Goal: Complete application form: Complete application form

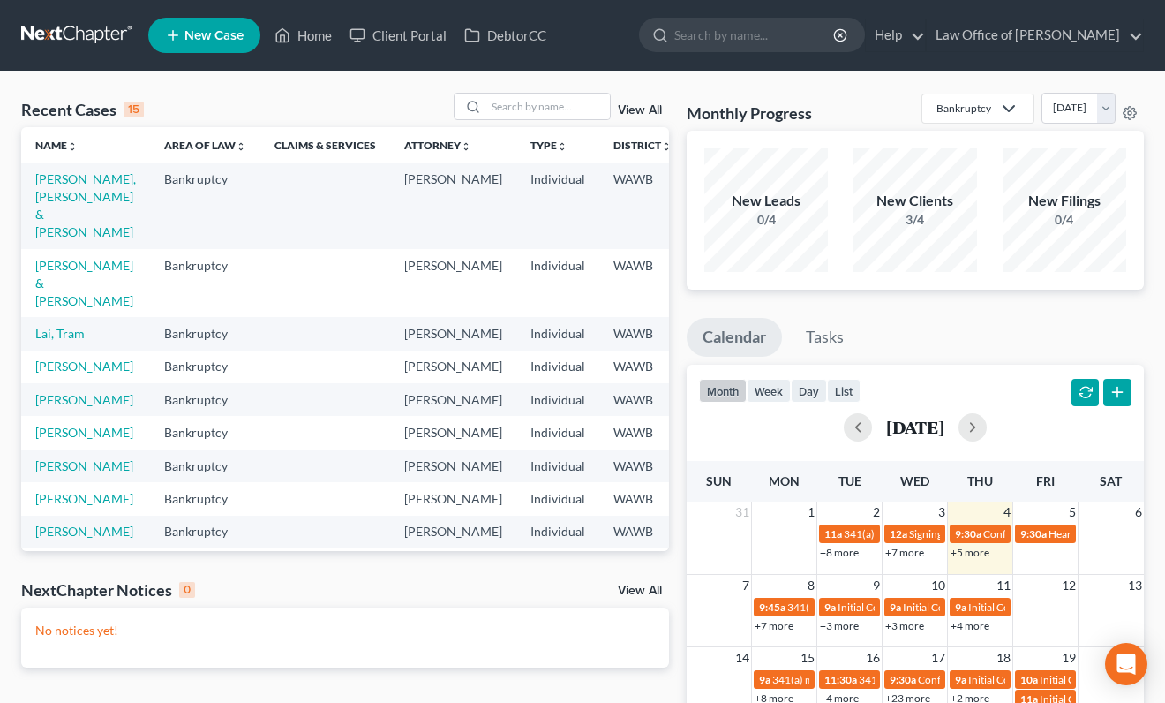
click at [53, 273] on td "[PERSON_NAME] & [PERSON_NAME]" at bounding box center [85, 283] width 129 height 68
click at [52, 285] on link "[PERSON_NAME] & [PERSON_NAME]" at bounding box center [84, 283] width 98 height 50
select select "6"
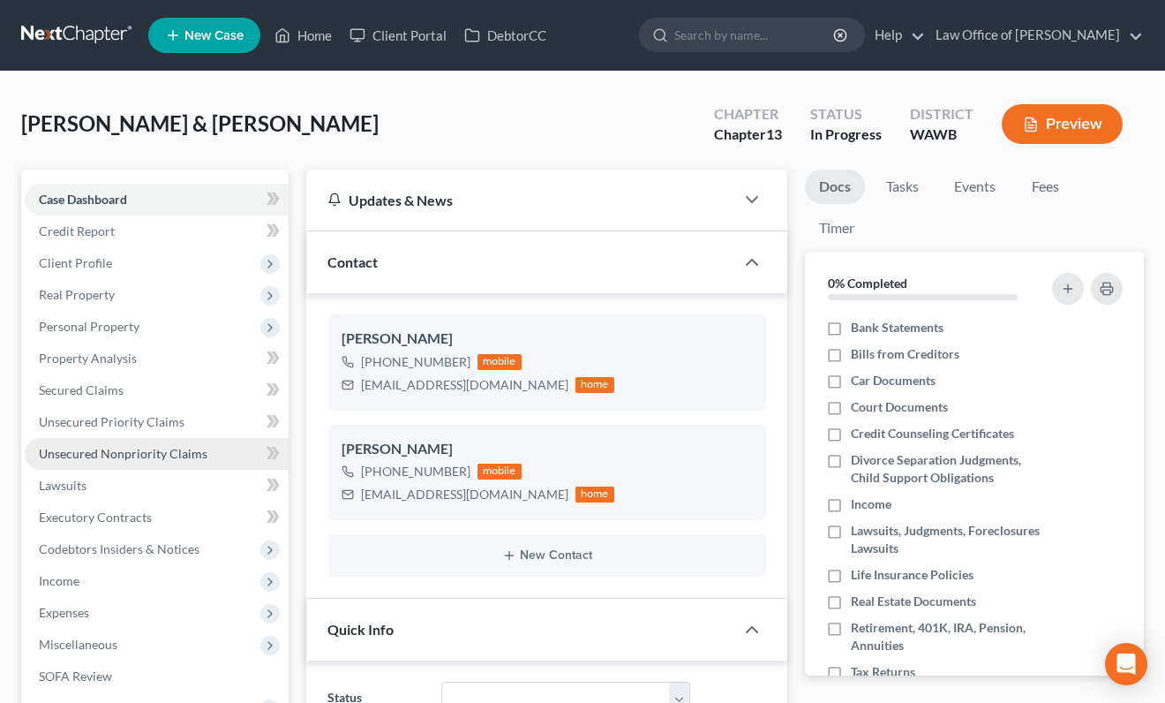
click at [180, 449] on span "Unsecured Nonpriority Claims" at bounding box center [123, 453] width 169 height 15
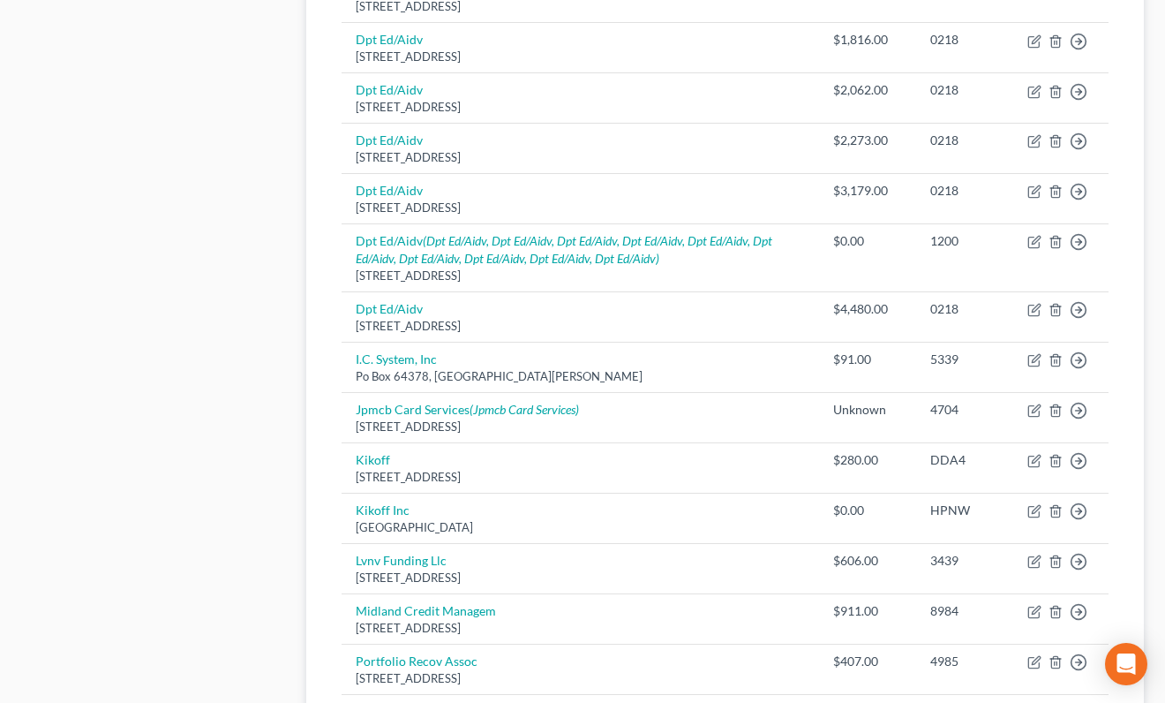
scroll to position [1385, 0]
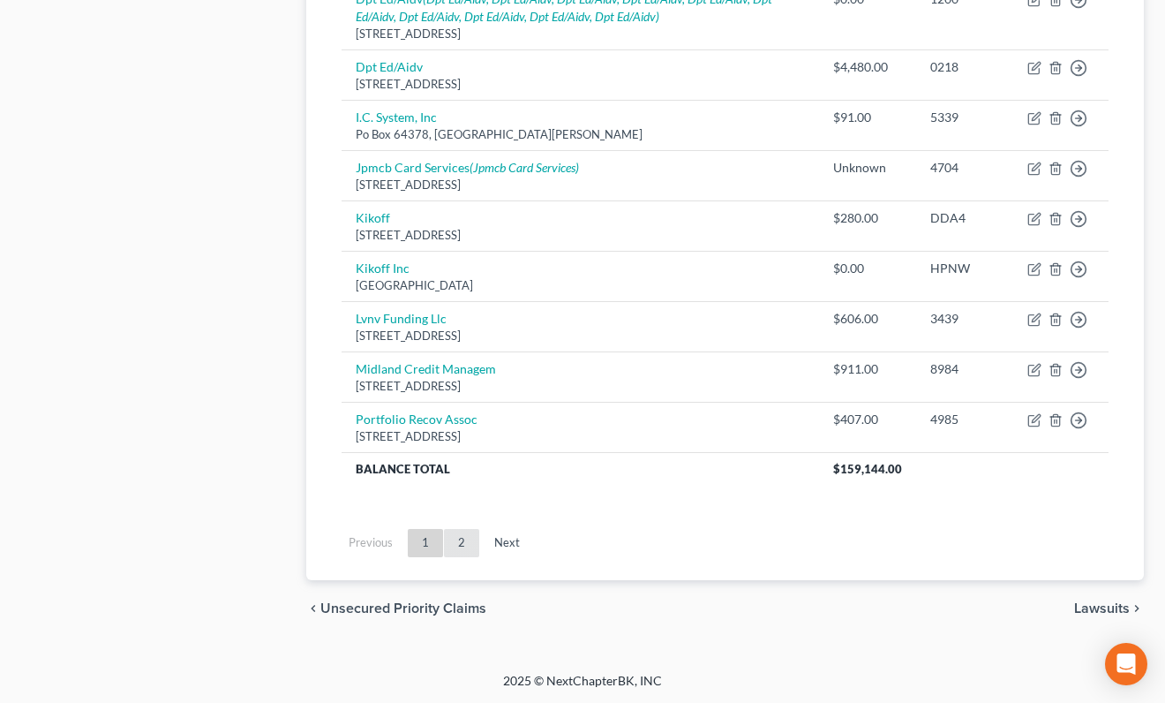
click at [463, 547] on link "2" at bounding box center [461, 543] width 35 height 28
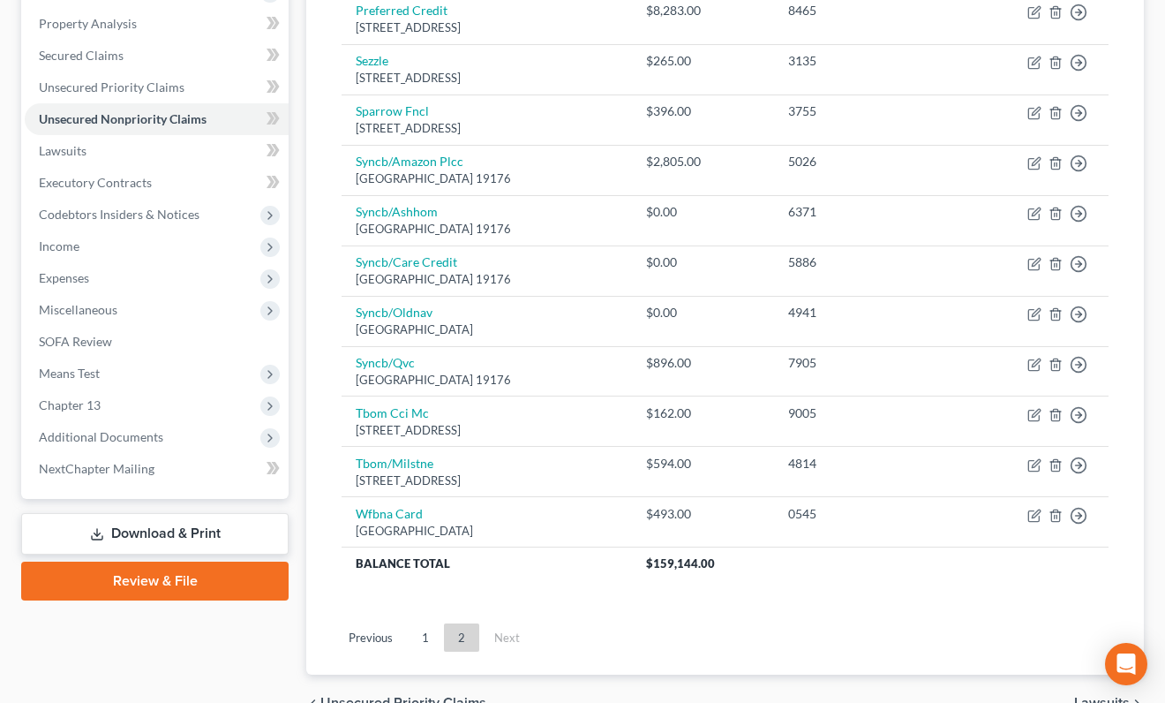
scroll to position [429, 0]
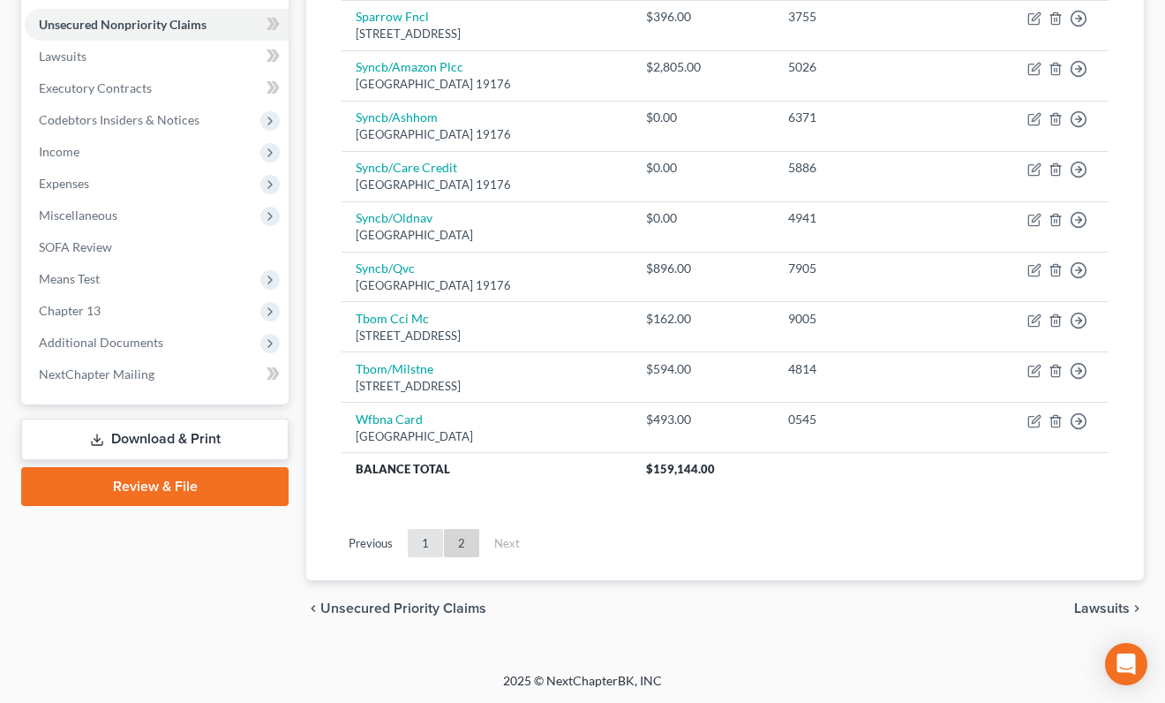
click at [426, 536] on link "1" at bounding box center [425, 543] width 35 height 28
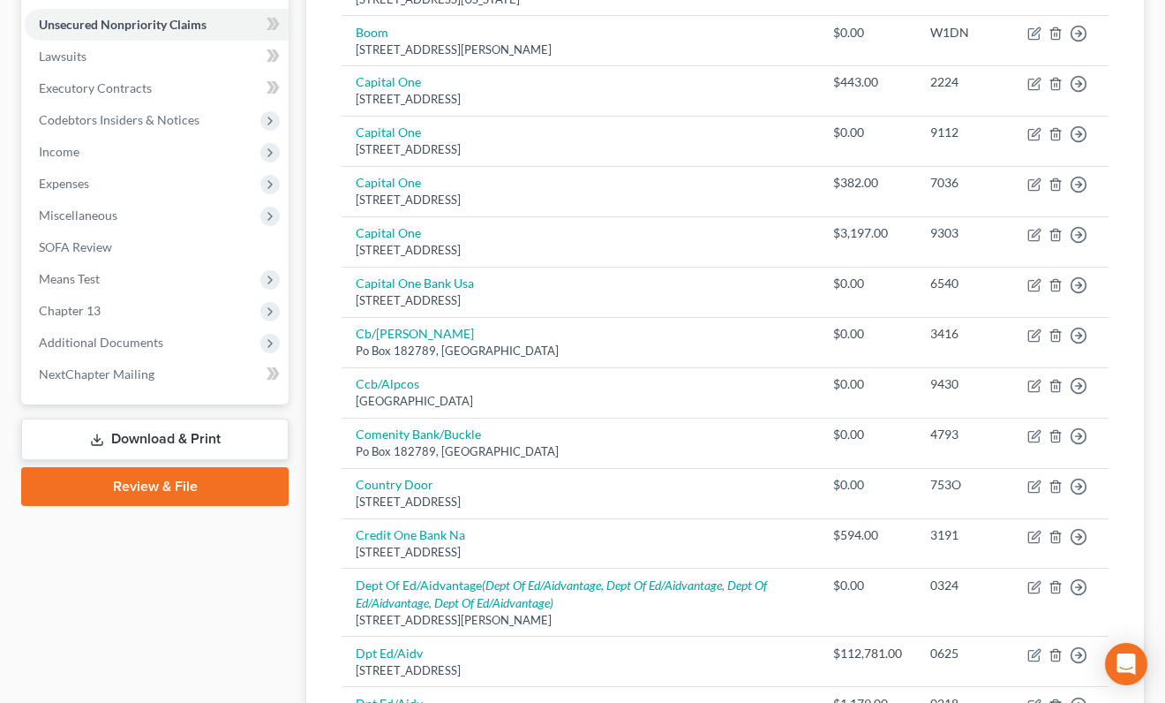
scroll to position [0, 0]
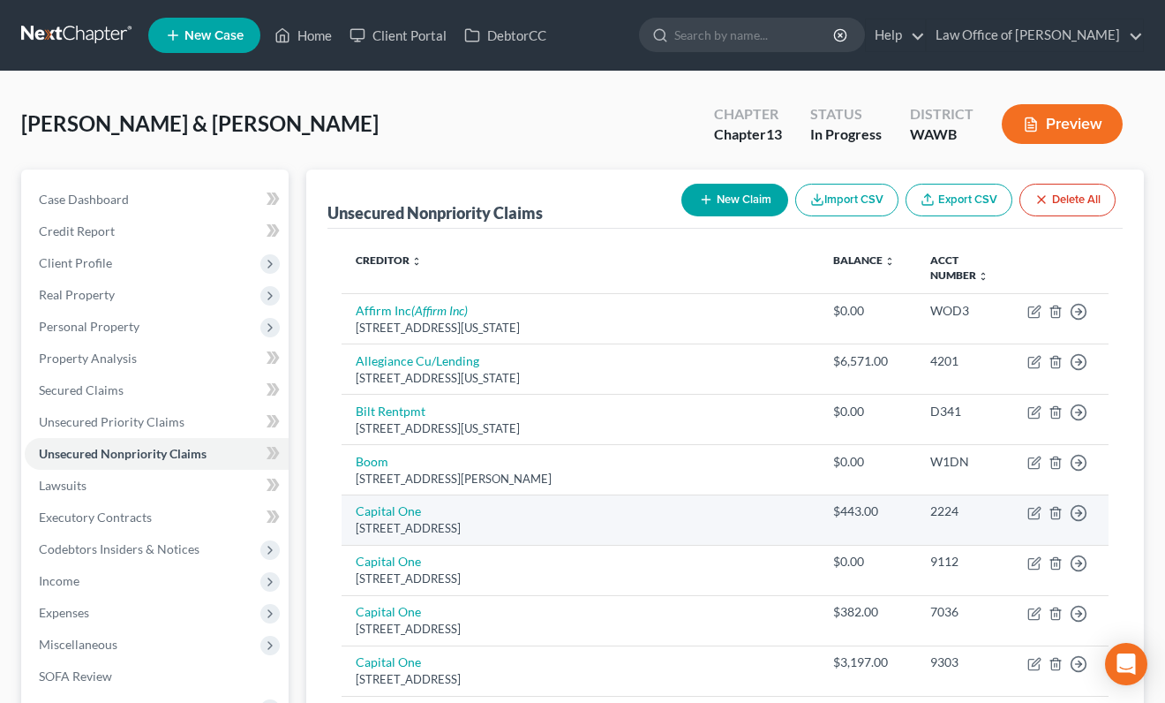
click at [546, 510] on td "Capital [STREET_ADDRESS]" at bounding box center [581, 519] width 478 height 50
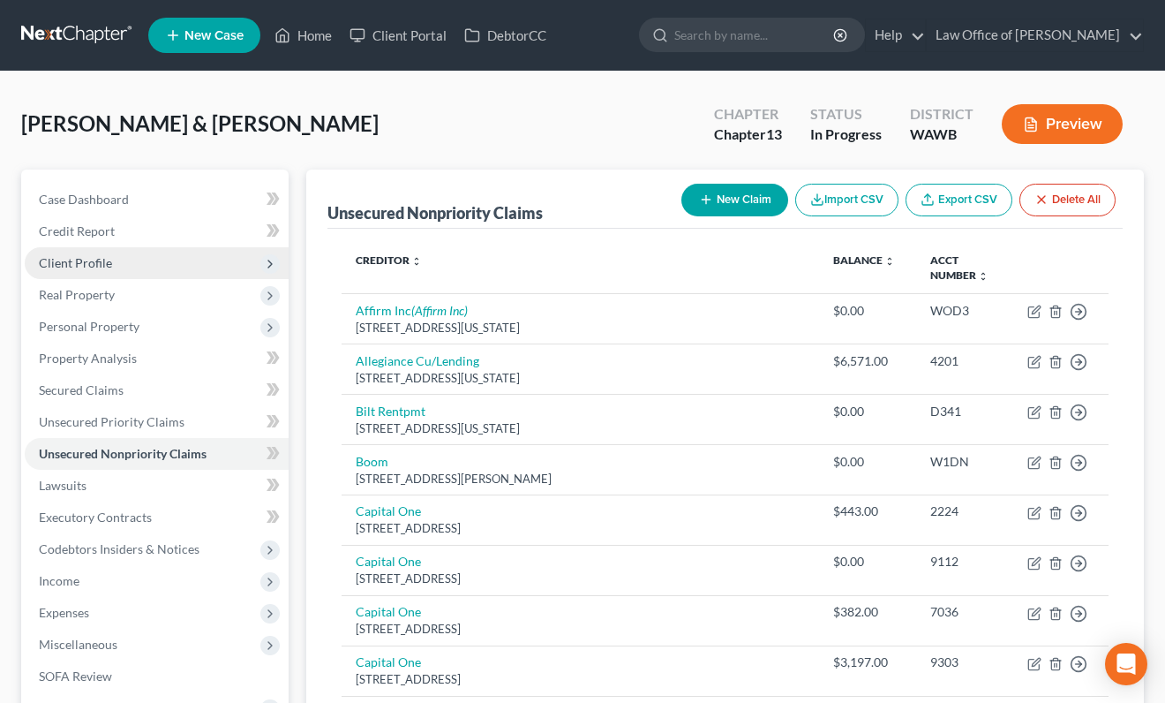
click at [188, 269] on span "Client Profile" at bounding box center [157, 263] width 264 height 32
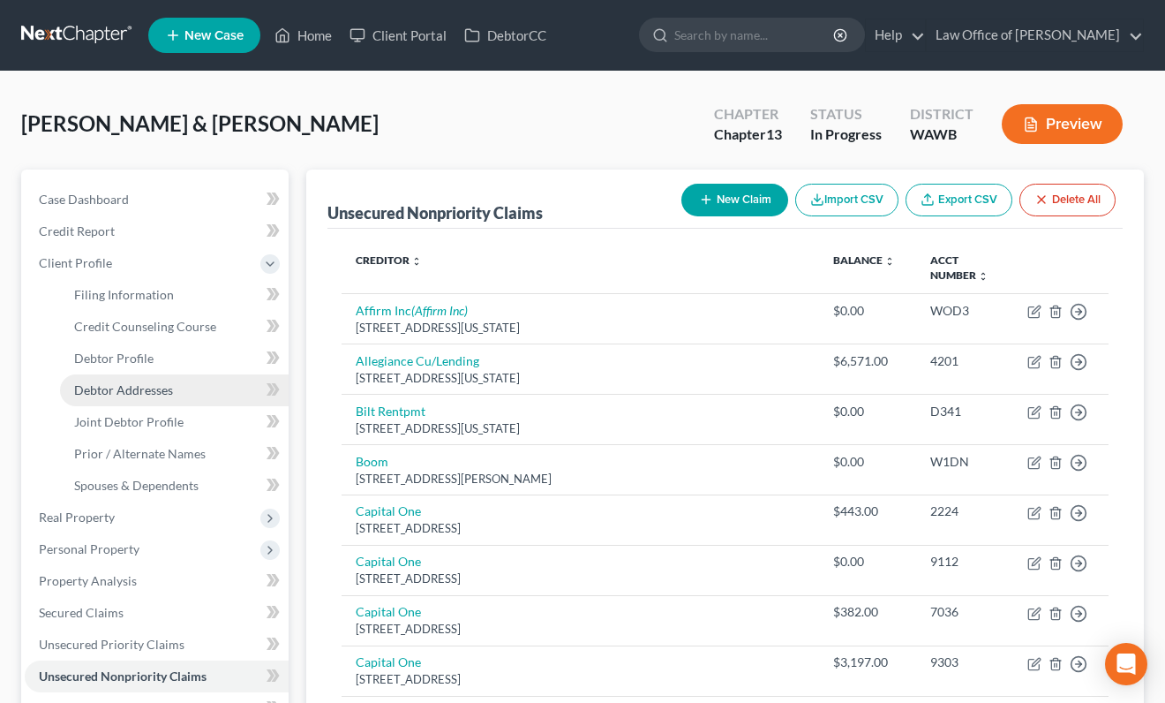
click at [175, 377] on link "Debtor Addresses" at bounding box center [174, 390] width 229 height 32
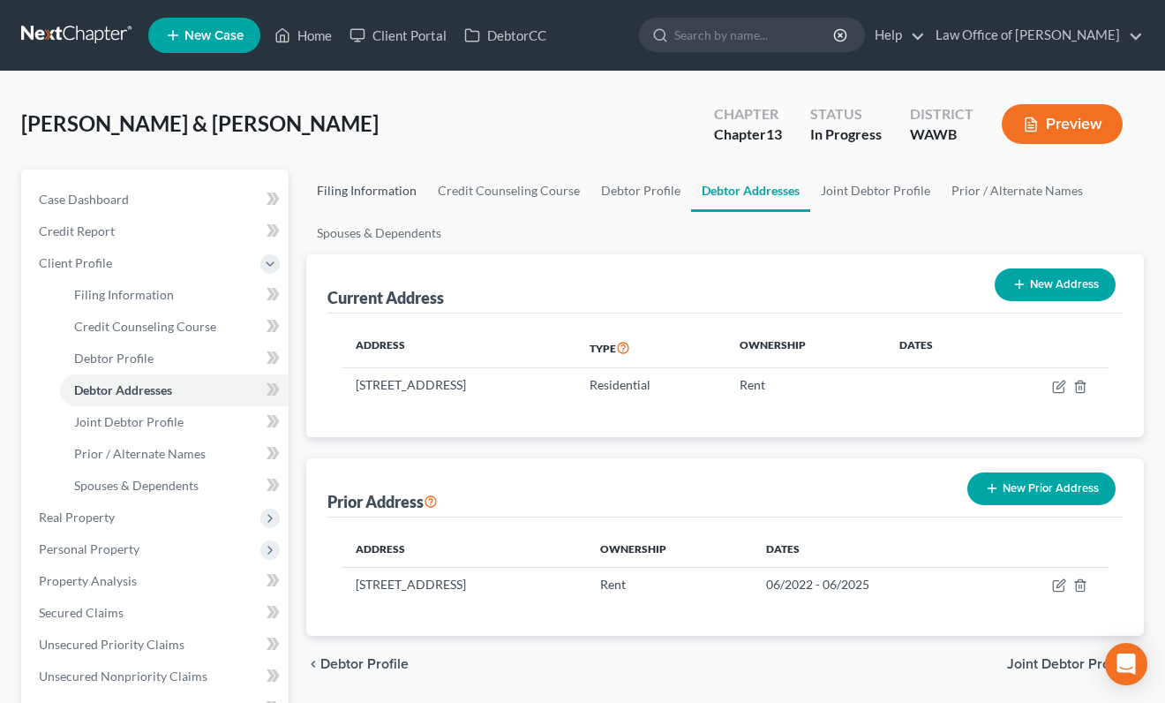
click at [383, 188] on link "Filing Information" at bounding box center [366, 191] width 121 height 42
select select "1"
select select "3"
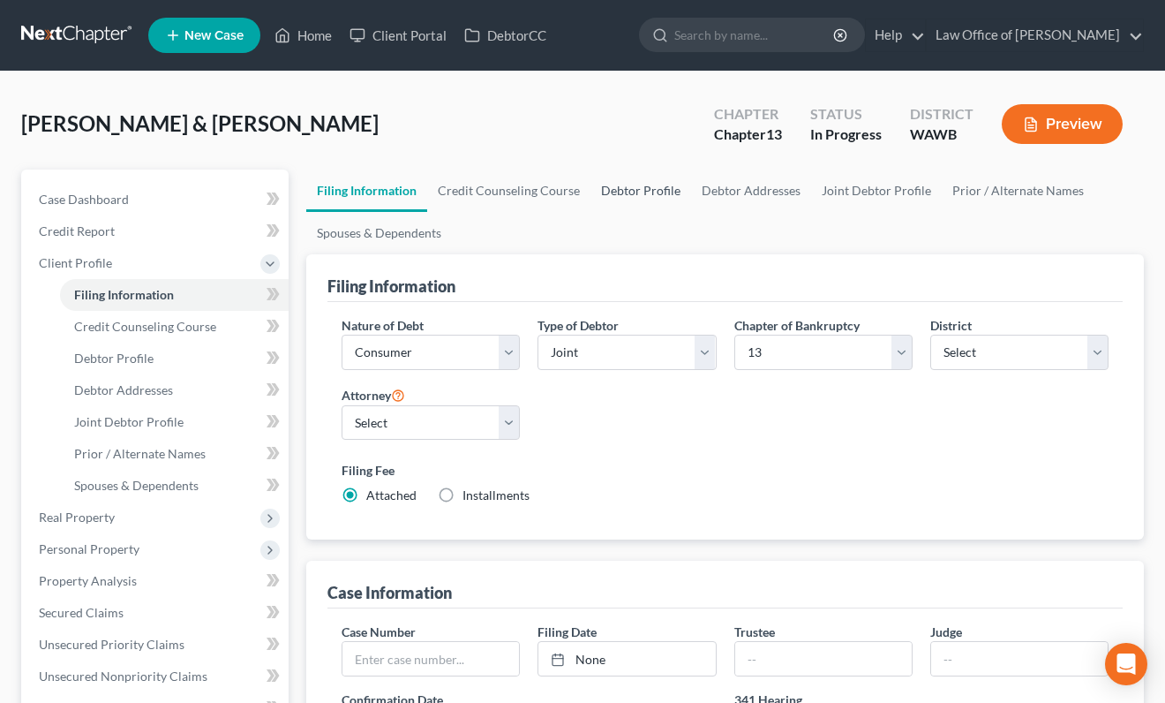
click at [628, 197] on link "Debtor Profile" at bounding box center [641, 191] width 101 height 42
select select "1"
select select "5"
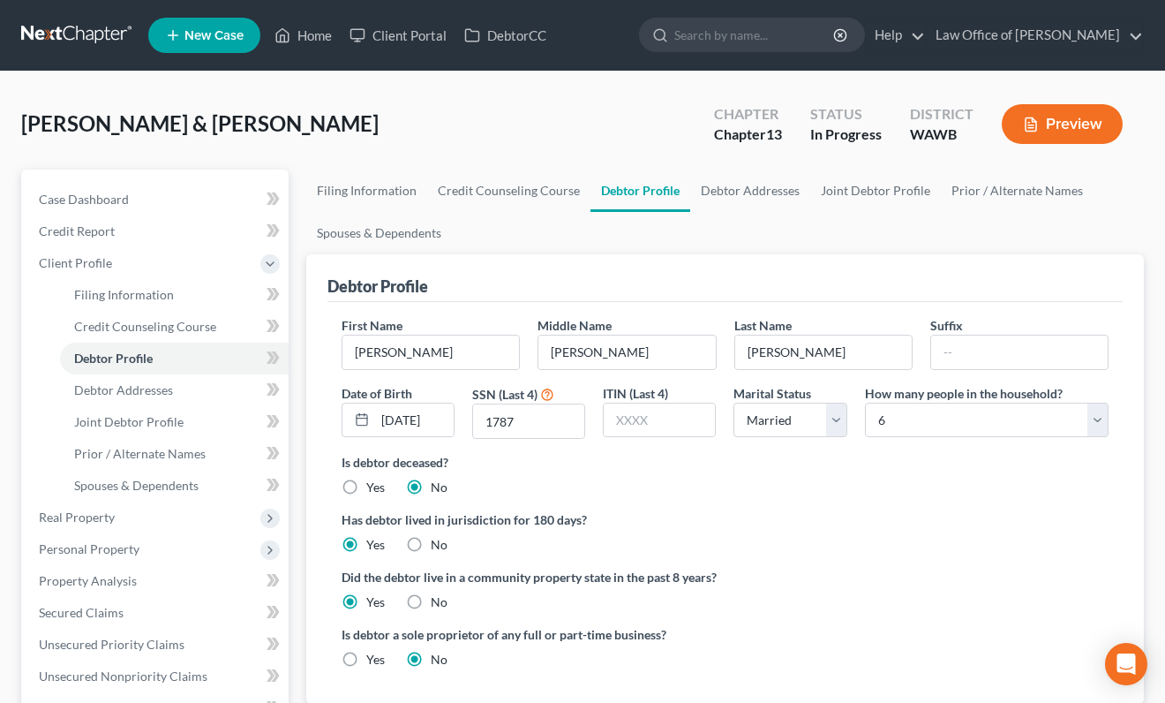
radio input "true"
drag, startPoint x: 441, startPoint y: 417, endPoint x: 487, endPoint y: 420, distance: 46.9
click at [487, 420] on div "First Name [PERSON_NAME] Middle Name [PERSON_NAME] Last Name [PERSON_NAME] Date…" at bounding box center [725, 384] width 785 height 137
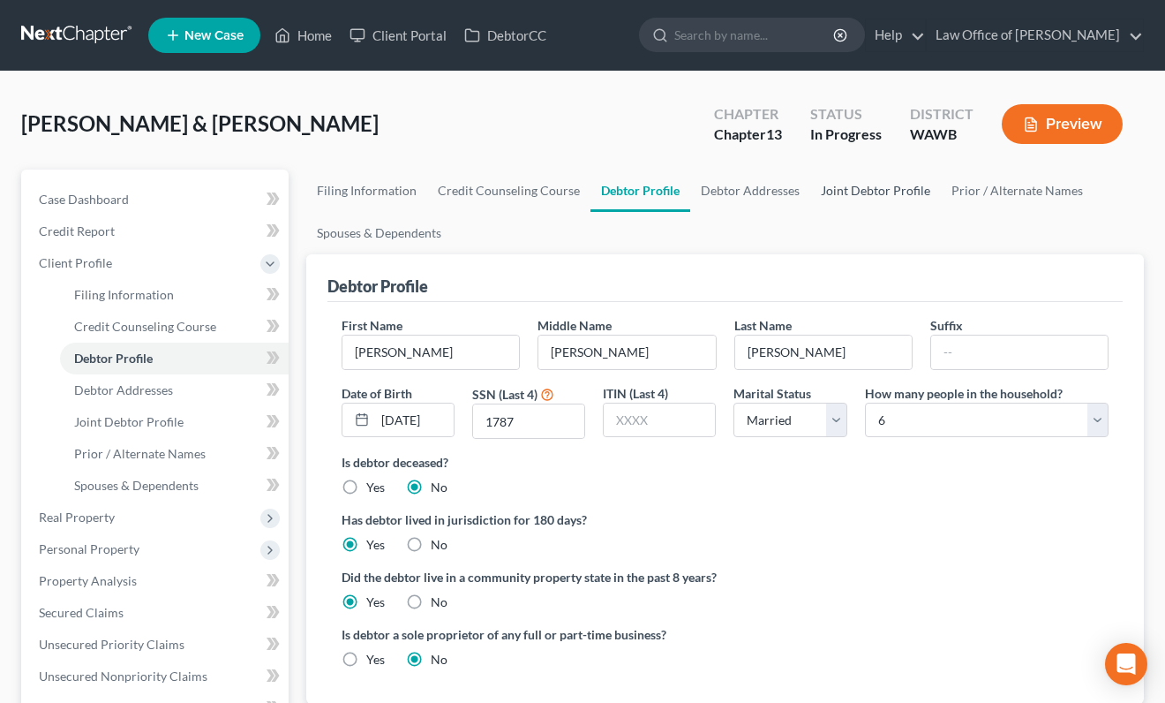
click at [857, 196] on link "Joint Debtor Profile" at bounding box center [876, 191] width 131 height 42
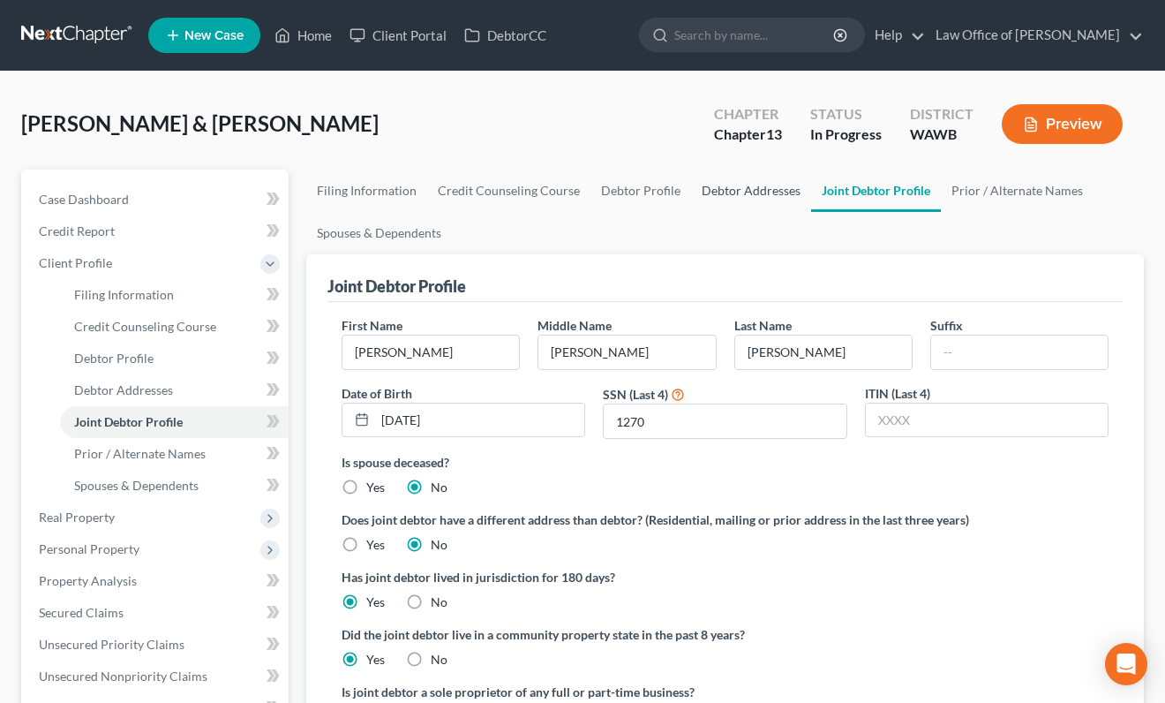
click at [713, 193] on link "Debtor Addresses" at bounding box center [751, 191] width 120 height 42
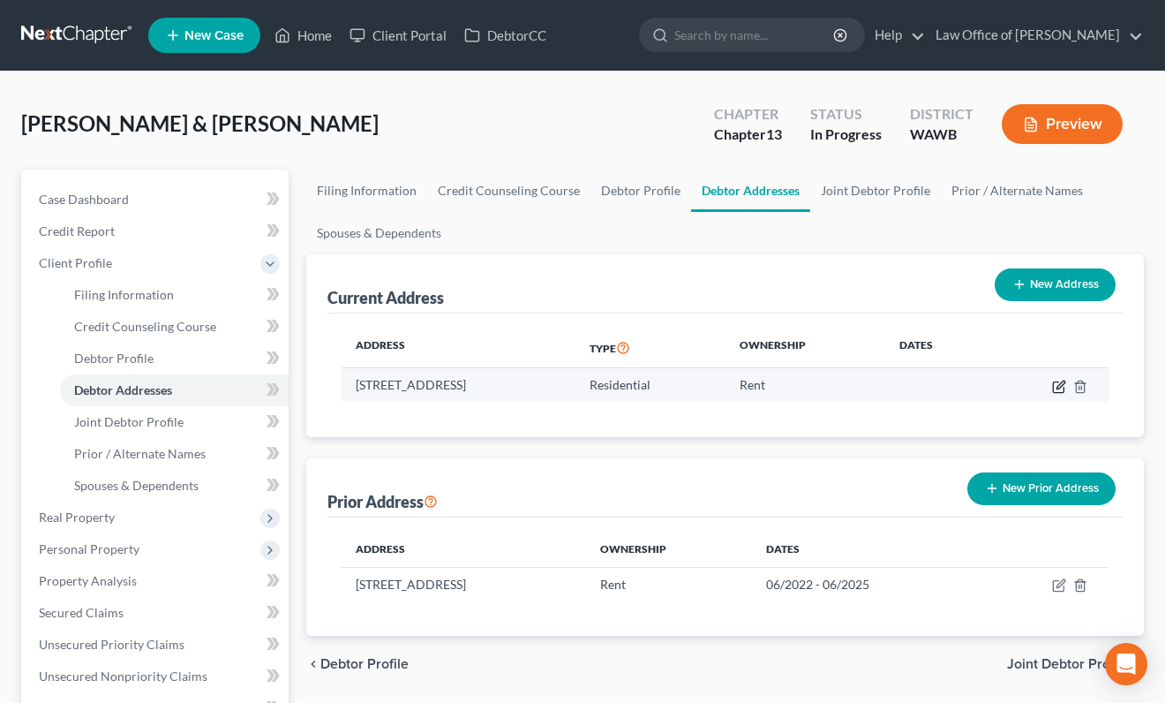
click at [1058, 388] on icon "button" at bounding box center [1061, 385] width 8 height 8
select select "50"
select select "0"
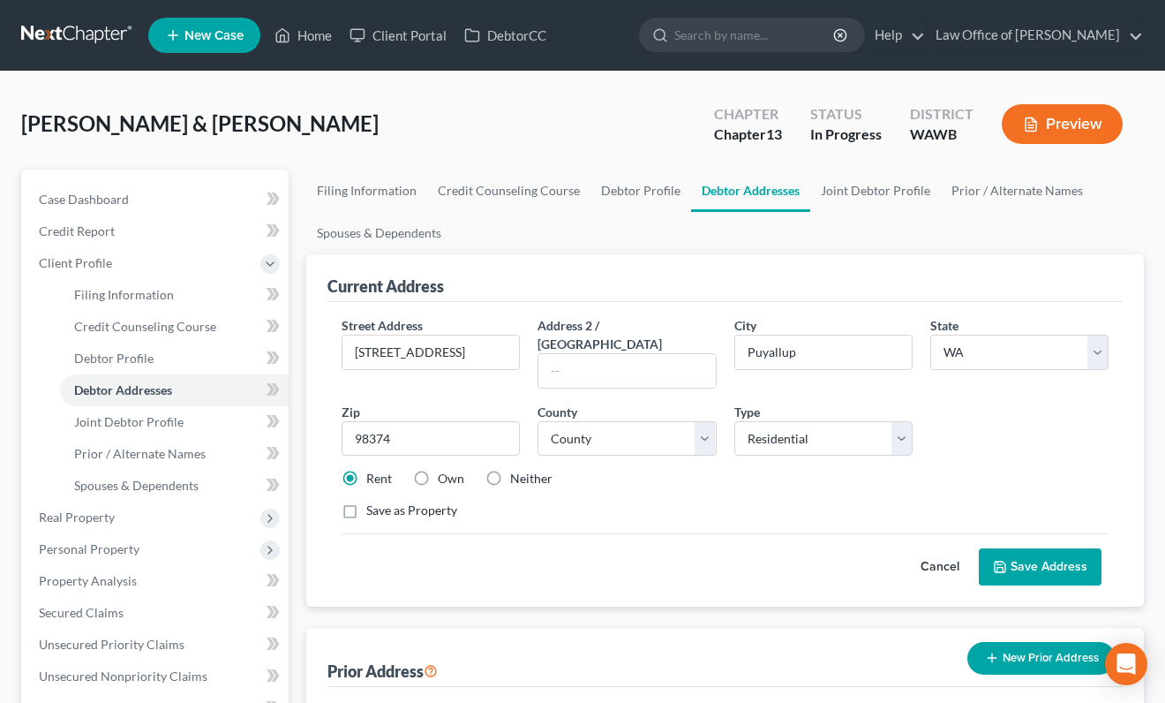
click at [1032, 548] on button "Save Address" at bounding box center [1040, 566] width 123 height 37
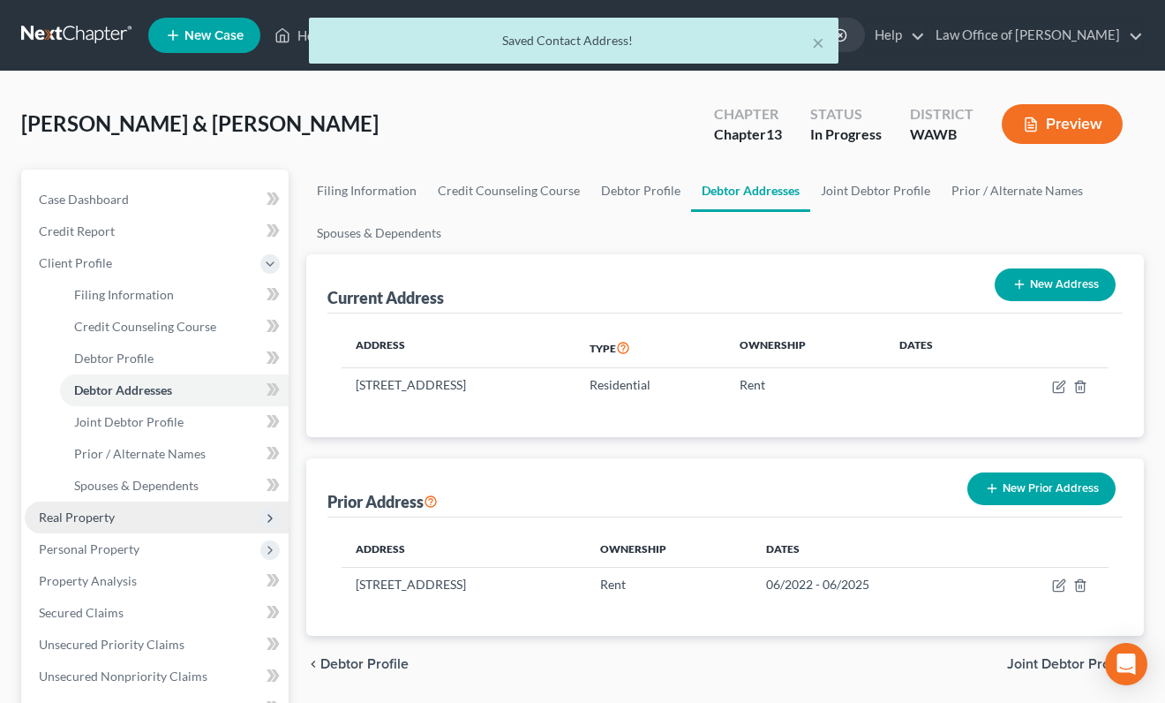
click at [141, 522] on span "Real Property" at bounding box center [157, 518] width 264 height 32
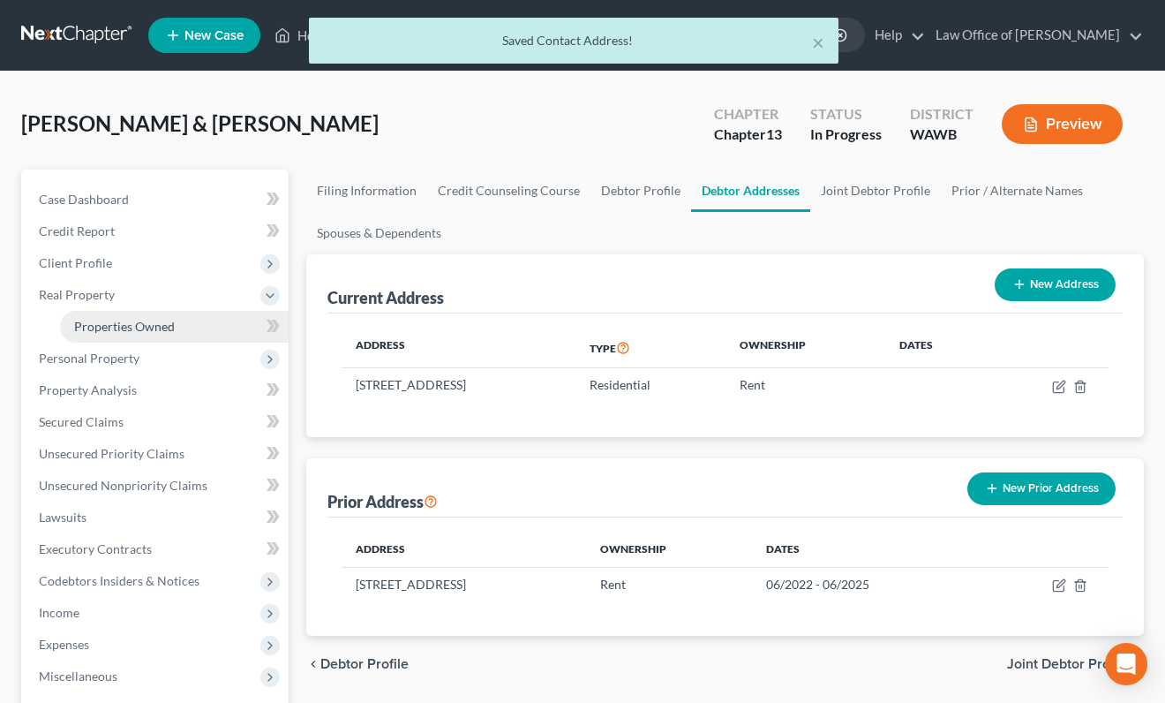
click at [170, 328] on span "Properties Owned" at bounding box center [124, 326] width 101 height 15
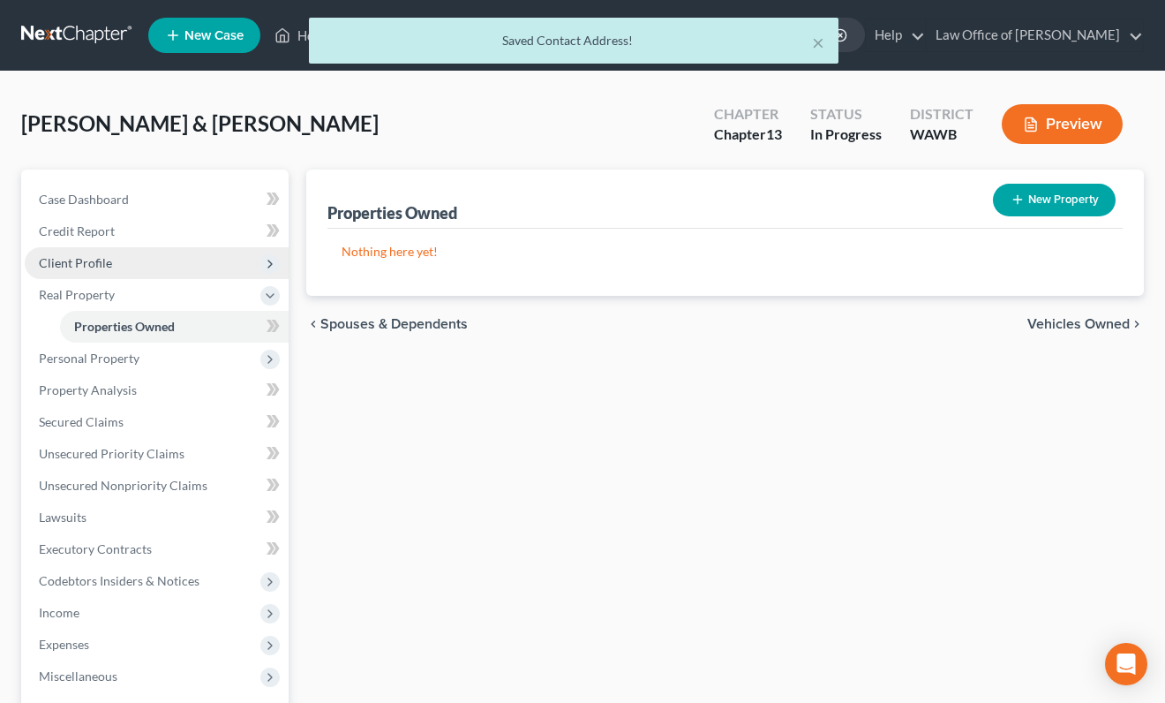
click at [152, 271] on span "Client Profile" at bounding box center [157, 263] width 264 height 32
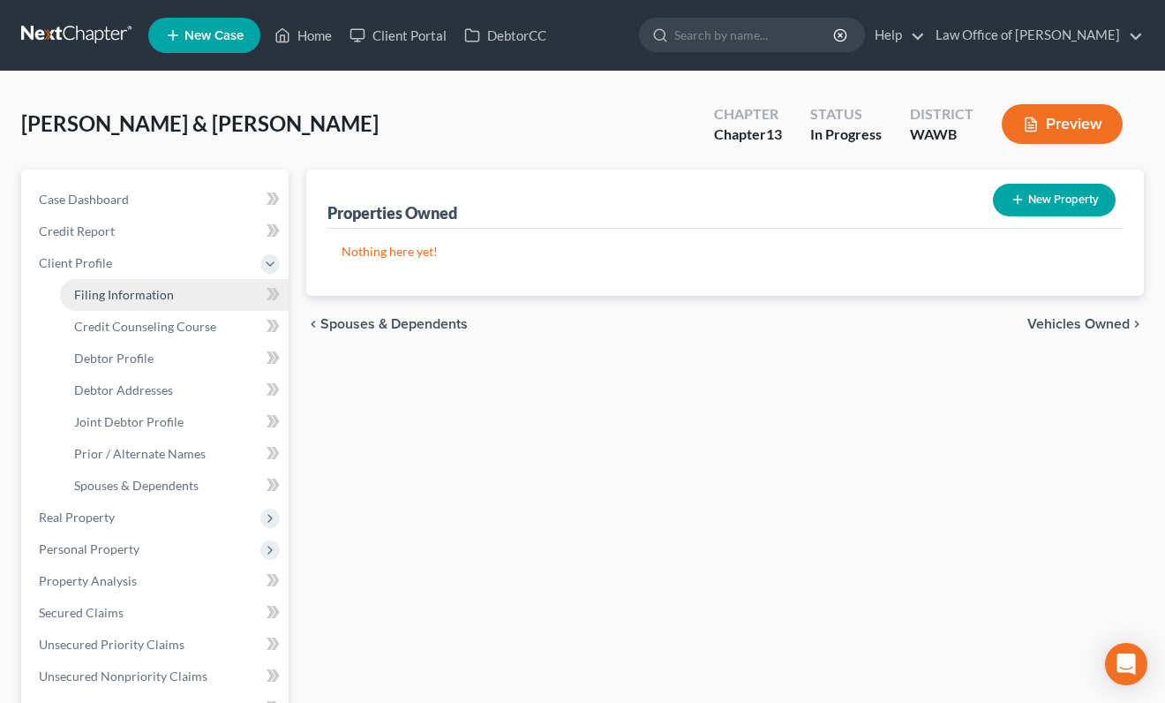
click at [151, 290] on span "Filing Information" at bounding box center [124, 294] width 100 height 15
select select "1"
select select "3"
select select "87"
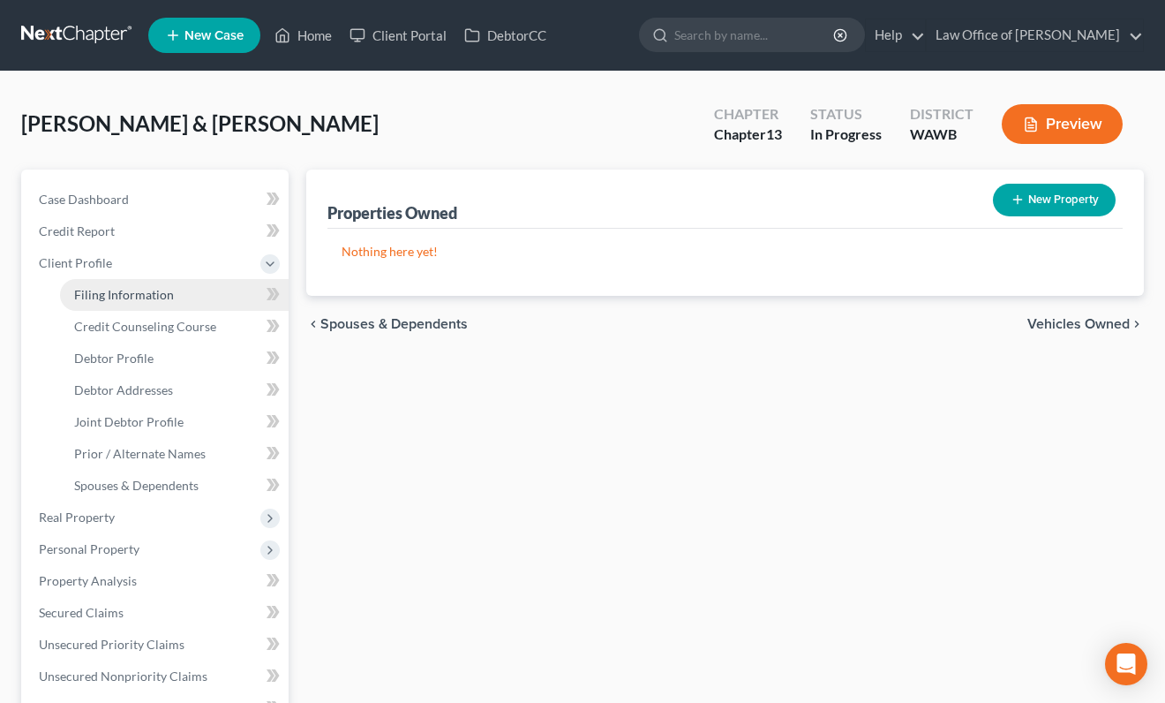
select select "0"
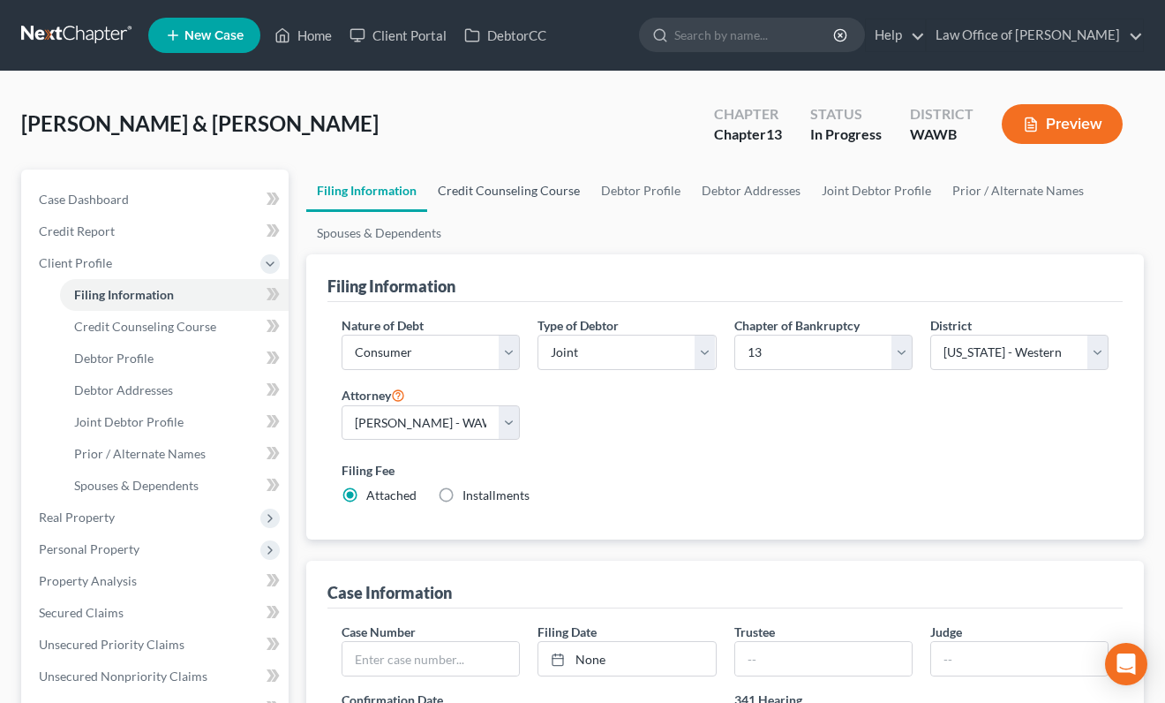
click at [507, 188] on link "Credit Counseling Course" at bounding box center [508, 191] width 163 height 42
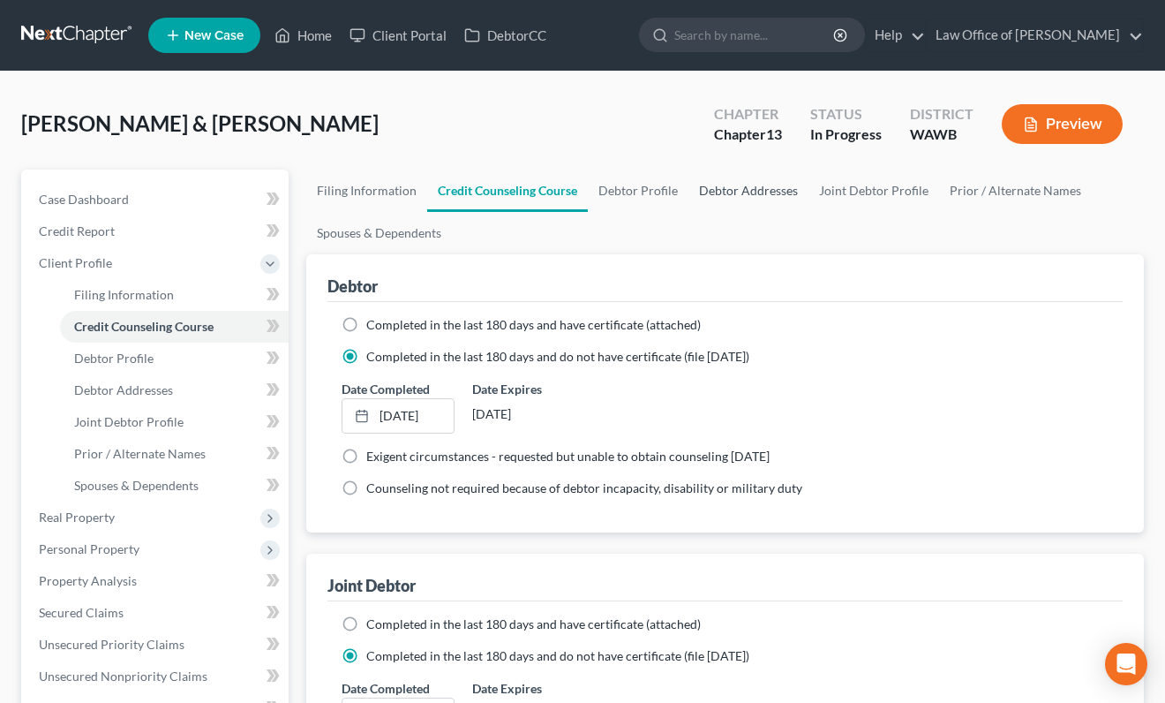
click at [729, 193] on link "Debtor Addresses" at bounding box center [749, 191] width 120 height 42
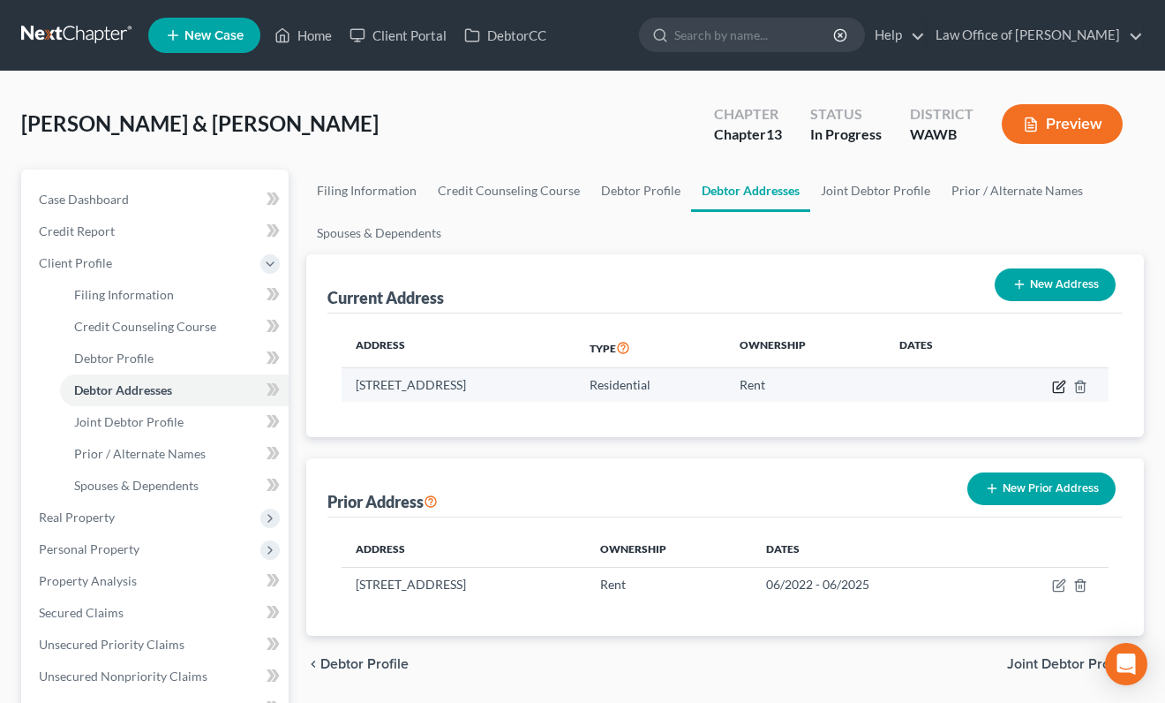
click at [1061, 384] on icon "button" at bounding box center [1059, 387] width 14 height 14
select select "50"
select select "26"
select select "0"
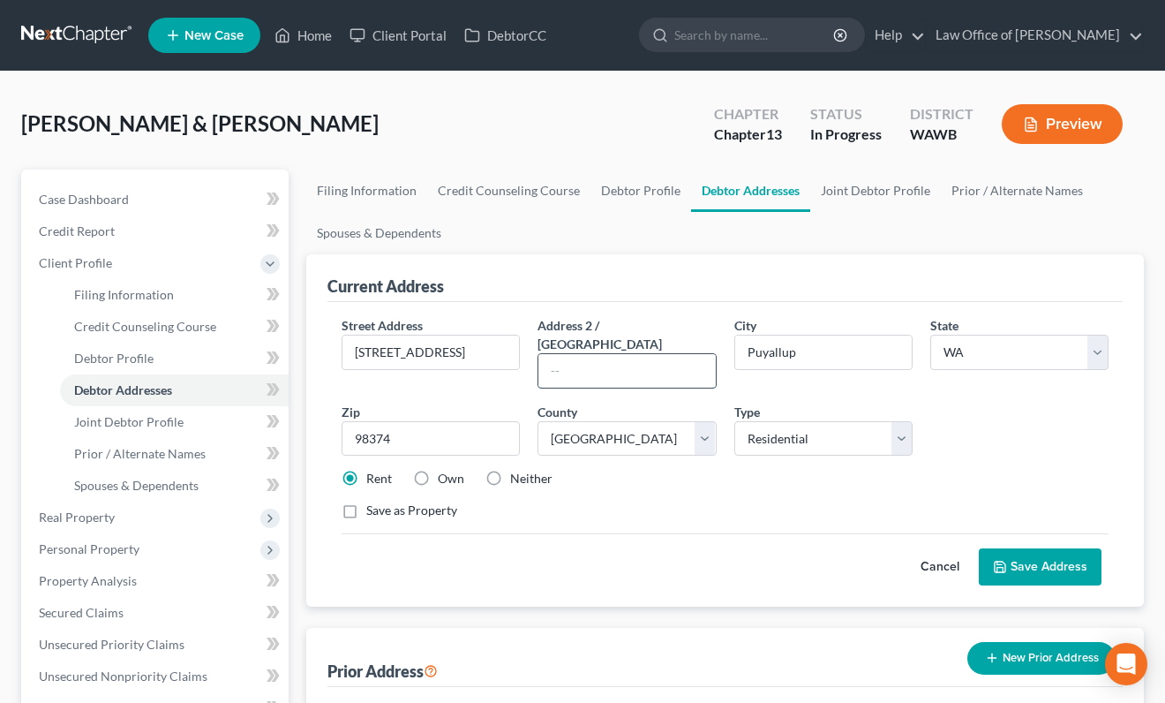
click at [611, 354] on input "text" at bounding box center [627, 371] width 177 height 34
type input "Unit 209"
click at [1037, 550] on button "Save Address" at bounding box center [1040, 566] width 123 height 37
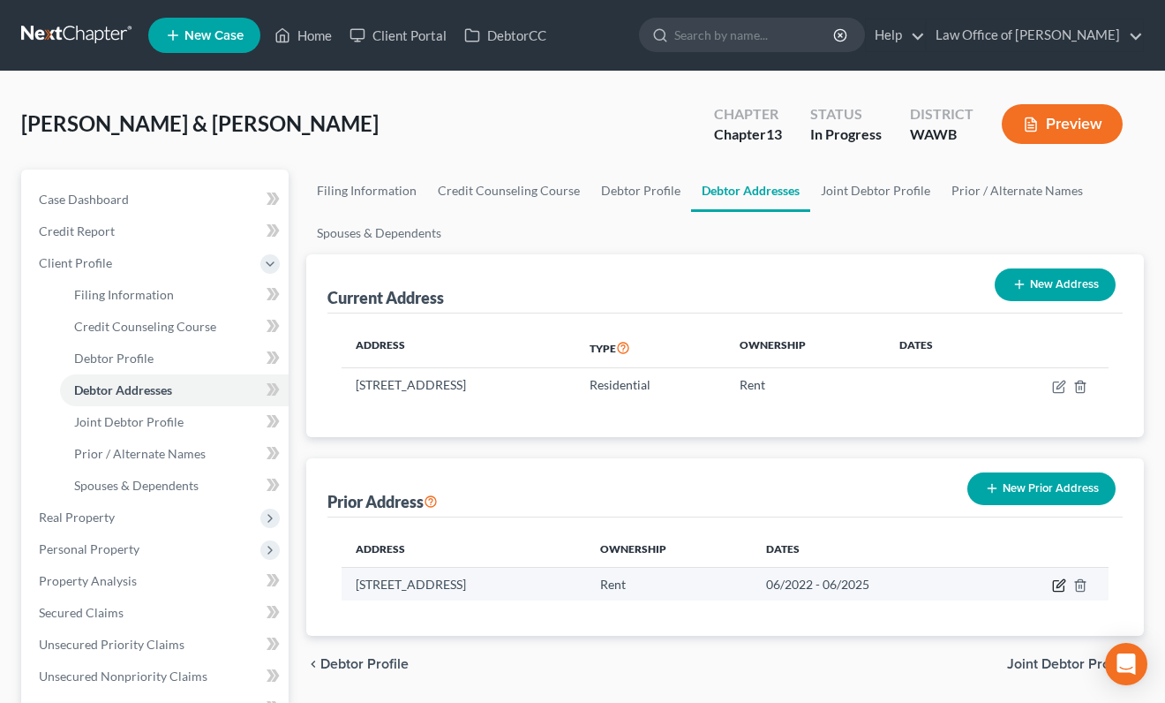
click at [1061, 585] on icon "button" at bounding box center [1061, 583] width 8 height 8
select select "50"
select select "26"
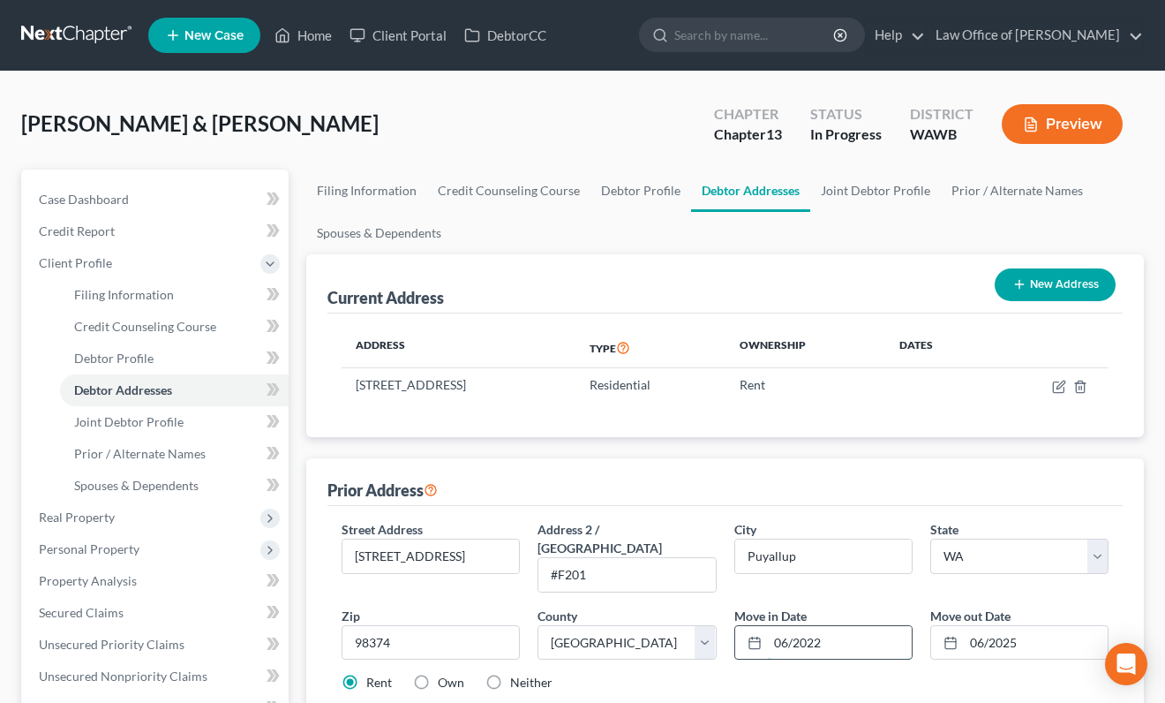
click at [831, 626] on input "06/2022" at bounding box center [840, 643] width 144 height 34
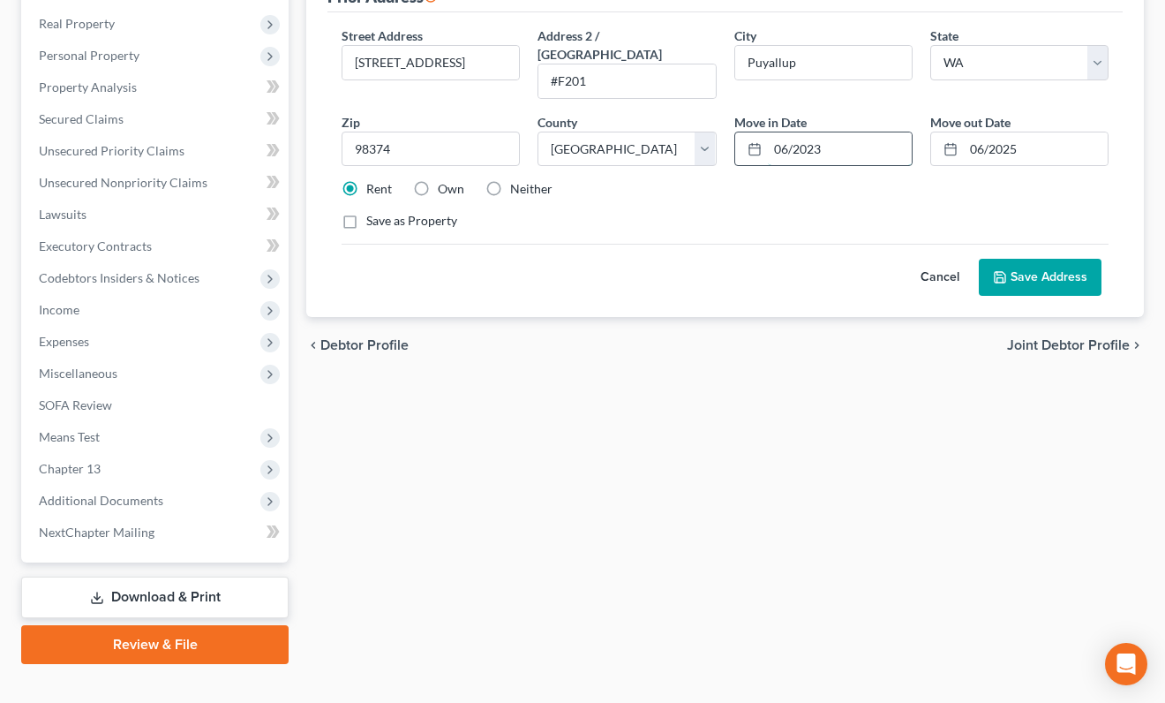
scroll to position [520, 0]
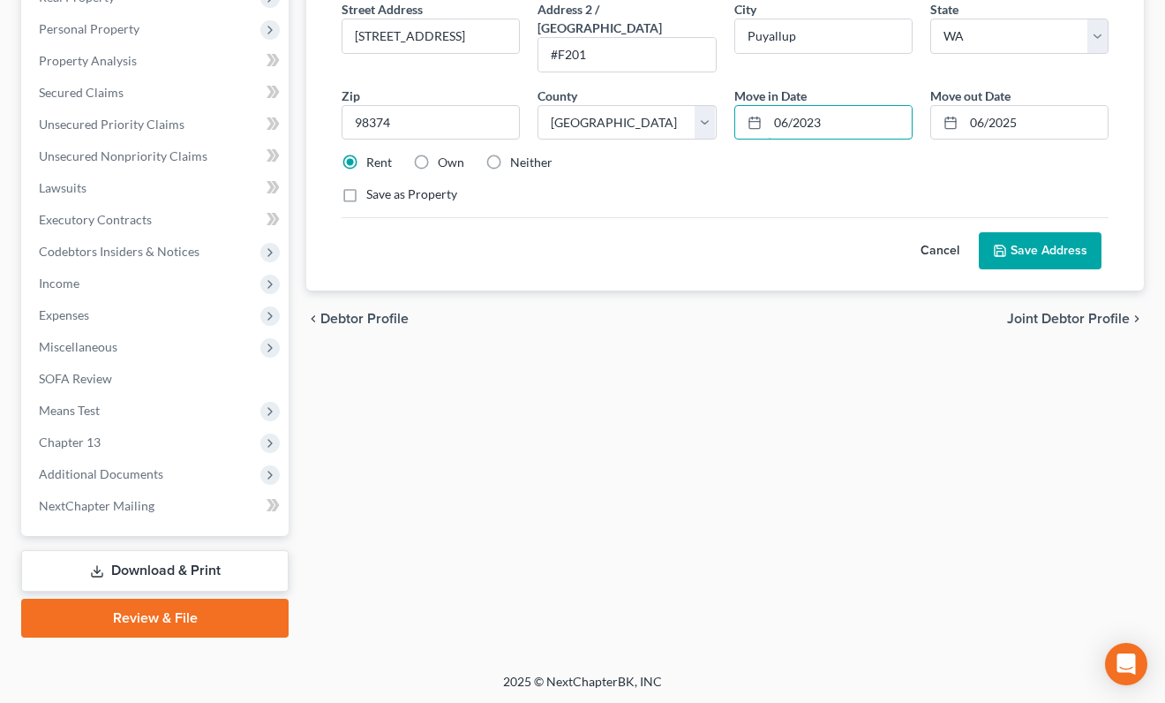
type input "06/2023"
click at [1038, 234] on button "Save Address" at bounding box center [1040, 250] width 123 height 37
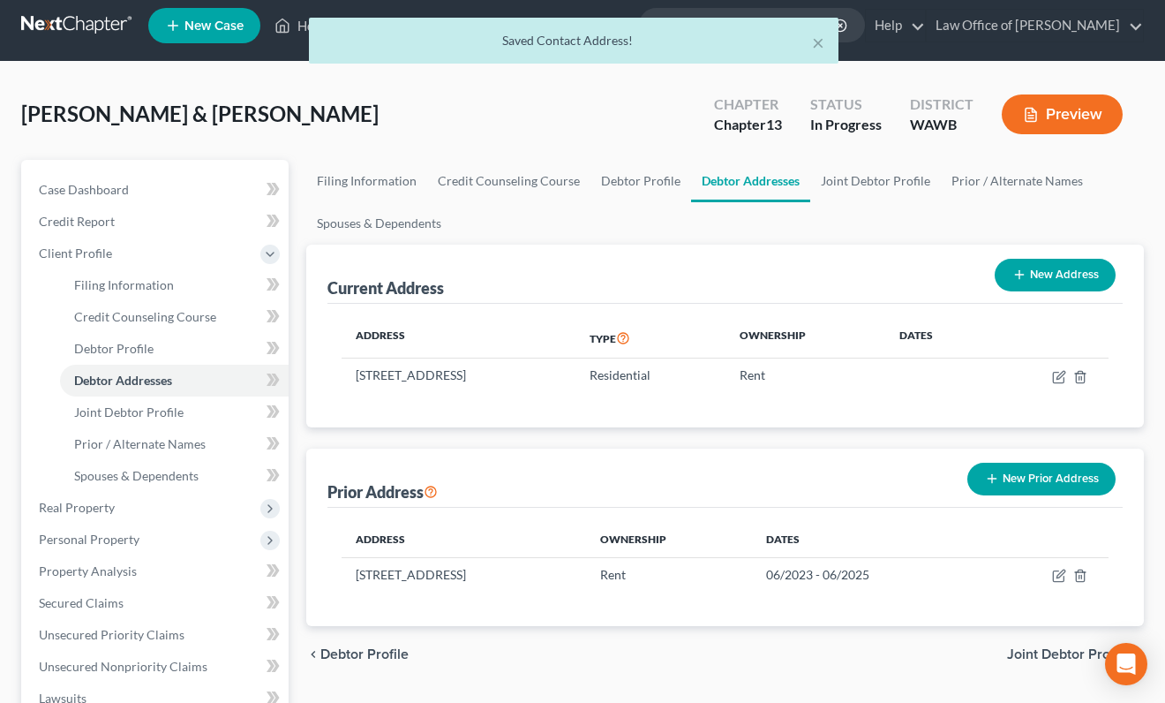
scroll to position [0, 0]
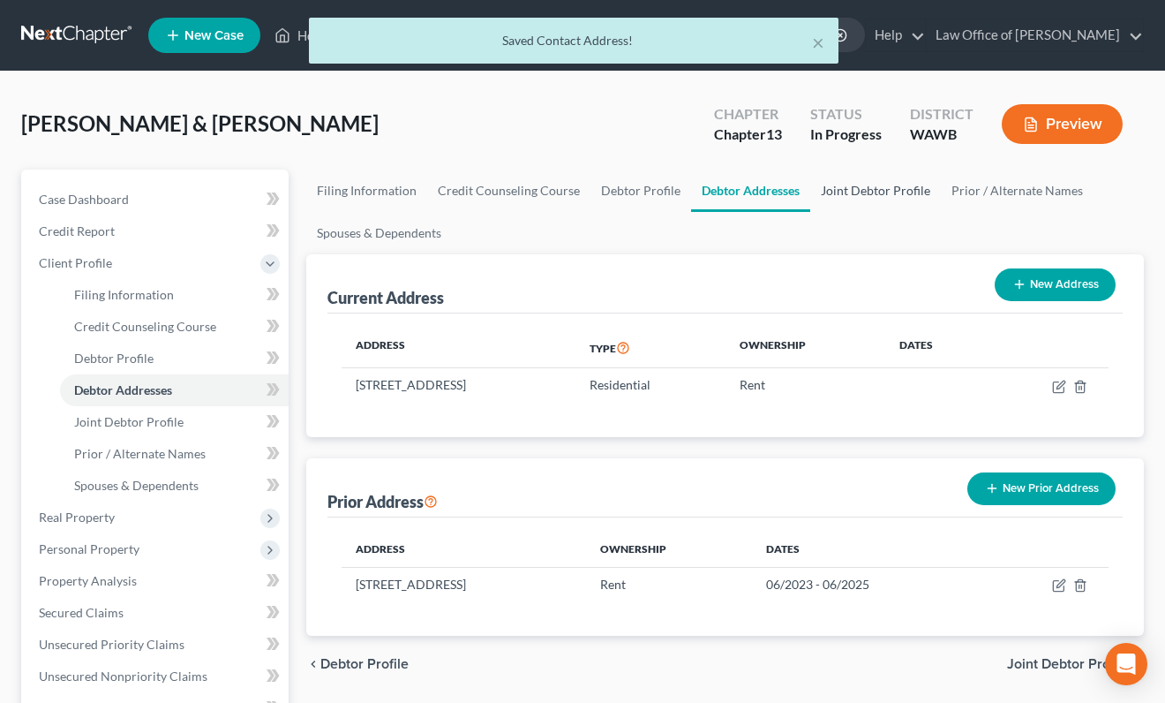
click at [871, 189] on link "Joint Debtor Profile" at bounding box center [876, 191] width 131 height 42
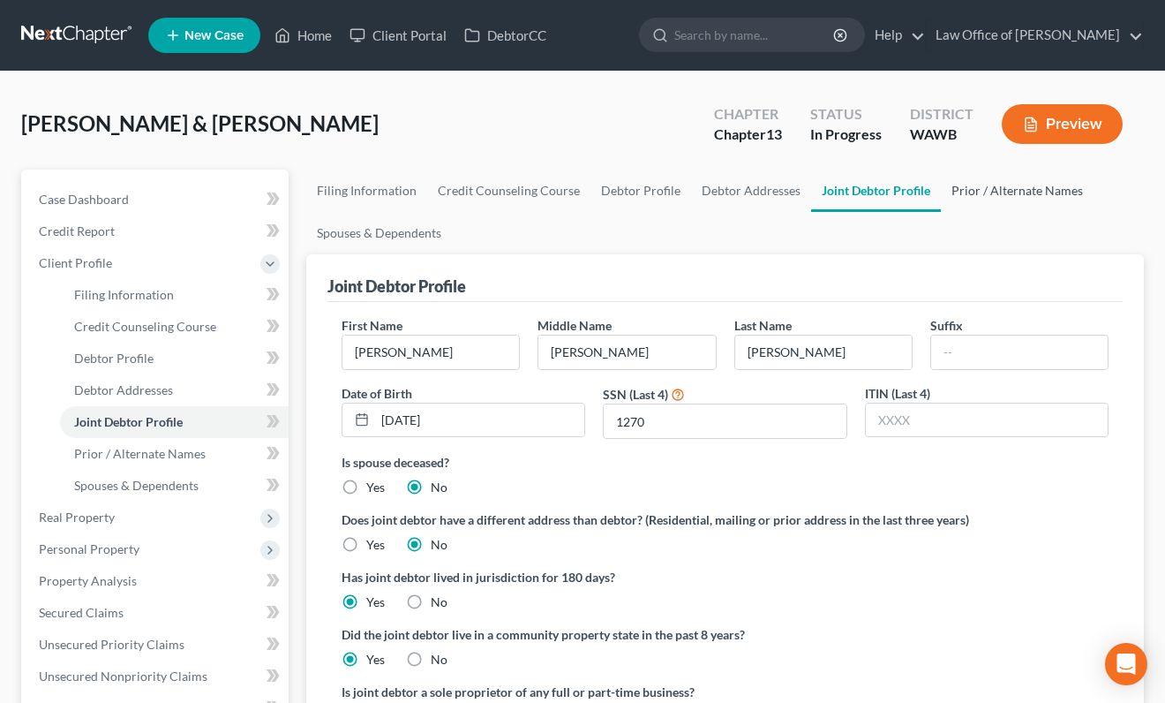
click at [1032, 192] on link "Prior / Alternate Names" at bounding box center [1017, 191] width 153 height 42
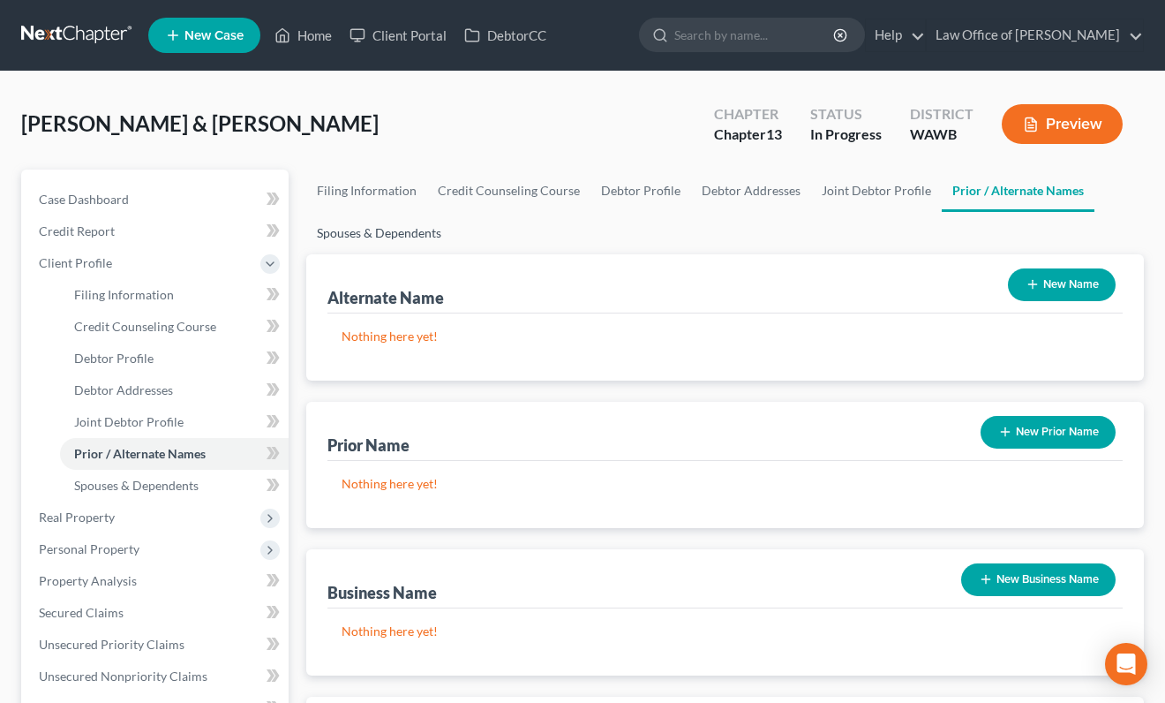
click at [413, 229] on link "Spouses & Dependents" at bounding box center [379, 233] width 146 height 42
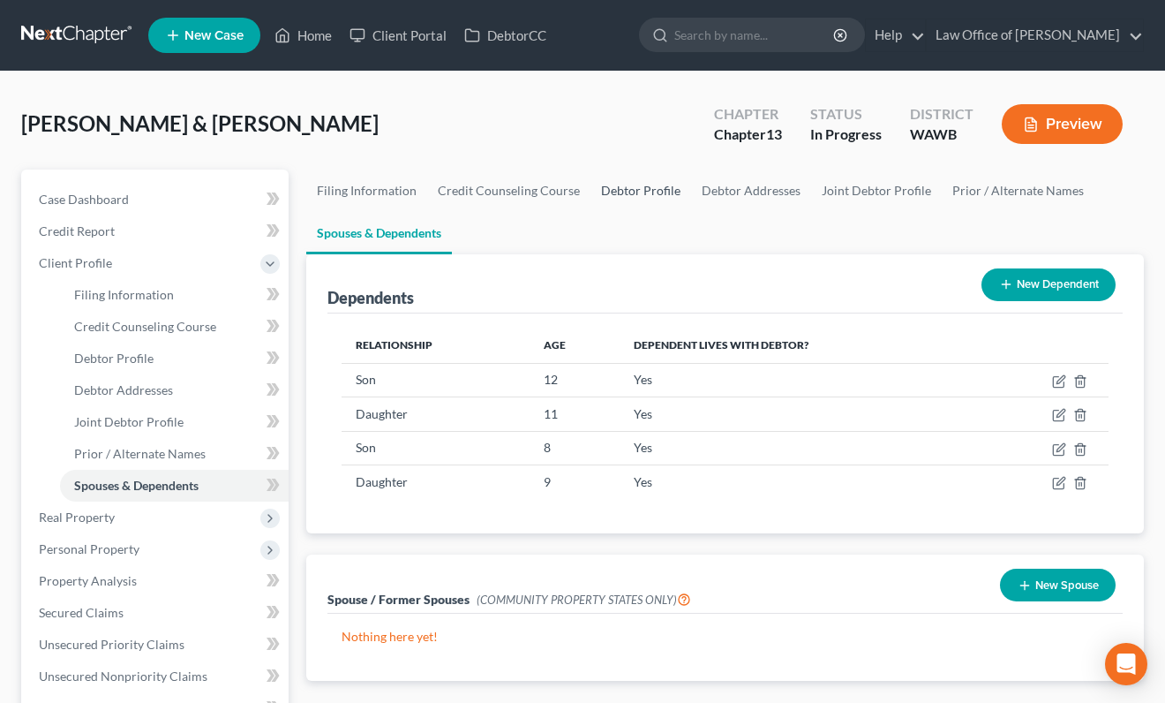
click at [668, 189] on link "Debtor Profile" at bounding box center [641, 191] width 101 height 42
select select "1"
select select "5"
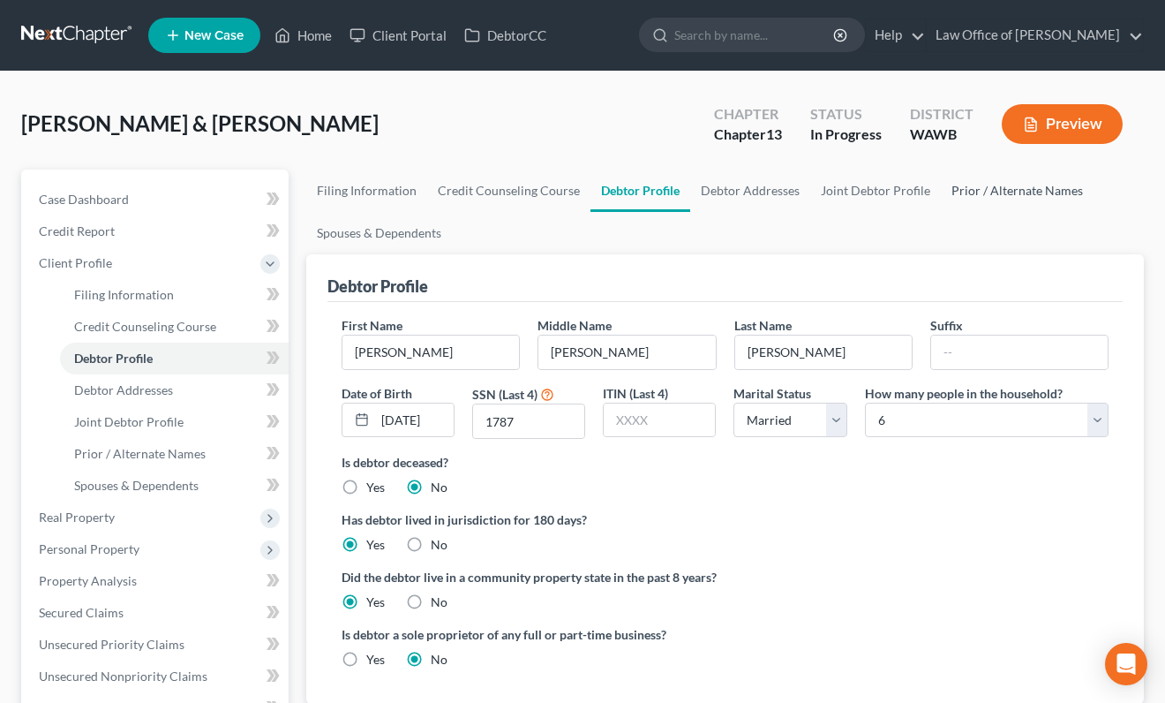
click at [993, 187] on link "Prior / Alternate Names" at bounding box center [1017, 191] width 153 height 42
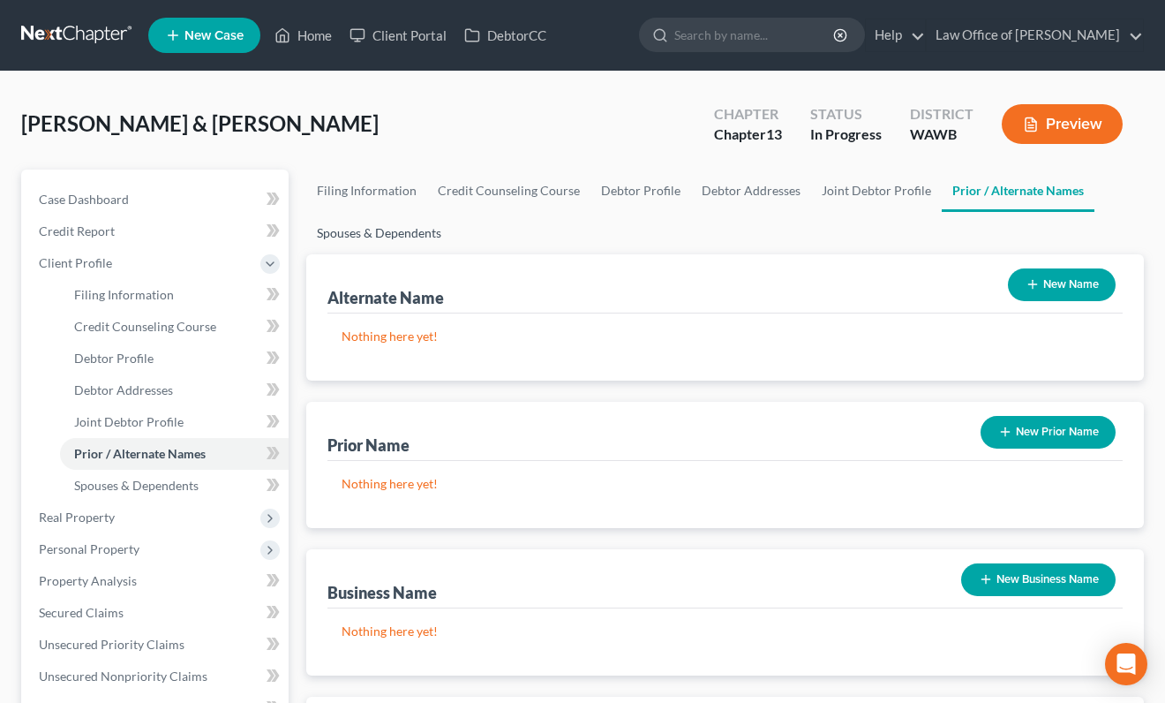
click at [414, 232] on link "Spouses & Dependents" at bounding box center [379, 233] width 146 height 42
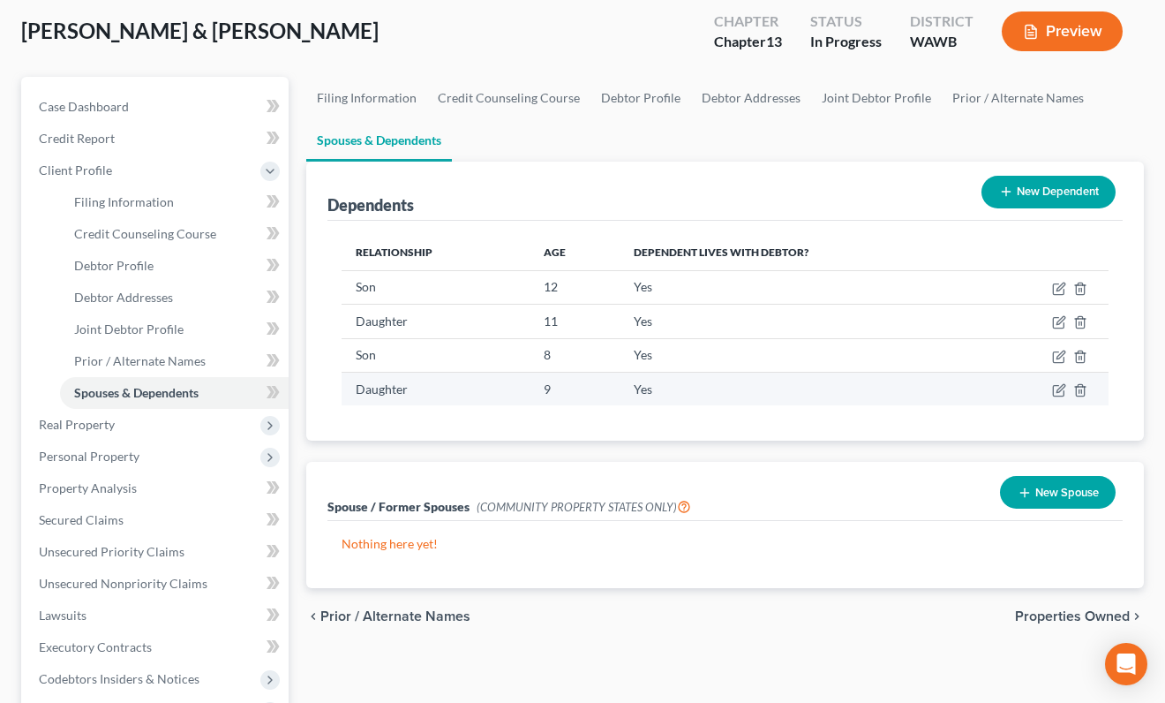
scroll to position [125, 0]
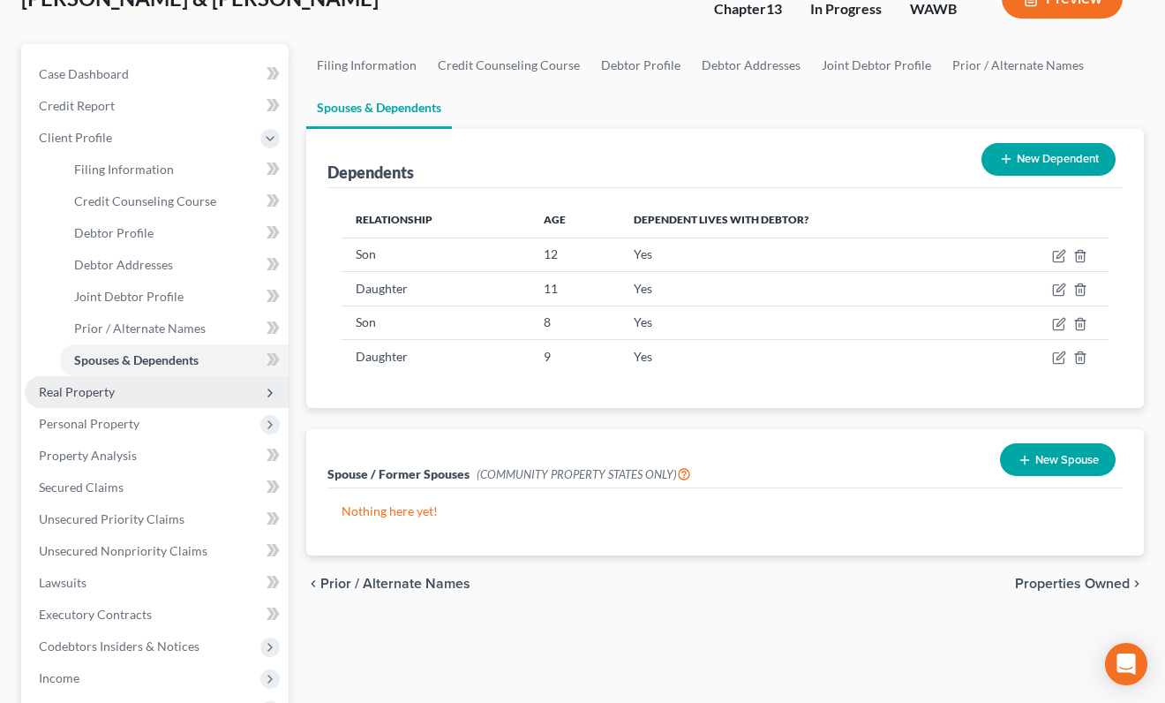
click at [163, 396] on span "Real Property" at bounding box center [157, 392] width 264 height 32
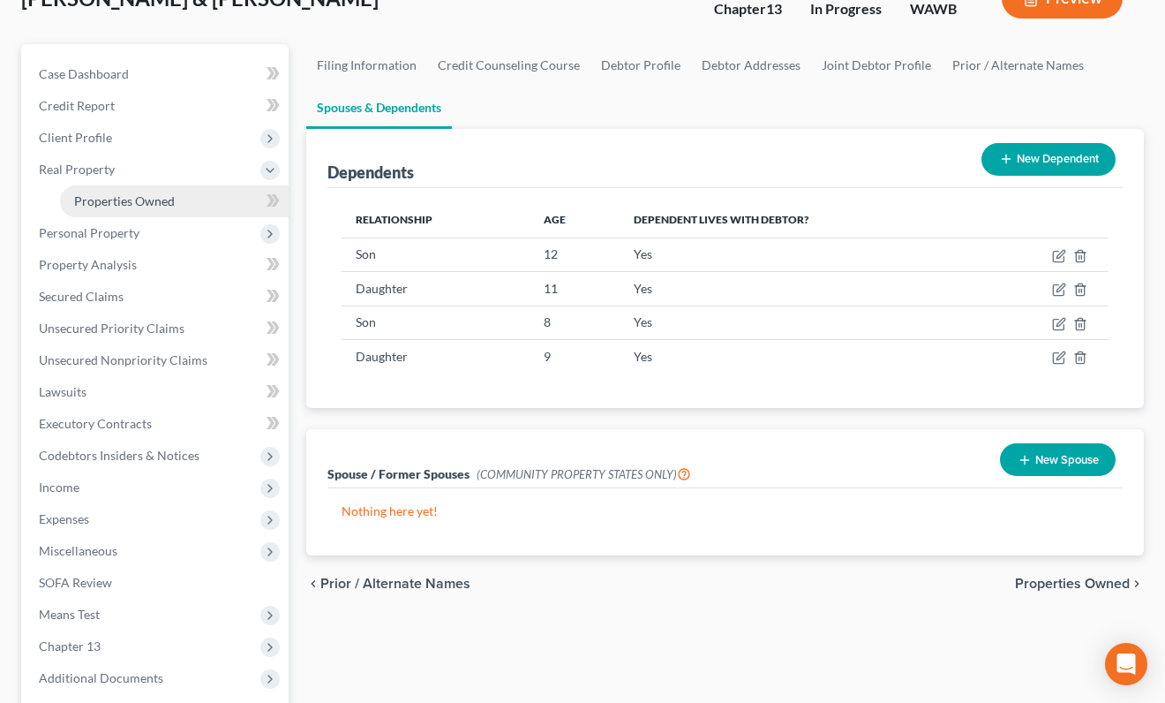
click at [169, 202] on span "Properties Owned" at bounding box center [124, 200] width 101 height 15
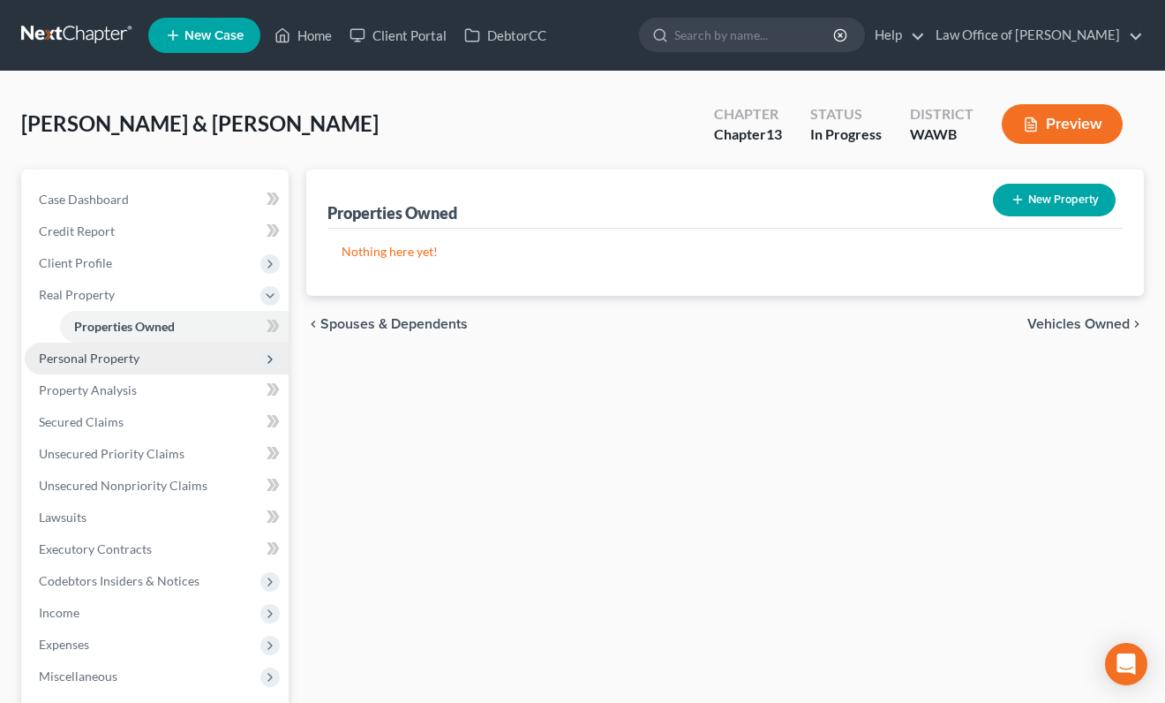
click at [199, 357] on span "Personal Property" at bounding box center [157, 359] width 264 height 32
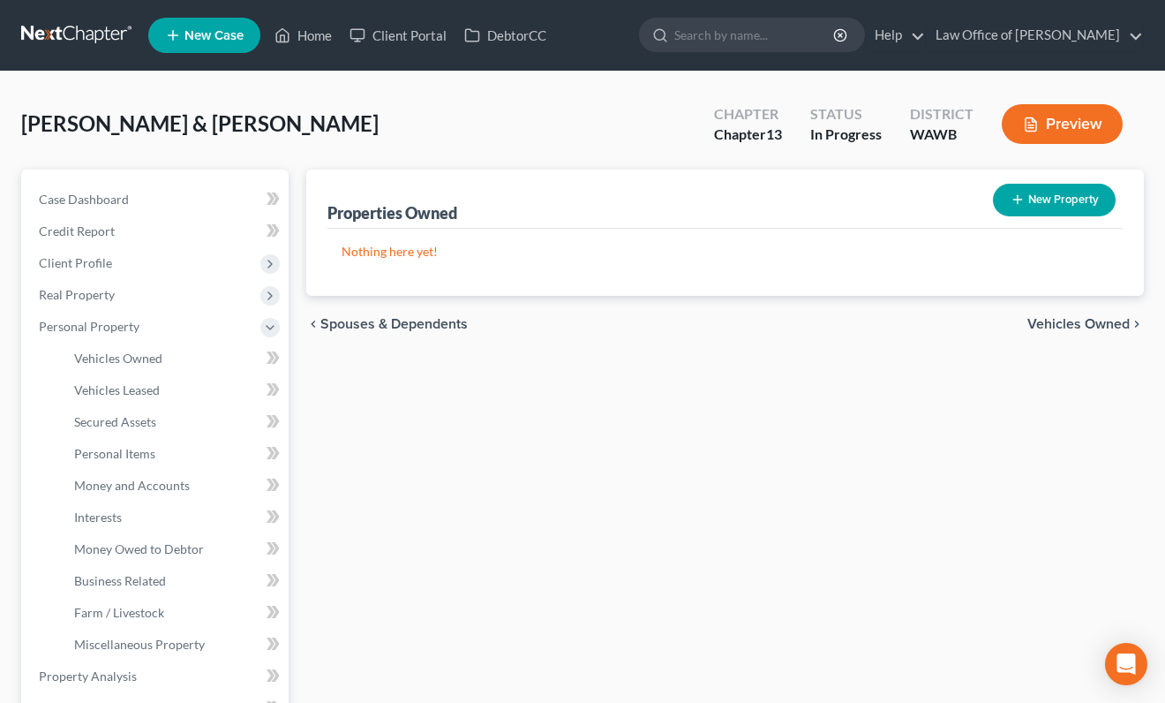
click at [1085, 321] on span "Vehicles Owned" at bounding box center [1079, 324] width 102 height 14
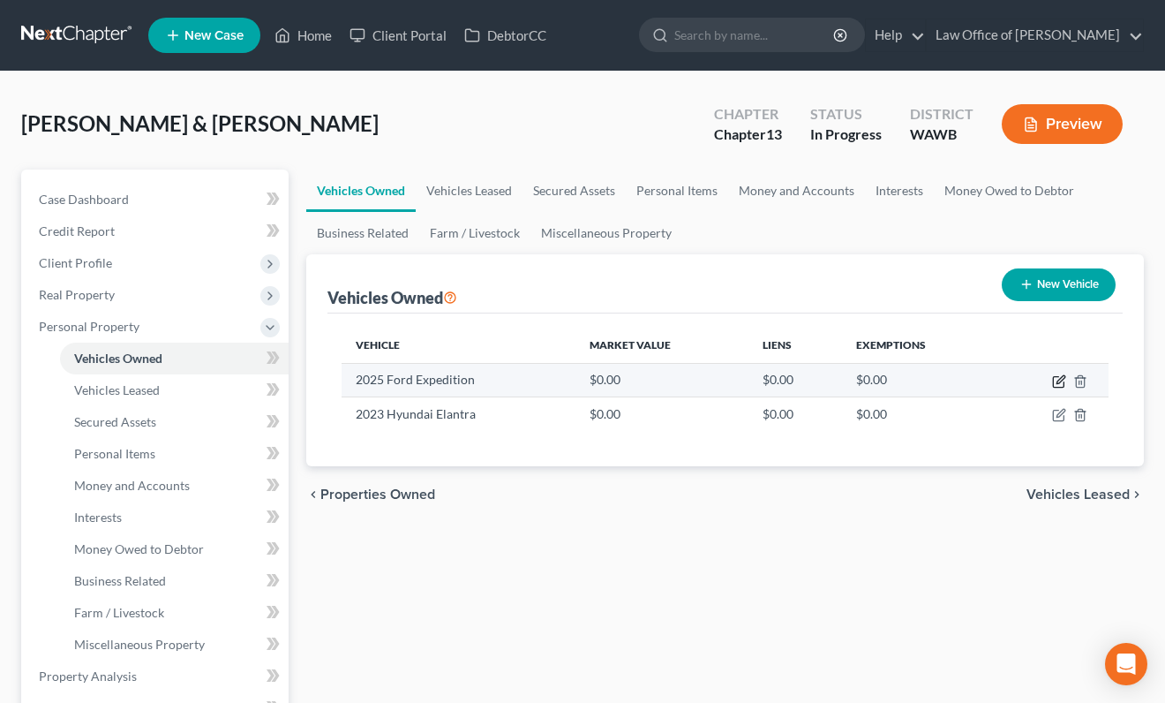
click at [1059, 379] on icon "button" at bounding box center [1061, 379] width 8 height 8
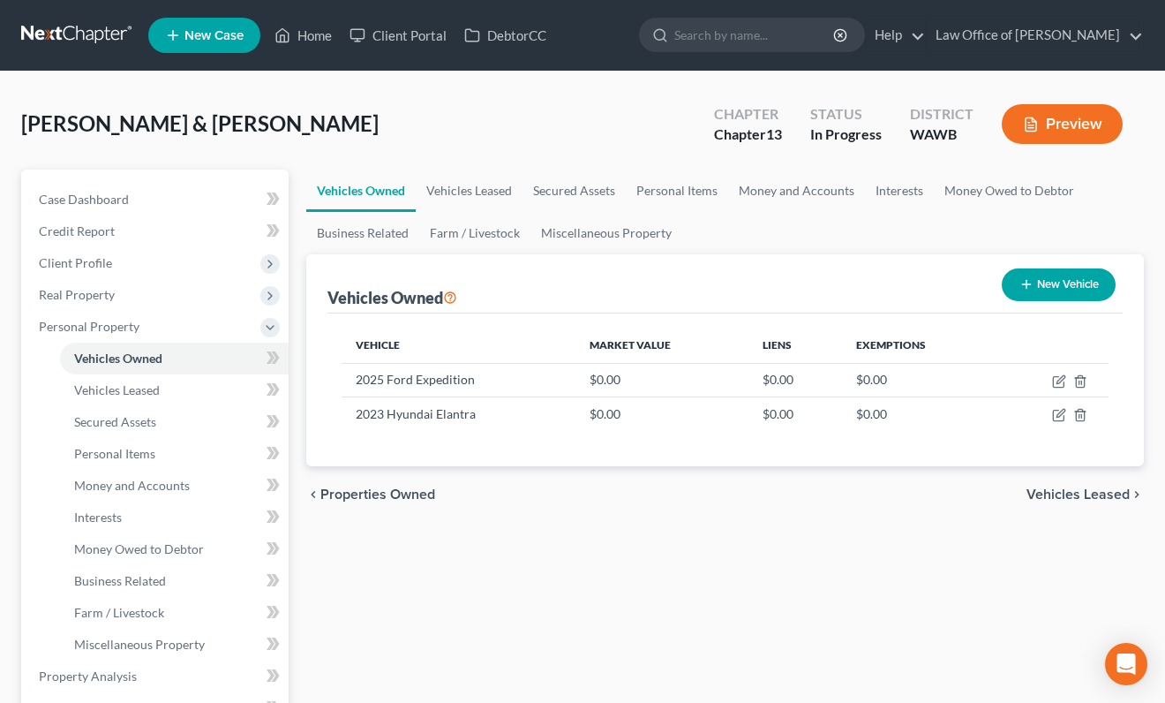
select select "0"
select select "1"
select select "2"
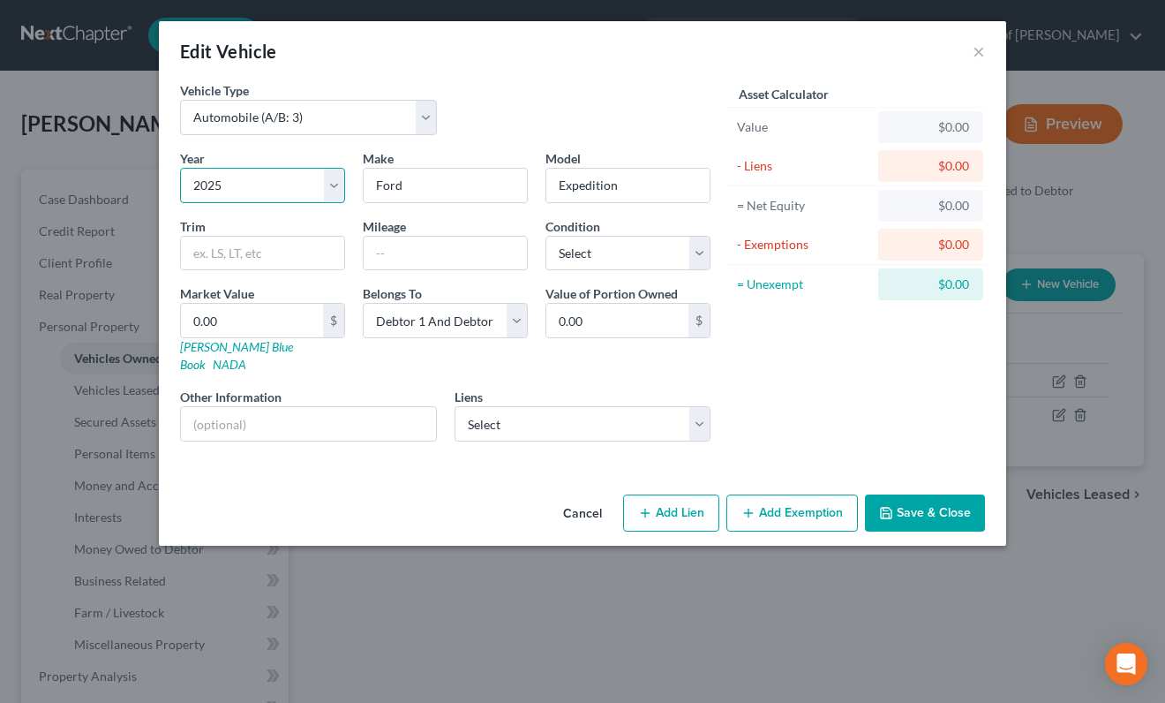
click at [251, 172] on select "Select 2026 2025 2024 2023 2022 2021 2020 2019 2018 2017 2016 2015 2014 2013 20…" at bounding box center [262, 185] width 165 height 35
select select "7"
click at [180, 168] on select "Select 2026 2025 2024 2023 2022 2021 2020 2019 2018 2017 2016 2015 2014 2013 20…" at bounding box center [262, 185] width 165 height 35
click at [506, 414] on select "Select Carmax Auto Finance - $29,622.00 Amer Cr Acpt - $21,749.00 Communication…" at bounding box center [583, 423] width 257 height 35
click at [651, 406] on select "Select Carmax Auto Finance - $29,622.00 Amer Cr Acpt - $21,749.00 Communication…" at bounding box center [583, 423] width 257 height 35
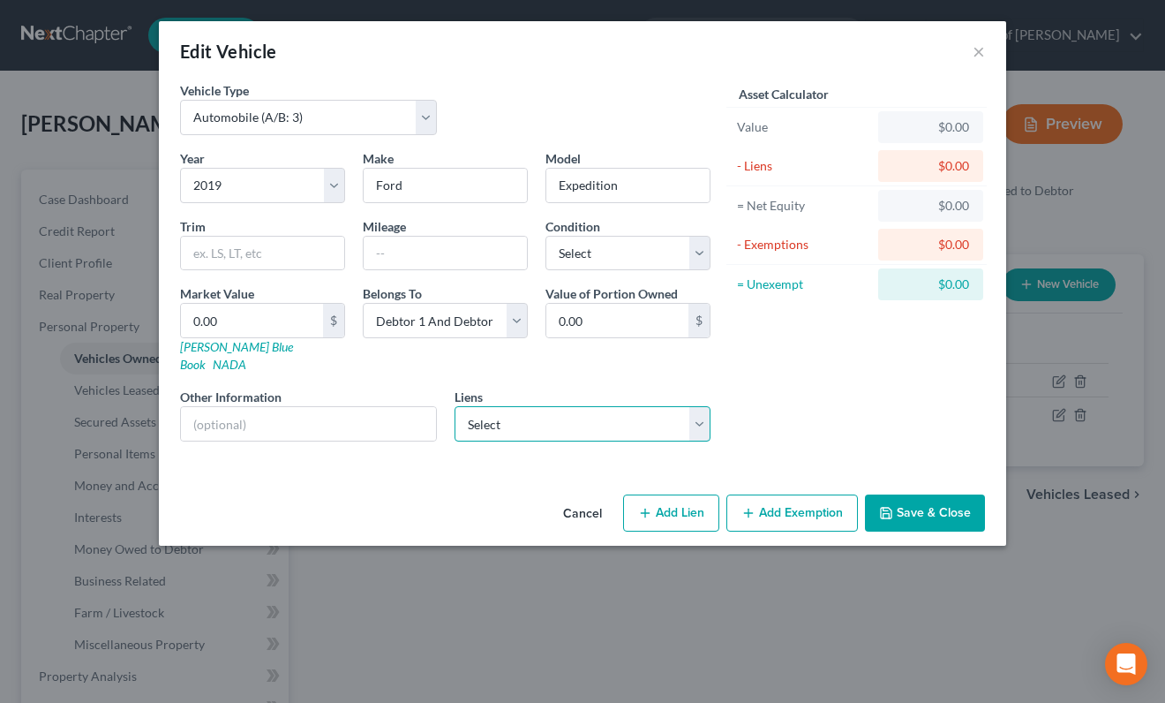
select select "0"
click at [455, 406] on select "Select Carmax Auto Finance - $29,622.00 Amer Cr Acpt - $21,749.00 Communication…" at bounding box center [583, 423] width 257 height 35
select select
select select "48"
select select "1"
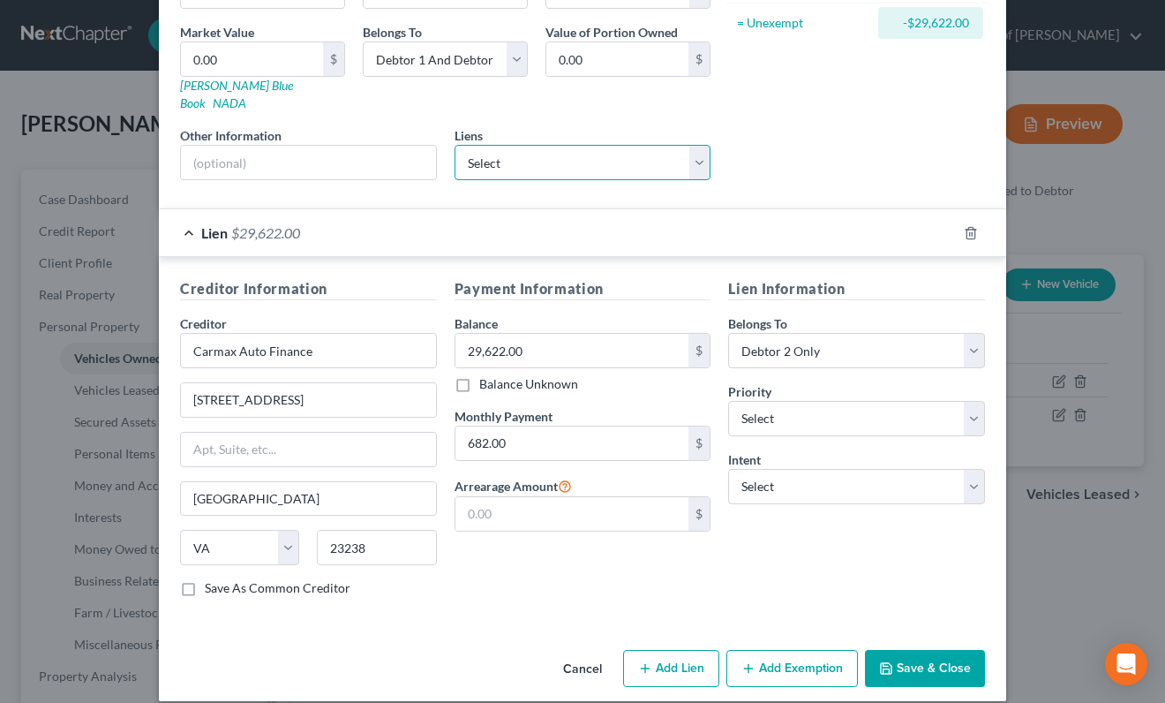
scroll to position [263, 0]
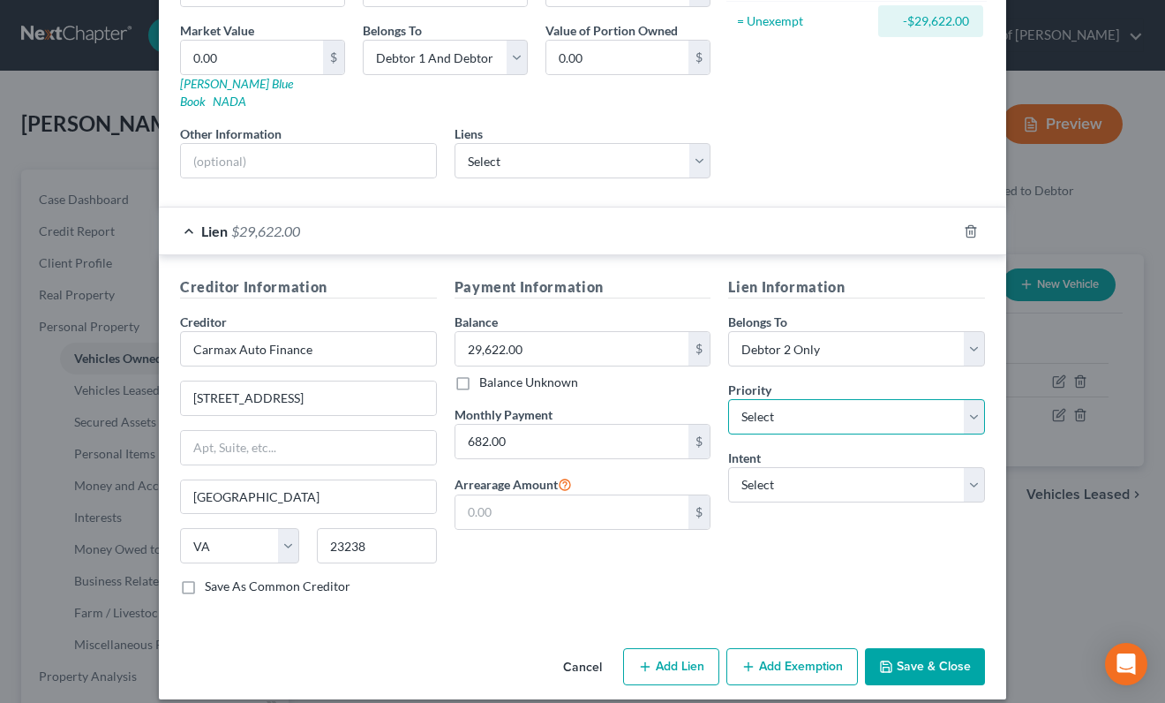
click at [811, 399] on select "Select 1st 2nd 3rd 4th 5th 6th 7th 8th 9th 10th 11th 12th 13th 14th 15th 16th 1…" at bounding box center [856, 416] width 257 height 35
select select "0"
click at [728, 399] on select "Select 1st 2nd 3rd 4th 5th 6th 7th 8th 9th 10th 11th 12th 13th 14th 15th 16th 1…" at bounding box center [856, 416] width 257 height 35
click at [791, 473] on select "Select Surrender Redeem Reaffirm Avoid Other" at bounding box center [856, 484] width 257 height 35
select select "2"
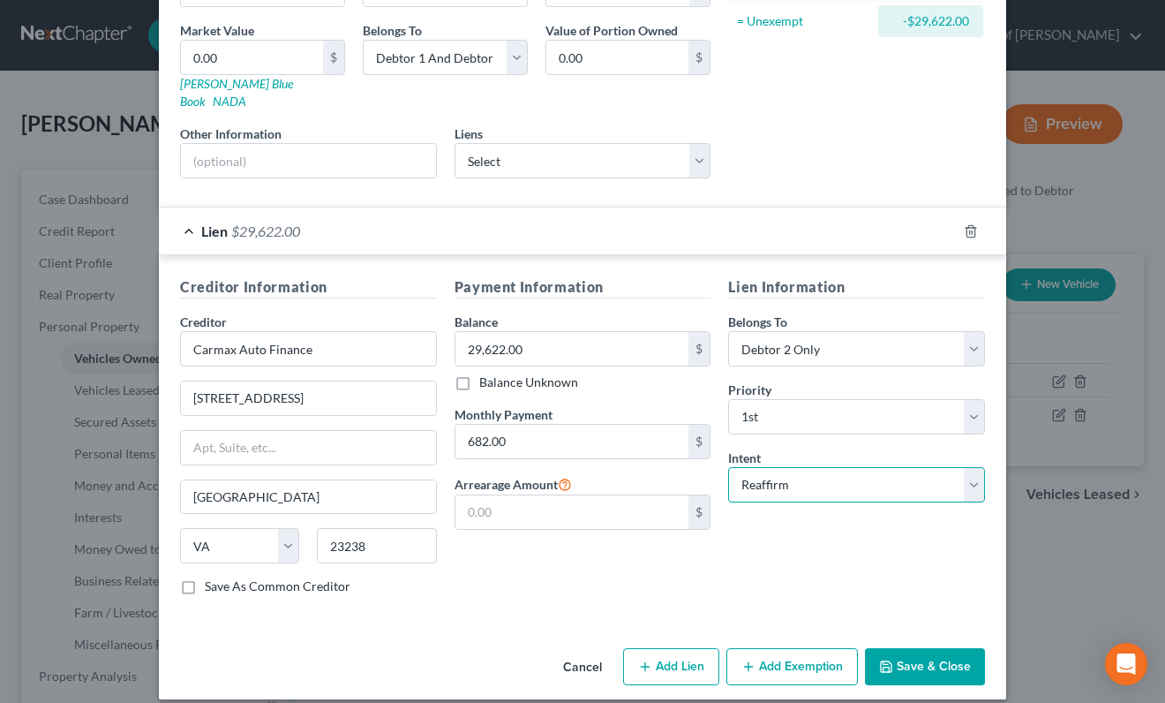
click at [728, 467] on select "Select Surrender Redeem Reaffirm Avoid Other" at bounding box center [856, 484] width 257 height 35
click at [939, 652] on button "Save & Close" at bounding box center [925, 666] width 120 height 37
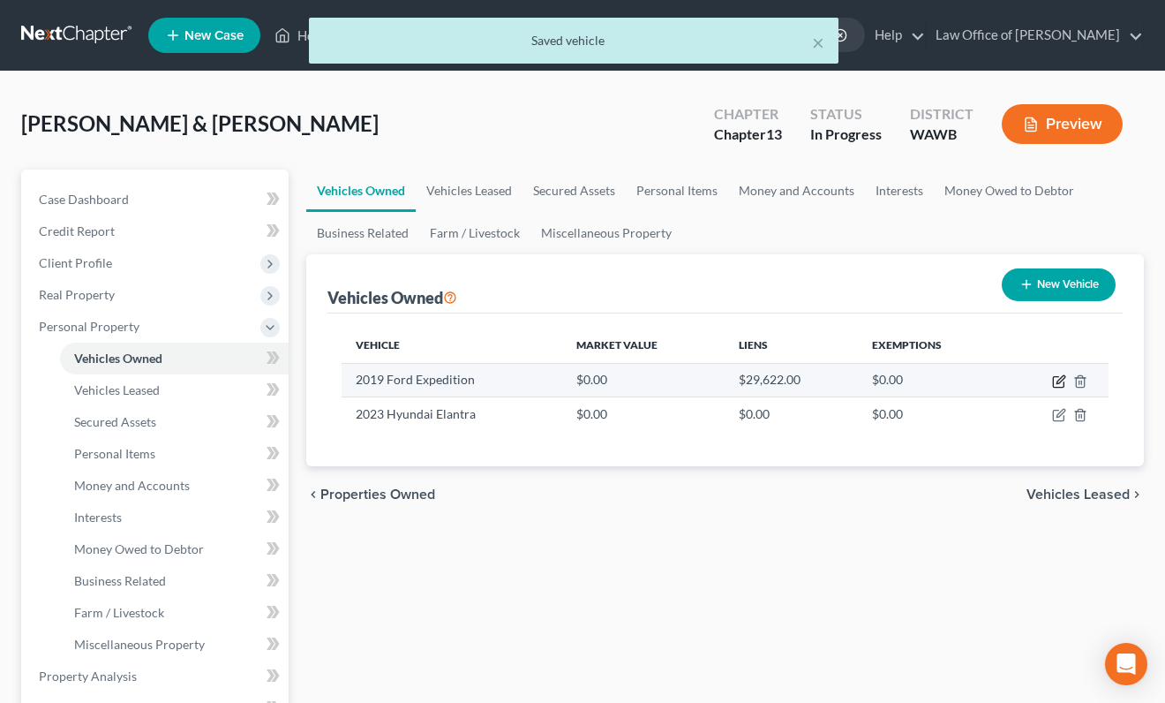
click at [1059, 384] on icon "button" at bounding box center [1059, 381] width 14 height 14
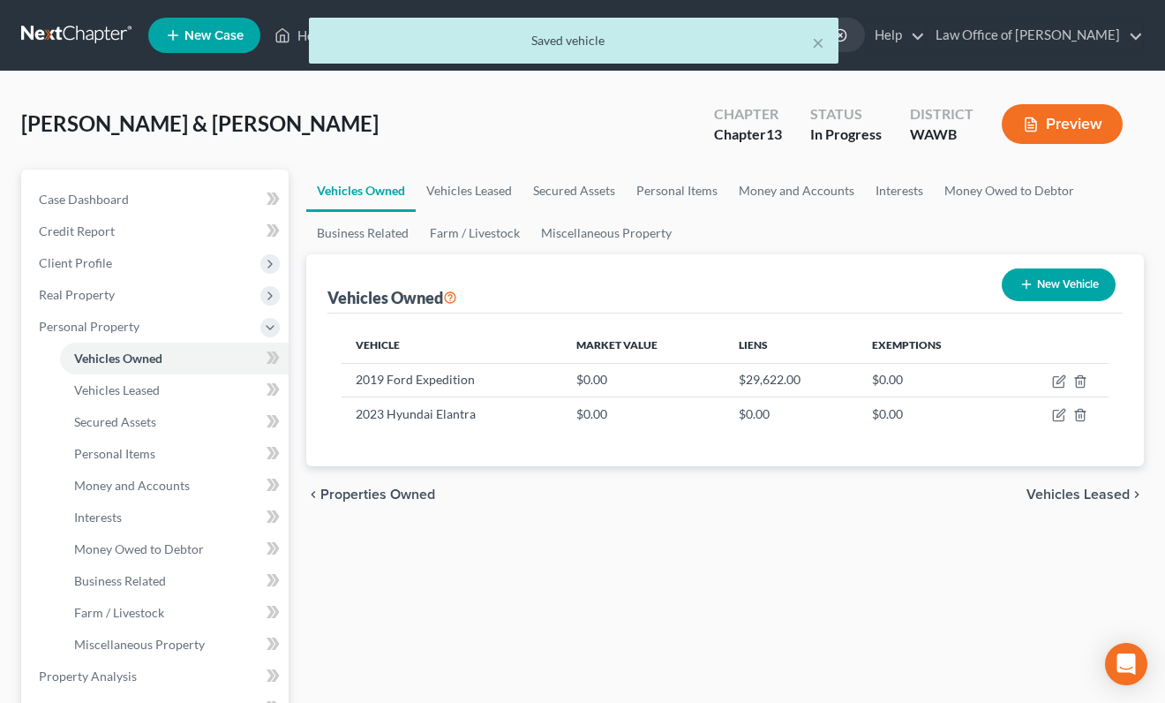
select select "0"
select select "7"
select select "2"
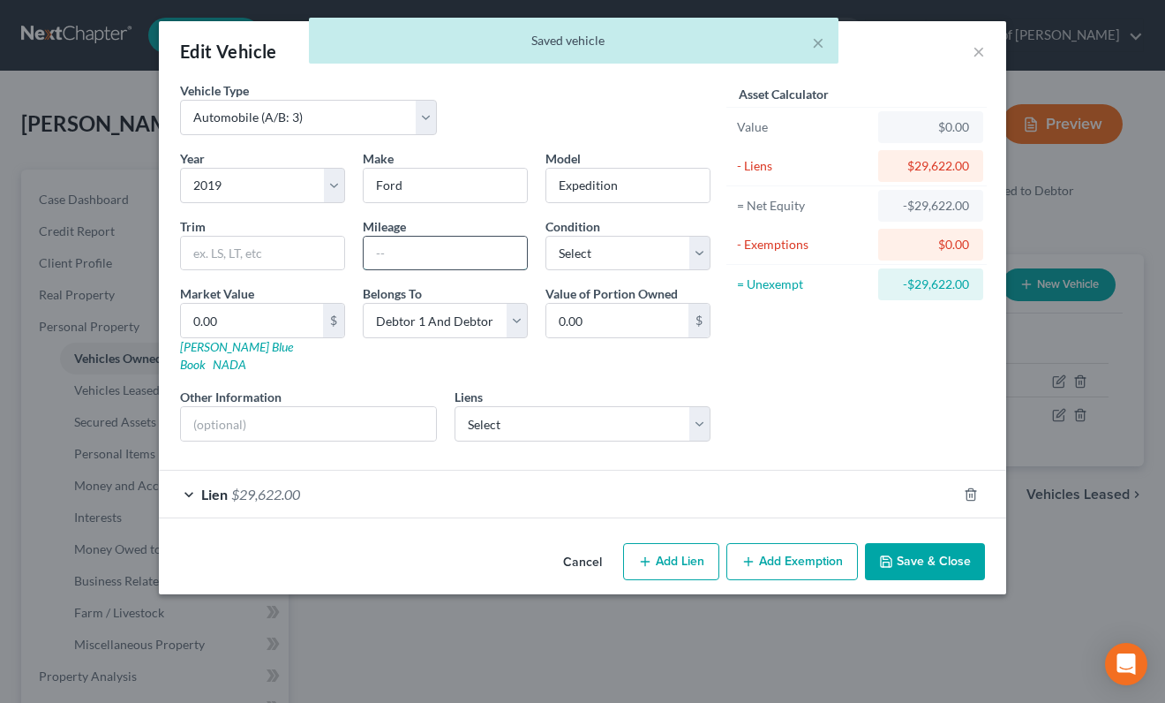
click at [446, 260] on input "text" at bounding box center [445, 254] width 163 height 34
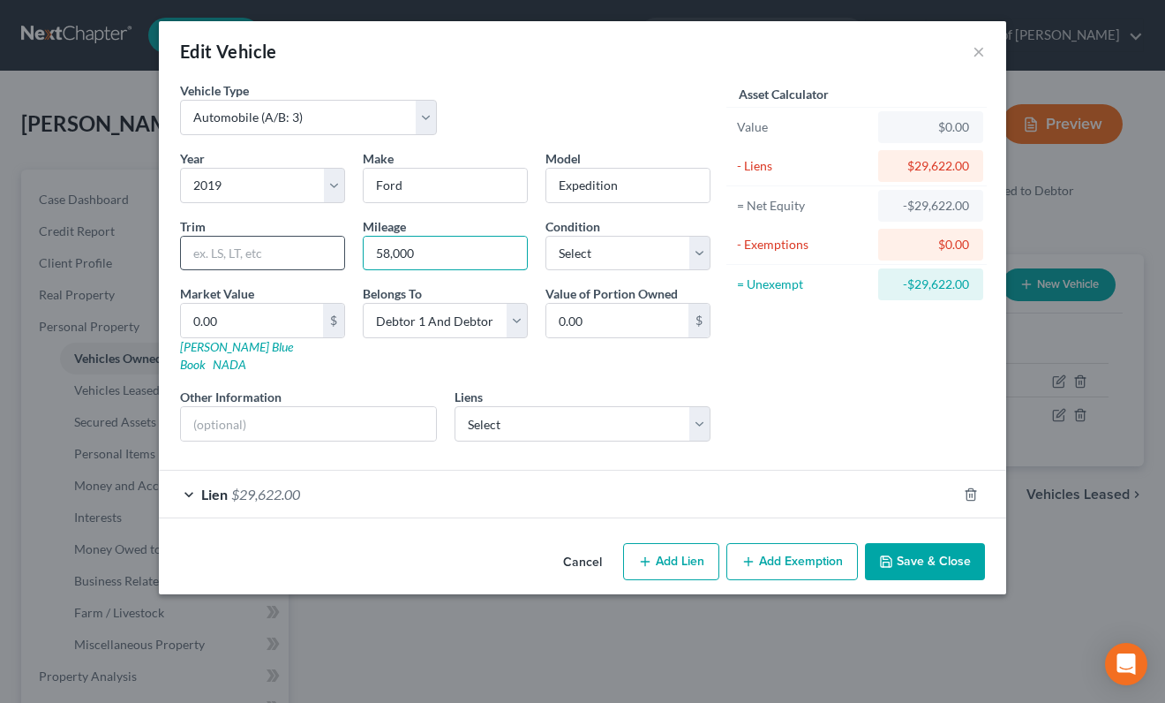
drag, startPoint x: 387, startPoint y: 253, endPoint x: 332, endPoint y: 253, distance: 54.7
click at [333, 253] on div "Year Select 2026 2025 2024 2023 2022 2021 2020 2019 2018 2017 2016 2015 2014 20…" at bounding box center [445, 302] width 548 height 306
type input "68,000"
click at [921, 543] on button "Save & Close" at bounding box center [925, 561] width 120 height 37
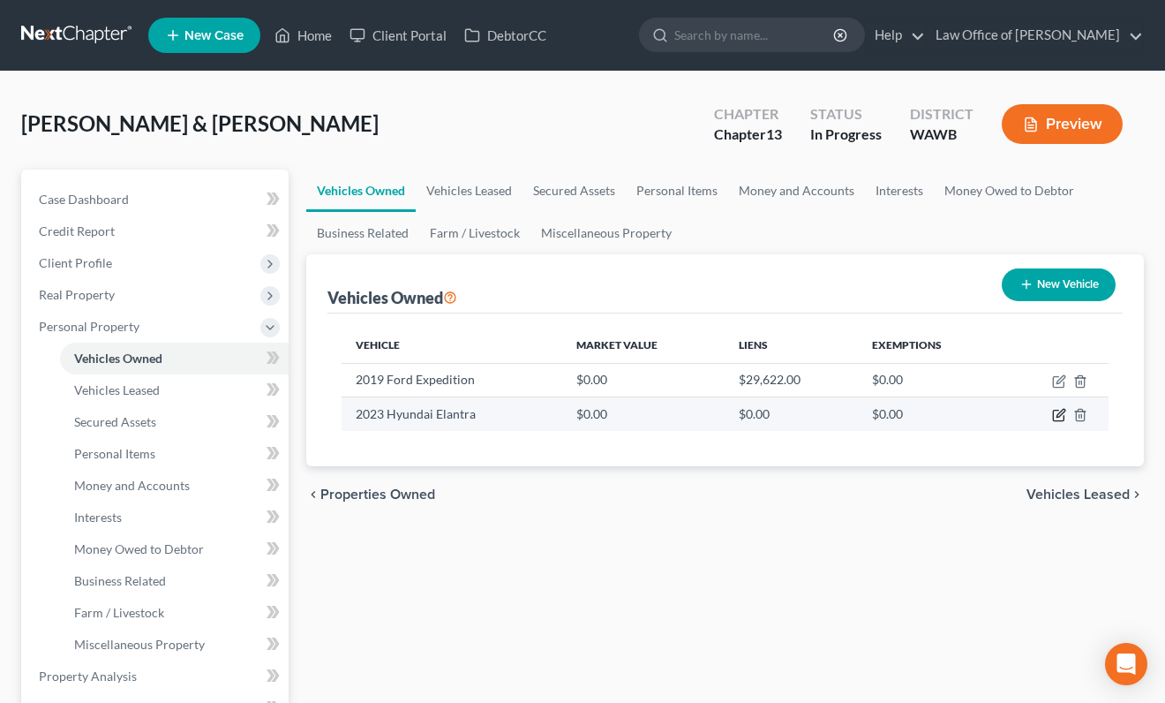
click at [1060, 411] on icon "button" at bounding box center [1061, 414] width 8 height 8
select select "0"
select select "3"
select select "2"
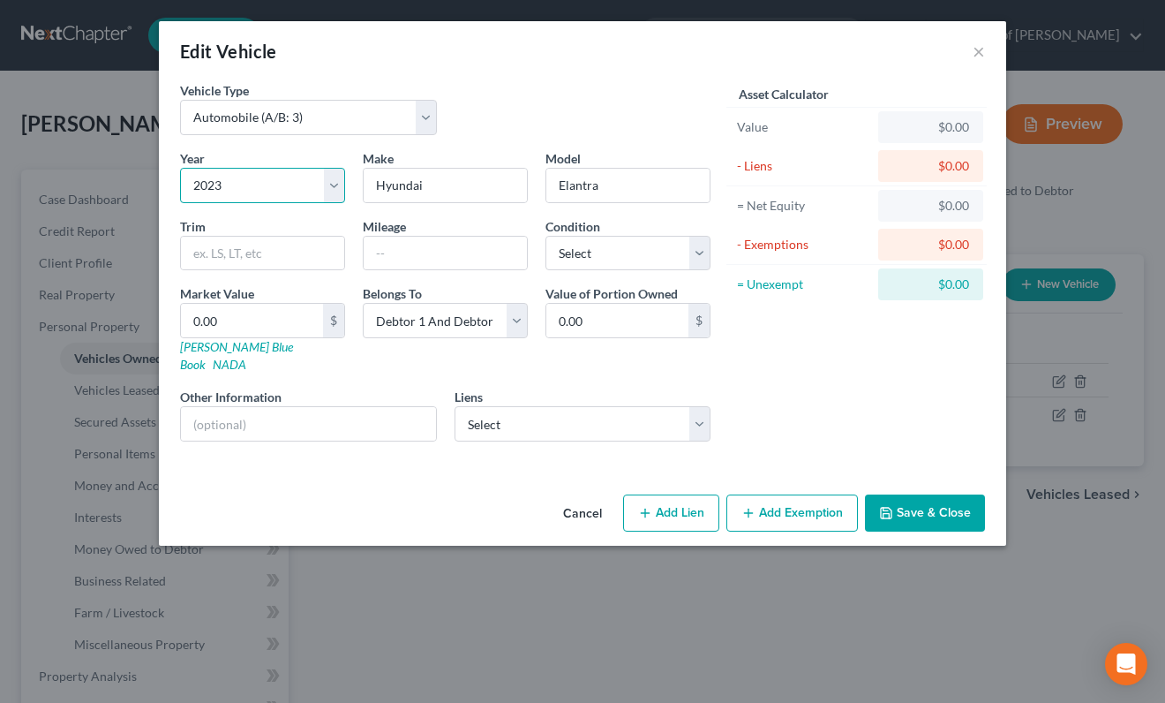
click at [298, 188] on select "Select 2026 2025 2024 2023 2022 2021 2020 2019 2018 2017 2016 2015 2014 2013 20…" at bounding box center [262, 185] width 165 height 35
select select "4"
click at [180, 168] on select "Select 2026 2025 2024 2023 2022 2021 2020 2019 2018 2017 2016 2015 2014 2013 20…" at bounding box center [262, 185] width 165 height 35
click at [514, 406] on select "Select Amer Cr Acpt - $21,749.00 Communication Fcu - $9,974.00 Kikoff Lend - $0…" at bounding box center [583, 423] width 257 height 35
select select "0"
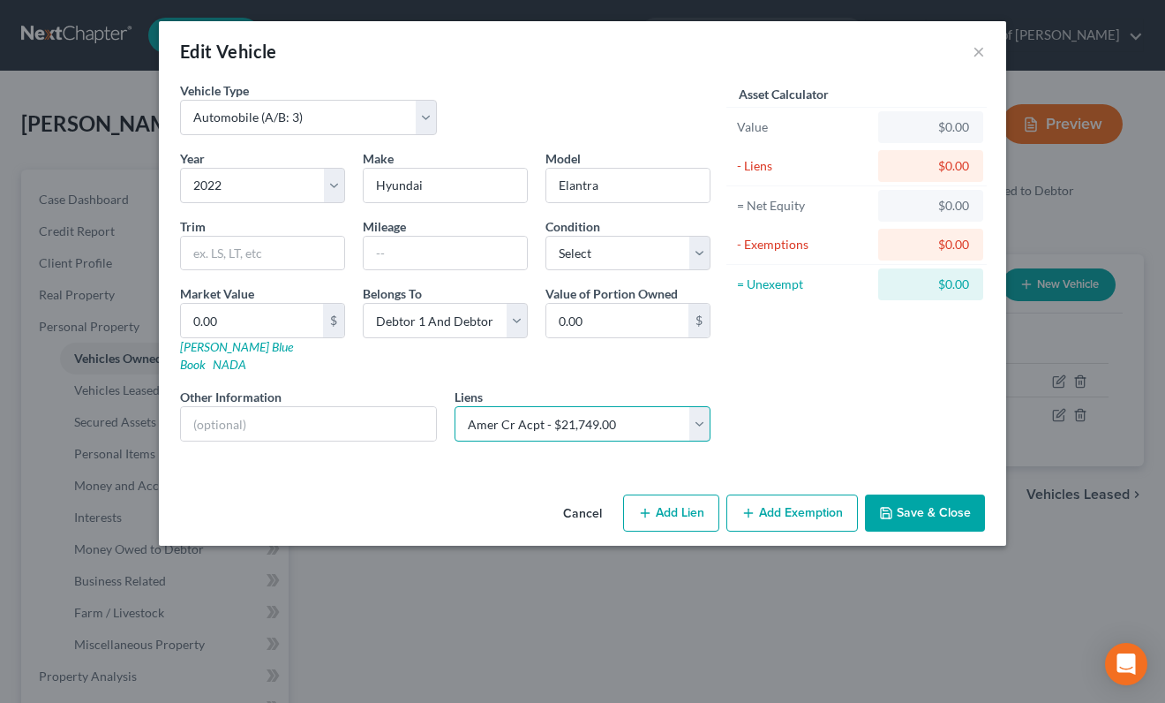
click at [455, 406] on select "Select Amer Cr Acpt - $21,749.00 Communication Fcu - $9,974.00 Kikoff Lend - $0…" at bounding box center [583, 423] width 257 height 35
select select
select select "42"
select select "2"
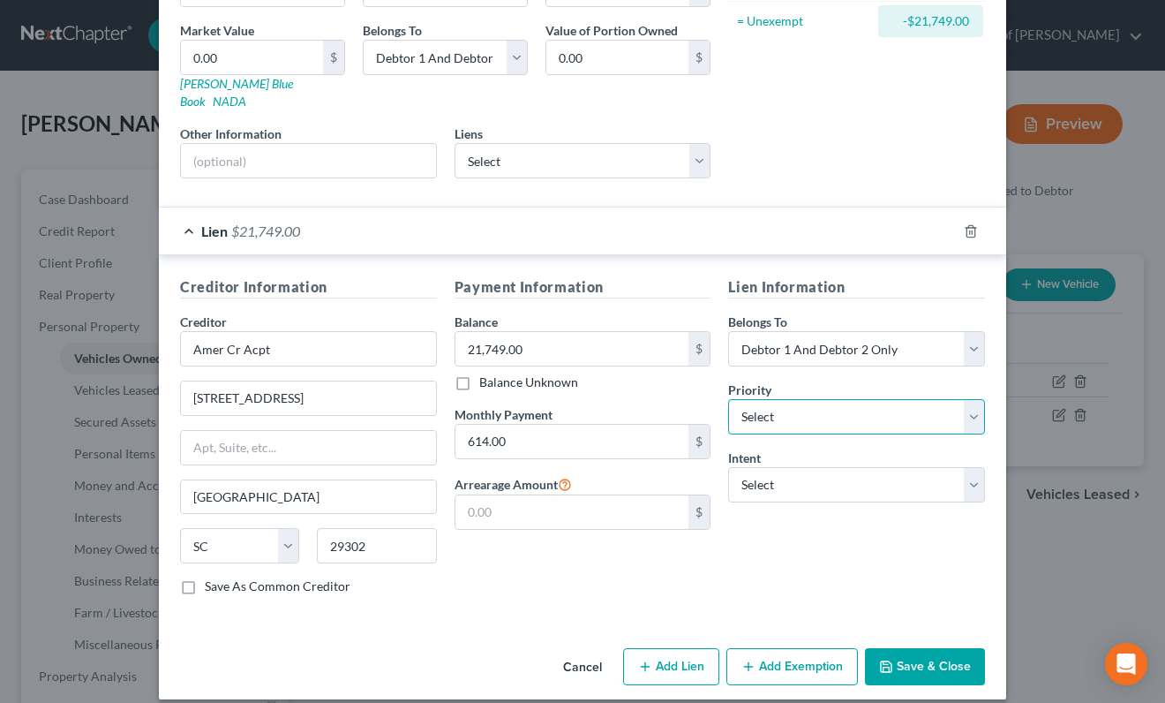
click at [773, 399] on select "Select 1st 2nd 3rd 4th 5th 6th 7th 8th 9th 10th 11th 12th 13th 14th 15th 16th 1…" at bounding box center [856, 416] width 257 height 35
select select "0"
click at [728, 399] on select "Select 1st 2nd 3rd 4th 5th 6th 7th 8th 9th 10th 11th 12th 13th 14th 15th 16th 1…" at bounding box center [856, 416] width 257 height 35
click at [797, 471] on select "Select Surrender Redeem Reaffirm Avoid Other" at bounding box center [856, 484] width 257 height 35
select select "2"
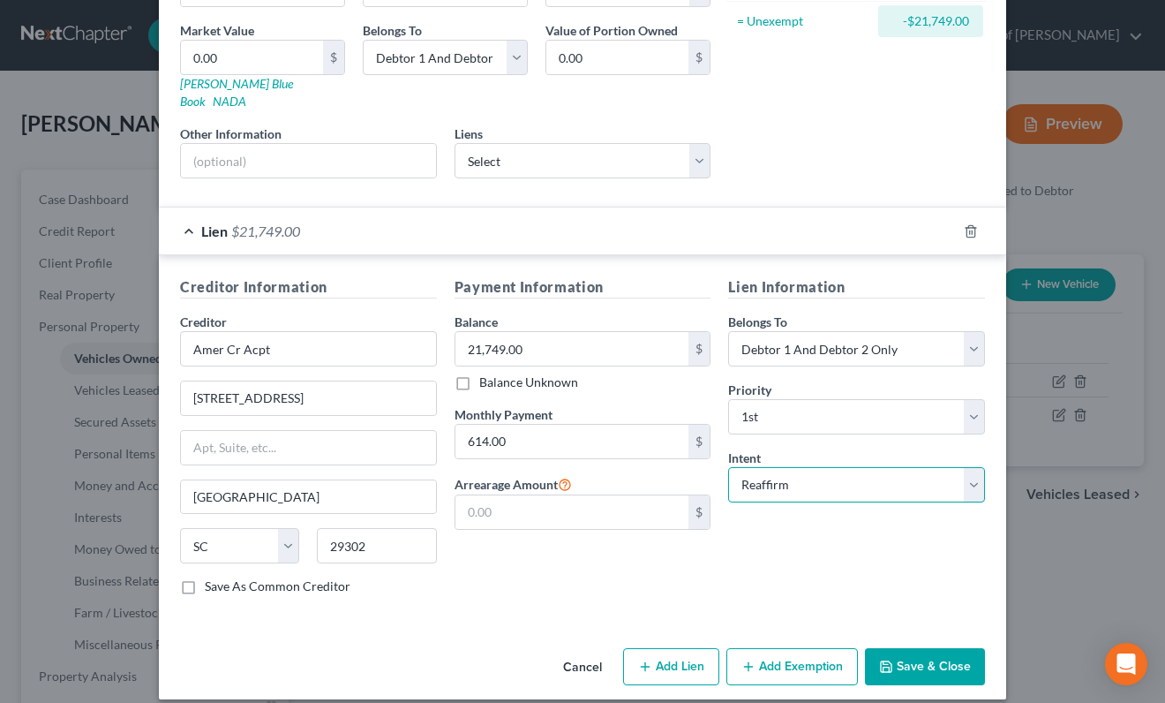
click at [728, 467] on select "Select Surrender Redeem Reaffirm Avoid Other" at bounding box center [856, 484] width 257 height 35
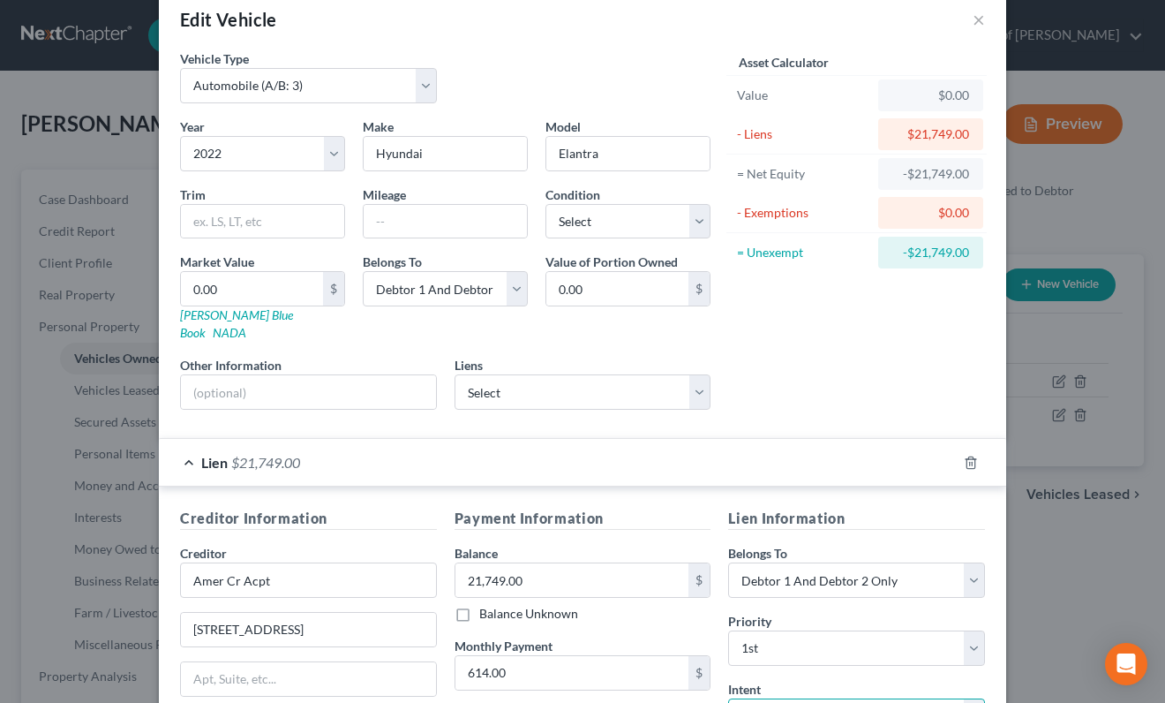
scroll to position [0, 0]
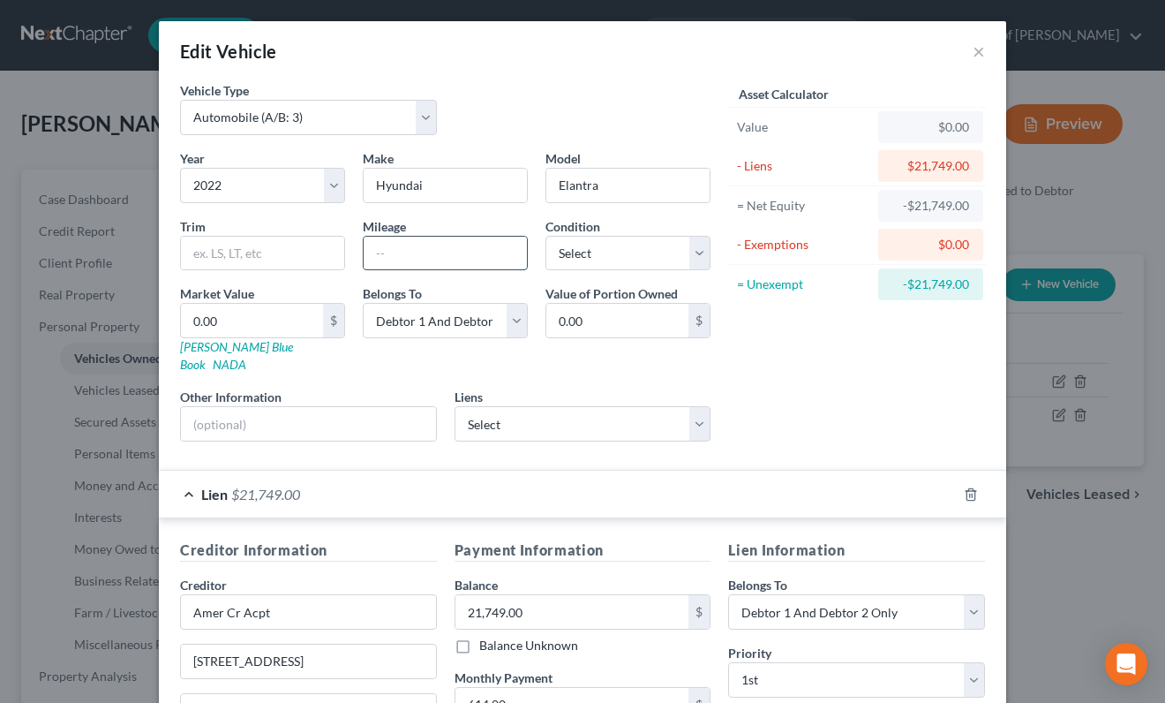
click at [472, 239] on input "text" at bounding box center [445, 254] width 163 height 34
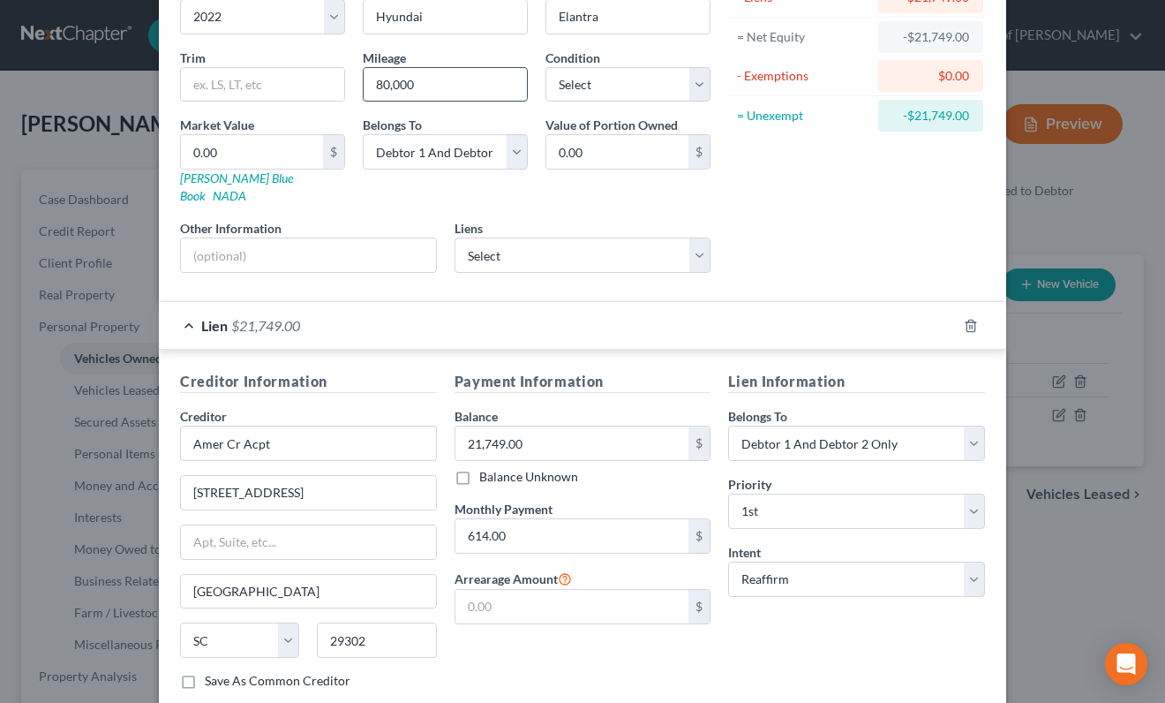
scroll to position [263, 0]
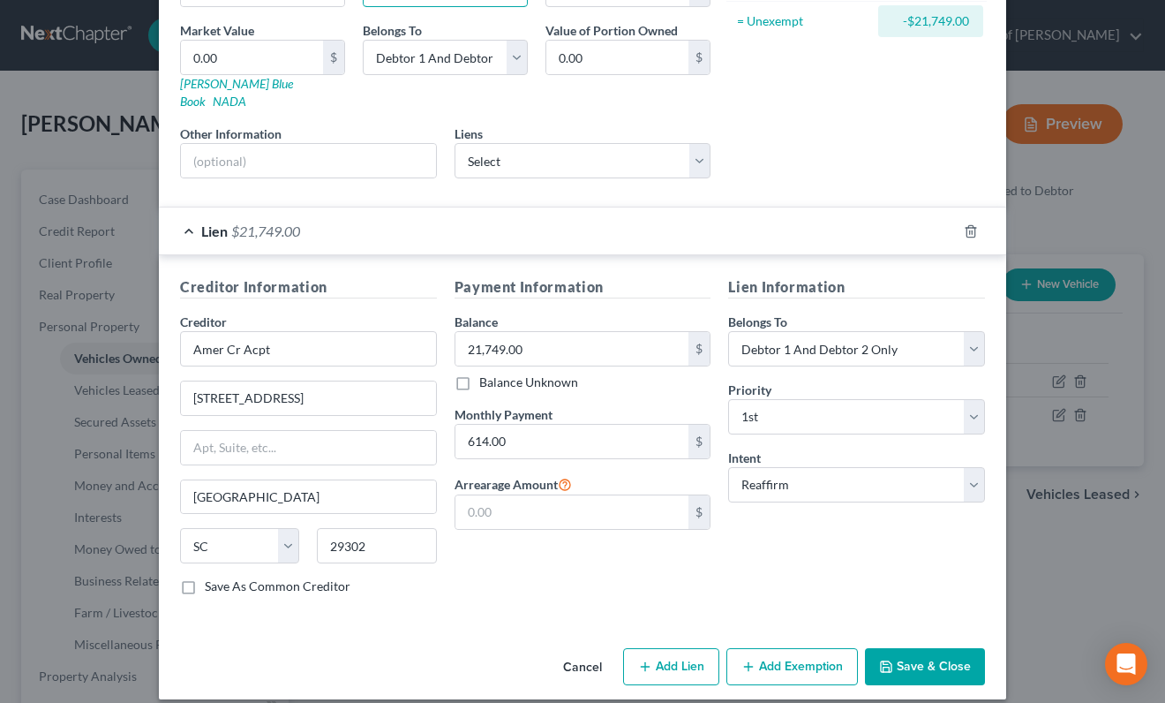
type input "80,000"
click at [908, 648] on button "Save & Close" at bounding box center [925, 666] width 120 height 37
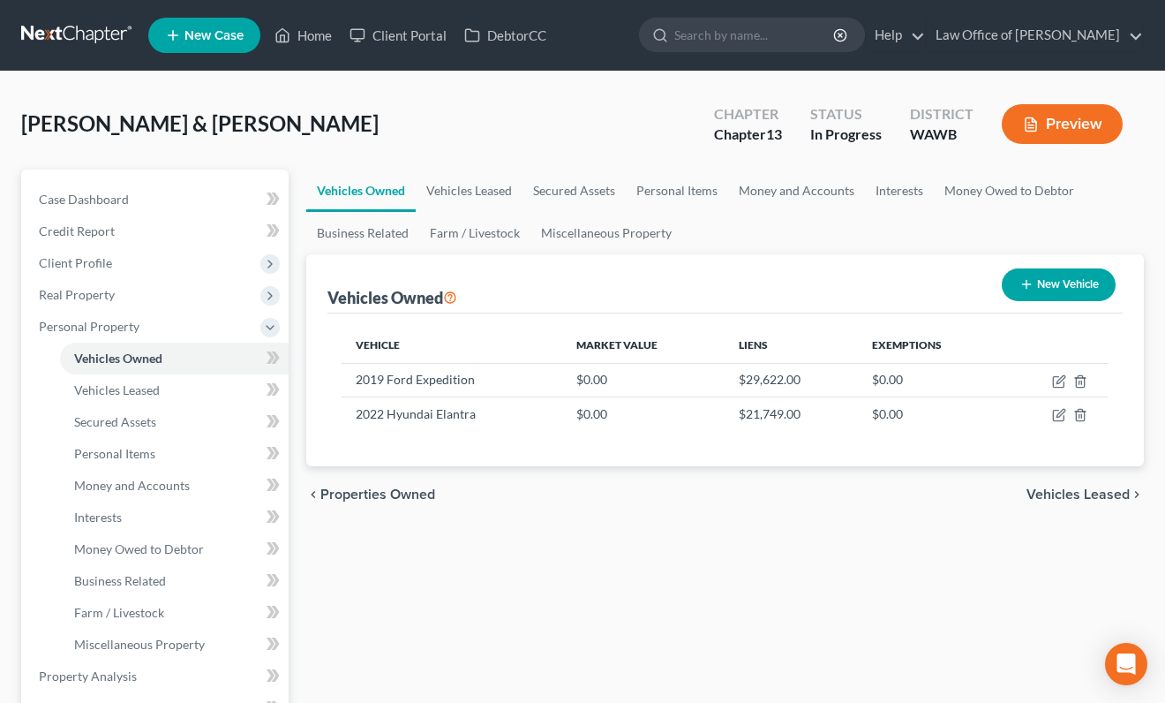
click at [1058, 290] on button "New Vehicle" at bounding box center [1059, 284] width 114 height 33
select select "0"
select select "2"
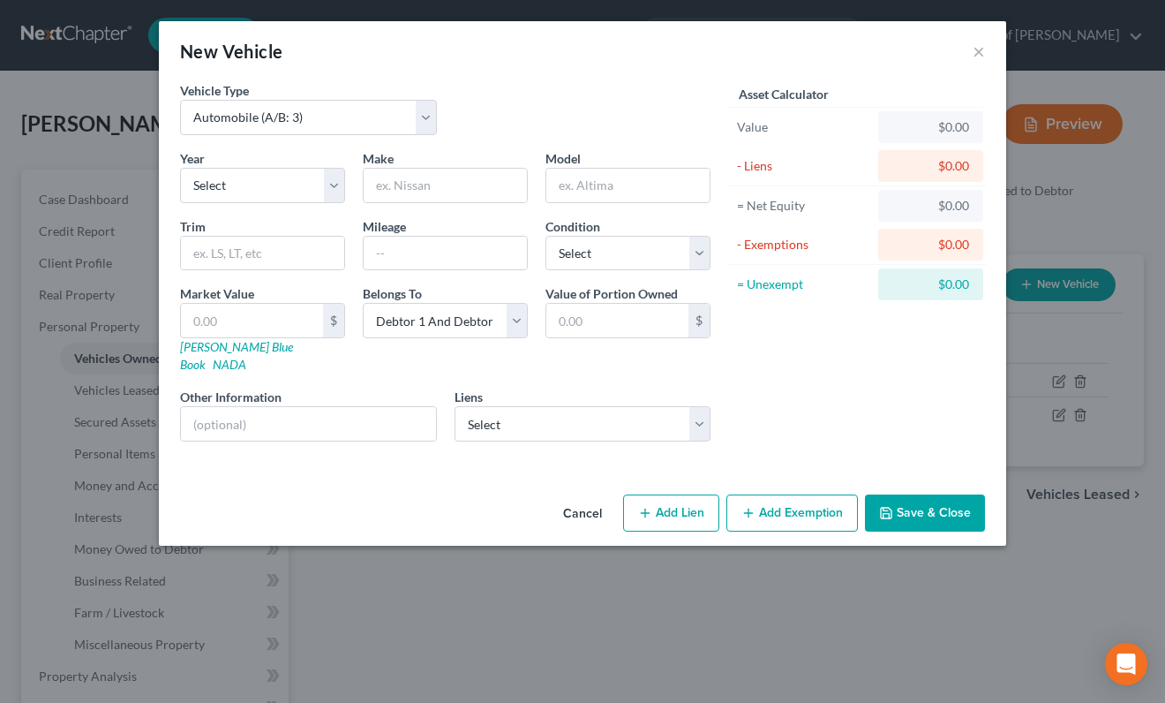
click at [589, 503] on button "Cancel" at bounding box center [582, 513] width 67 height 35
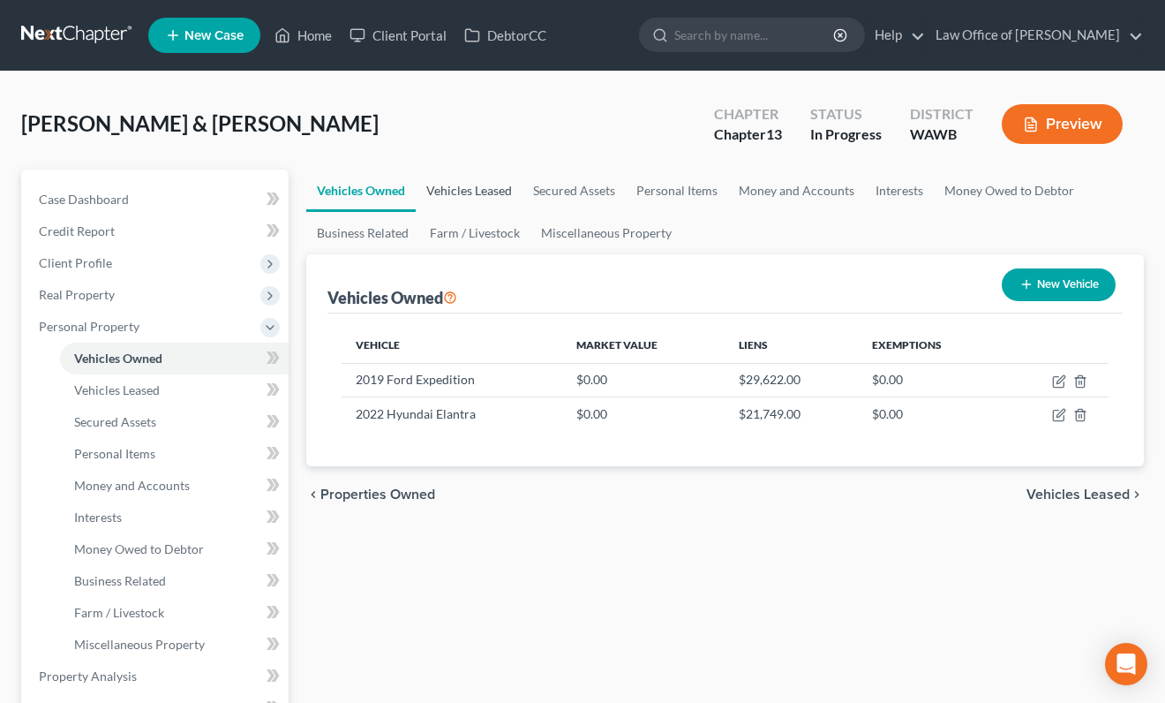
click at [486, 192] on link "Vehicles Leased" at bounding box center [469, 191] width 107 height 42
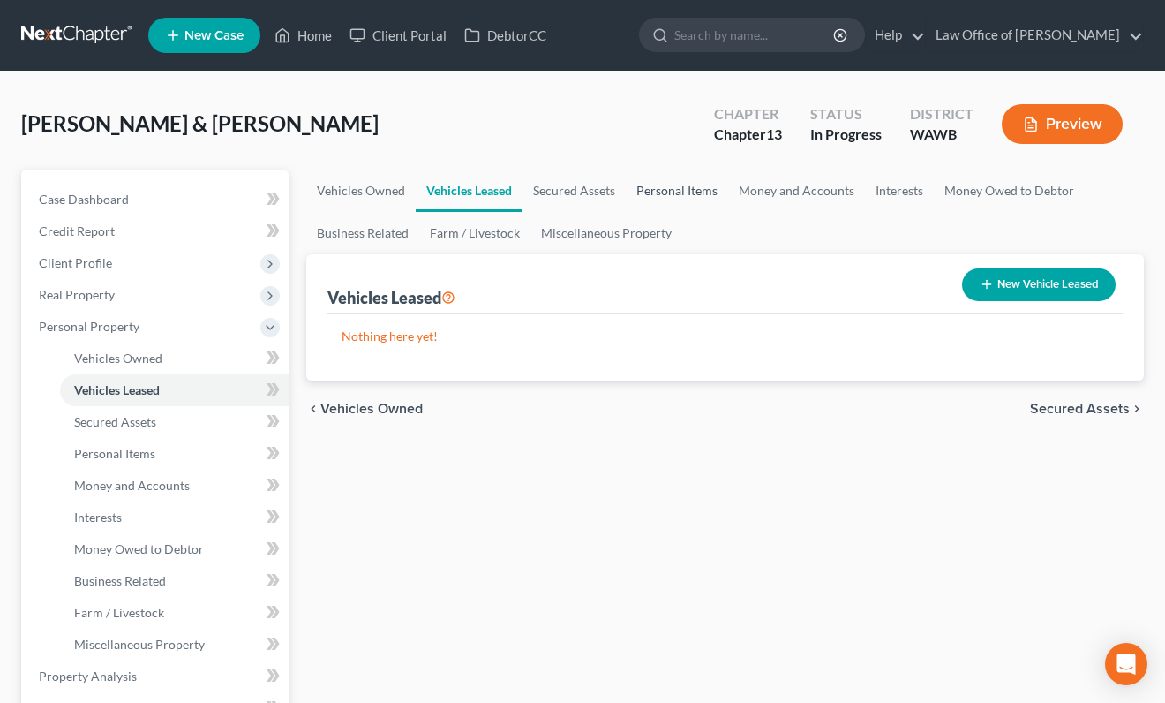
click at [677, 194] on link "Personal Items" at bounding box center [677, 191] width 102 height 42
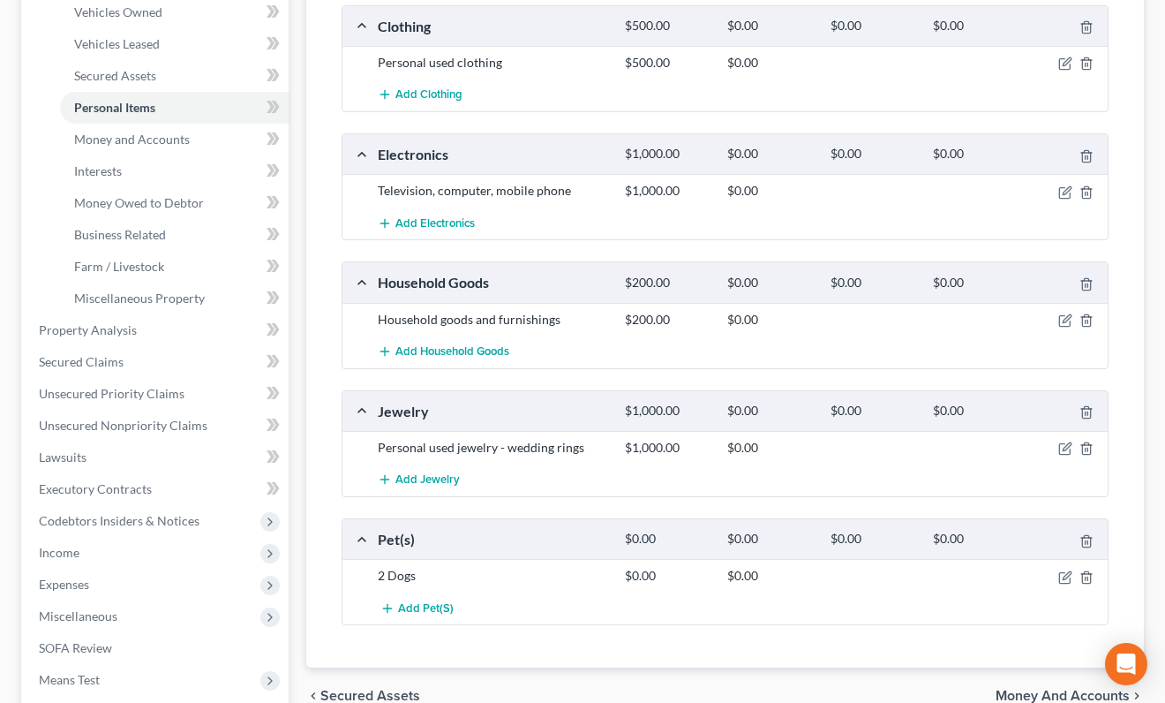
scroll to position [347, 0]
click at [1064, 187] on icon "button" at bounding box center [1066, 192] width 14 height 14
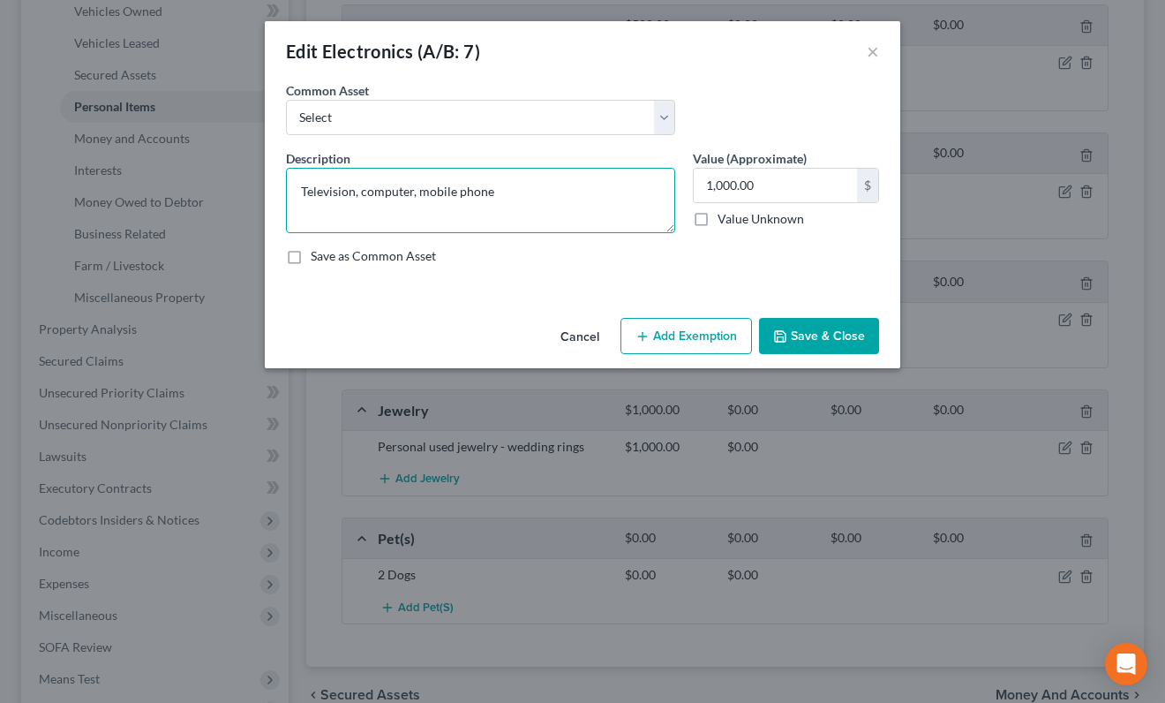
drag, startPoint x: 546, startPoint y: 199, endPoint x: 233, endPoint y: 185, distance: 312.8
click at [236, 186] on div "Edit Electronics (A/B: 7) × An exemption set must first be selected from the Fi…" at bounding box center [582, 351] width 1165 height 703
paste textarea "Vs (3), phones"
type textarea "TVs (3), phones"
click at [849, 345] on button "Save & Close" at bounding box center [819, 336] width 120 height 37
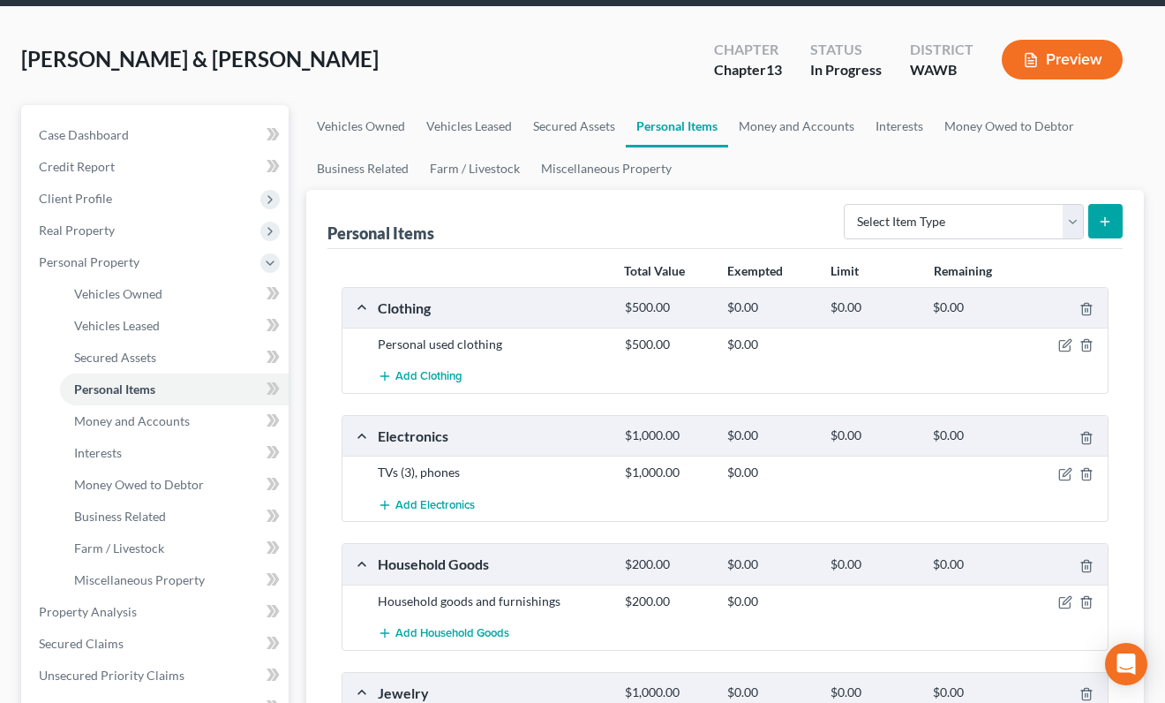
scroll to position [0, 0]
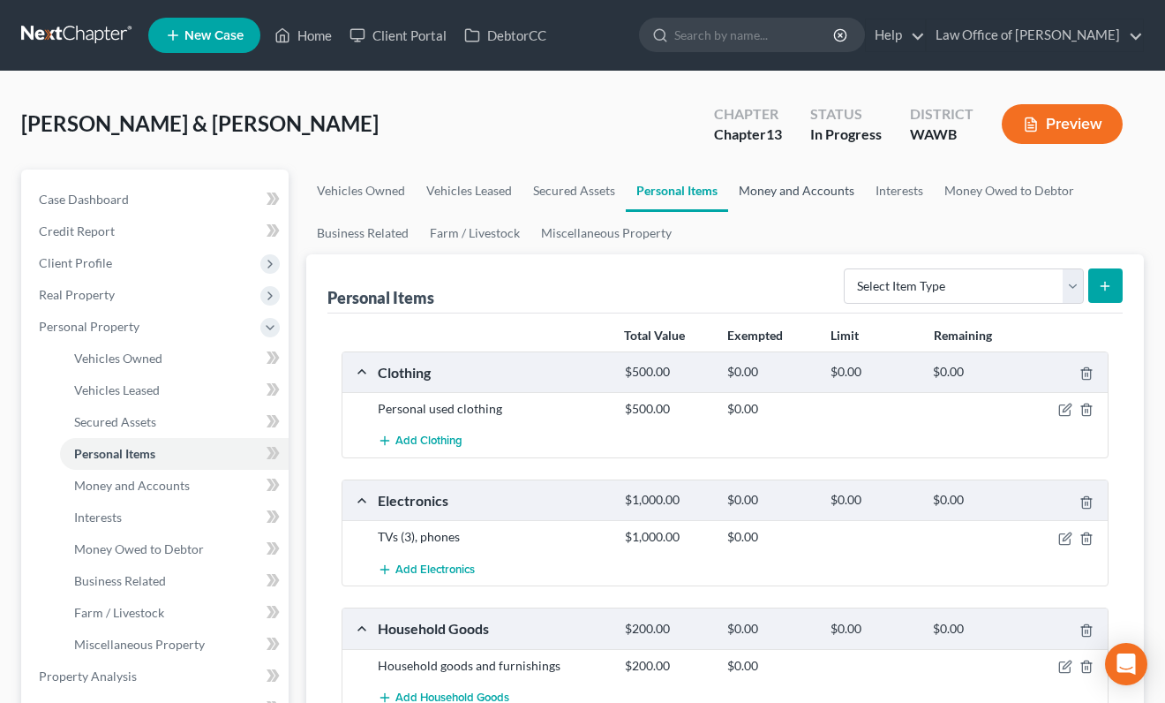
click at [782, 196] on link "Money and Accounts" at bounding box center [796, 191] width 137 height 42
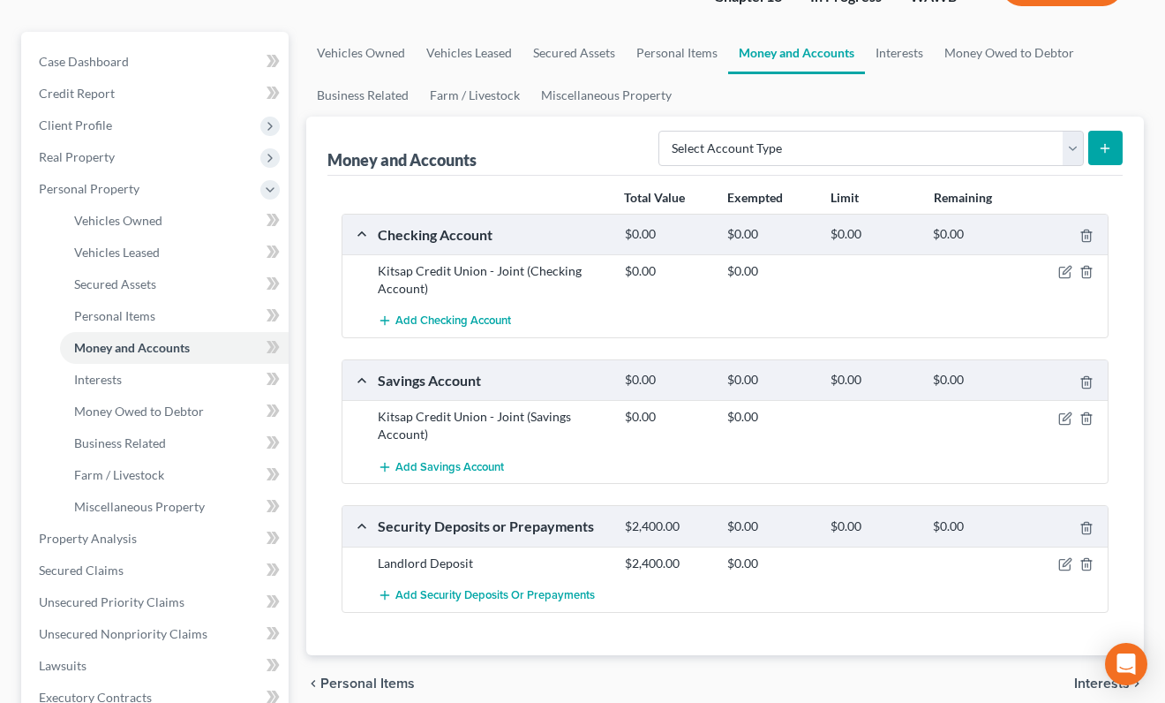
scroll to position [61, 0]
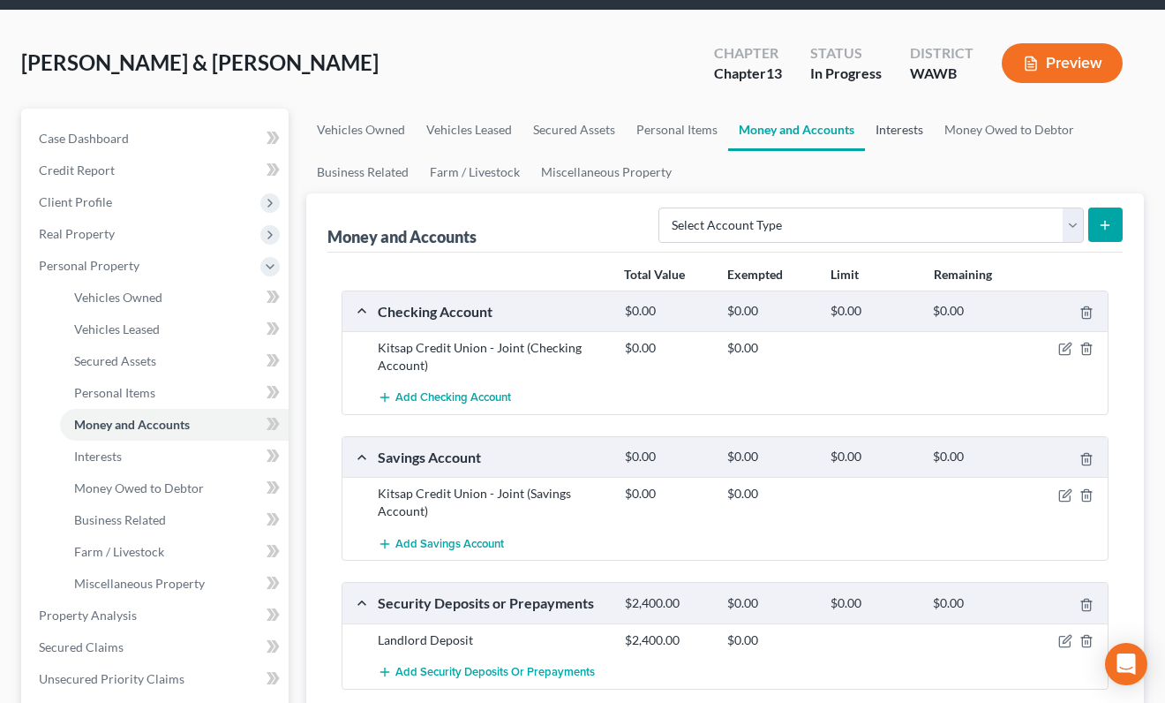
click at [896, 131] on link "Interests" at bounding box center [899, 130] width 69 height 42
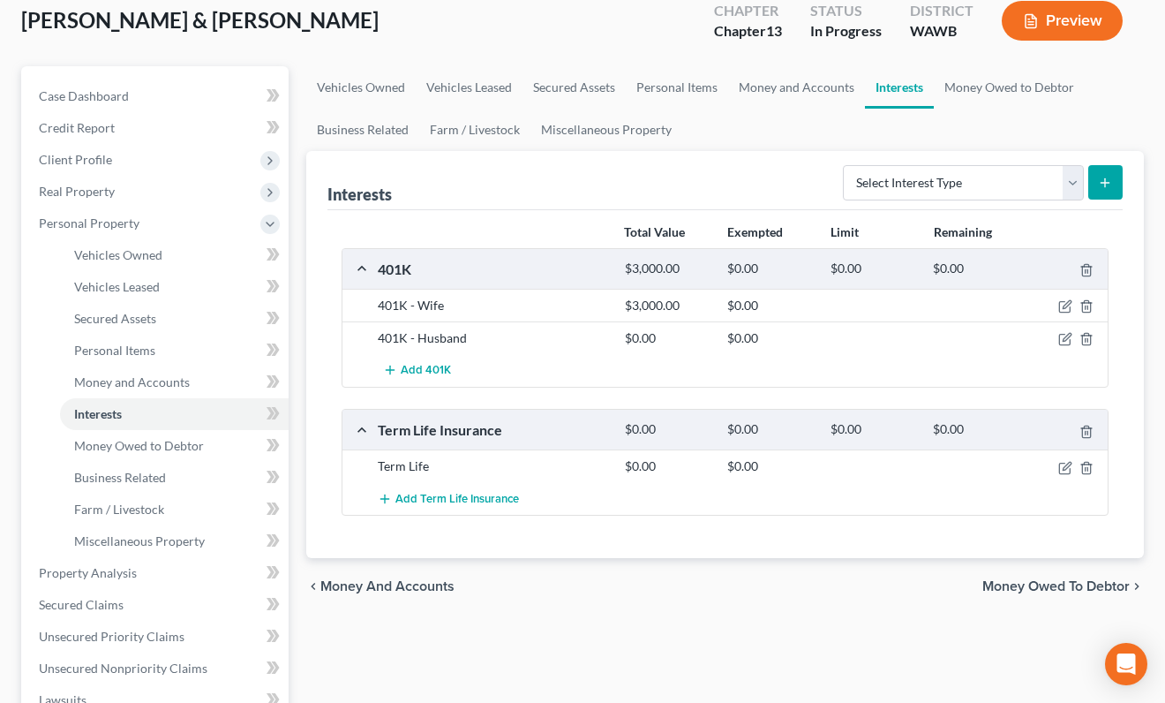
scroll to position [105, 0]
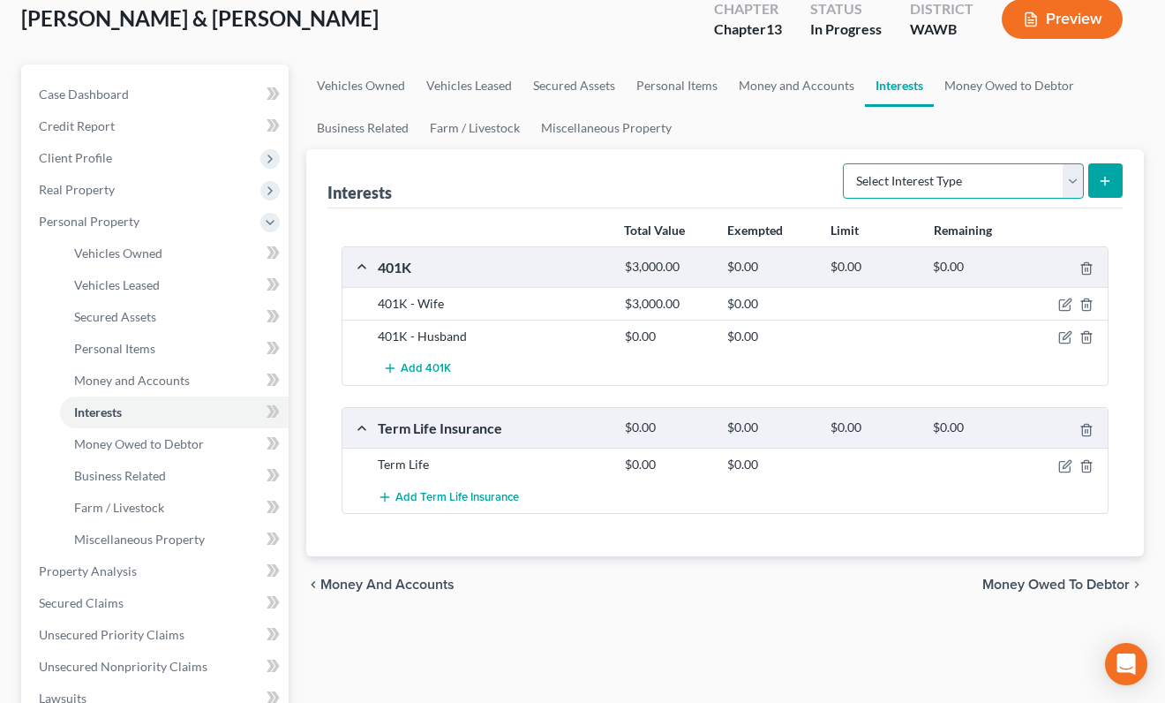
click at [996, 188] on select "Select Interest Type 401K (A/B: 21) Annuity (A/B: 23) Bond (A/B: 18) Education …" at bounding box center [963, 180] width 241 height 35
select select "pension_plan"
click at [846, 163] on select "Select Interest Type 401K (A/B: 21) Annuity (A/B: 23) Bond (A/B: 18) Education …" at bounding box center [963, 180] width 241 height 35
click at [1088, 184] on form "Select Interest Type 401K (A/B: 21) Annuity (A/B: 23) Bond (A/B: 18) Education …" at bounding box center [983, 181] width 280 height 36
click at [1096, 185] on button "submit" at bounding box center [1106, 180] width 34 height 34
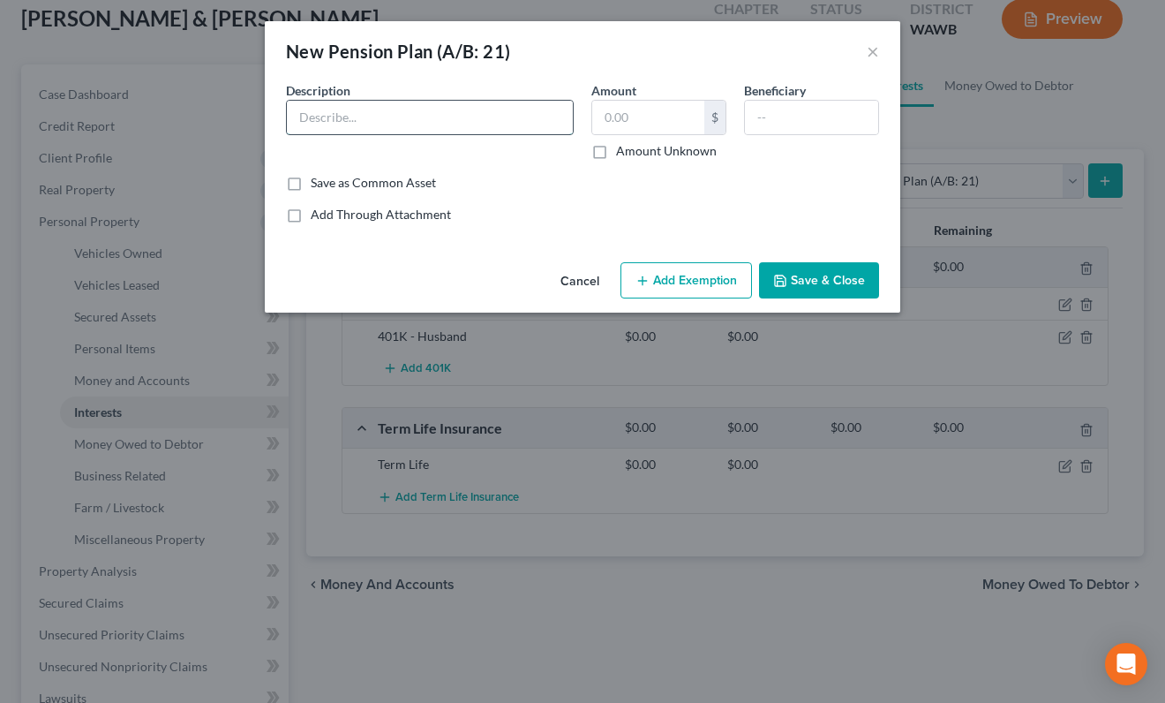
click at [506, 121] on input "text" at bounding box center [430, 118] width 286 height 34
type input "4"
type input "[US_STATE] State Pension"
type input "0.00"
type input "[PERSON_NAME]"
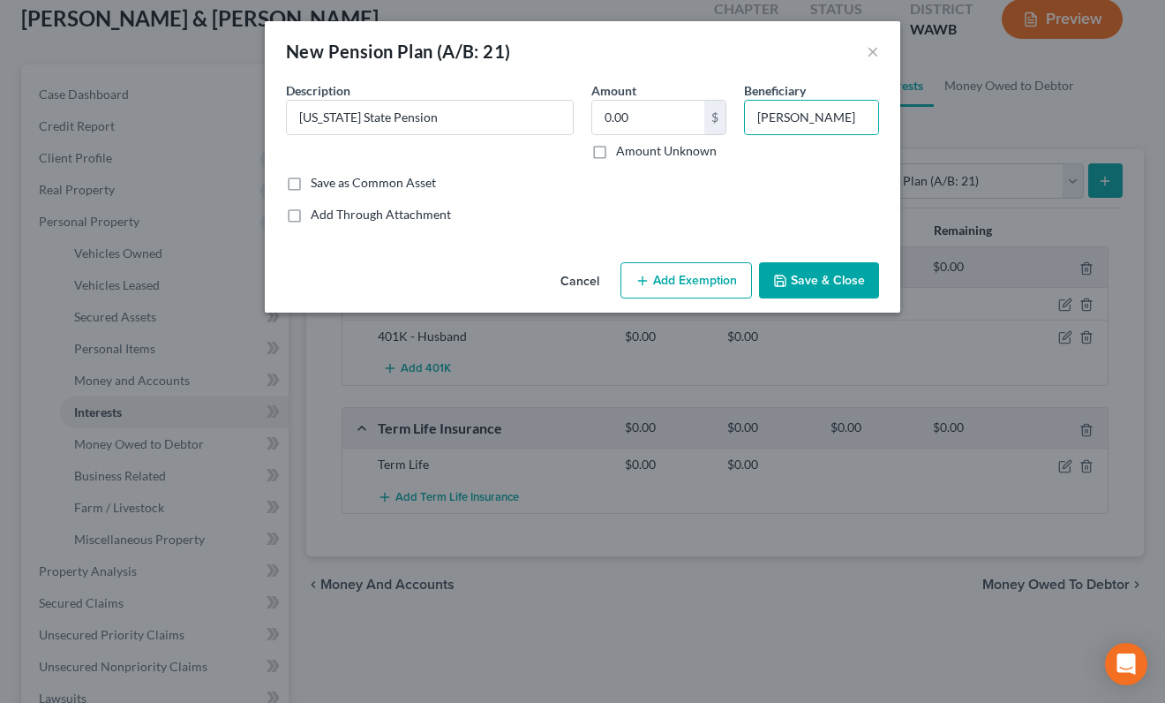
click at [812, 285] on button "Save & Close" at bounding box center [819, 280] width 120 height 37
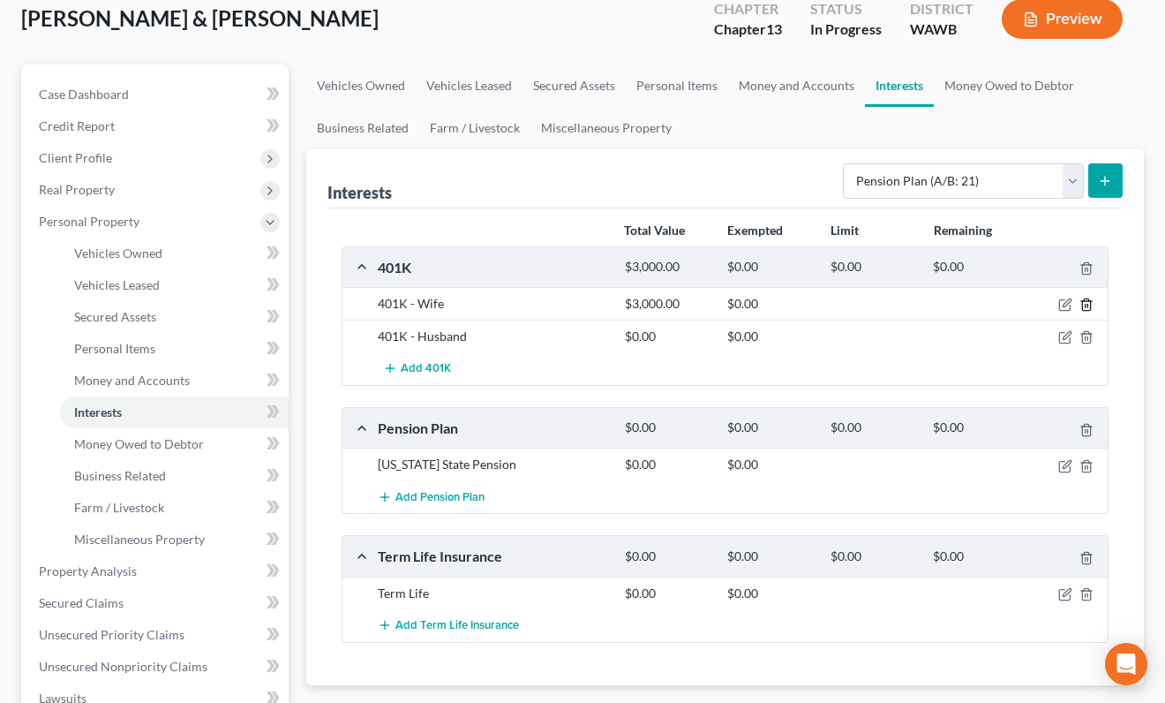
click at [1090, 305] on icon "button" at bounding box center [1086, 304] width 8 height 11
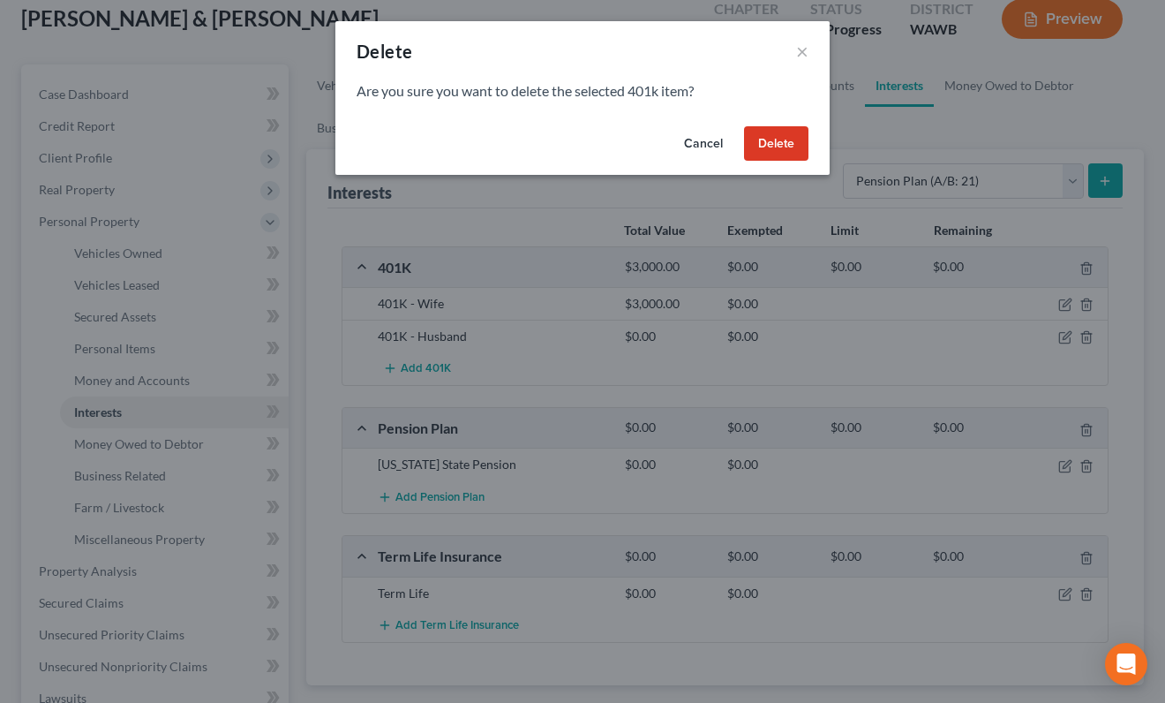
click at [763, 132] on button "Delete" at bounding box center [776, 143] width 64 height 35
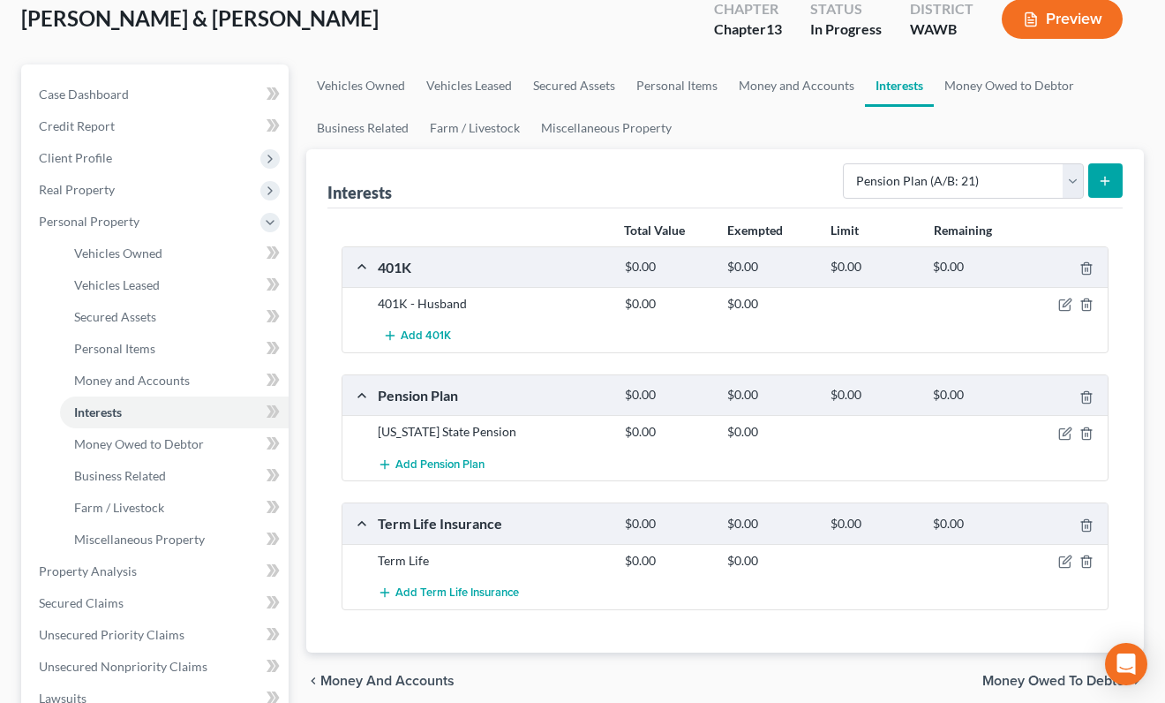
click at [921, 102] on link "Interests" at bounding box center [899, 85] width 69 height 42
click at [1064, 303] on icon "button" at bounding box center [1067, 303] width 8 height 8
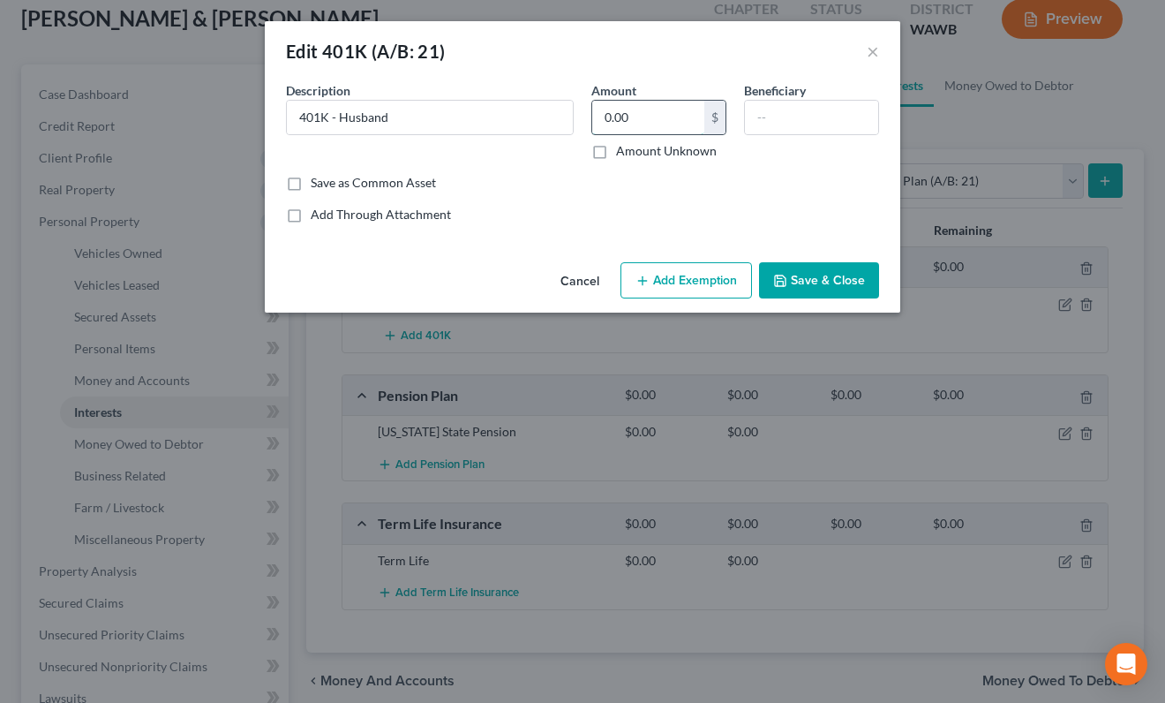
click at [678, 115] on input "0.00" at bounding box center [648, 118] width 112 height 34
type input "34,000"
click at [762, 120] on input "[PERSON_NAME]" at bounding box center [811, 118] width 133 height 34
type input "[PERSON_NAME]"
click at [826, 291] on button "Save & Close" at bounding box center [819, 280] width 120 height 37
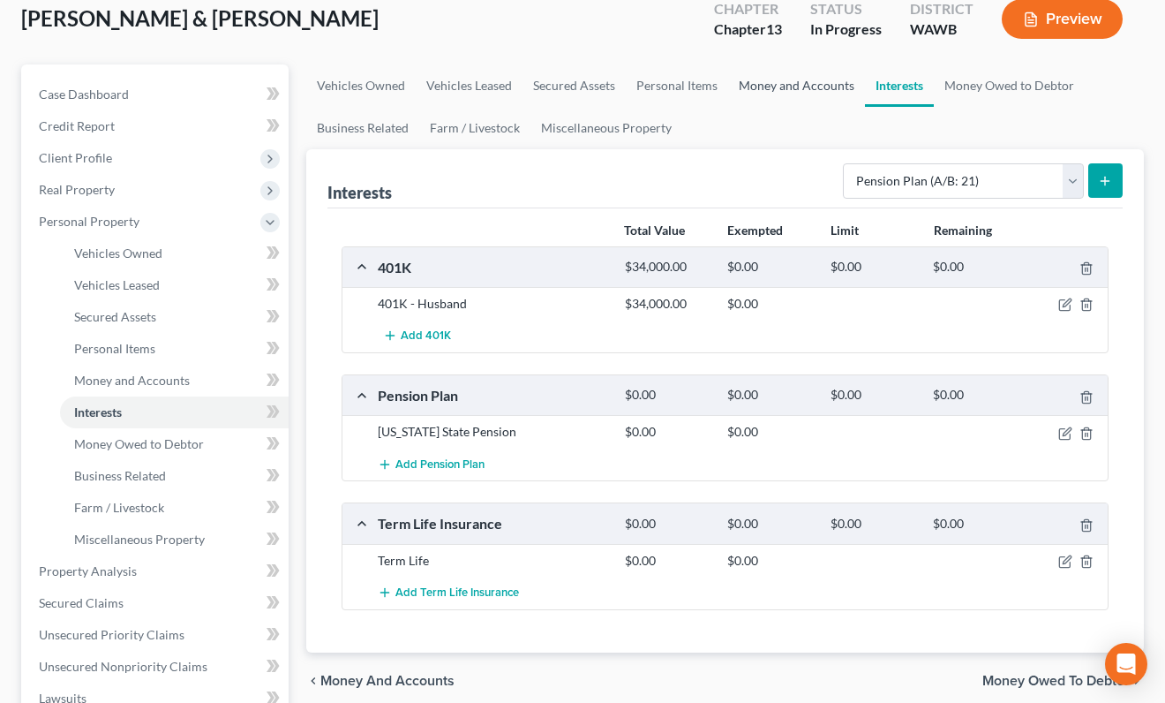
click at [756, 91] on link "Money and Accounts" at bounding box center [796, 85] width 137 height 42
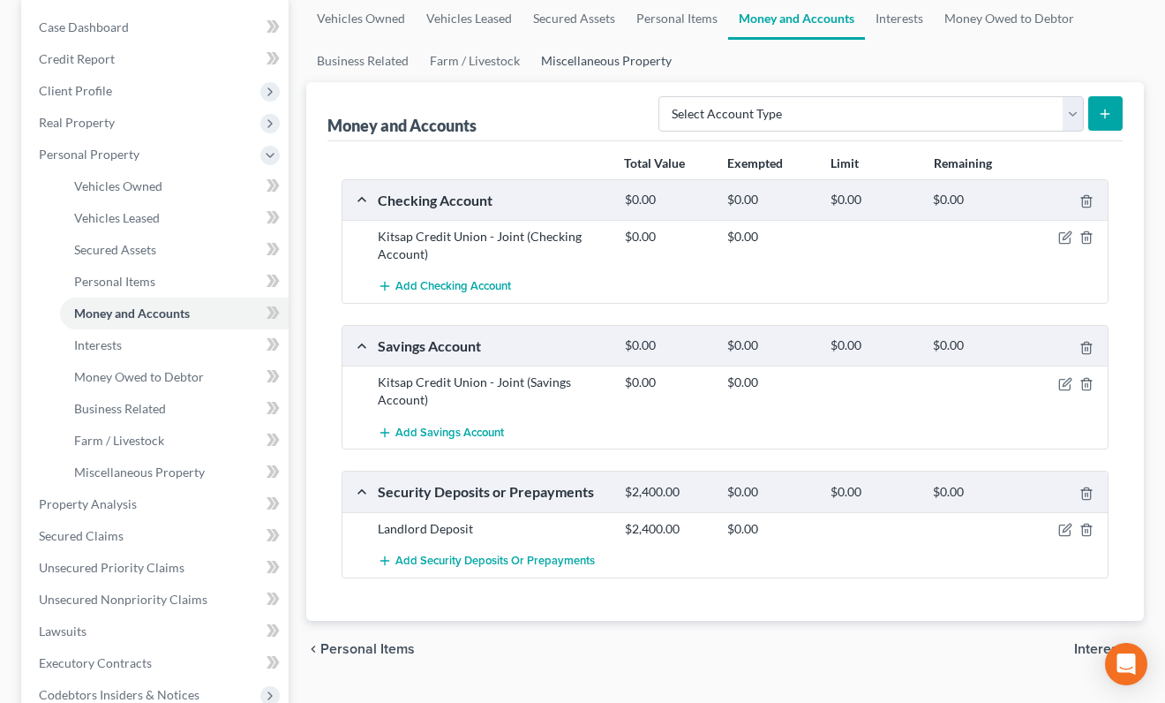
scroll to position [178, 0]
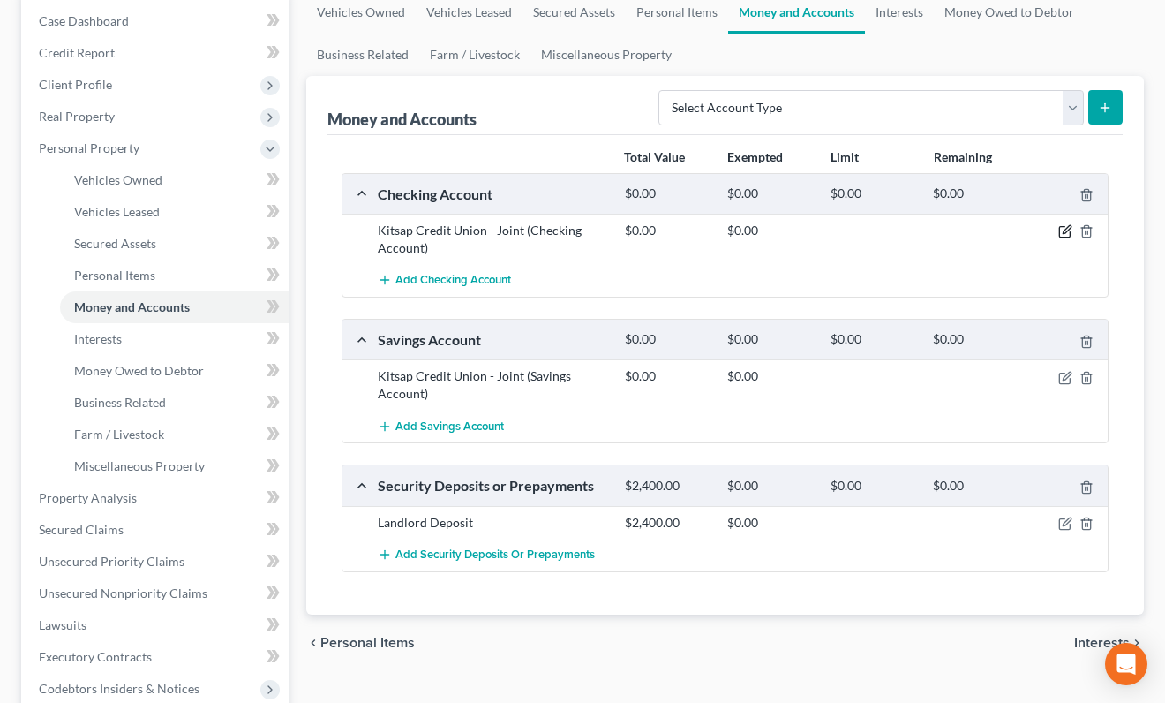
click at [1062, 230] on icon "button" at bounding box center [1066, 231] width 14 height 14
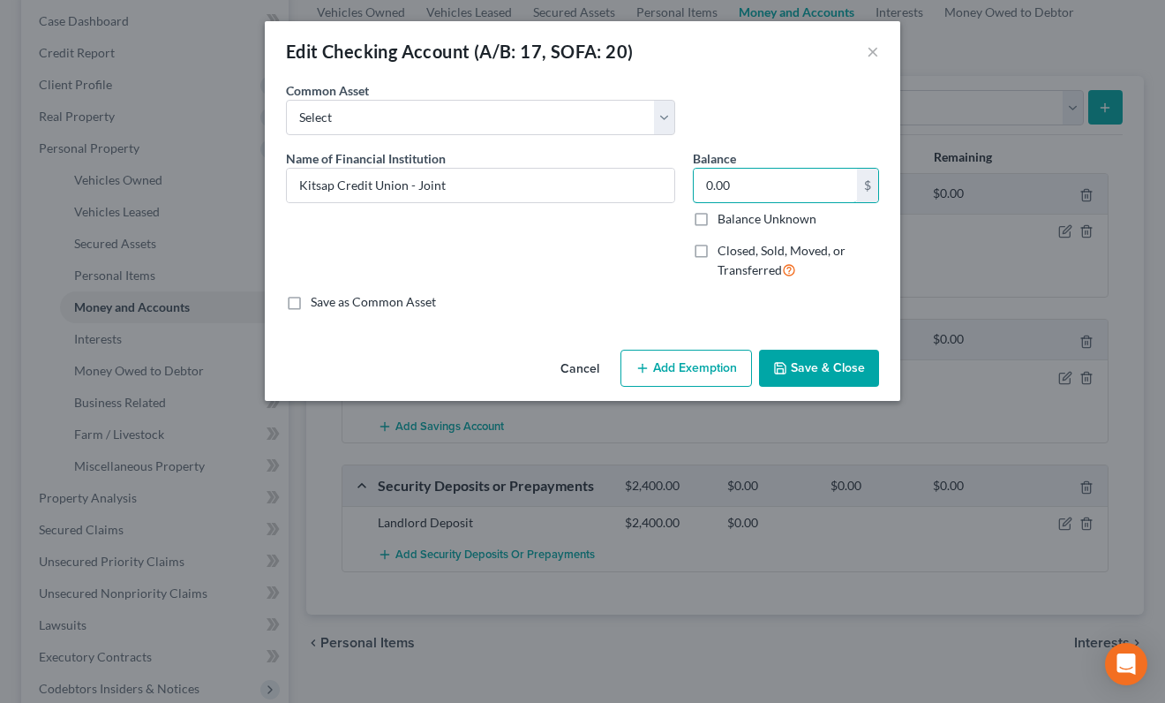
drag, startPoint x: 713, startPoint y: 188, endPoint x: 684, endPoint y: 188, distance: 28.3
click at [693, 188] on div "0.00 $ Balance Unknown" at bounding box center [786, 198] width 186 height 60
type input "2,600.00"
click at [849, 368] on button "Save & Close" at bounding box center [819, 368] width 120 height 37
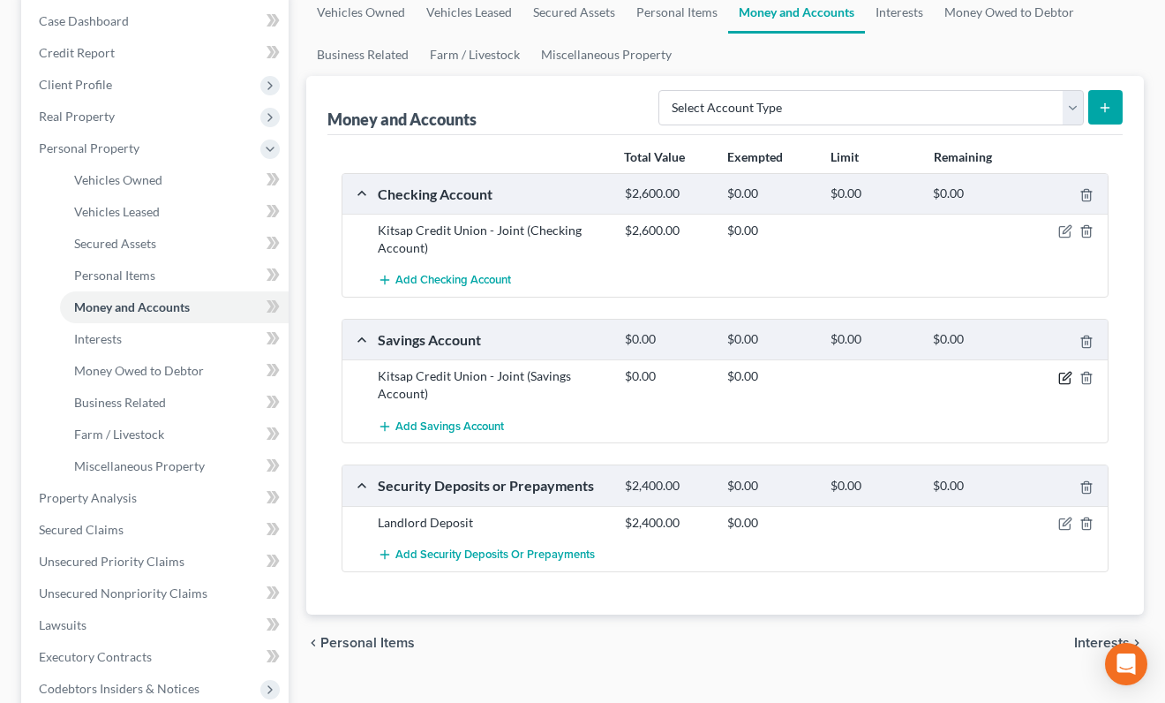
click at [1069, 381] on icon "button" at bounding box center [1066, 378] width 14 height 14
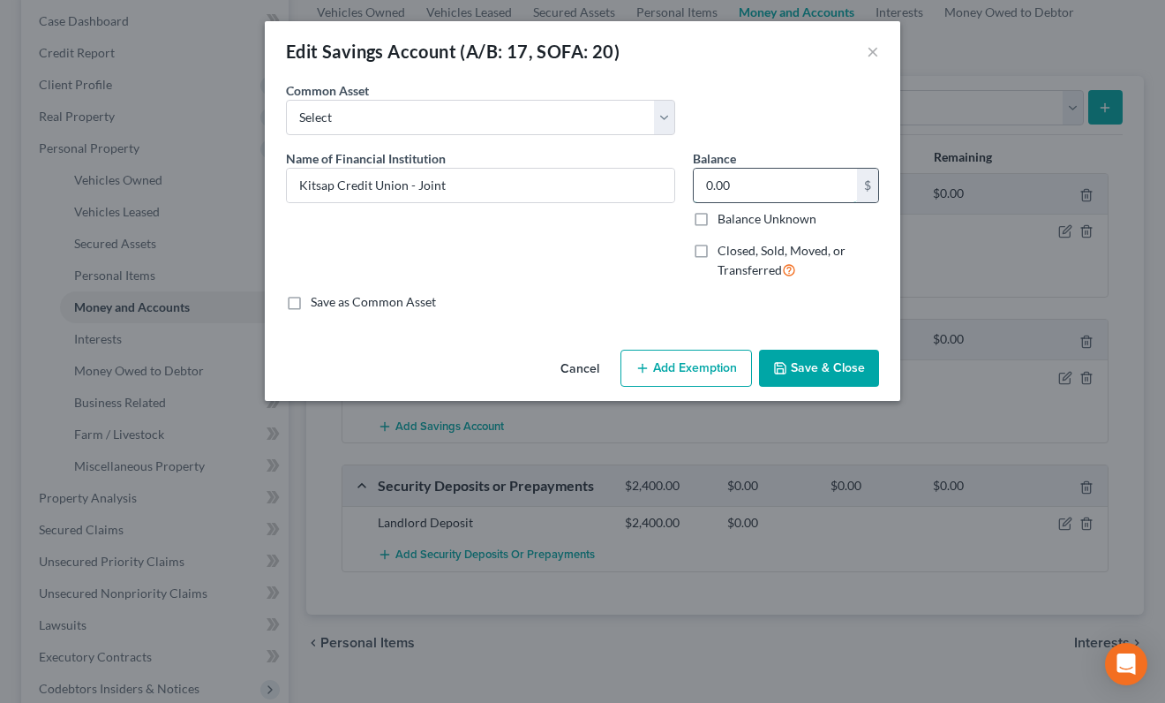
click at [709, 182] on input "0.00" at bounding box center [775, 186] width 163 height 34
type input "0"
type input "8,200"
click at [911, 375] on div "Edit Savings Account (A/B: 17, SOFA: 20) × An exemption set must first be selec…" at bounding box center [582, 351] width 1165 height 703
click at [804, 377] on button "Save & Close" at bounding box center [819, 368] width 120 height 37
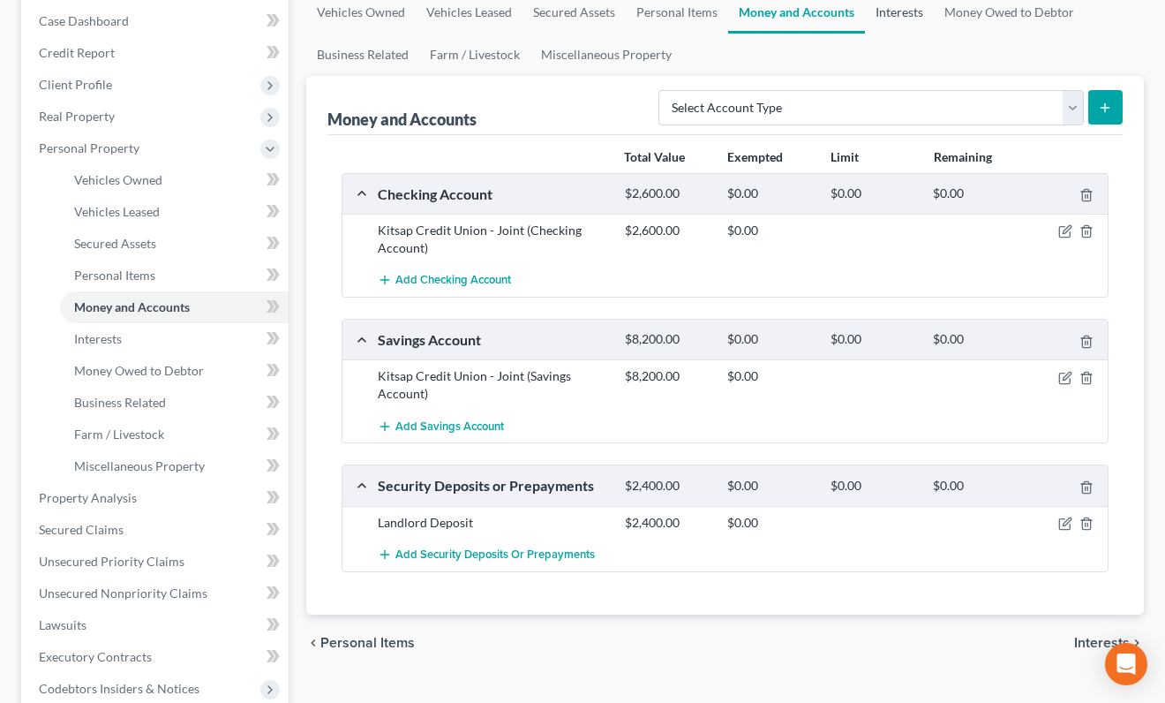
click at [893, 15] on link "Interests" at bounding box center [899, 12] width 69 height 42
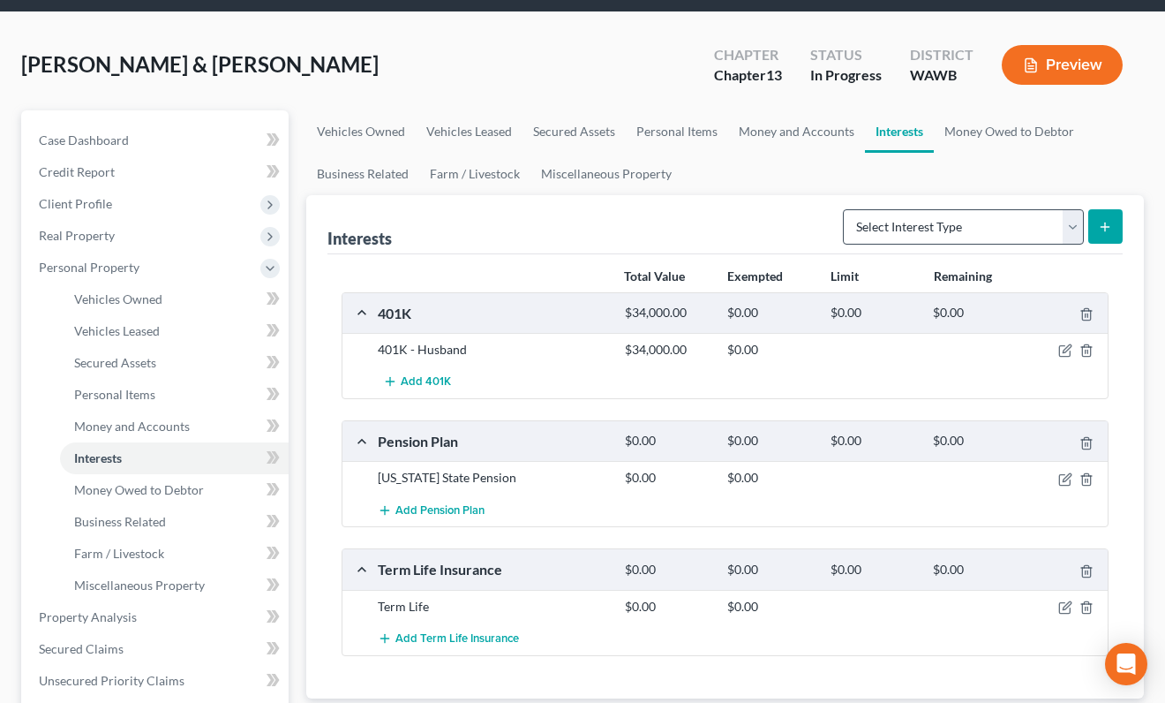
scroll to position [61, 0]
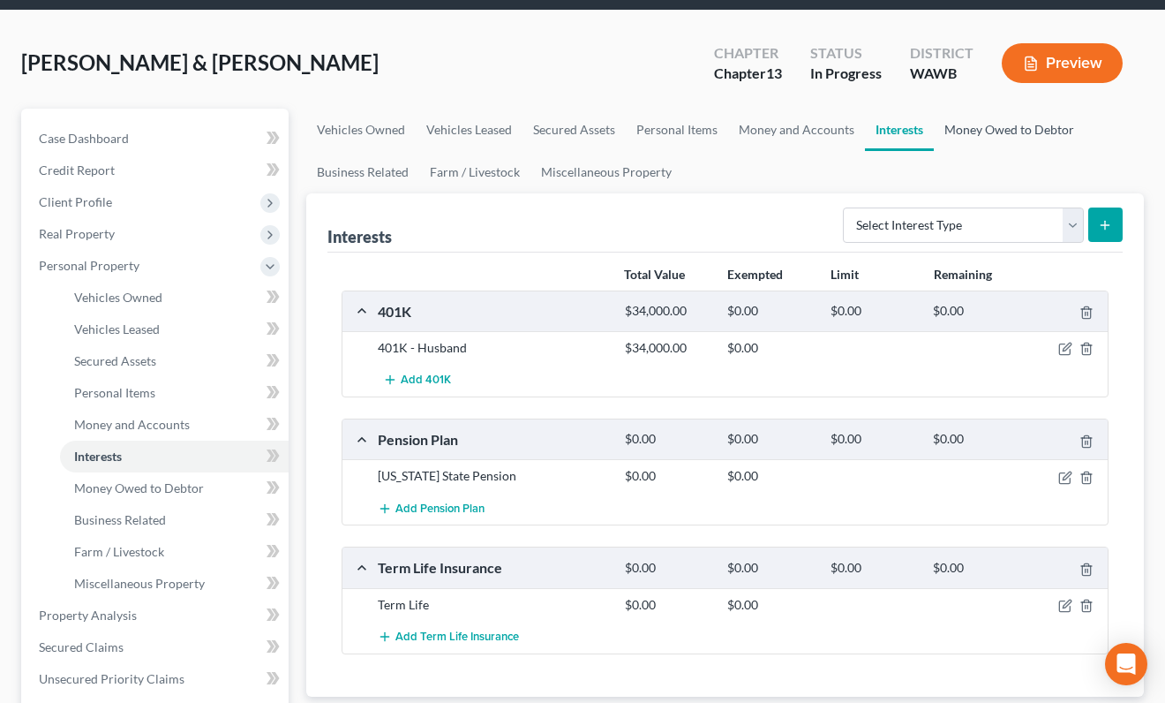
click at [1024, 124] on link "Money Owed to Debtor" at bounding box center [1009, 130] width 151 height 42
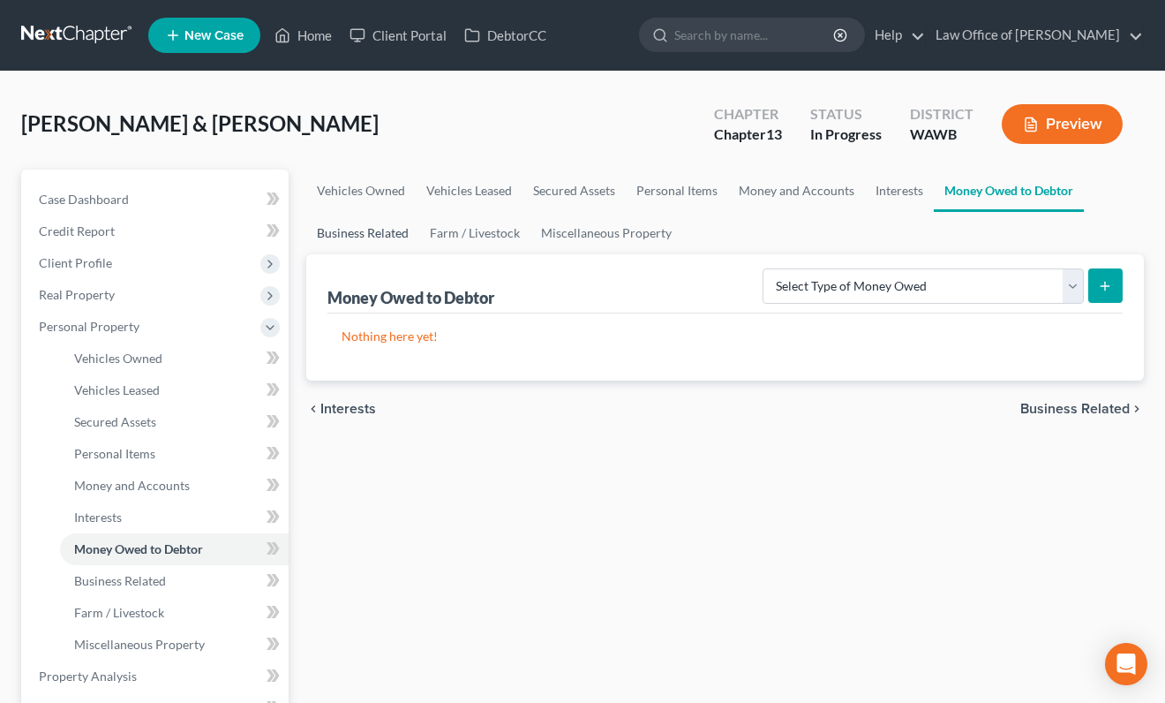
click at [360, 227] on link "Business Related" at bounding box center [362, 233] width 113 height 42
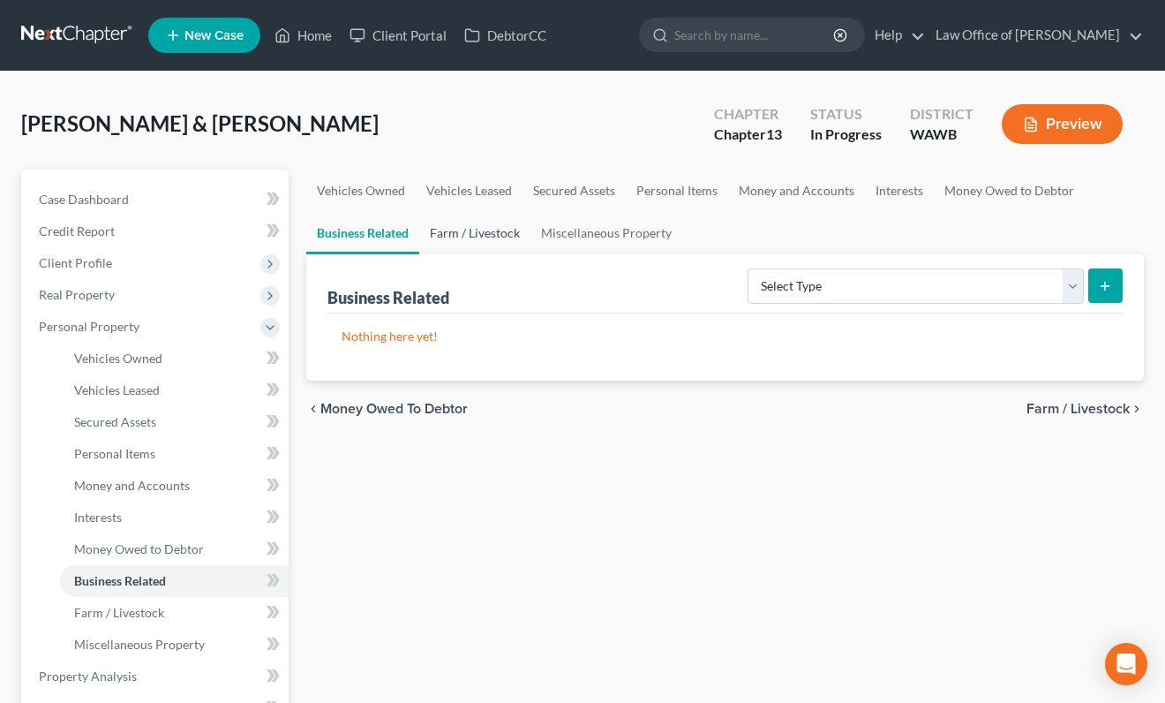
click at [464, 234] on link "Farm / Livestock" at bounding box center [474, 233] width 111 height 42
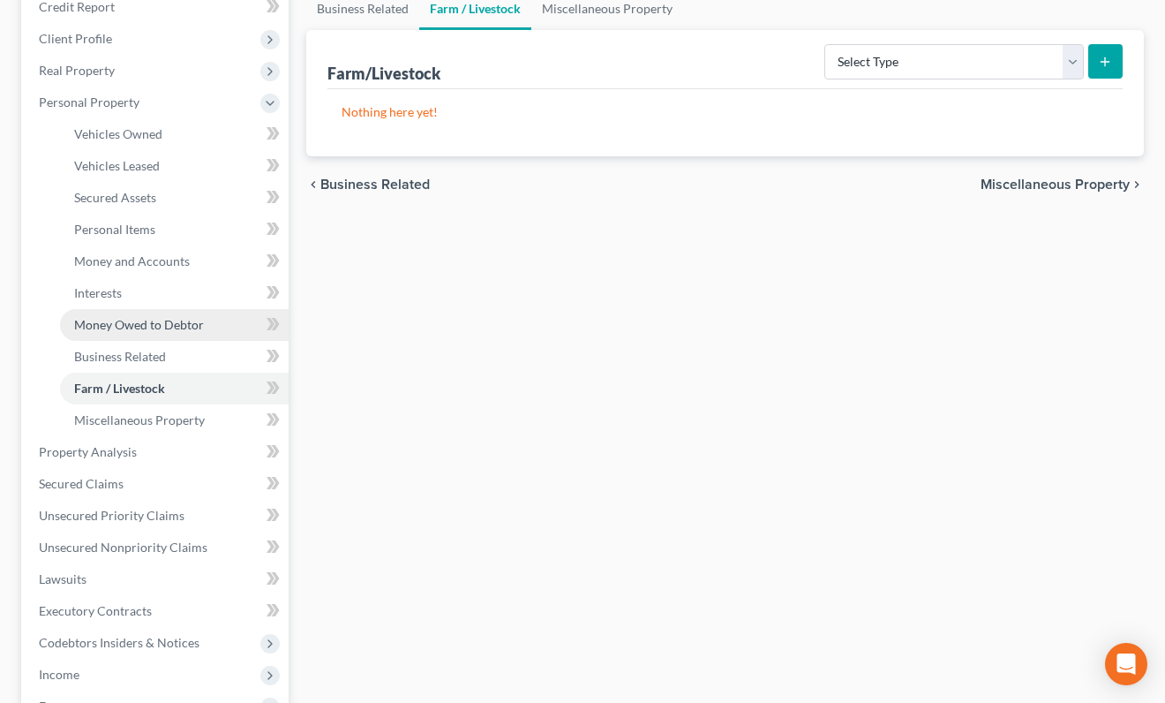
scroll to position [284, 0]
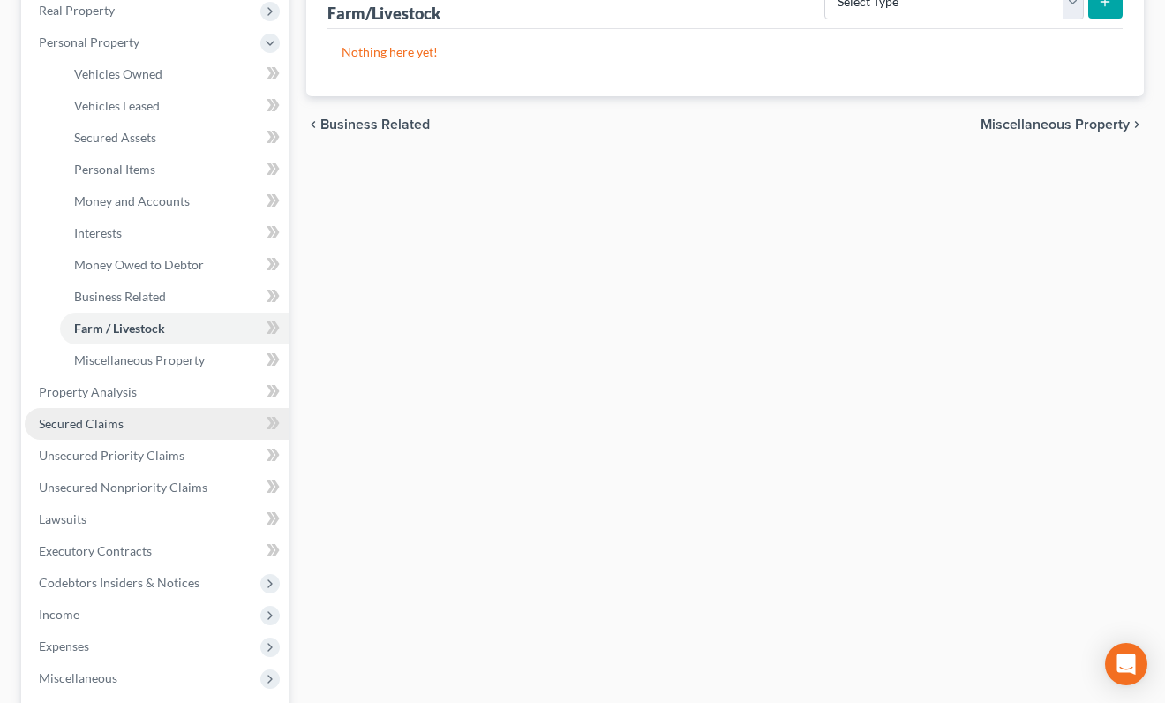
click at [102, 433] on link "Secured Claims" at bounding box center [157, 424] width 264 height 32
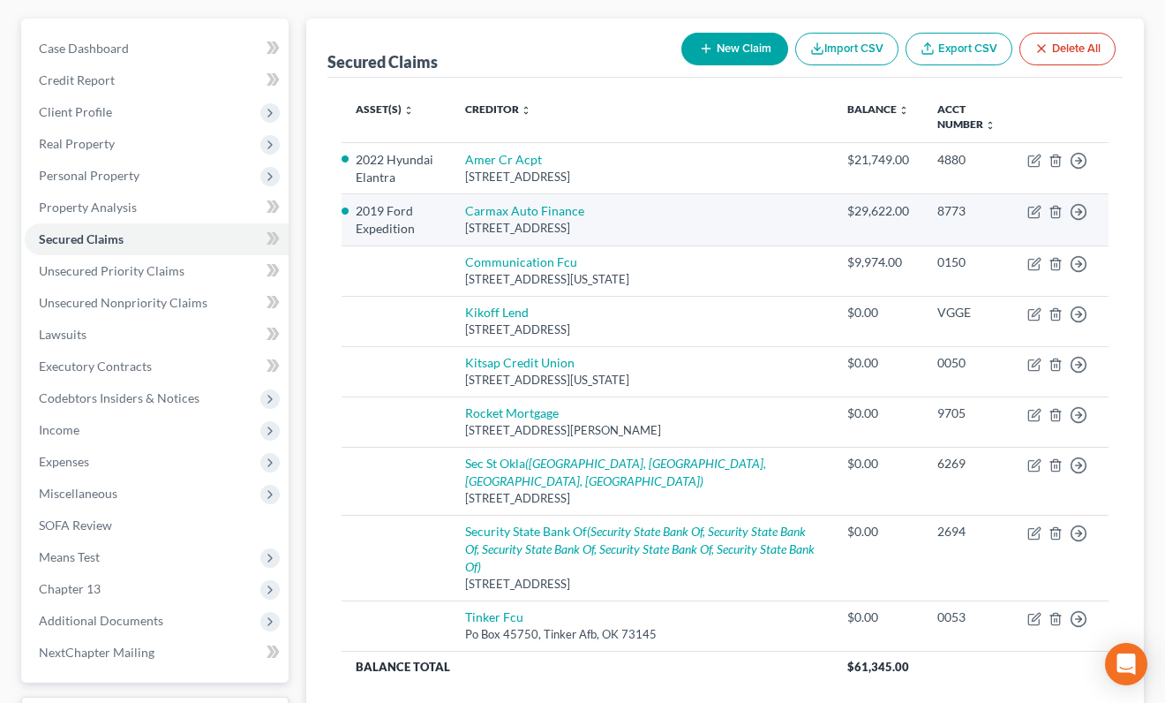
scroll to position [142, 0]
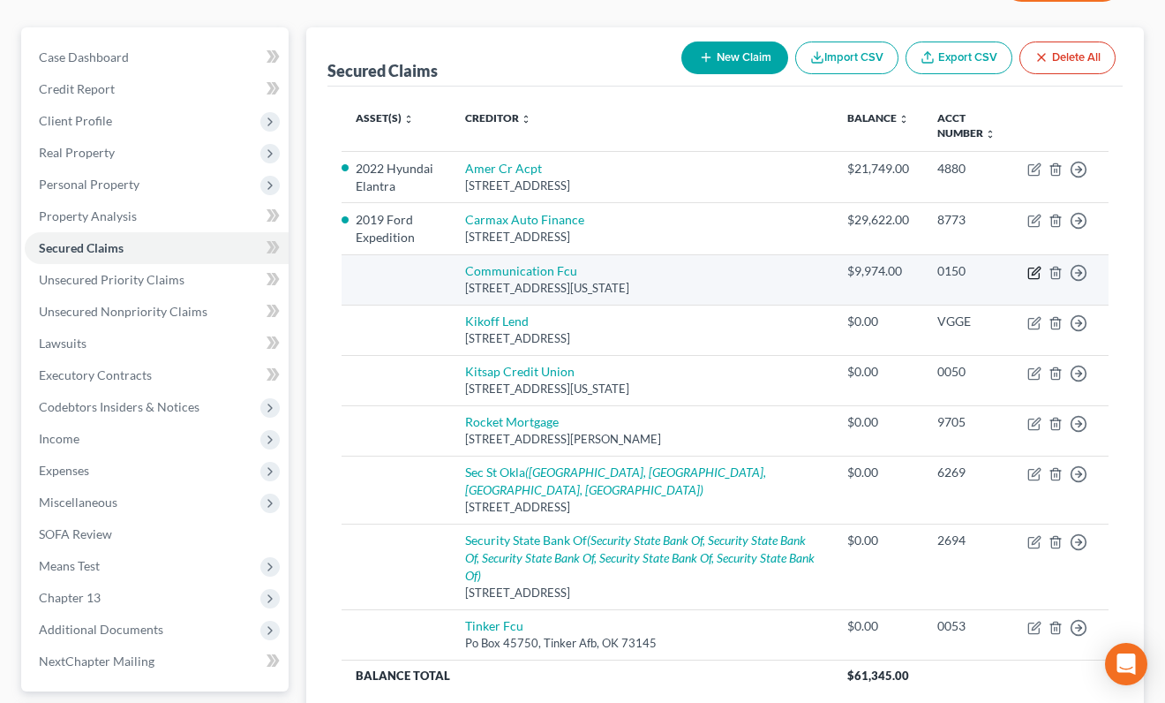
click at [1035, 274] on icon "button" at bounding box center [1035, 273] width 14 height 14
select select "37"
select select "0"
select select "2"
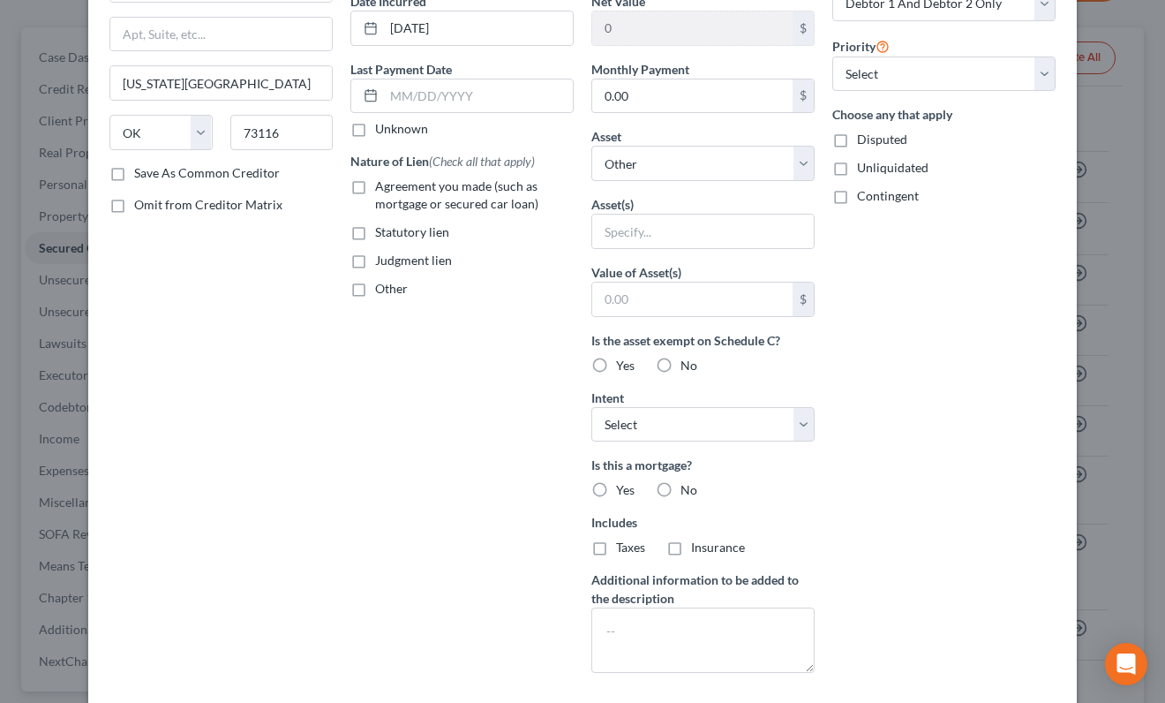
scroll to position [164, 0]
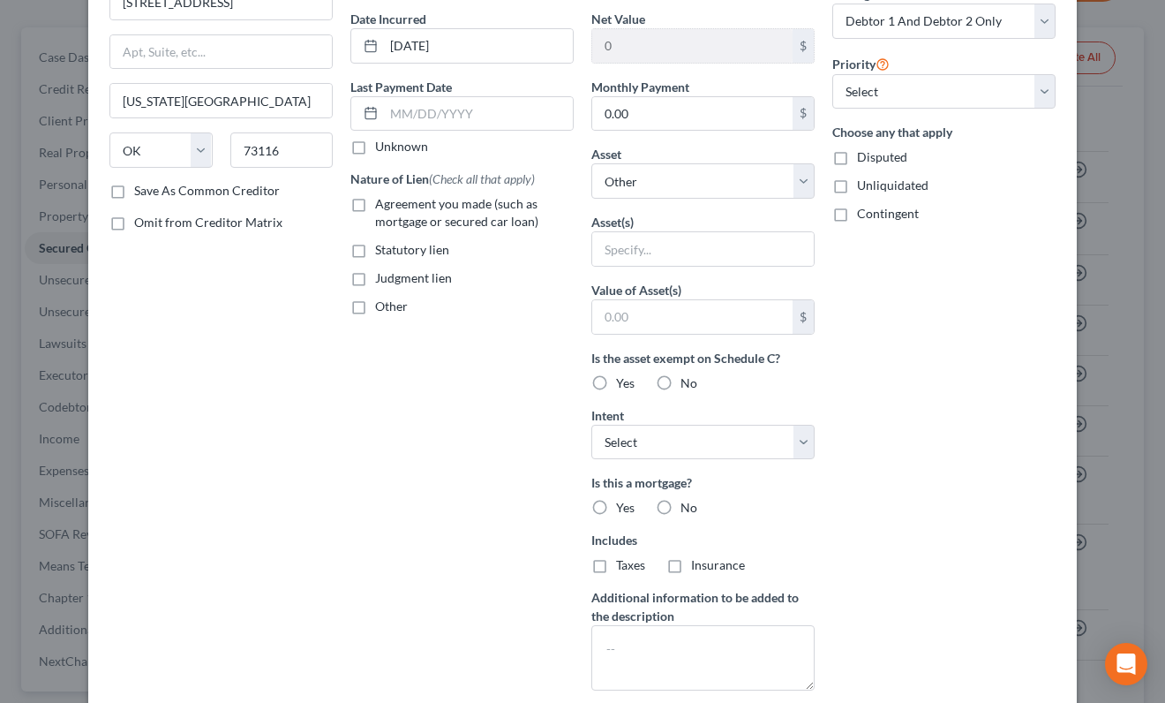
click at [375, 207] on label "Agreement you made (such as mortgage or secured car loan)" at bounding box center [474, 212] width 199 height 35
click at [382, 207] on input "Agreement you made (such as mortgage or secured car loan)" at bounding box center [387, 200] width 11 height 11
checkbox input "true"
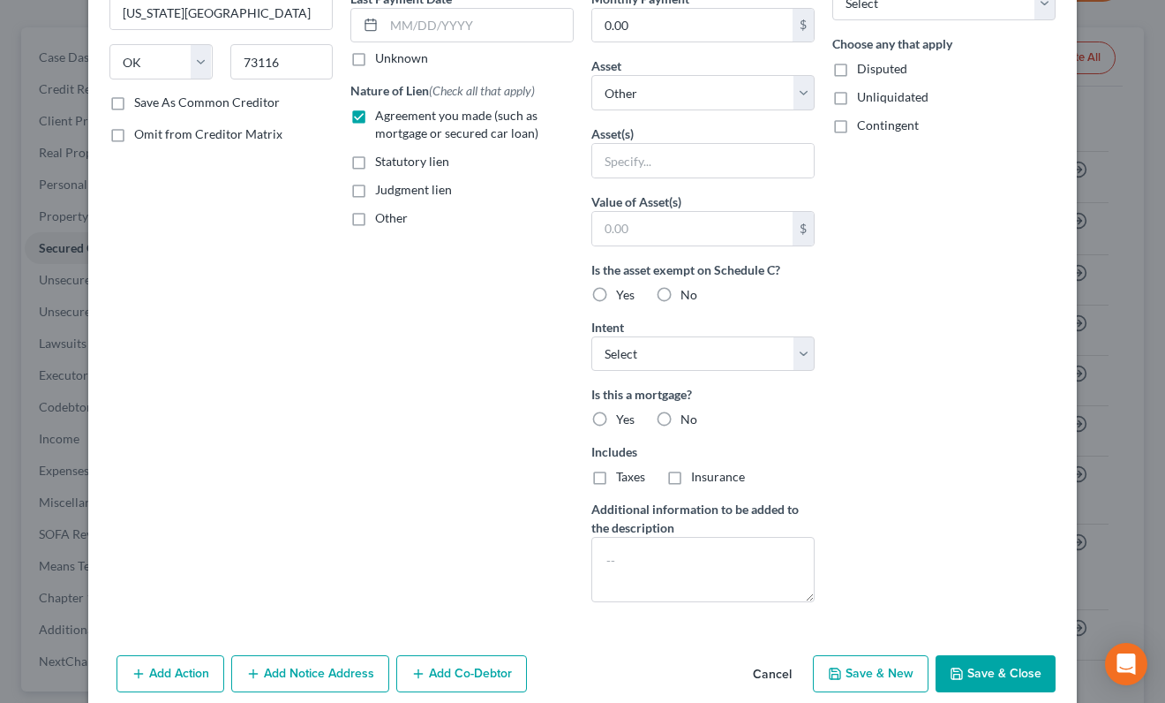
scroll to position [328, 0]
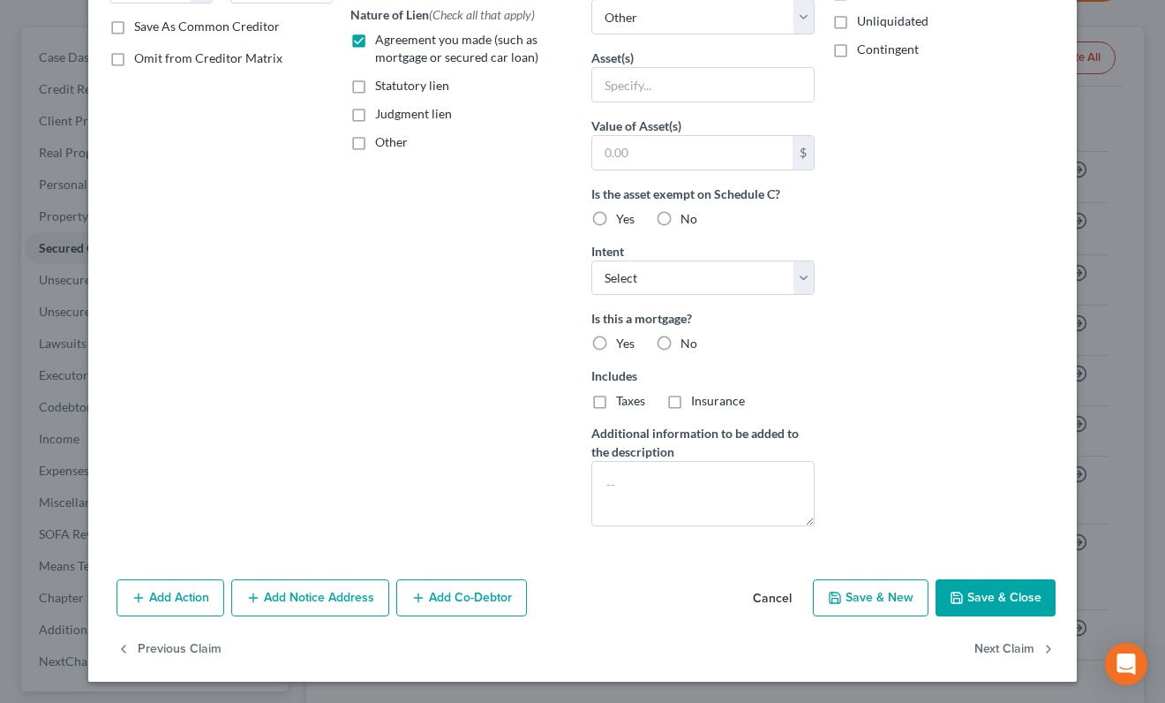
click at [185, 604] on button "Add Action" at bounding box center [171, 597] width 108 height 37
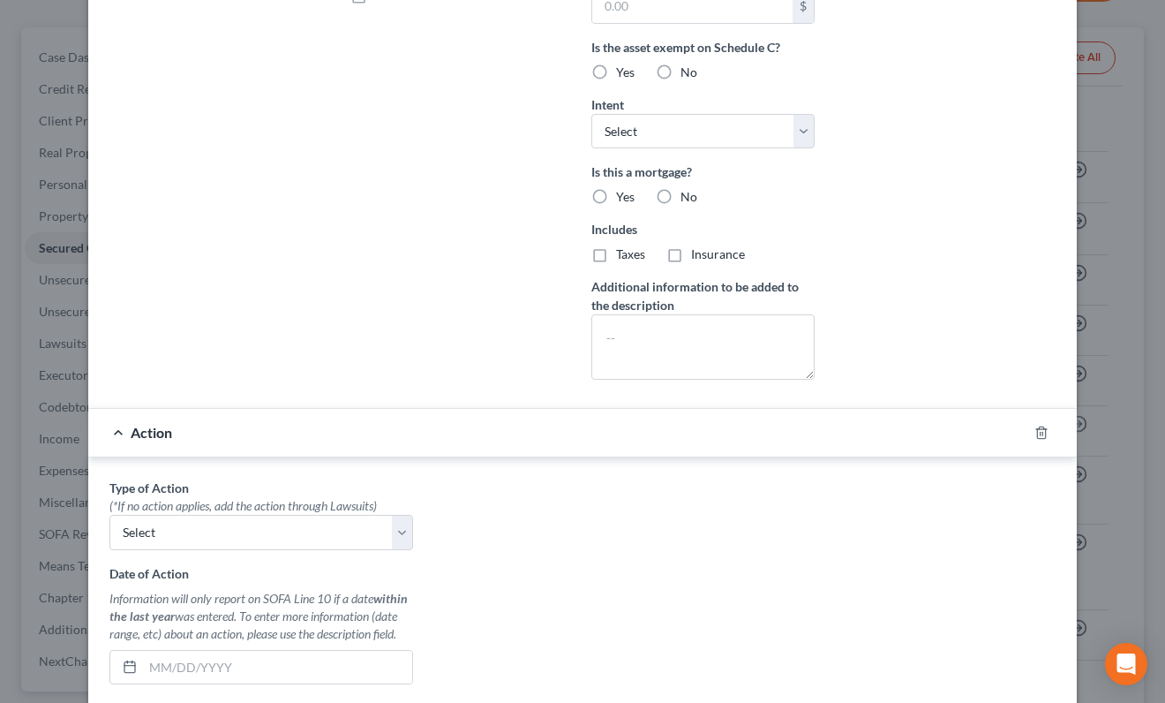
scroll to position [637, 0]
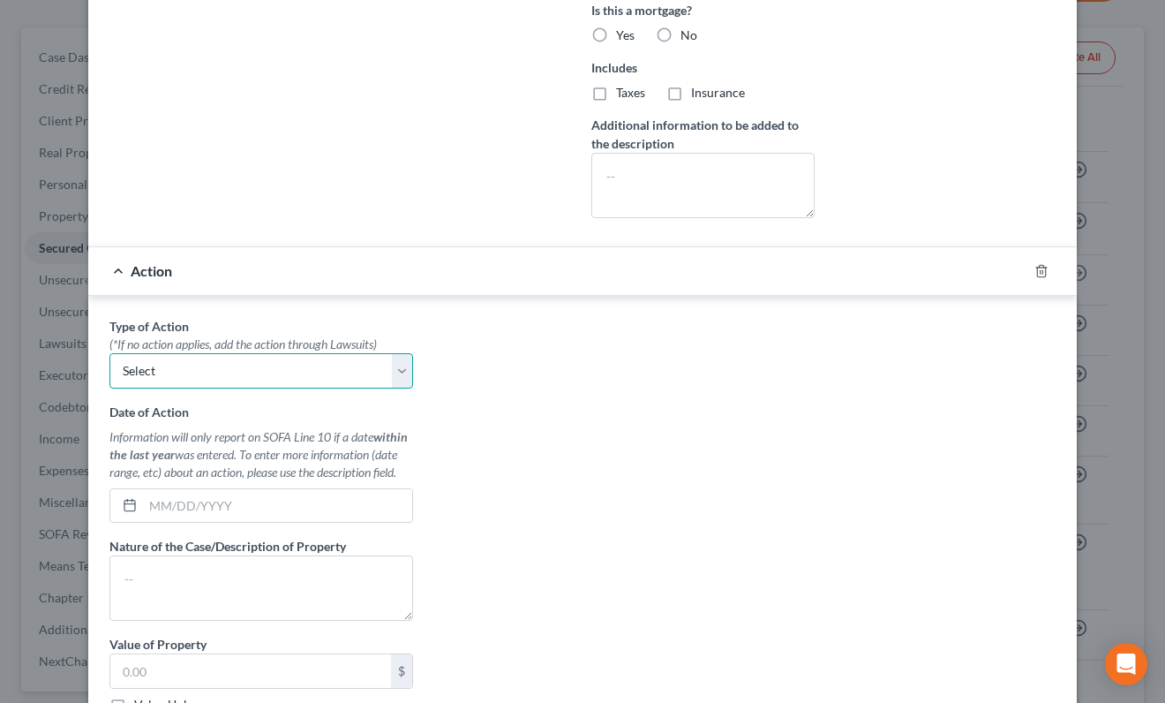
click at [234, 372] on select "Select Repossession Garnishment Foreclosure Personal Injury Attached, Seized, O…" at bounding box center [261, 370] width 304 height 35
select select "0"
click at [109, 353] on select "Select Repossession Garnishment Foreclosure Personal Injury Attached, Seized, O…" at bounding box center [261, 370] width 304 height 35
click at [211, 504] on input "text" at bounding box center [277, 506] width 269 height 34
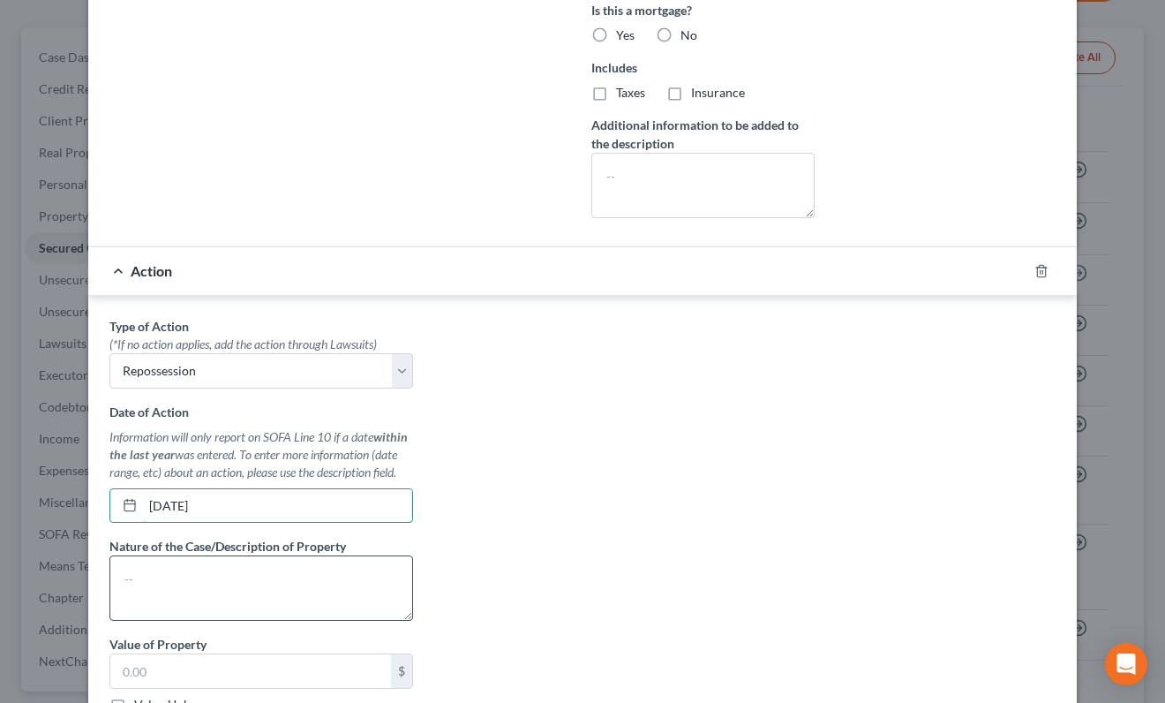
type input "[DATE]"
click at [177, 587] on textarea at bounding box center [261, 587] width 304 height 65
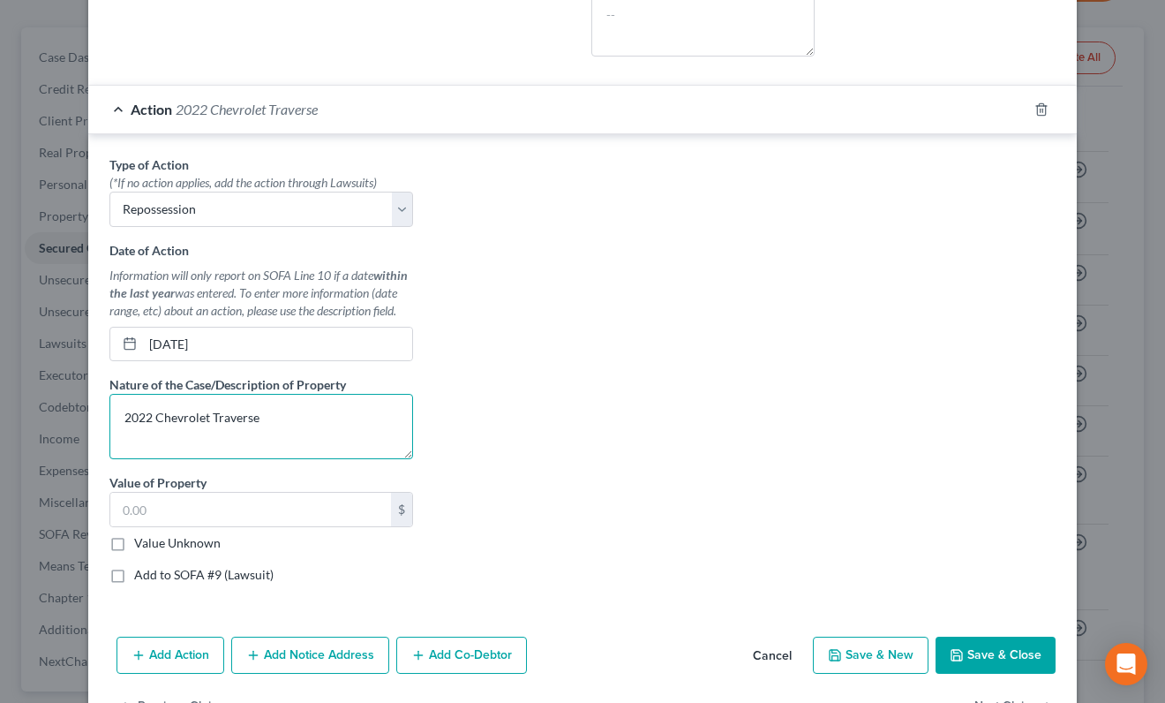
scroll to position [855, 0]
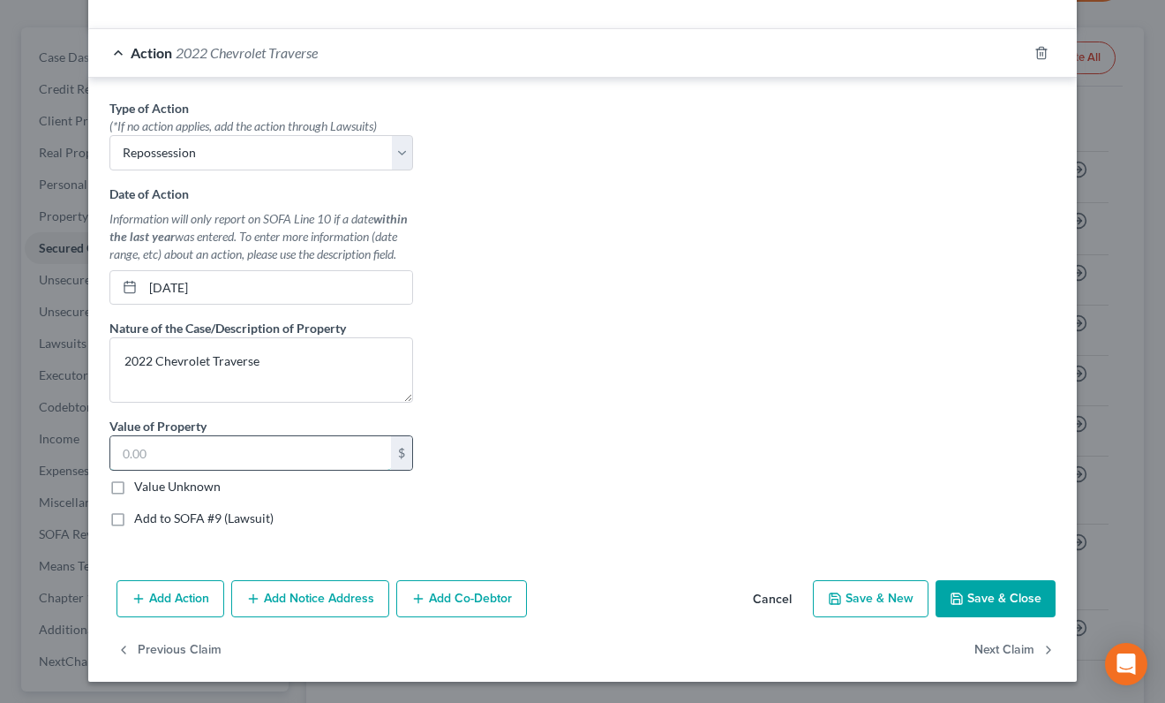
click at [172, 443] on input "text" at bounding box center [250, 453] width 281 height 34
click at [976, 617] on div "Add Action Add Notice Address Add Co-Debtor Cancel Save & New Save & Close" at bounding box center [582, 602] width 989 height 58
click at [152, 360] on textarea "2022 Chevrolet Traverse" at bounding box center [261, 369] width 304 height 65
type textarea "2020 Chevrolet Traverse"
click at [1016, 586] on button "Save & Close" at bounding box center [996, 598] width 120 height 37
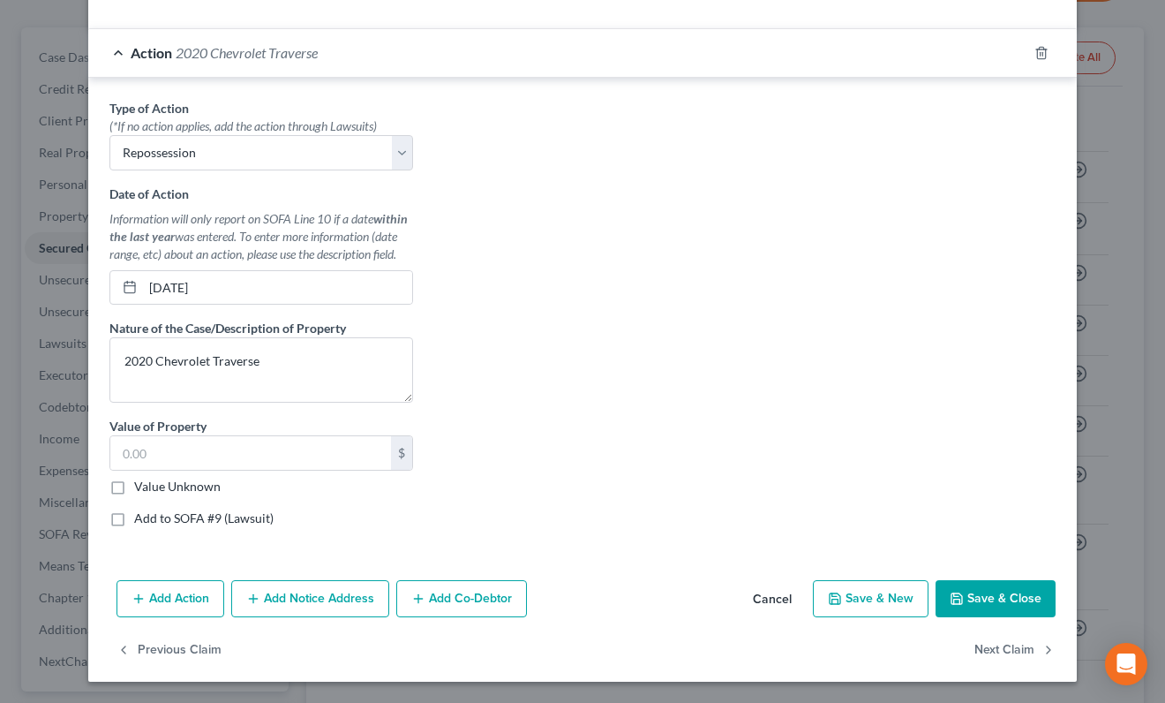
select select
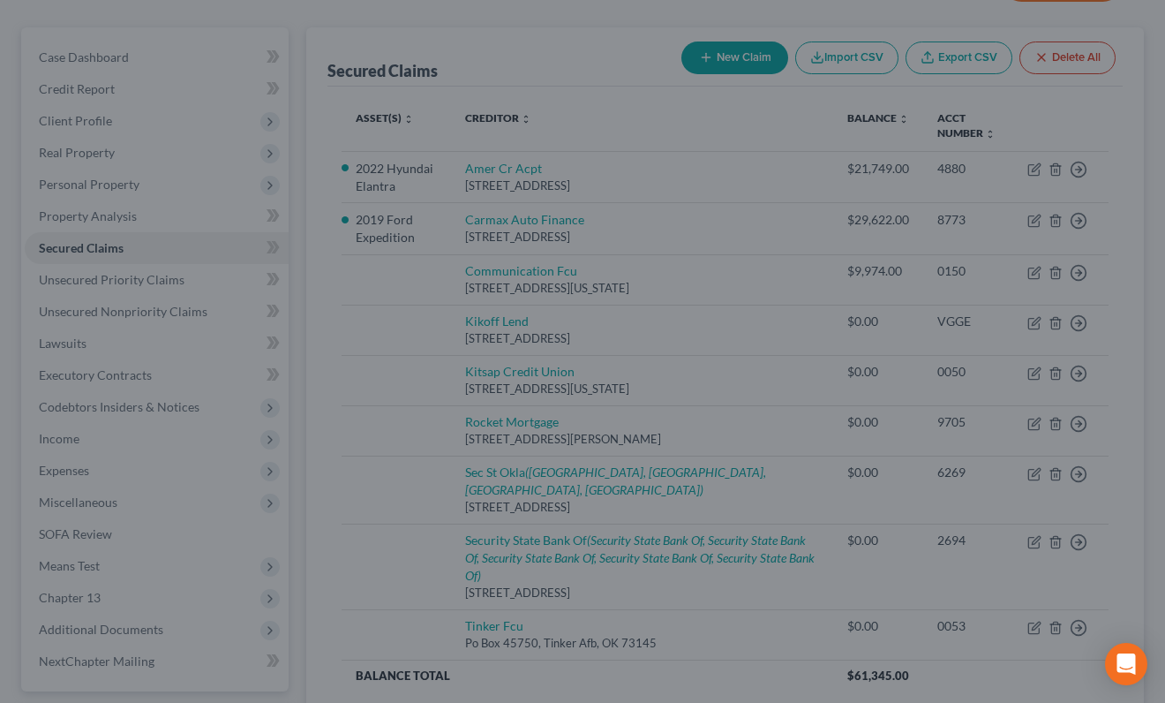
type input "0"
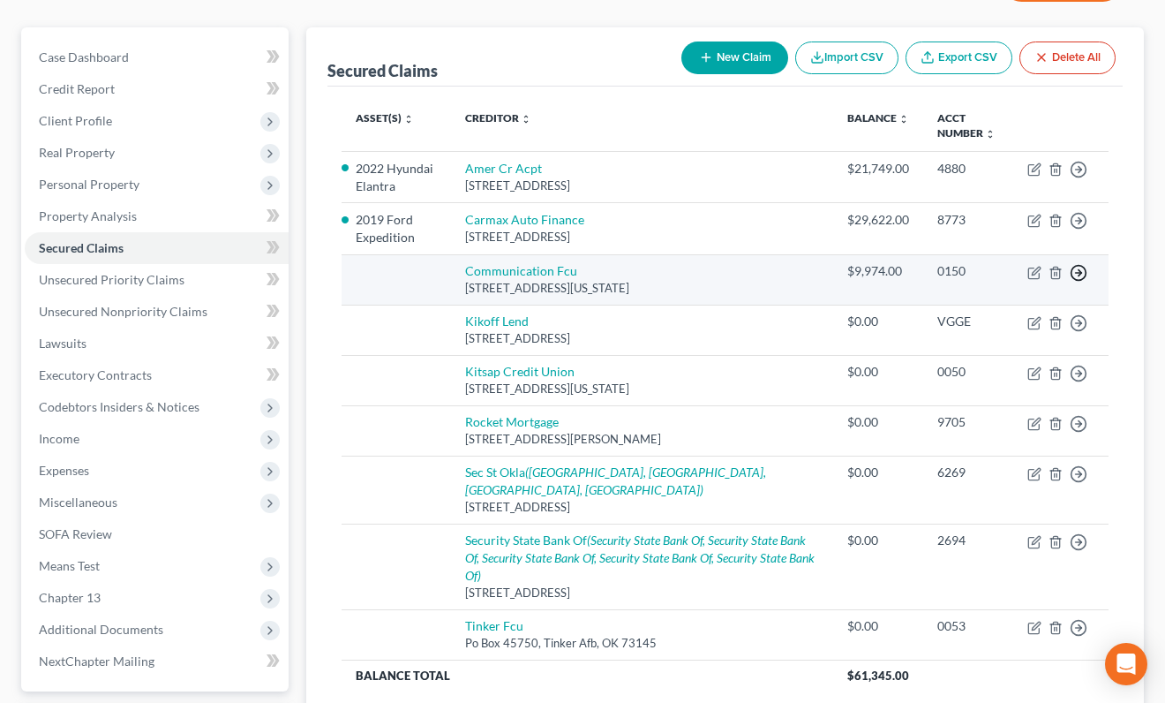
click at [1078, 276] on icon "button" at bounding box center [1079, 273] width 18 height 18
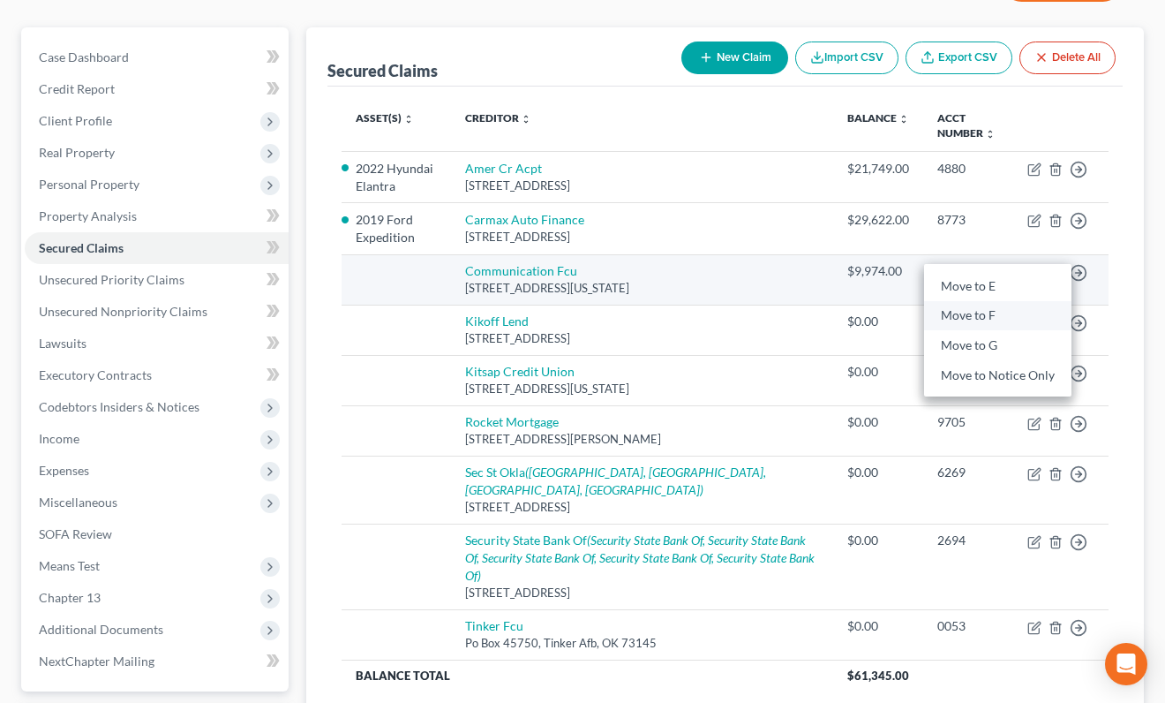
click at [962, 319] on link "Move to F" at bounding box center [997, 316] width 147 height 30
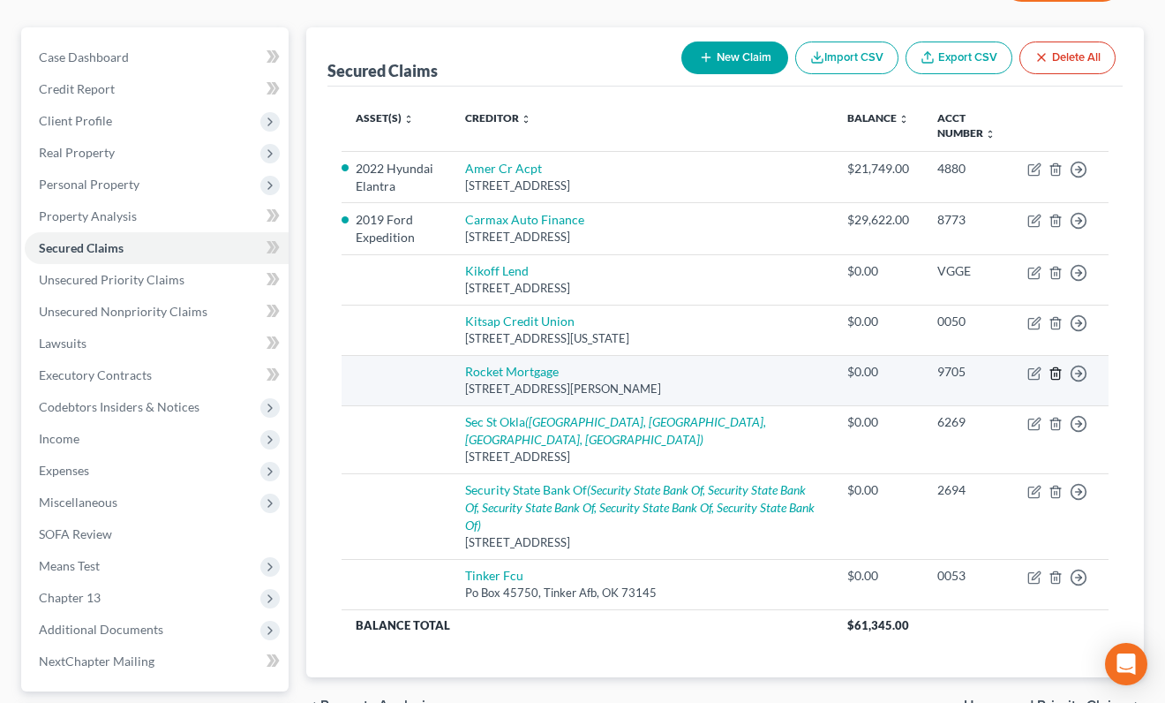
click at [1058, 370] on polyline "button" at bounding box center [1056, 370] width 11 height 0
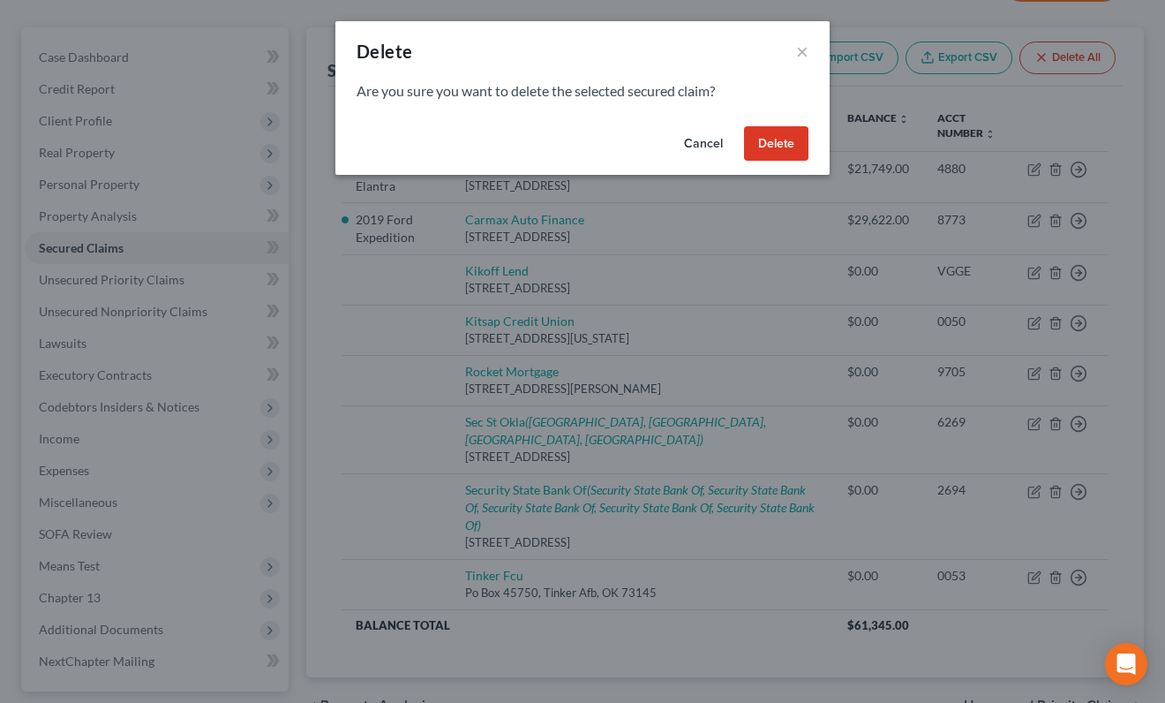
click at [790, 147] on button "Delete" at bounding box center [776, 143] width 64 height 35
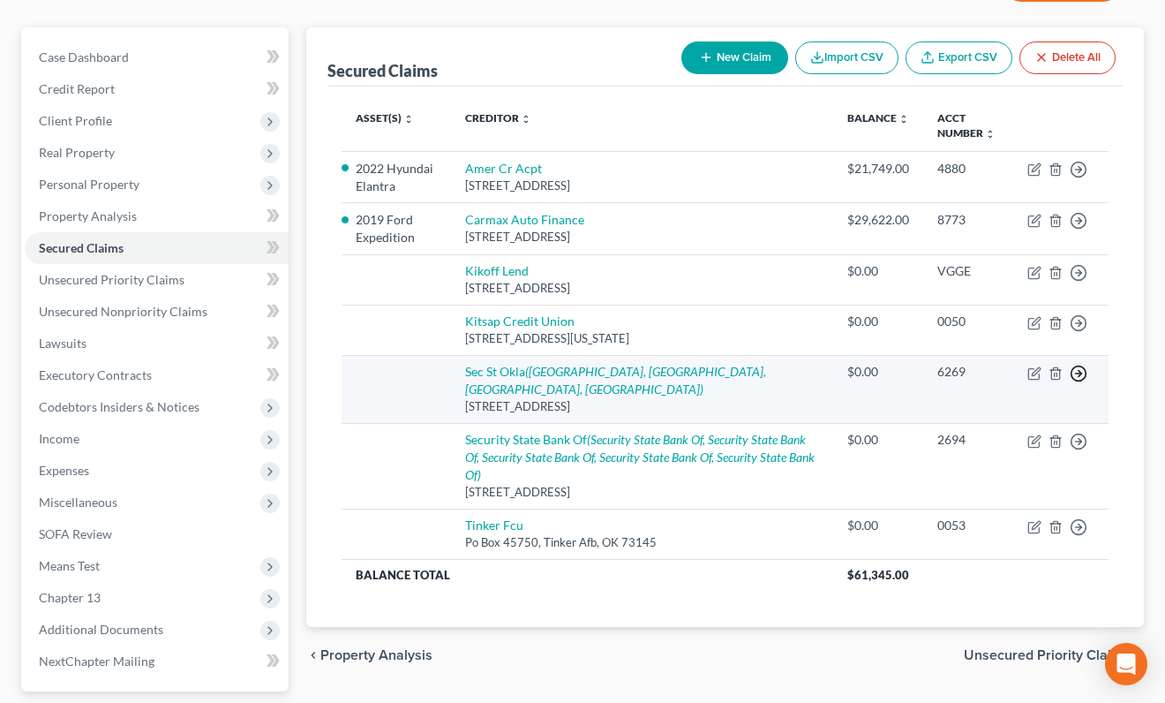
drag, startPoint x: 1078, startPoint y: 374, endPoint x: 1045, endPoint y: 373, distance: 32.7
click at [1045, 373] on td "Move to E Move to F Move to G Move to Notice Only" at bounding box center [1061, 389] width 95 height 68
click at [1056, 373] on icon "button" at bounding box center [1056, 373] width 14 height 14
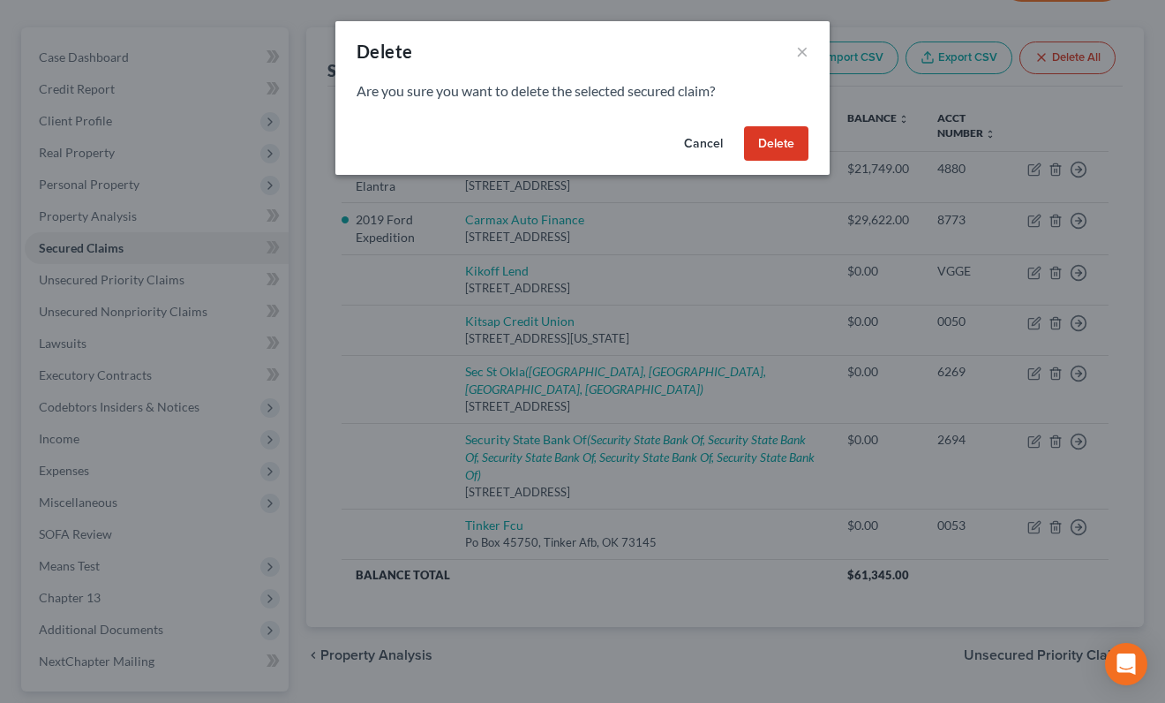
click at [758, 147] on button "Delete" at bounding box center [776, 143] width 64 height 35
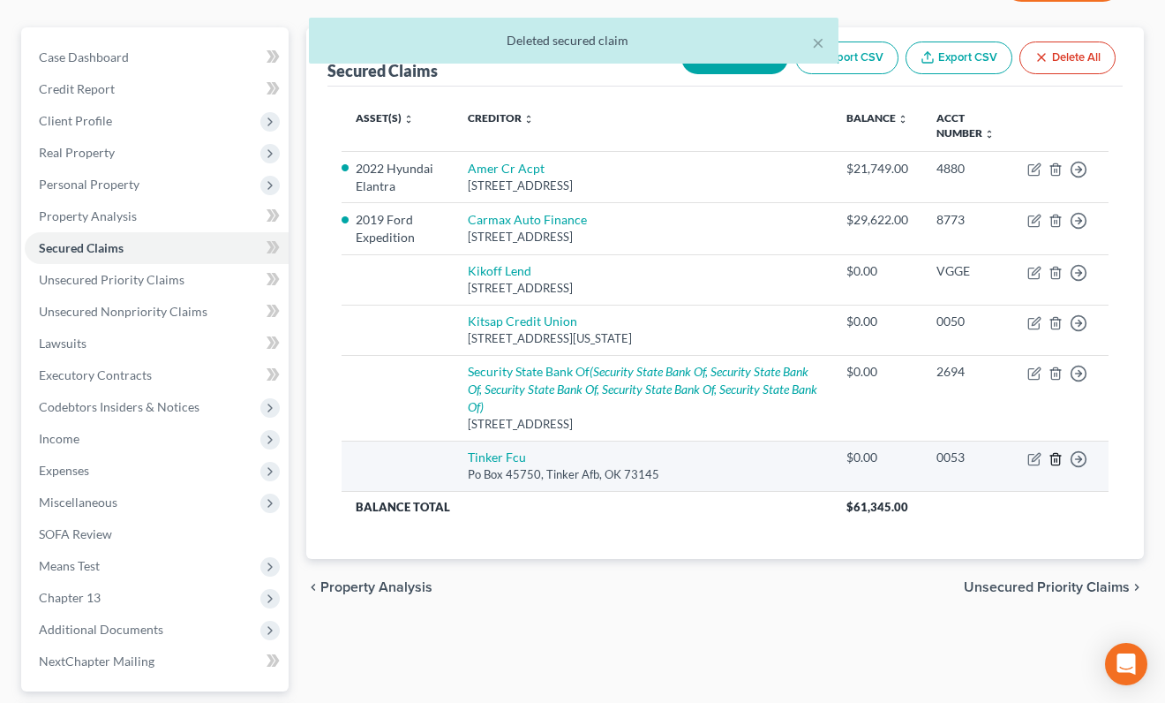
click at [1059, 462] on icon "button" at bounding box center [1056, 459] width 14 height 14
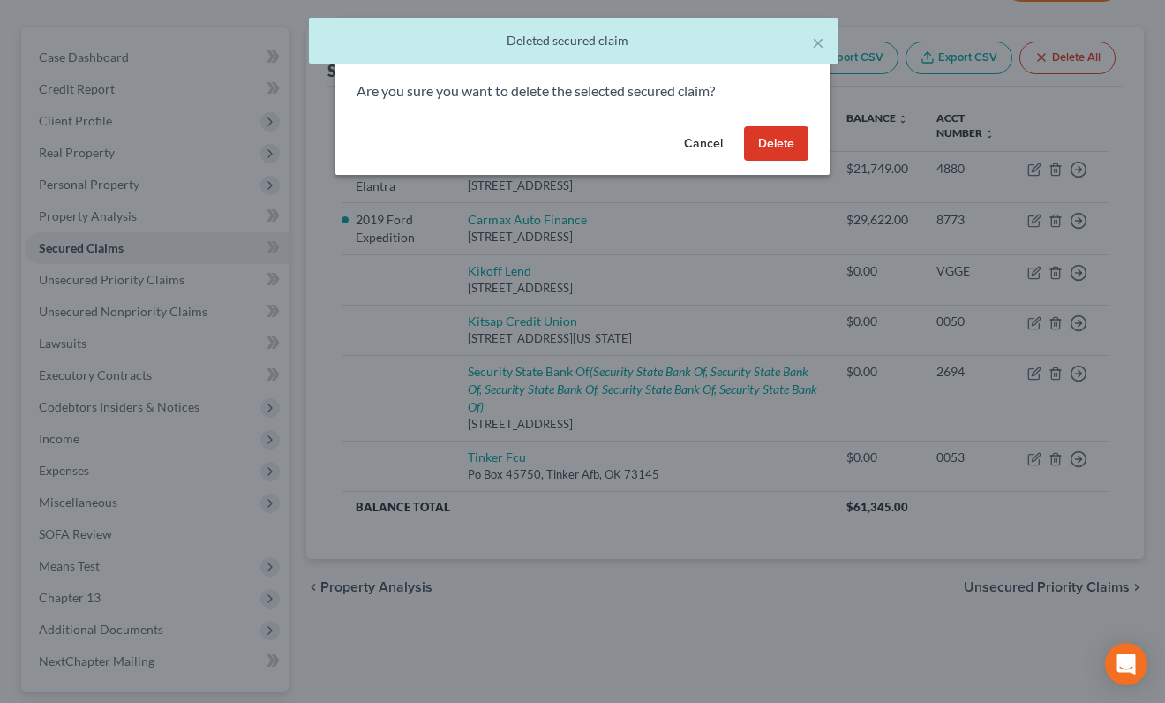
click at [771, 138] on button "Delete" at bounding box center [776, 143] width 64 height 35
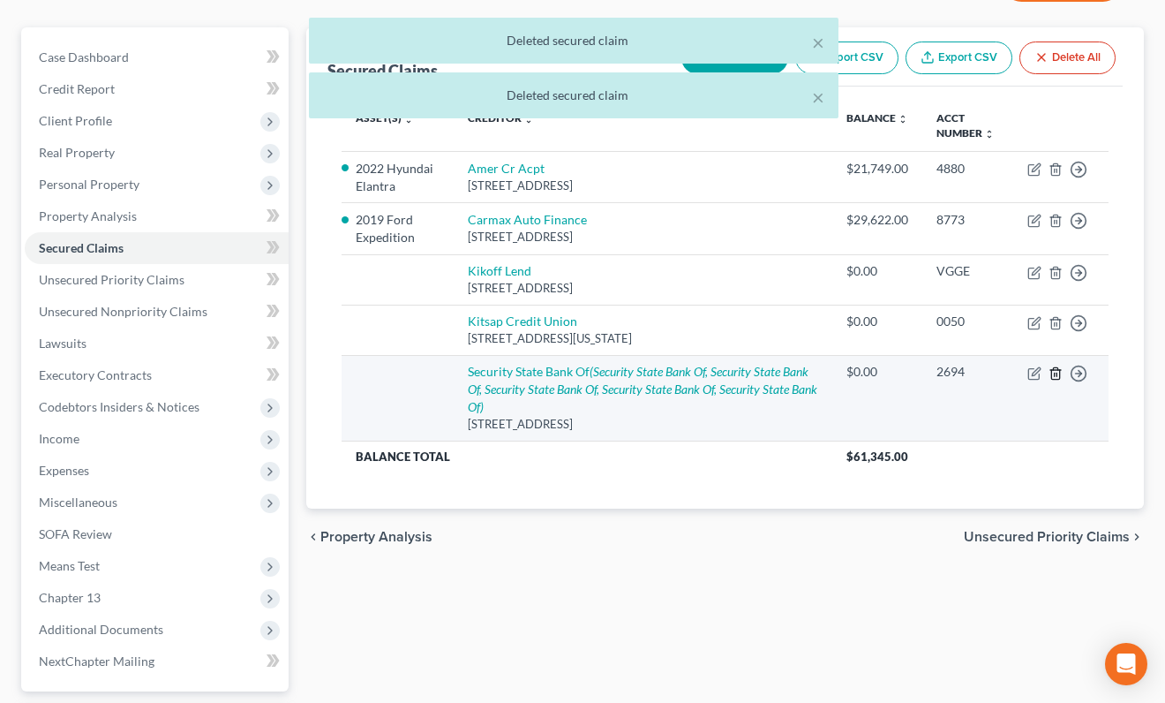
click at [1055, 373] on line "button" at bounding box center [1055, 375] width 0 height 4
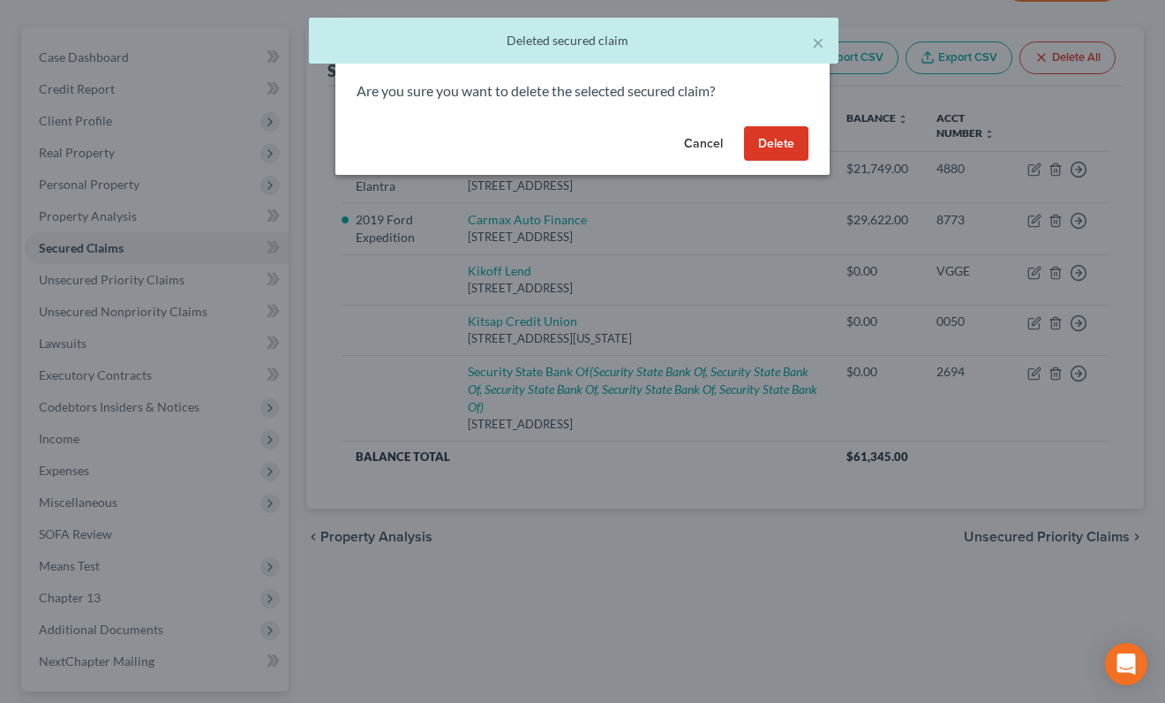
click at [772, 141] on button "Delete" at bounding box center [776, 143] width 64 height 35
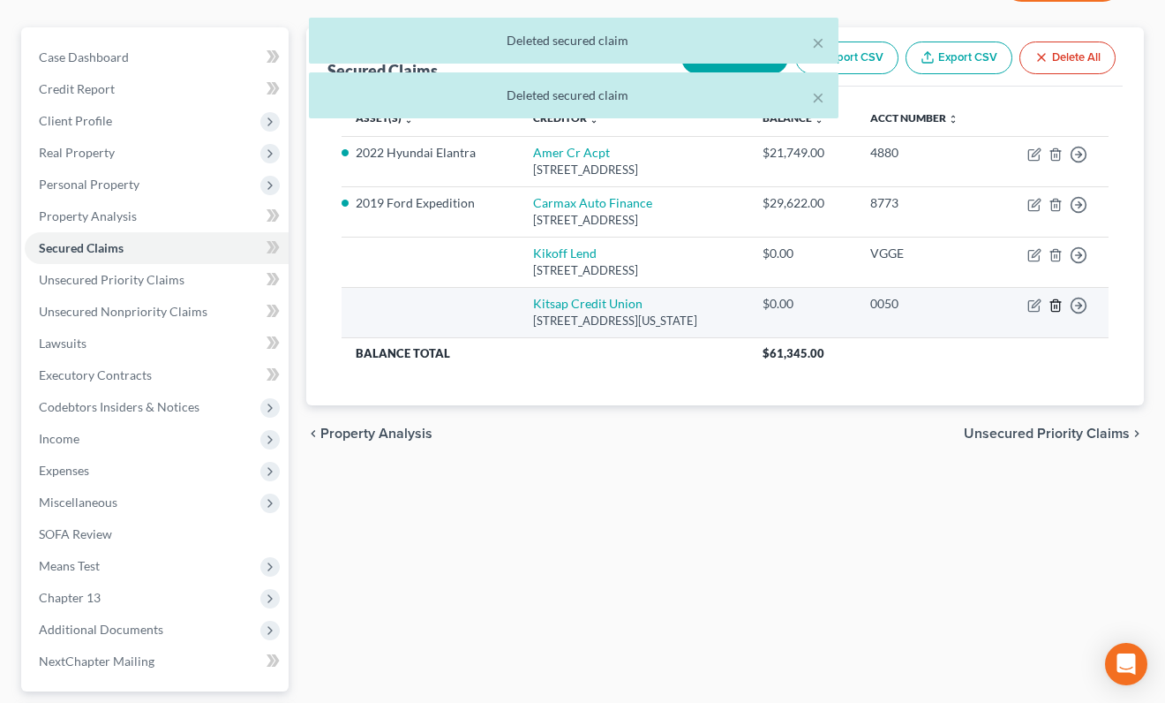
click at [1055, 305] on icon "button" at bounding box center [1056, 305] width 14 height 14
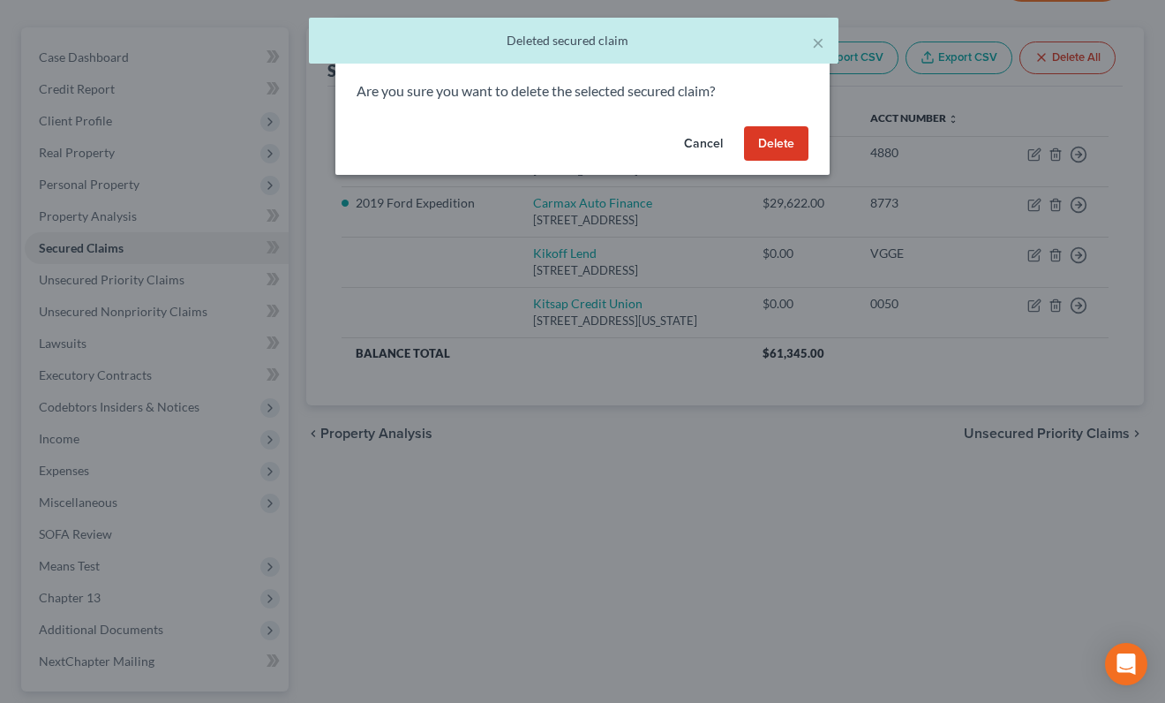
click at [764, 153] on button "Delete" at bounding box center [776, 143] width 64 height 35
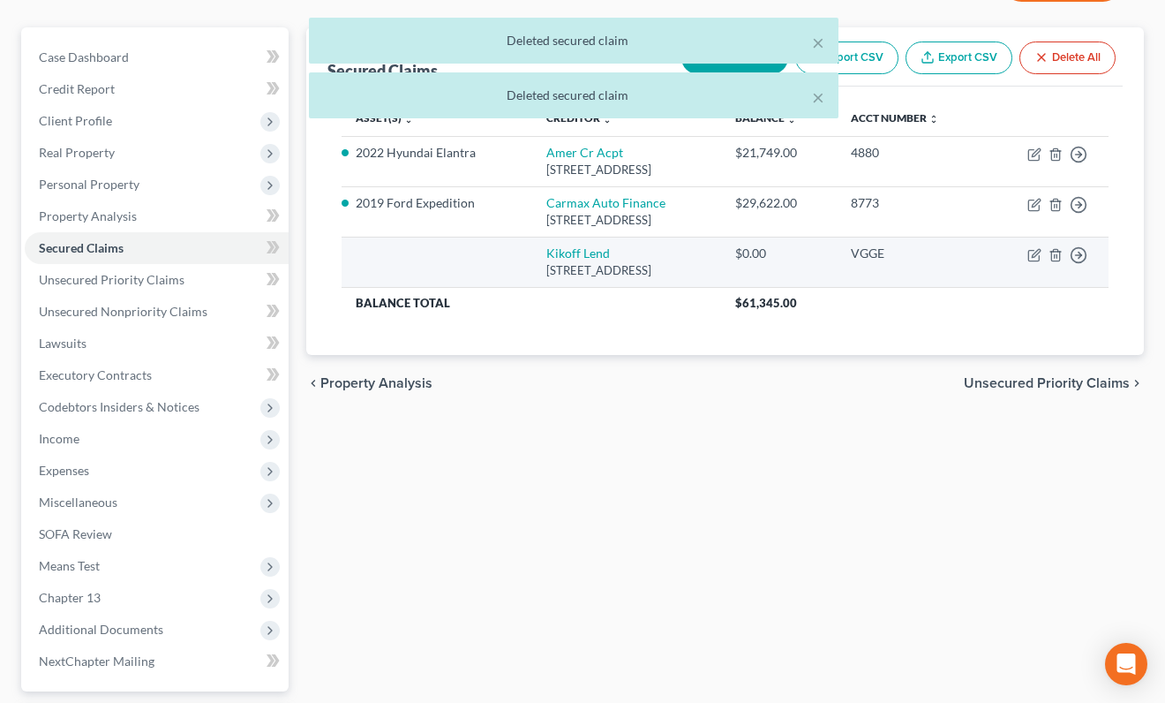
click at [1048, 253] on td "Move to E Move to F Move to G Move to Notice Only" at bounding box center [1047, 262] width 123 height 50
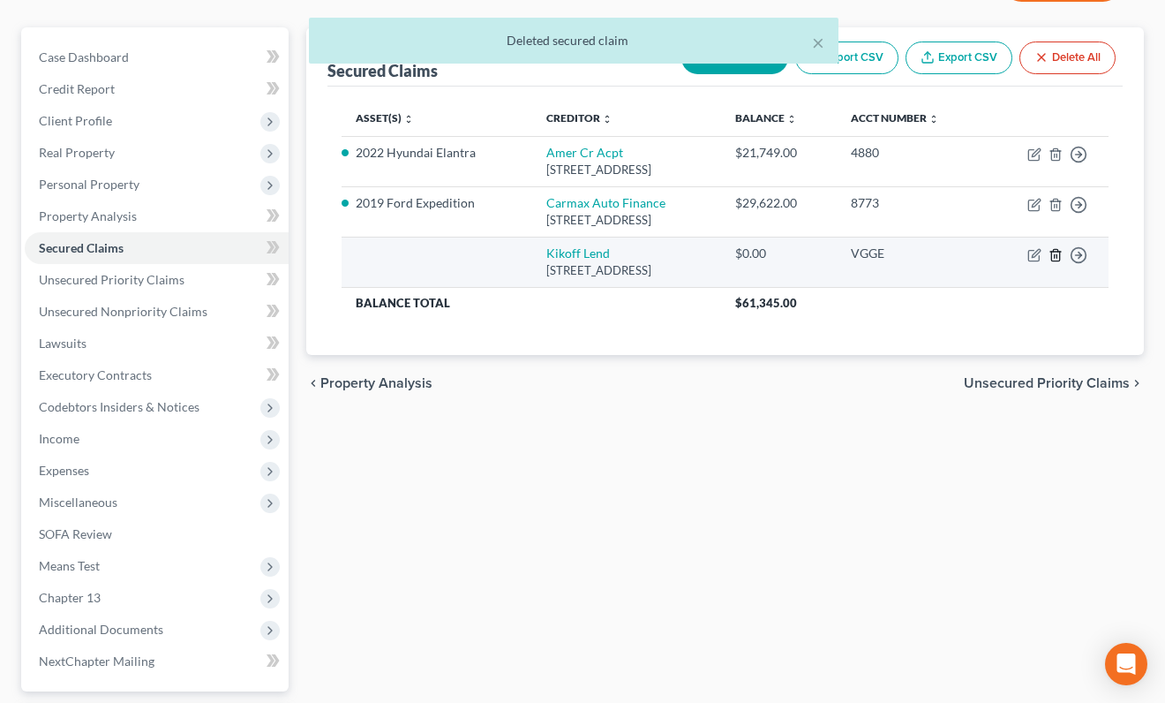
click at [1048, 253] on td "Move to E Move to F Move to G Move to Notice Only" at bounding box center [1047, 262] width 123 height 50
click at [1060, 258] on icon "button" at bounding box center [1056, 254] width 8 height 11
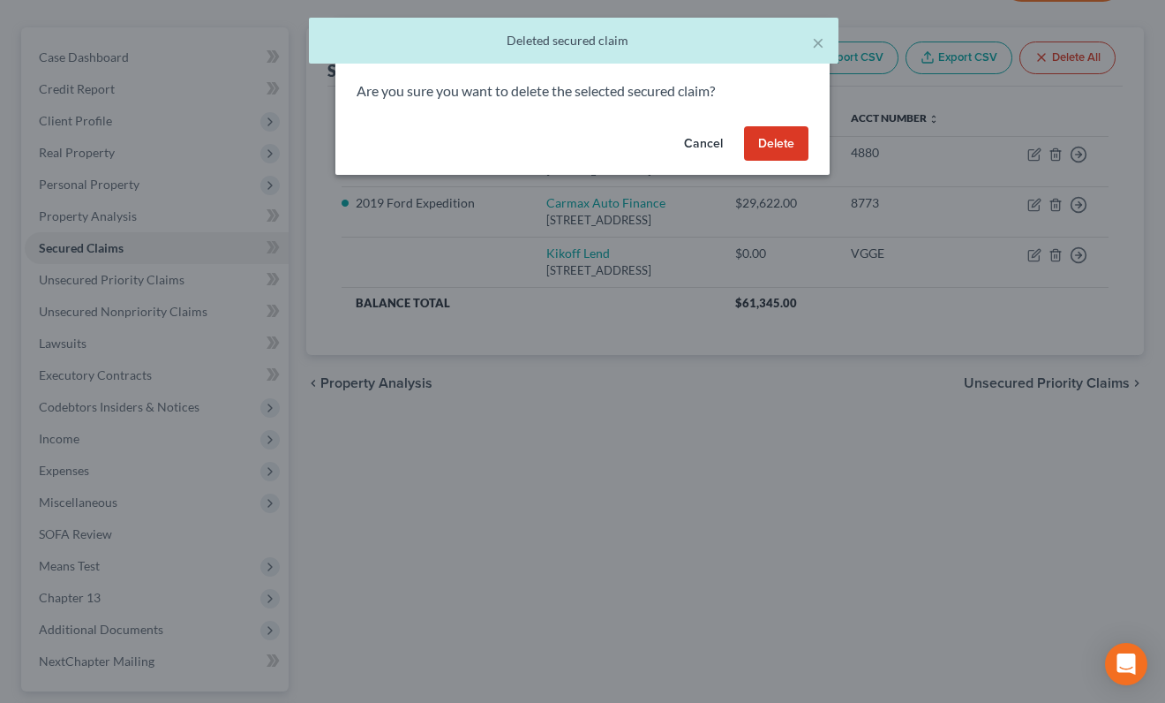
click at [799, 150] on button "Delete" at bounding box center [776, 143] width 64 height 35
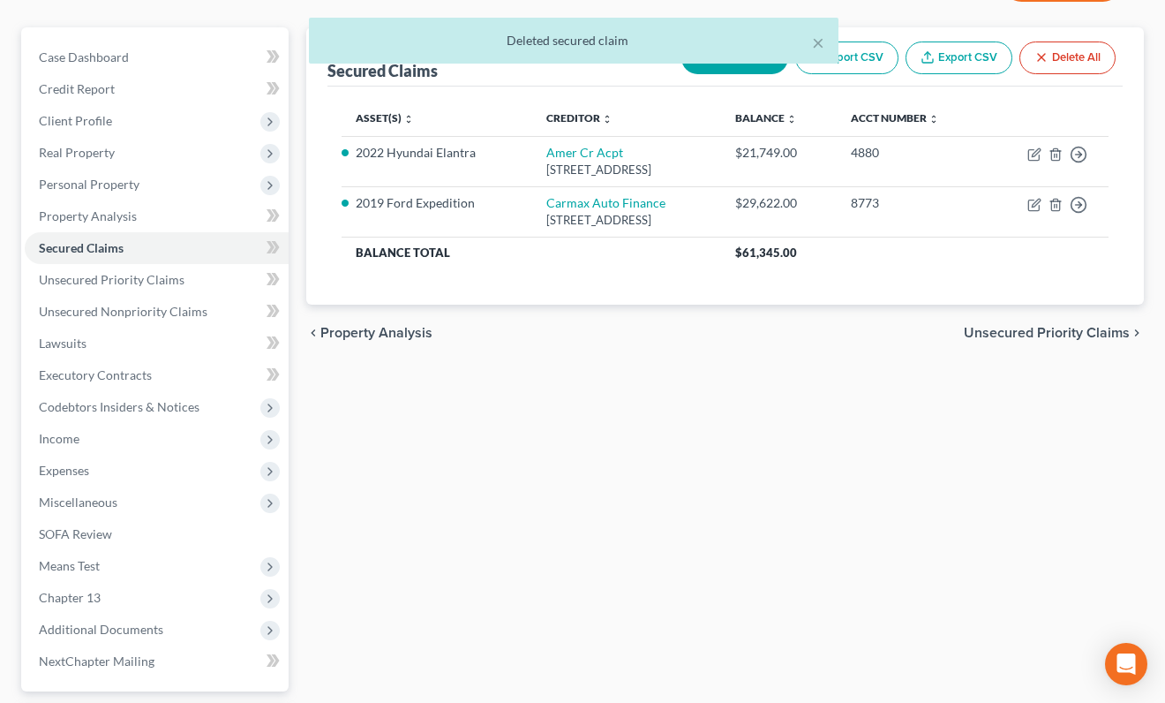
click at [1022, 328] on span "Unsecured Priority Claims" at bounding box center [1047, 333] width 166 height 14
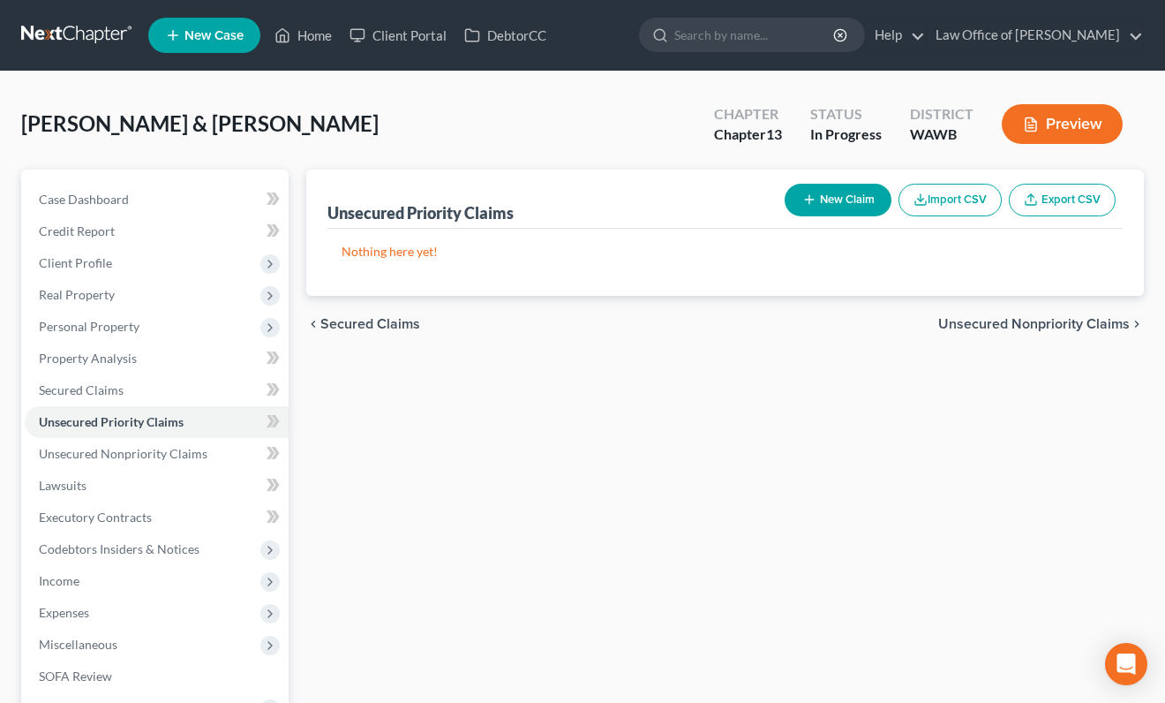
click at [845, 199] on button "New Claim" at bounding box center [838, 200] width 107 height 33
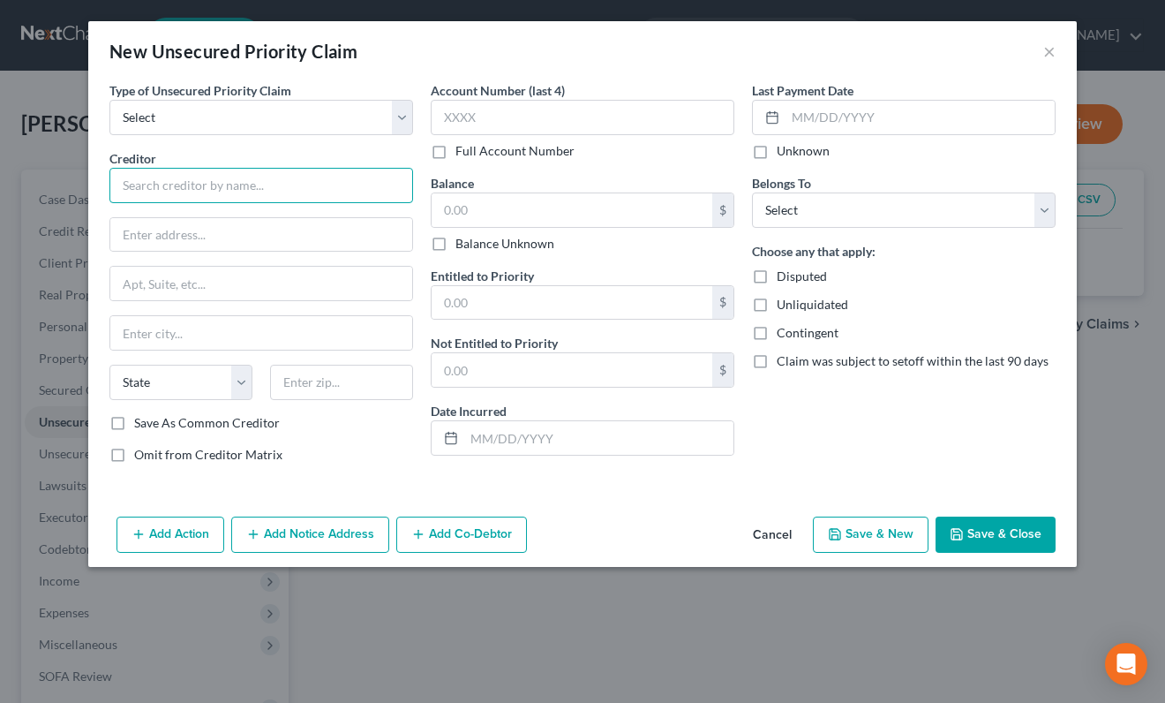
click at [279, 186] on input "text" at bounding box center [261, 185] width 304 height 35
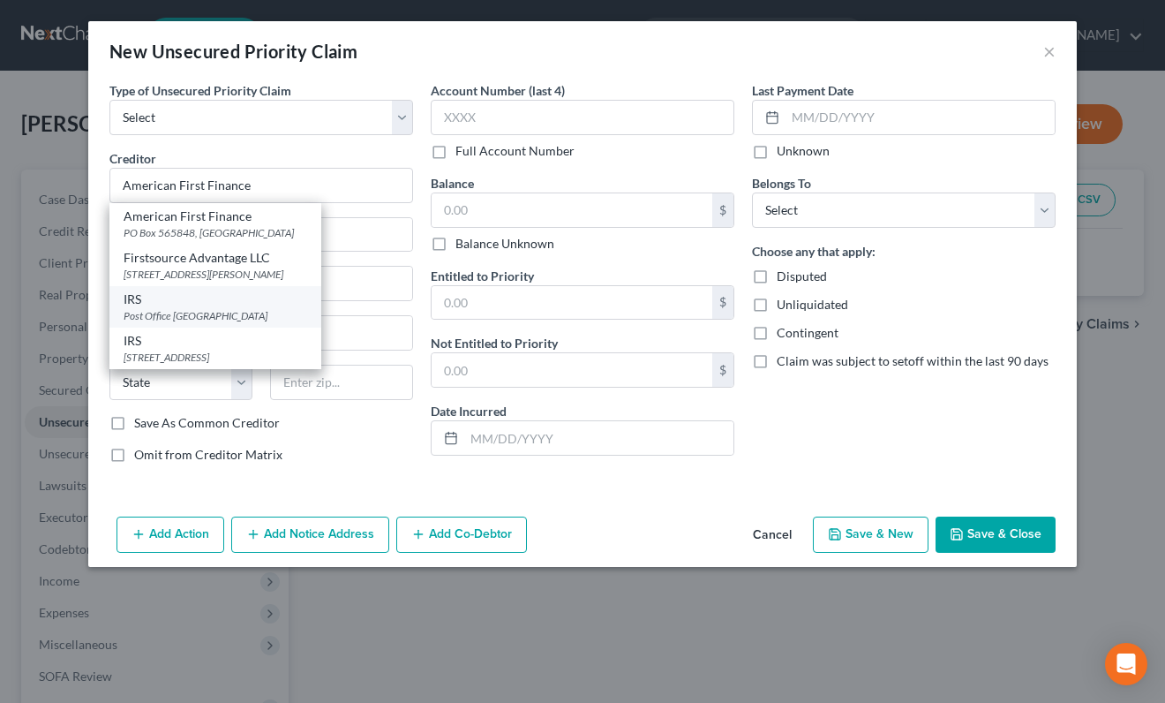
click at [258, 315] on div "Post Office [GEOGRAPHIC_DATA]" at bounding box center [216, 315] width 184 height 15
type input "IRS"
type input "Post Office Box 7346"
type input "[GEOGRAPHIC_DATA]"
select select "39"
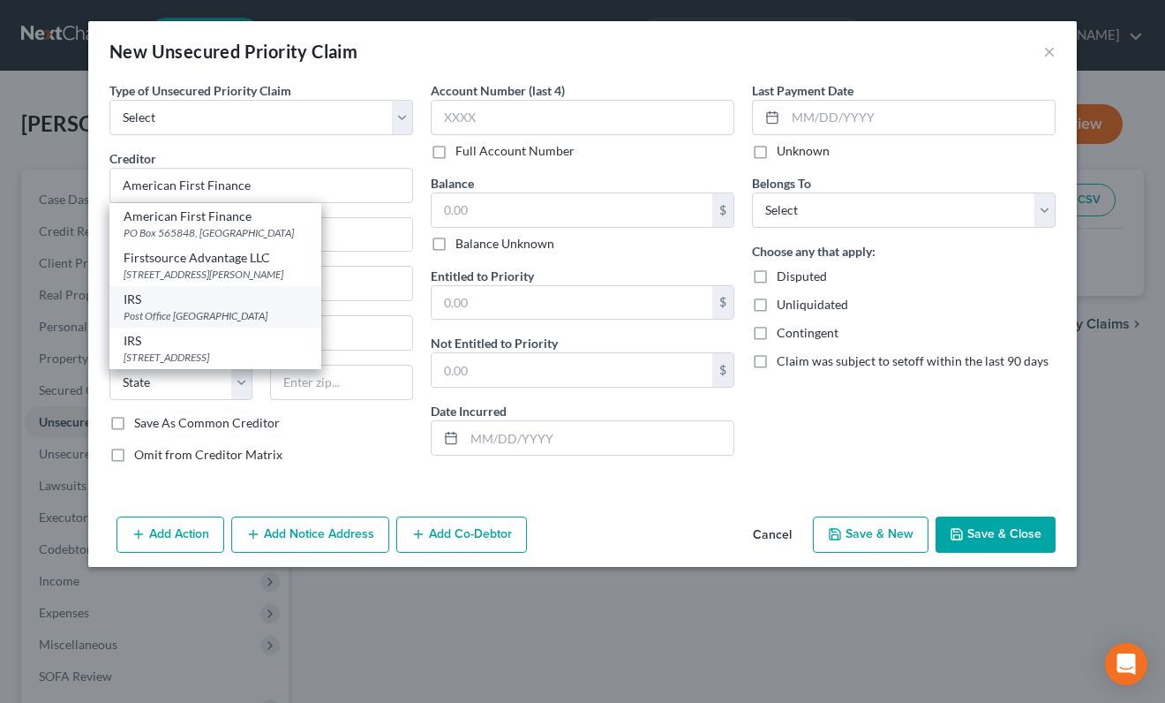
type input "19101"
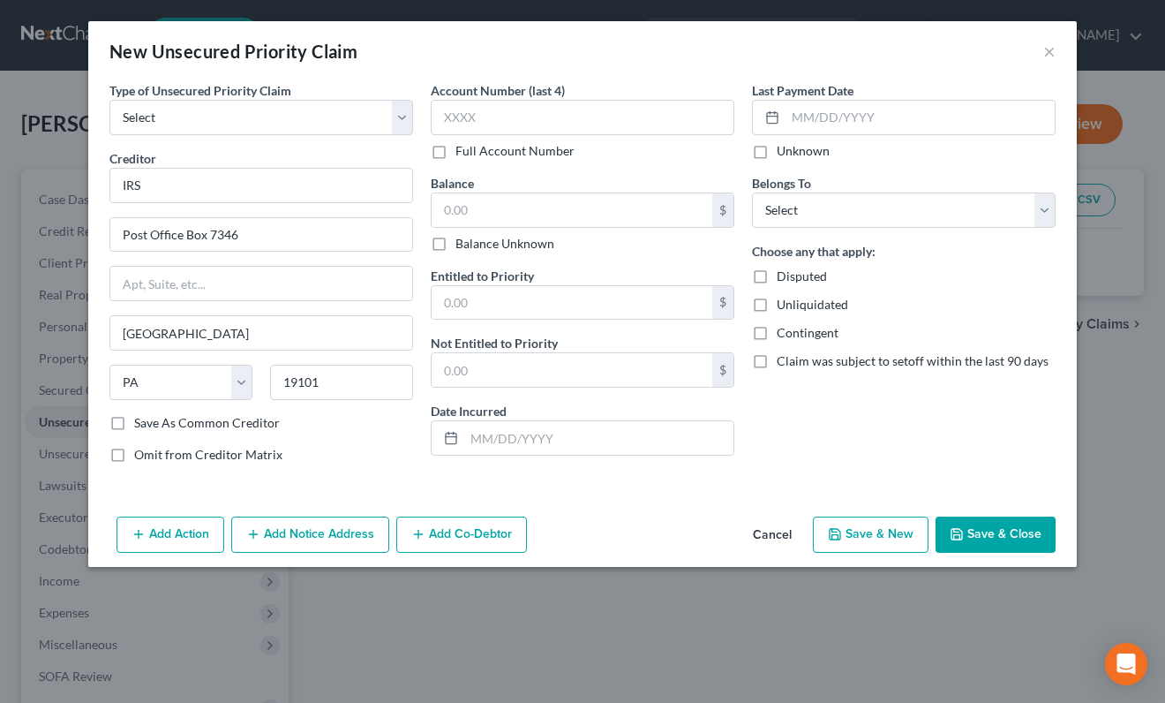
click at [290, 533] on button "Add Notice Address" at bounding box center [310, 535] width 158 height 37
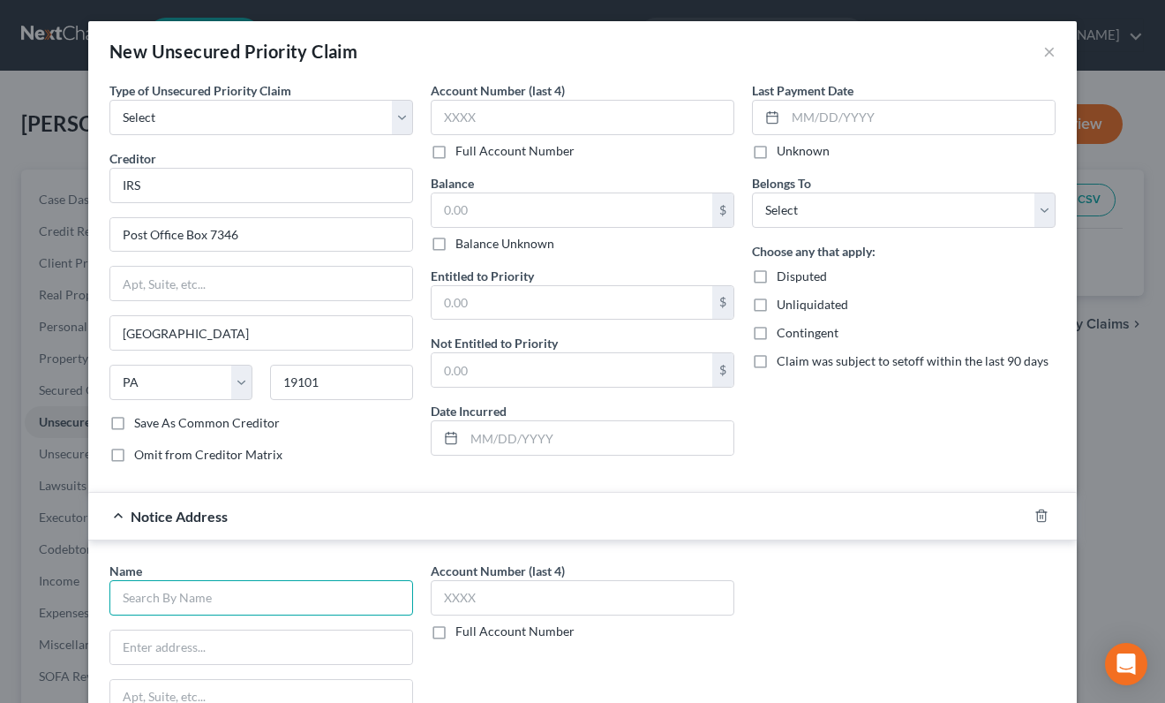
click at [238, 601] on input "text" at bounding box center [261, 597] width 304 height 35
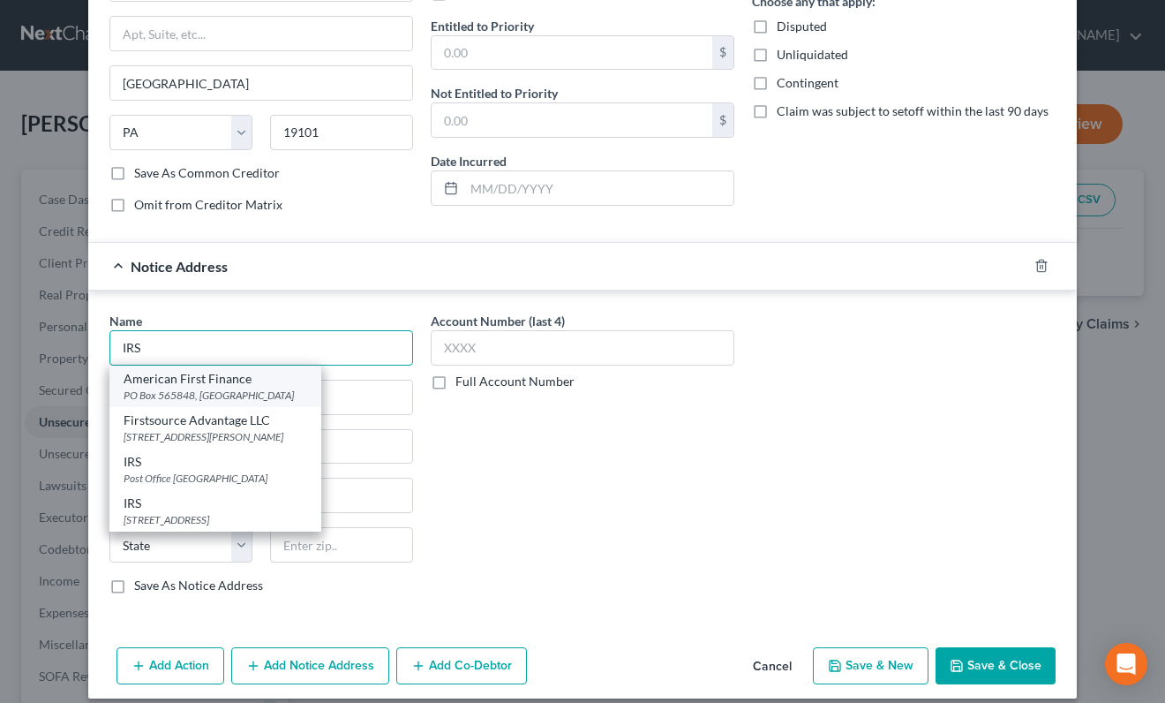
scroll to position [263, 0]
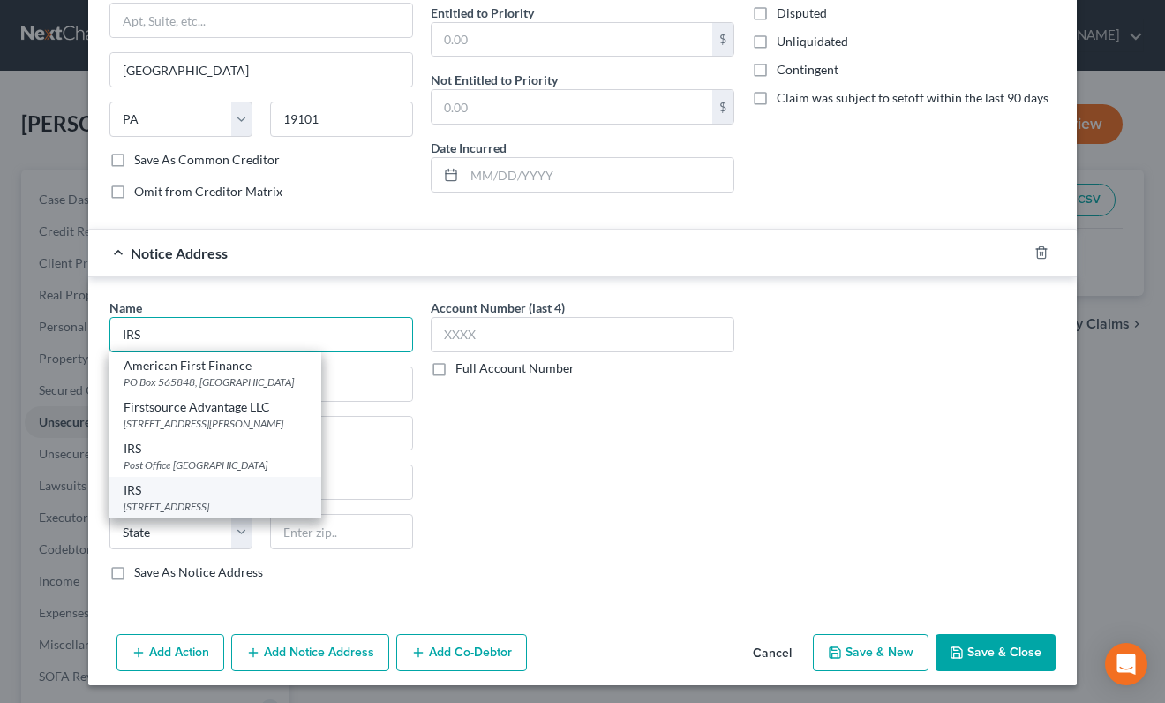
type input "IRS"
click at [260, 501] on div "[STREET_ADDRESS]" at bounding box center [216, 506] width 184 height 15
type input "[STREET_ADDRESS]"
type input "M/S W244"
type input "[GEOGRAPHIC_DATA]"
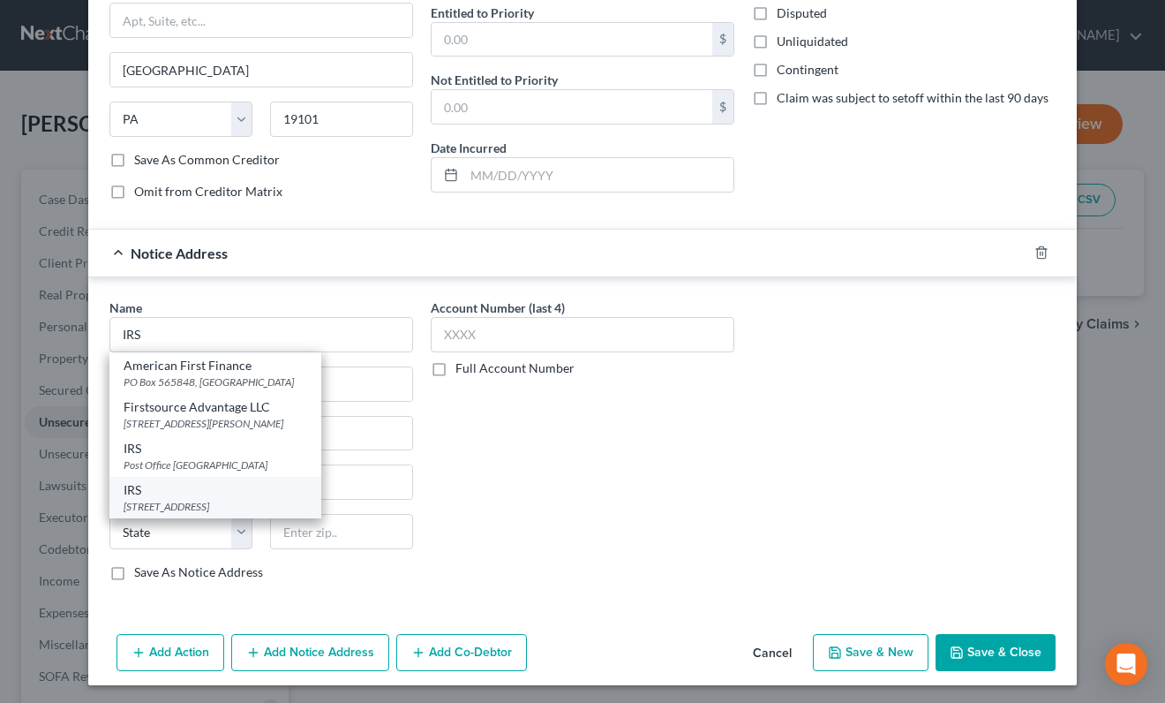
select select "50"
type input "98174"
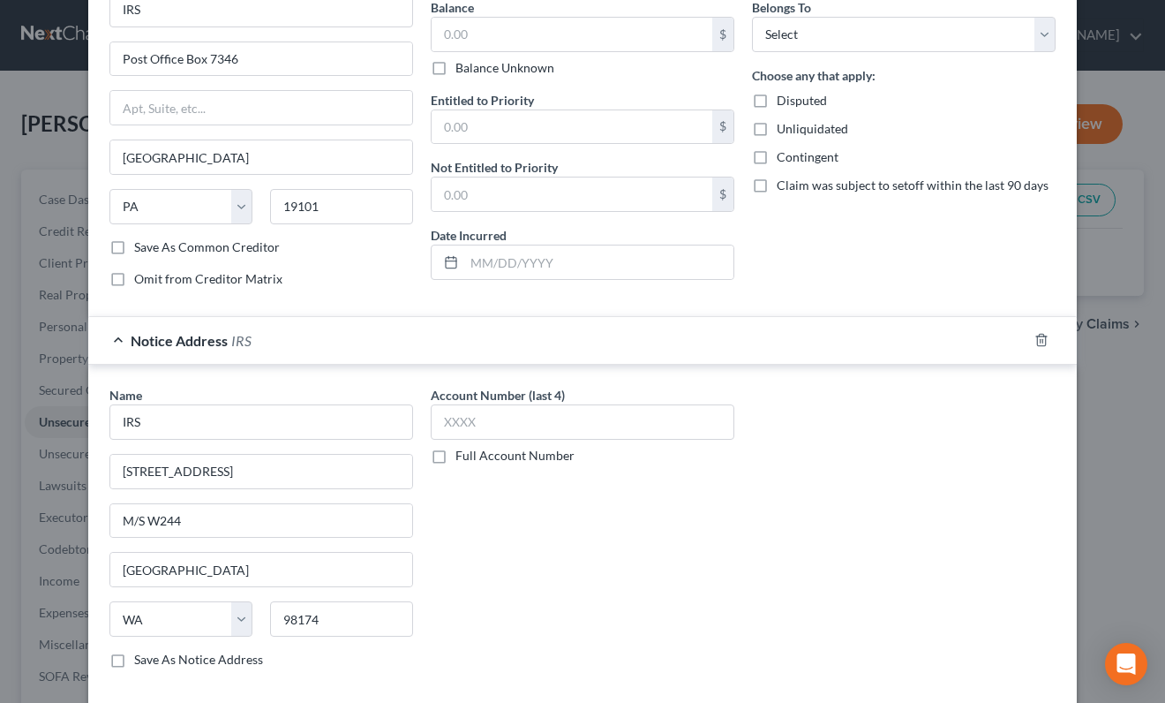
scroll to position [58, 0]
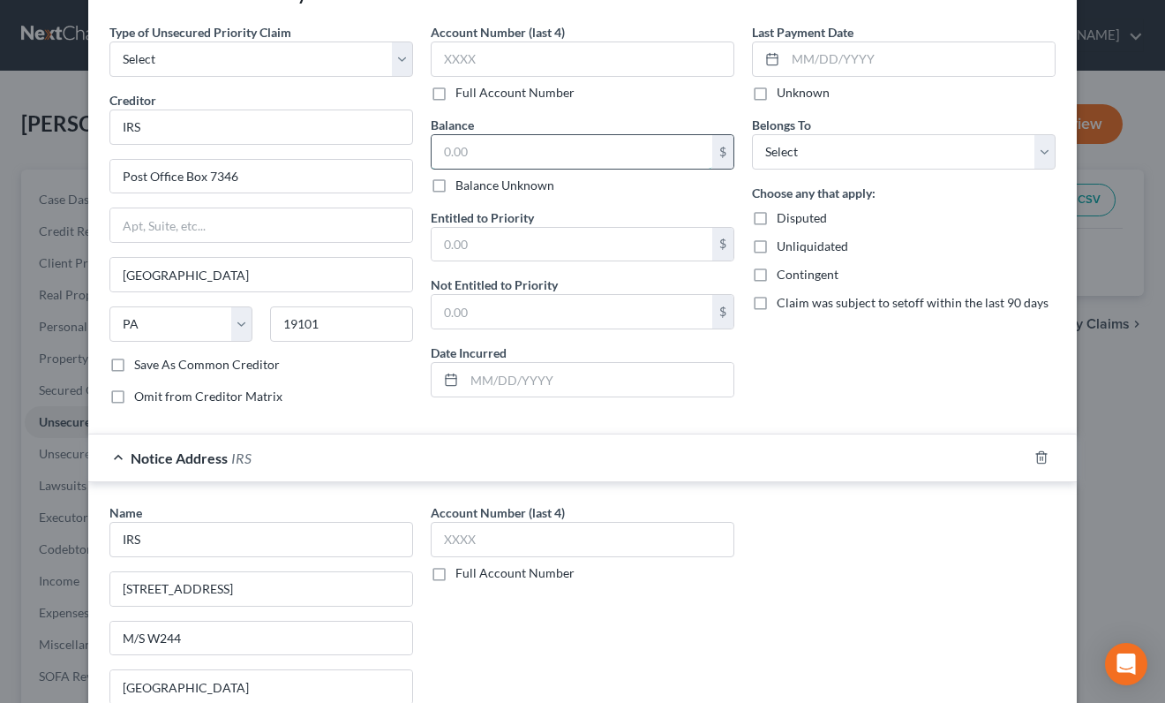
click at [473, 154] on input "text" at bounding box center [572, 152] width 281 height 34
type input "2"
type input "1,900"
click at [495, 258] on input "text" at bounding box center [572, 245] width 281 height 34
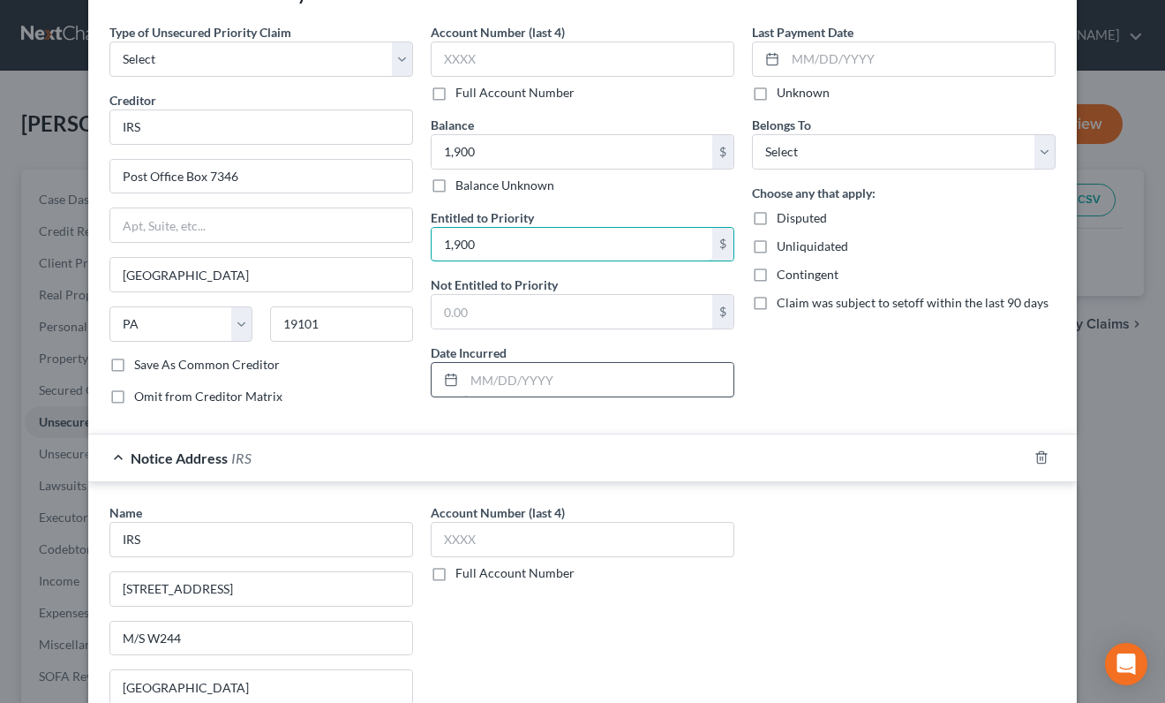
type input "1,900"
click at [503, 386] on input "text" at bounding box center [598, 380] width 269 height 34
type input "2024"
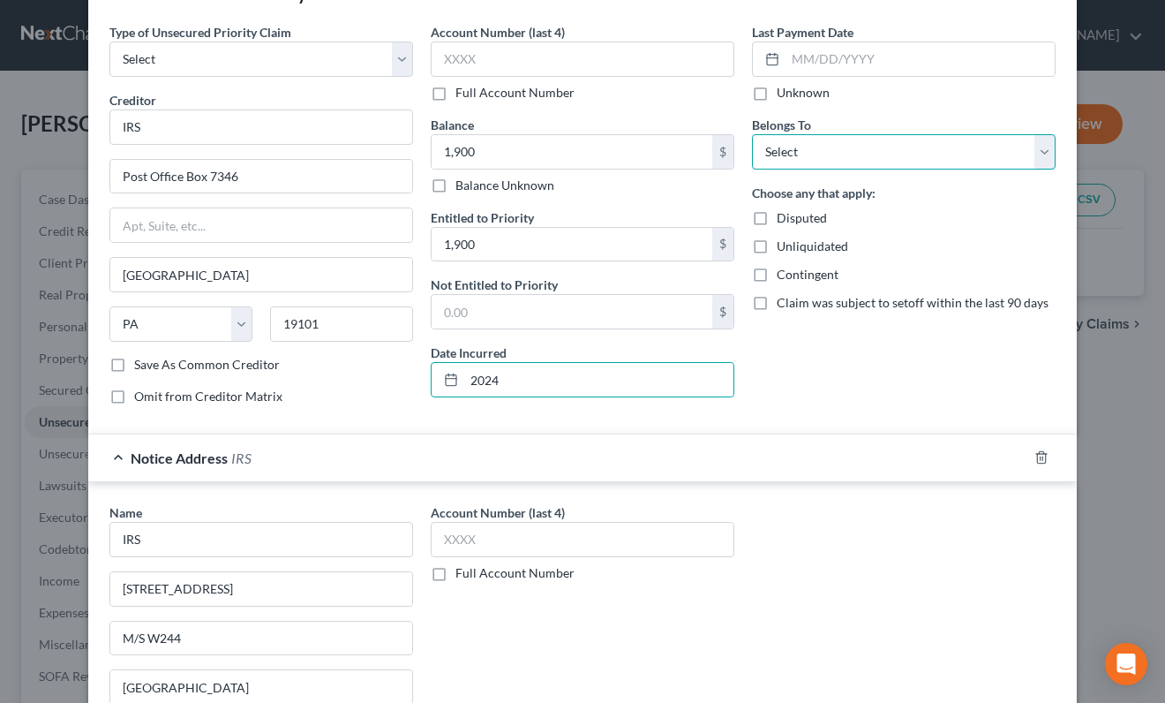
click at [861, 141] on select "Select Debtor 1 Only Debtor 2 Only Debtor 1 And Debtor 2 Only At Least One Of T…" at bounding box center [904, 151] width 304 height 35
select select "2"
click at [752, 134] on select "Select Debtor 1 Only Debtor 2 Only Debtor 1 And Debtor 2 Only At Least One Of T…" at bounding box center [904, 151] width 304 height 35
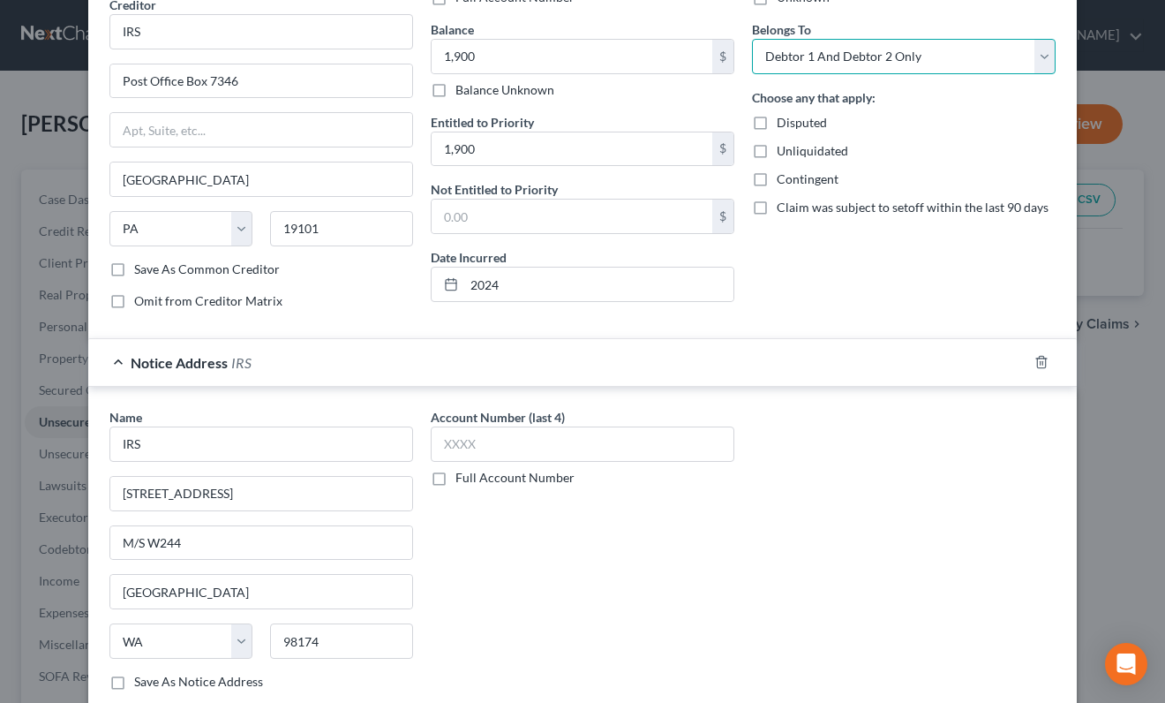
scroll to position [266, 0]
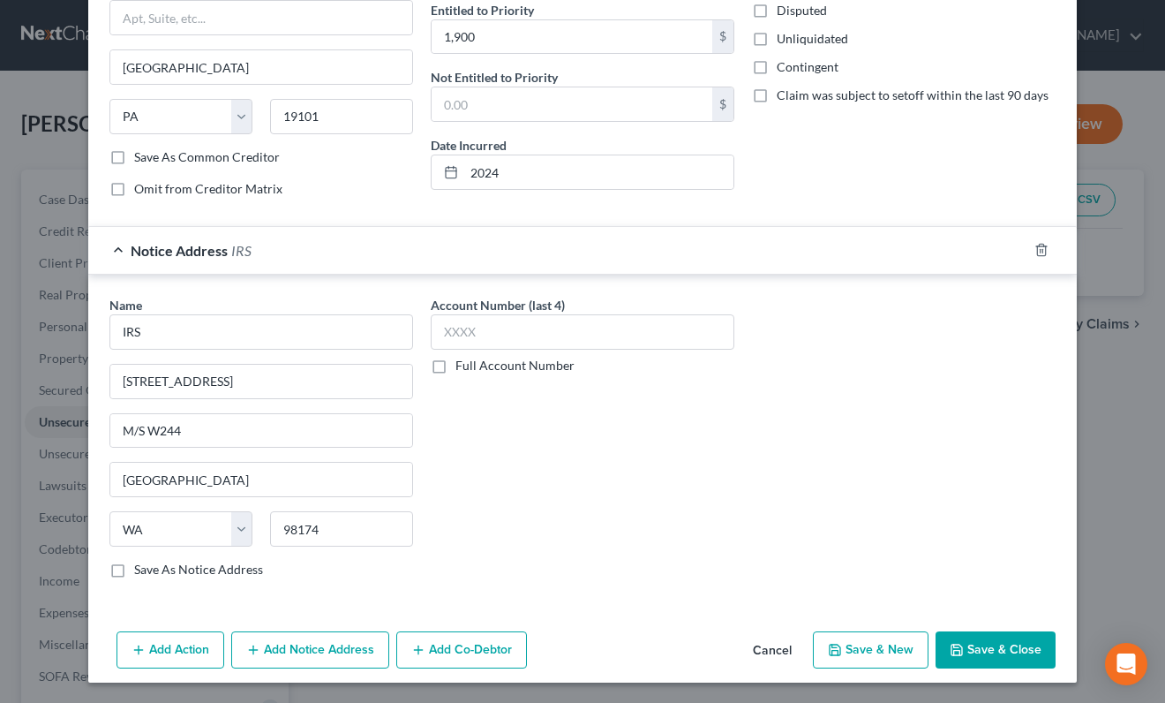
click at [1000, 660] on button "Save & Close" at bounding box center [996, 649] width 120 height 37
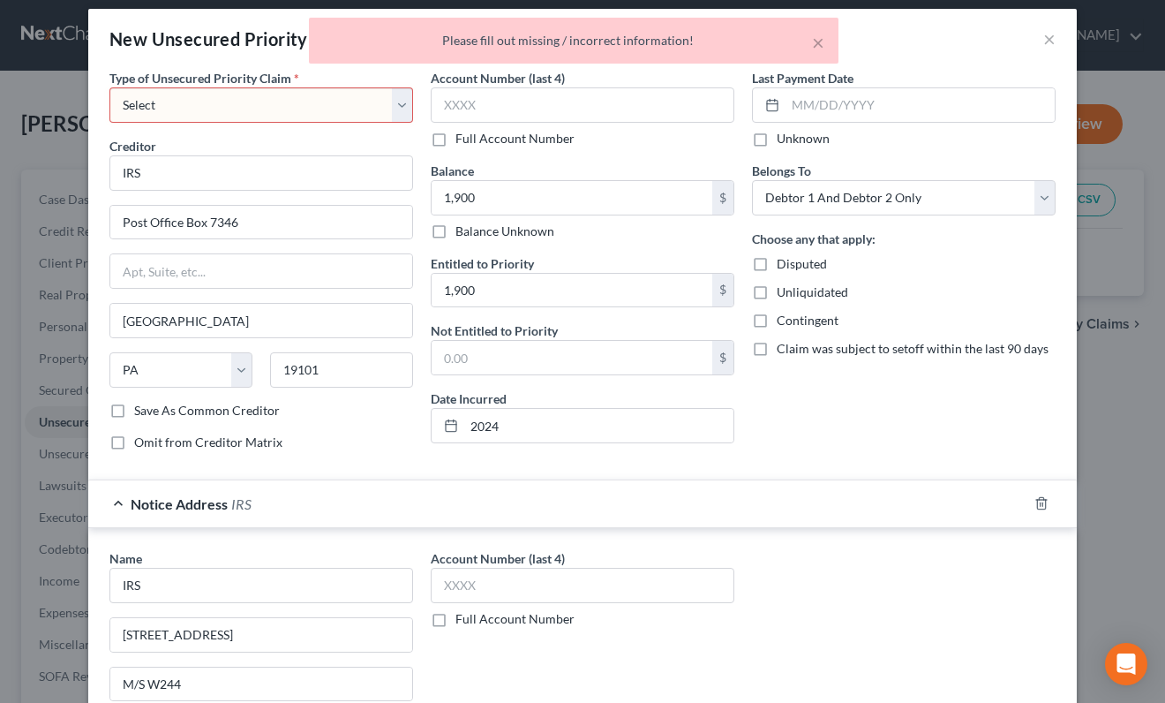
scroll to position [0, 0]
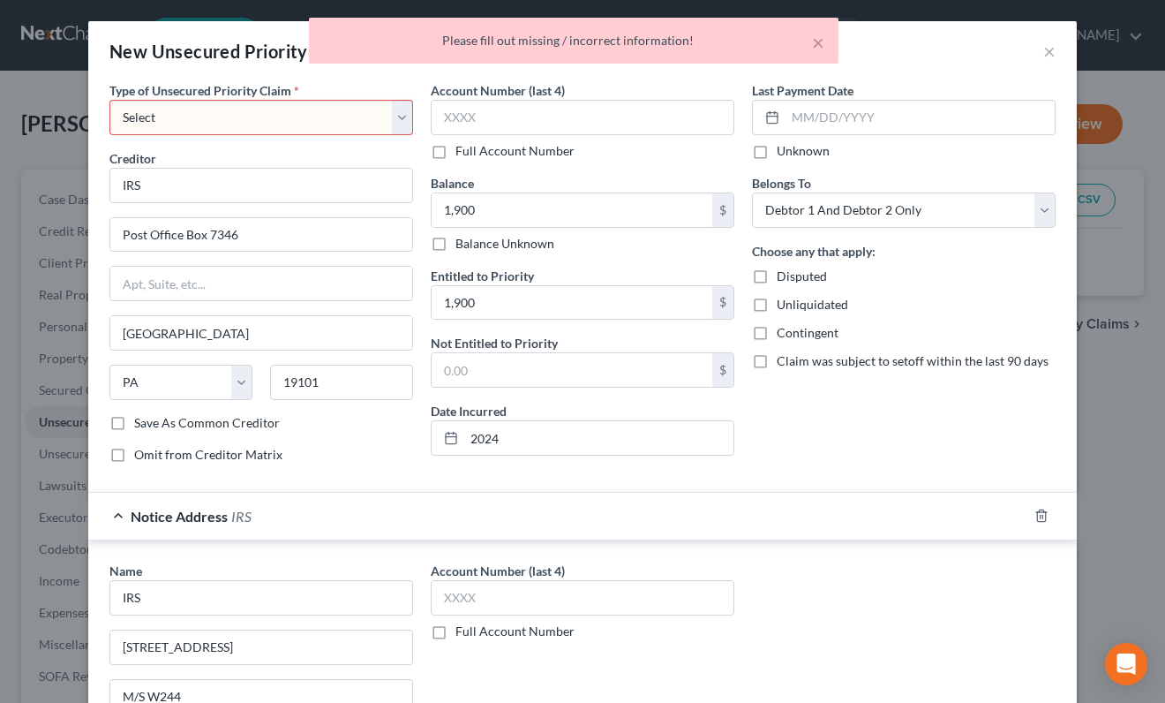
click at [260, 113] on select "Select Taxes & Other Government Units Domestic Support Obligations Extensions o…" at bounding box center [261, 117] width 304 height 35
select select "0"
click at [109, 100] on select "Select Taxes & Other Government Units Domestic Support Obligations Extensions o…" at bounding box center [261, 117] width 304 height 35
select select "39"
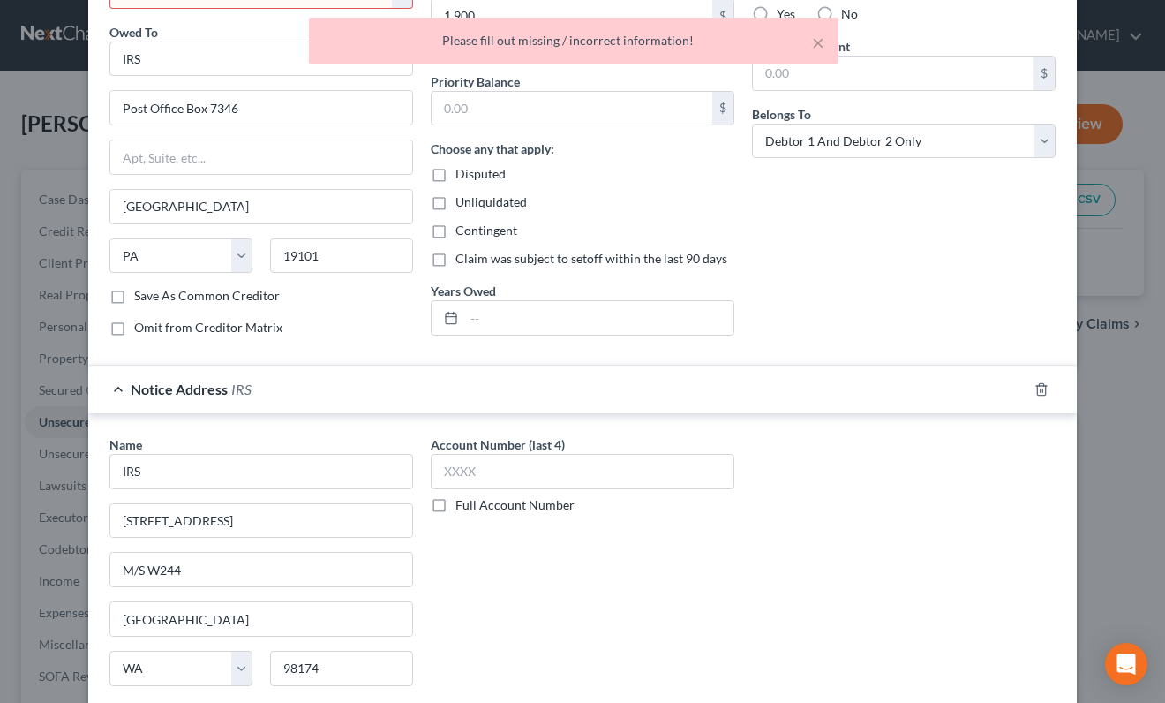
scroll to position [102, 0]
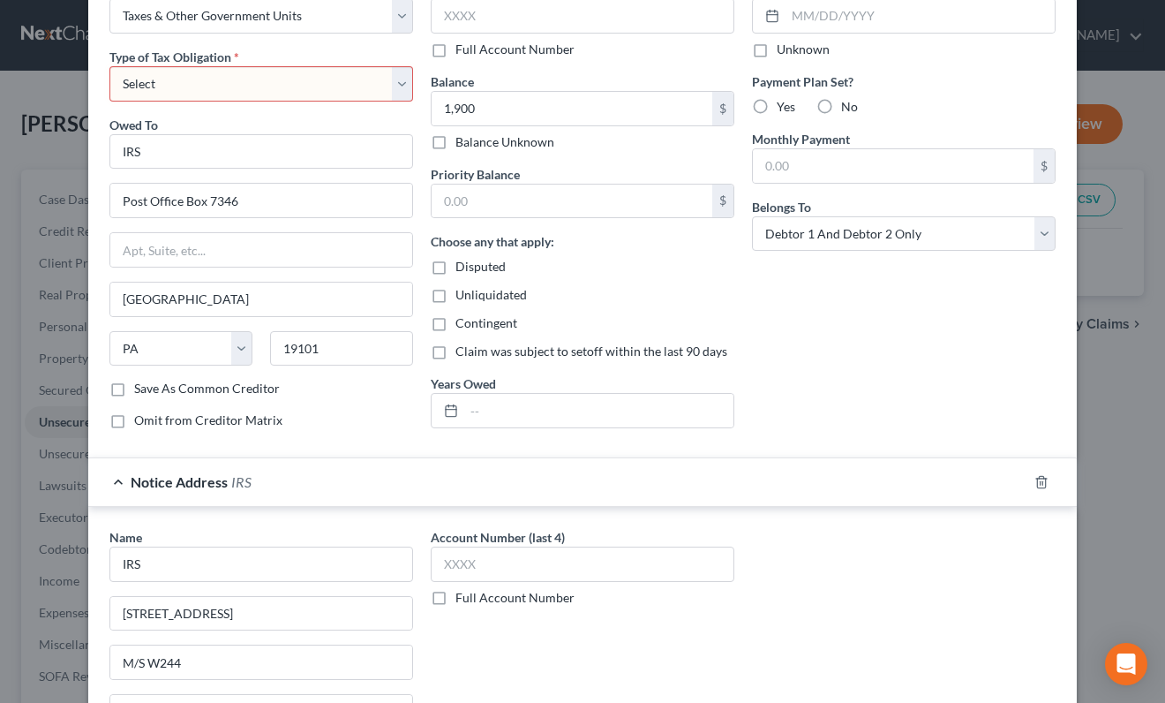
click at [215, 90] on select "Select Federal City State Franchise Tax Board Other" at bounding box center [261, 83] width 304 height 35
select select "0"
click at [109, 66] on select "Select Federal City State Franchise Tax Board Other" at bounding box center [261, 83] width 304 height 35
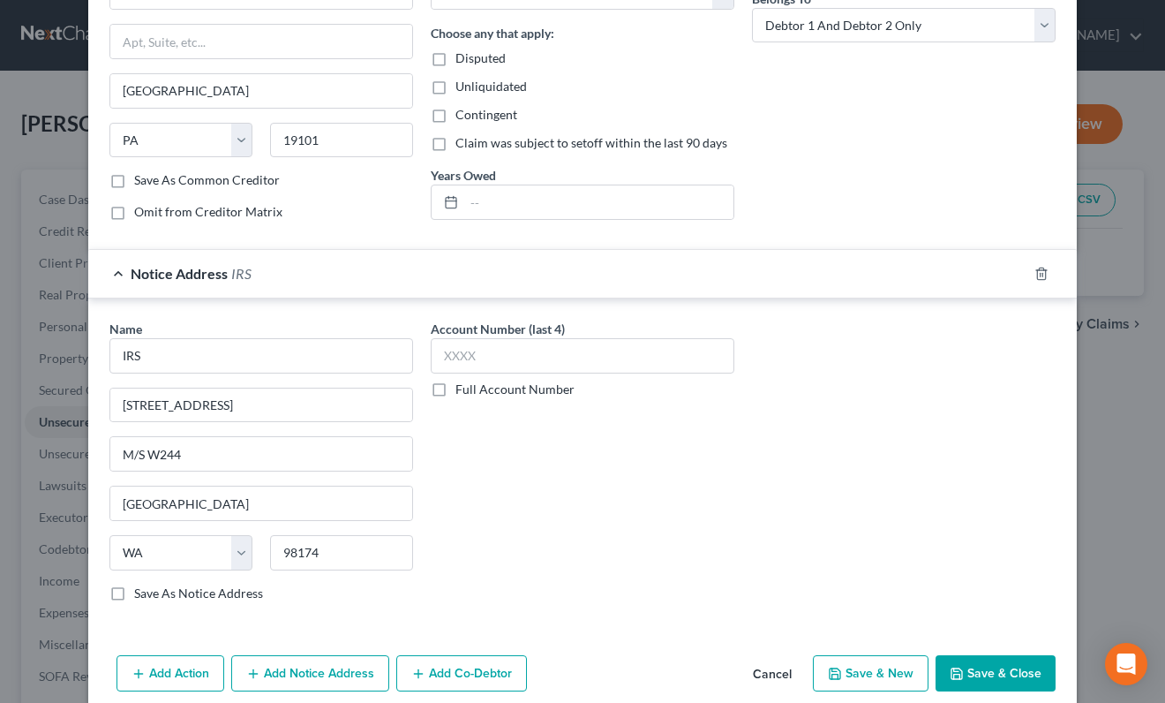
scroll to position [334, 0]
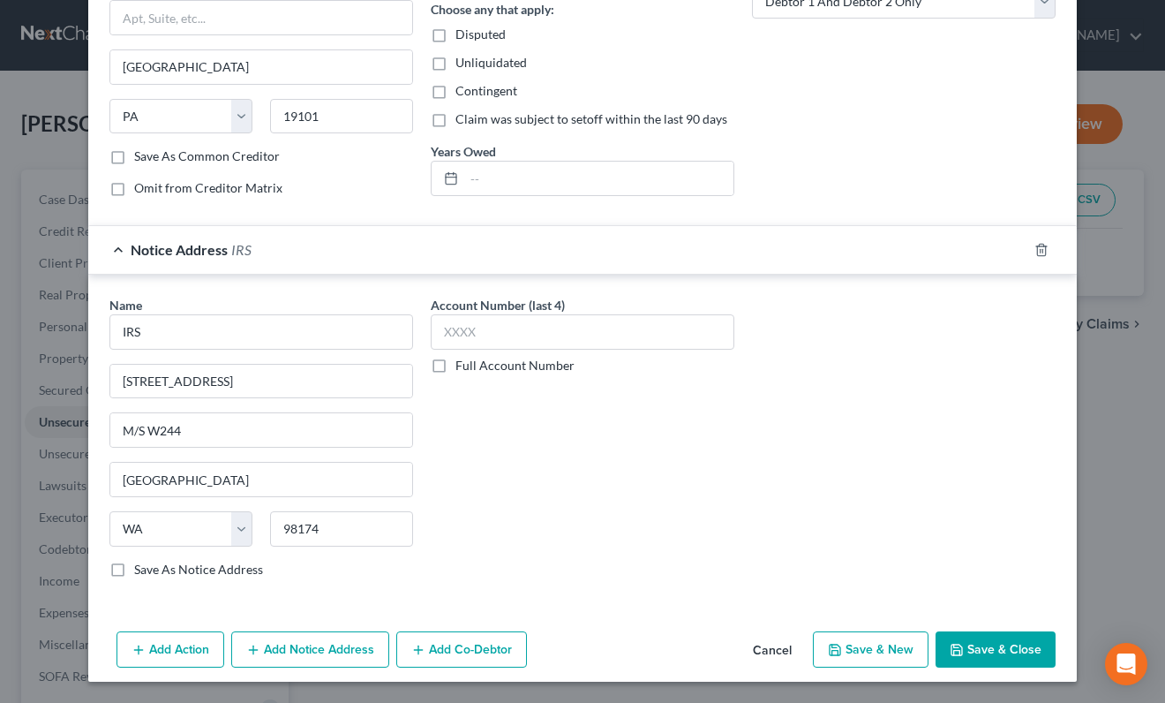
click at [997, 655] on button "Save & Close" at bounding box center [996, 649] width 120 height 37
type input "1,900.00"
type input "0.00"
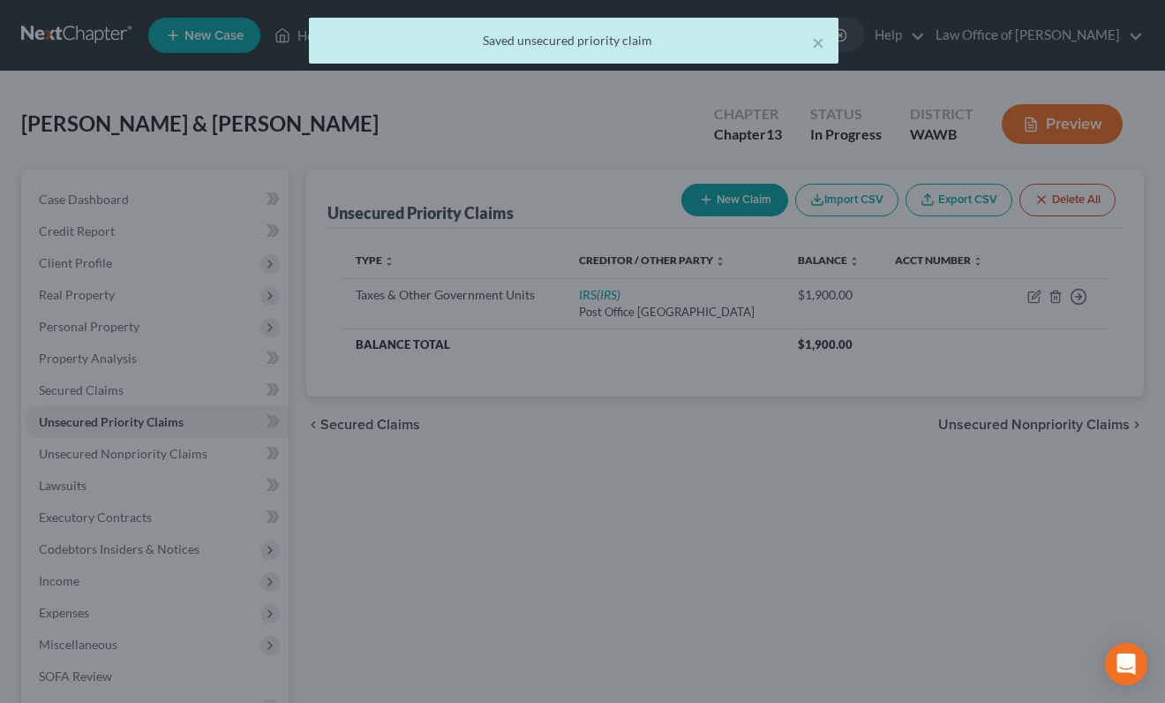
scroll to position [0, 0]
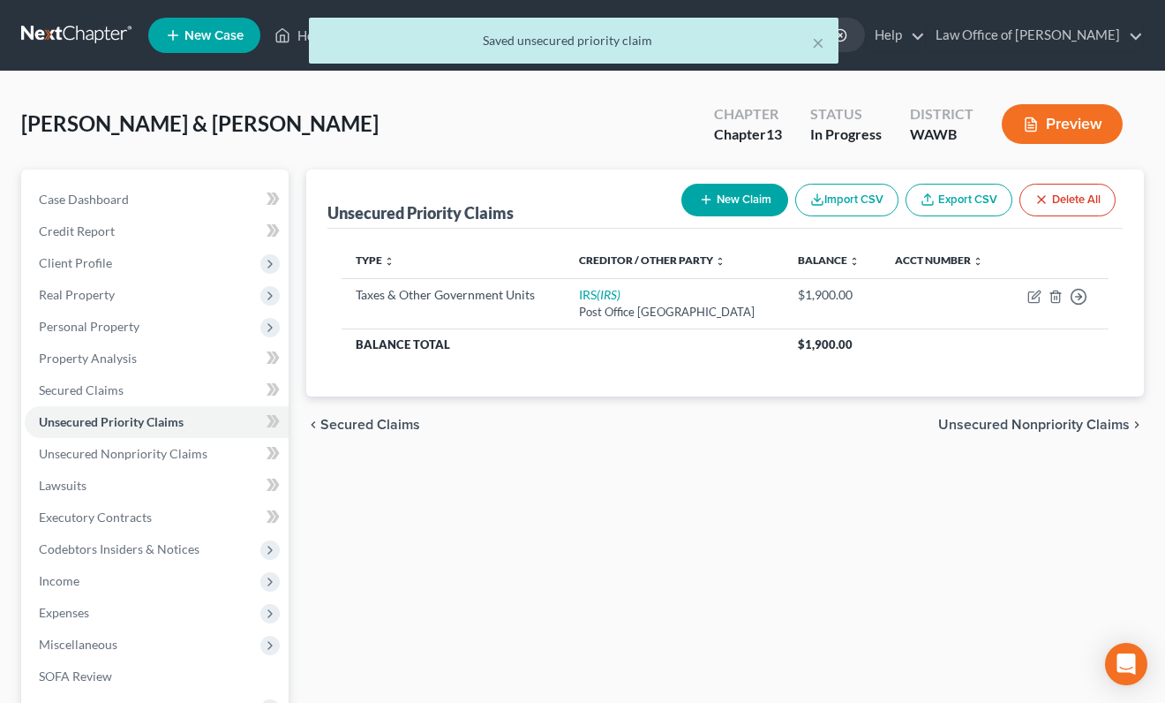
click at [1027, 423] on span "Unsecured Nonpriority Claims" at bounding box center [1035, 425] width 192 height 14
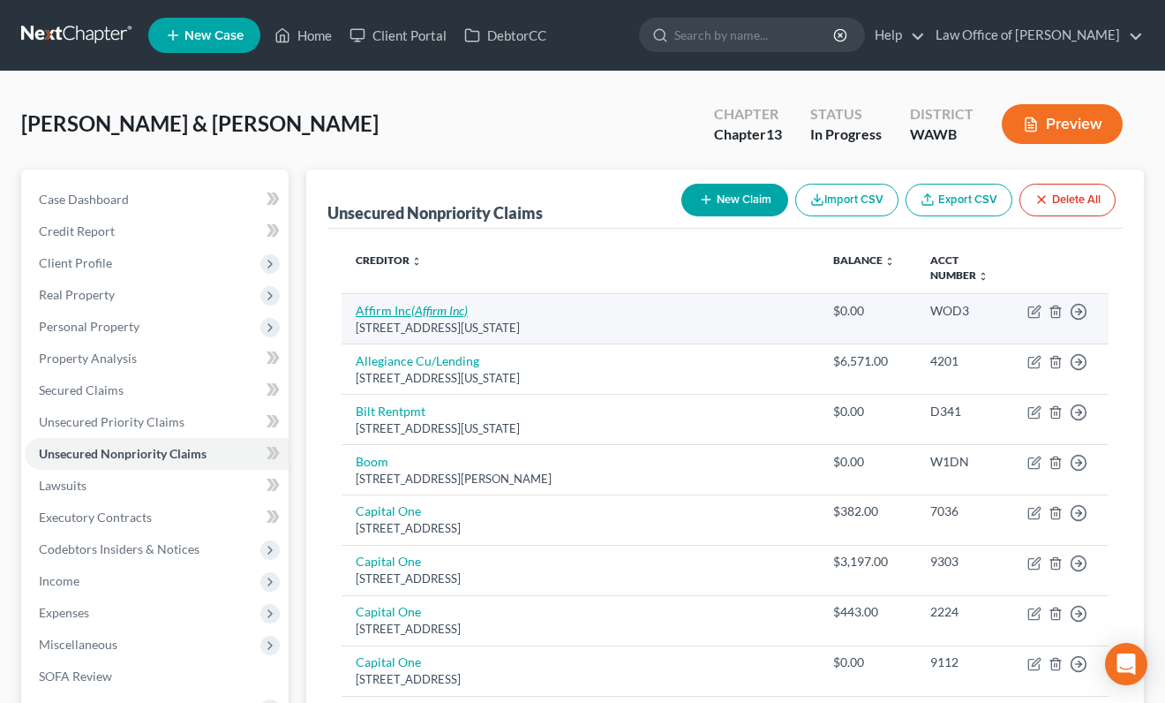
click at [440, 306] on icon "(Affirm Inc)" at bounding box center [439, 310] width 57 height 15
select select "4"
select select "0"
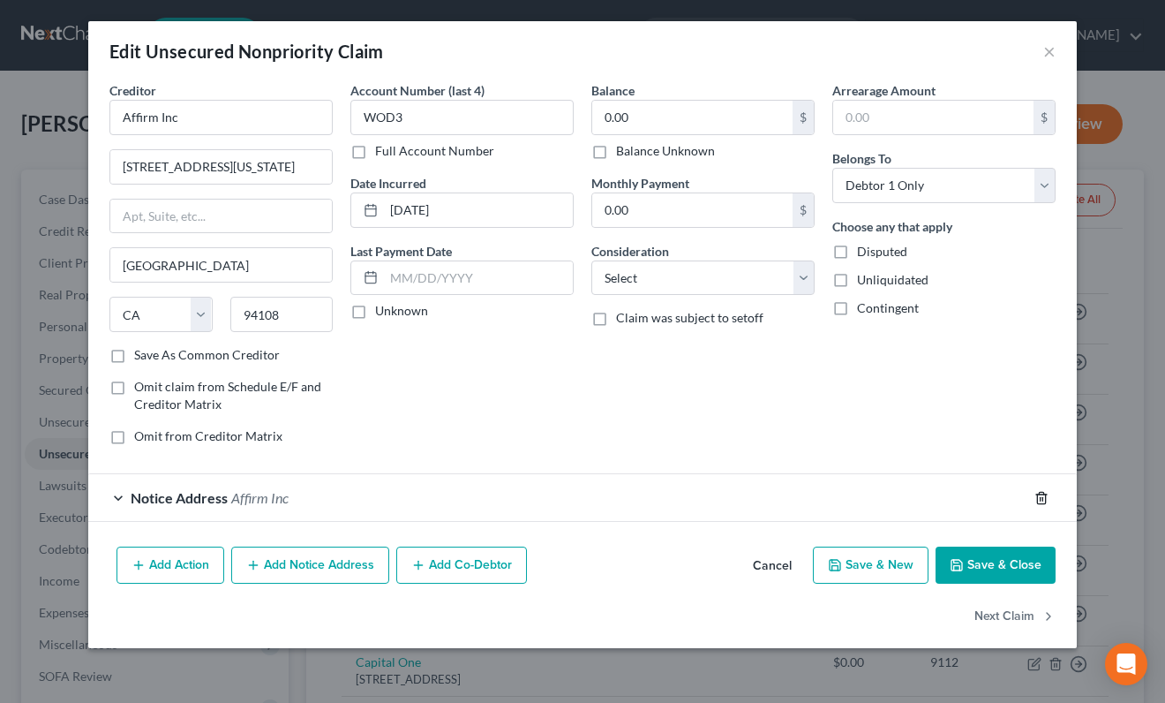
click at [1043, 494] on icon "button" at bounding box center [1042, 498] width 14 height 14
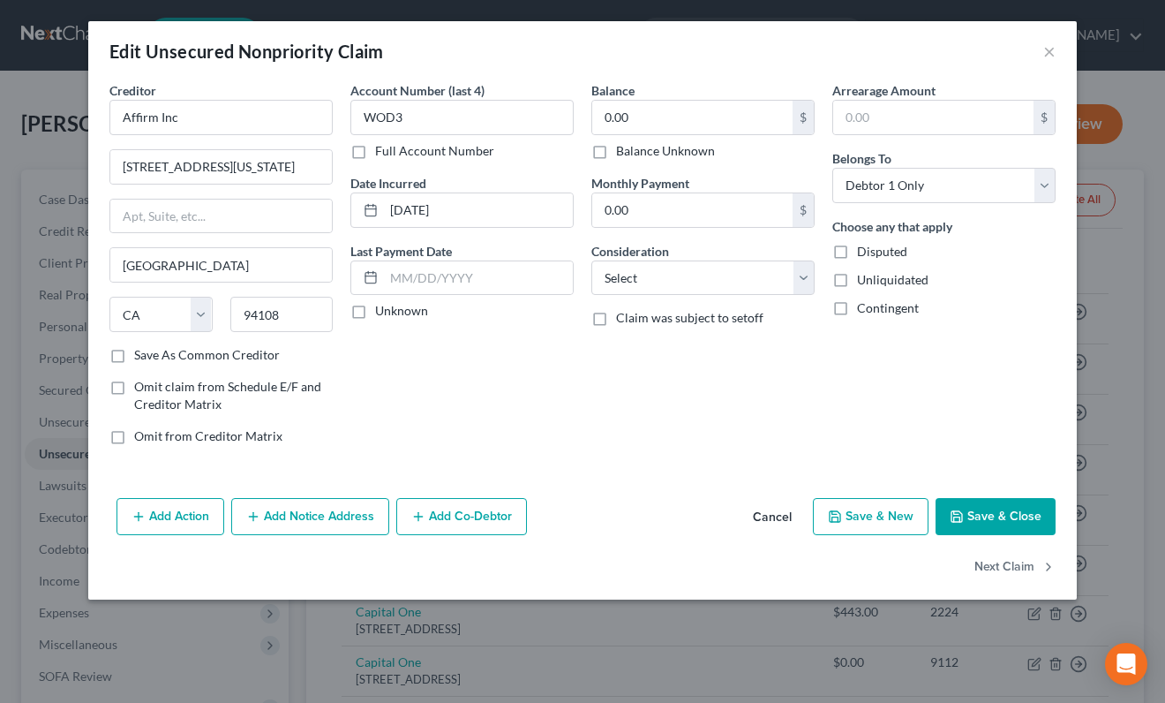
click at [1012, 515] on button "Save & Close" at bounding box center [996, 516] width 120 height 37
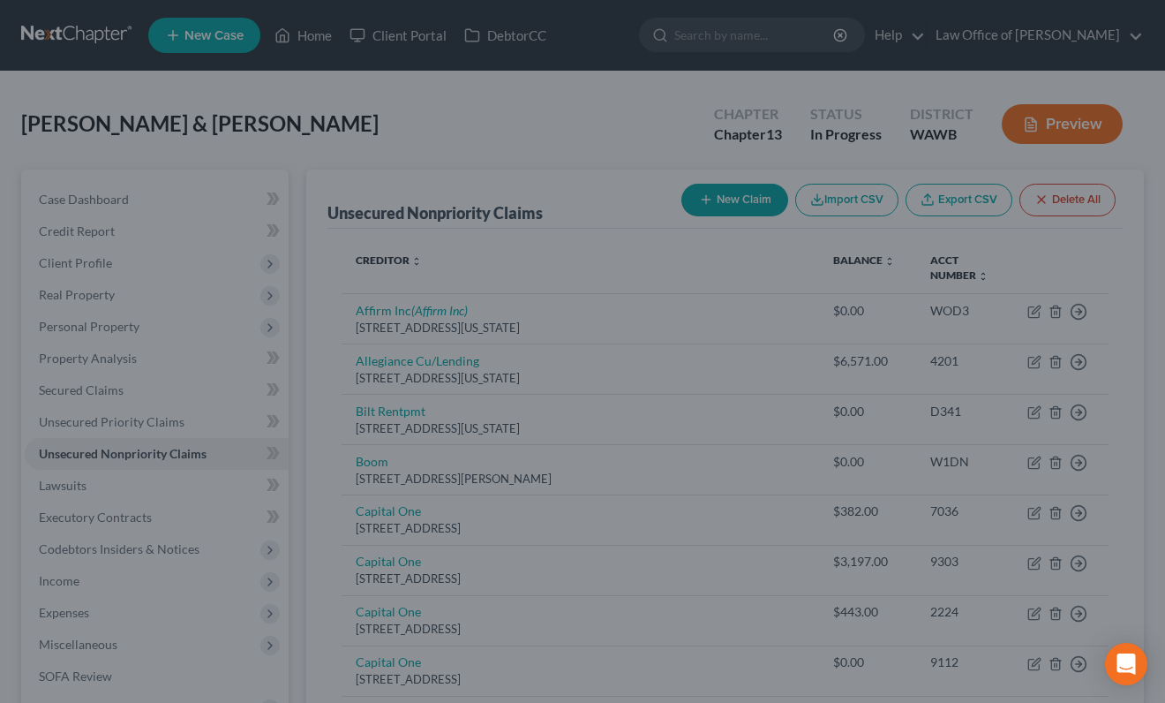
type input "0"
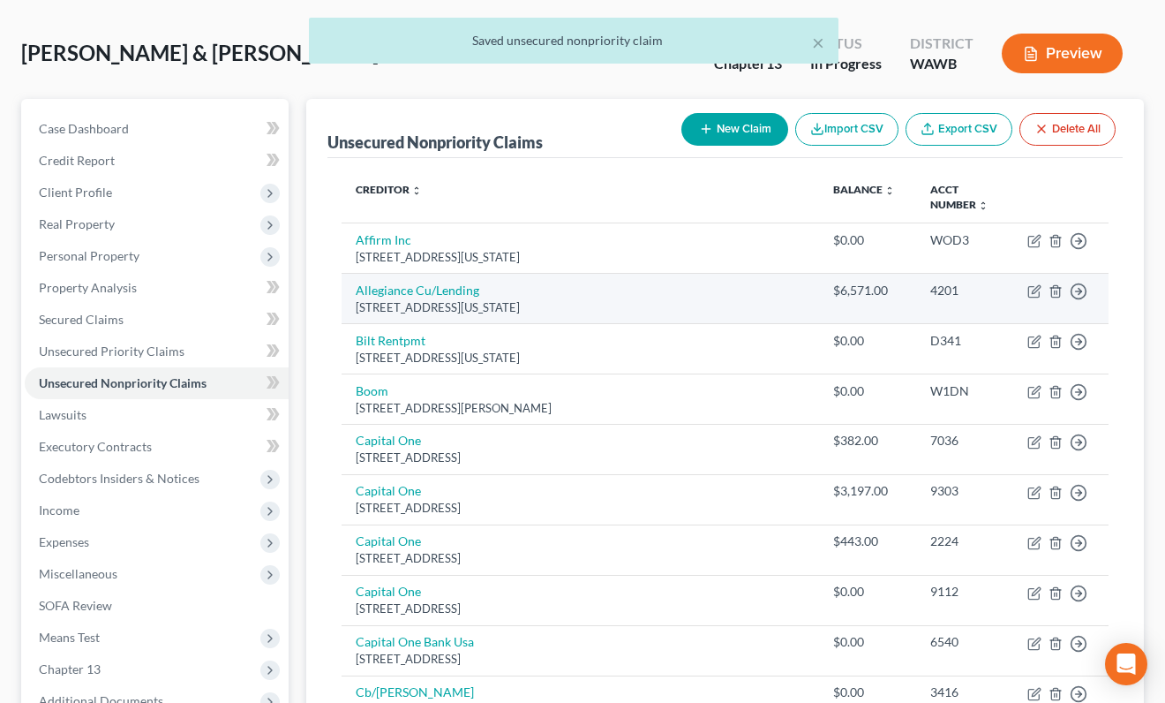
scroll to position [90, 0]
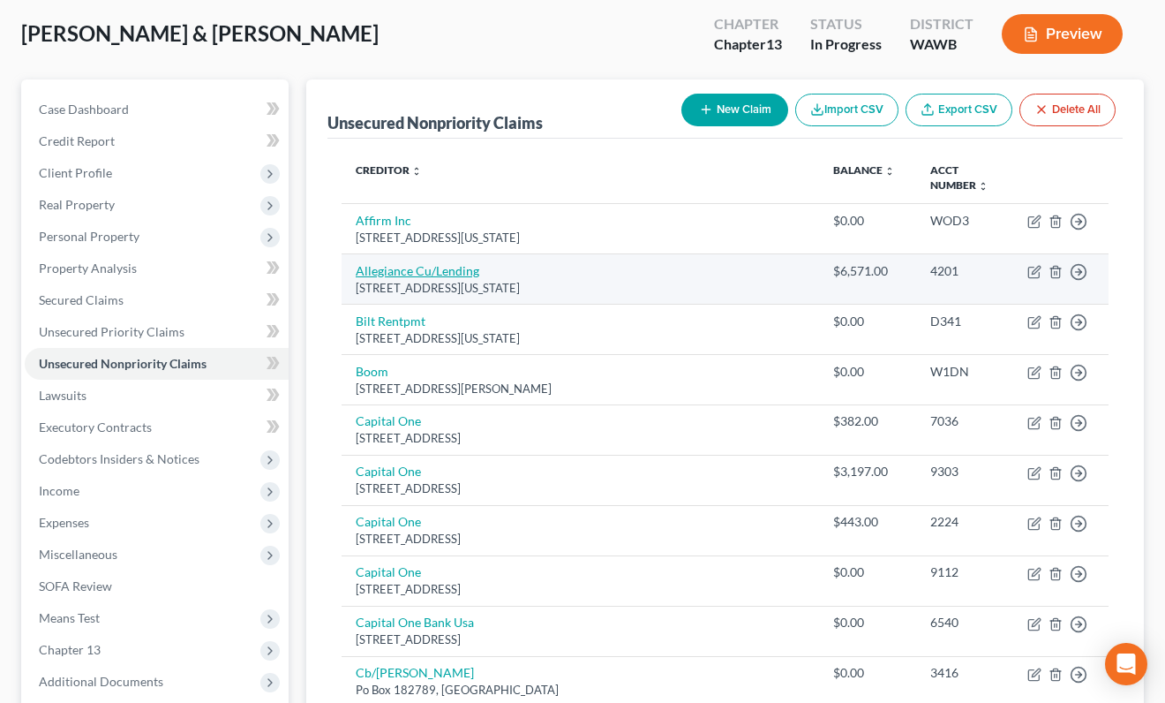
click at [455, 263] on link "Allegiance Cu/Lending" at bounding box center [418, 270] width 124 height 15
select select "37"
select select "2"
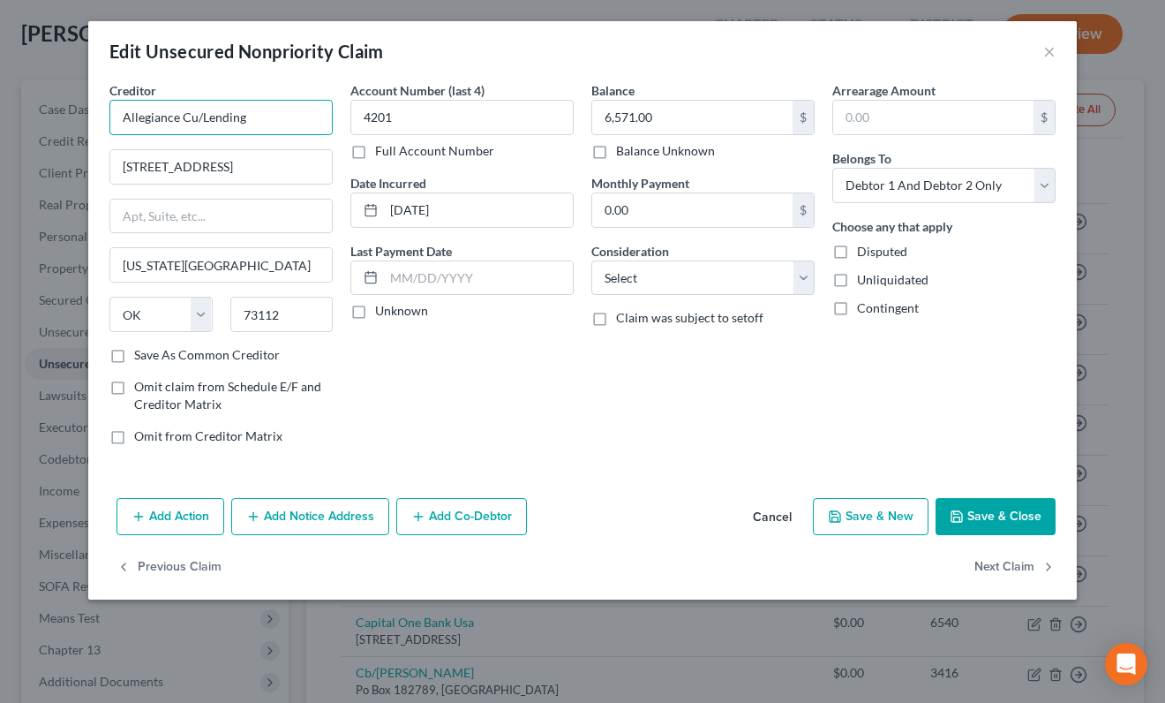
click at [197, 119] on input "Allegiance Cu/Lending" at bounding box center [220, 117] width 223 height 35
type input "Allegiance Credit Union/Lending"
click at [988, 519] on button "Save & Close" at bounding box center [996, 516] width 120 height 37
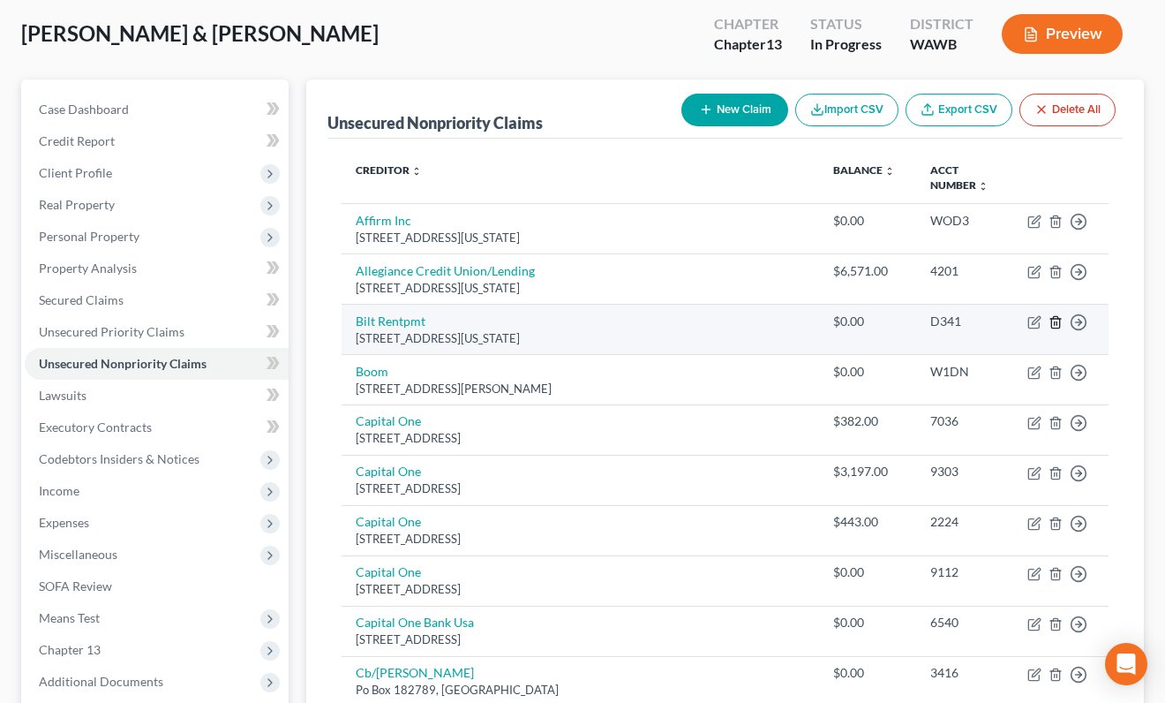
click at [1059, 322] on icon "button" at bounding box center [1056, 322] width 14 height 14
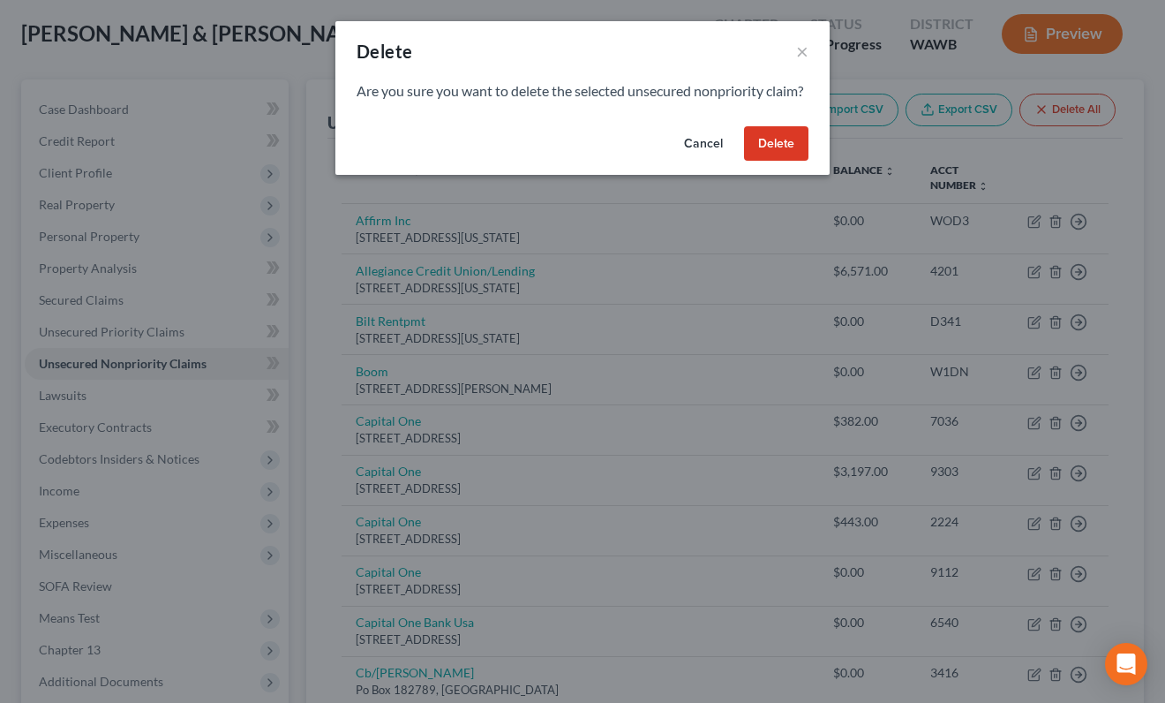
click at [764, 162] on button "Delete" at bounding box center [776, 143] width 64 height 35
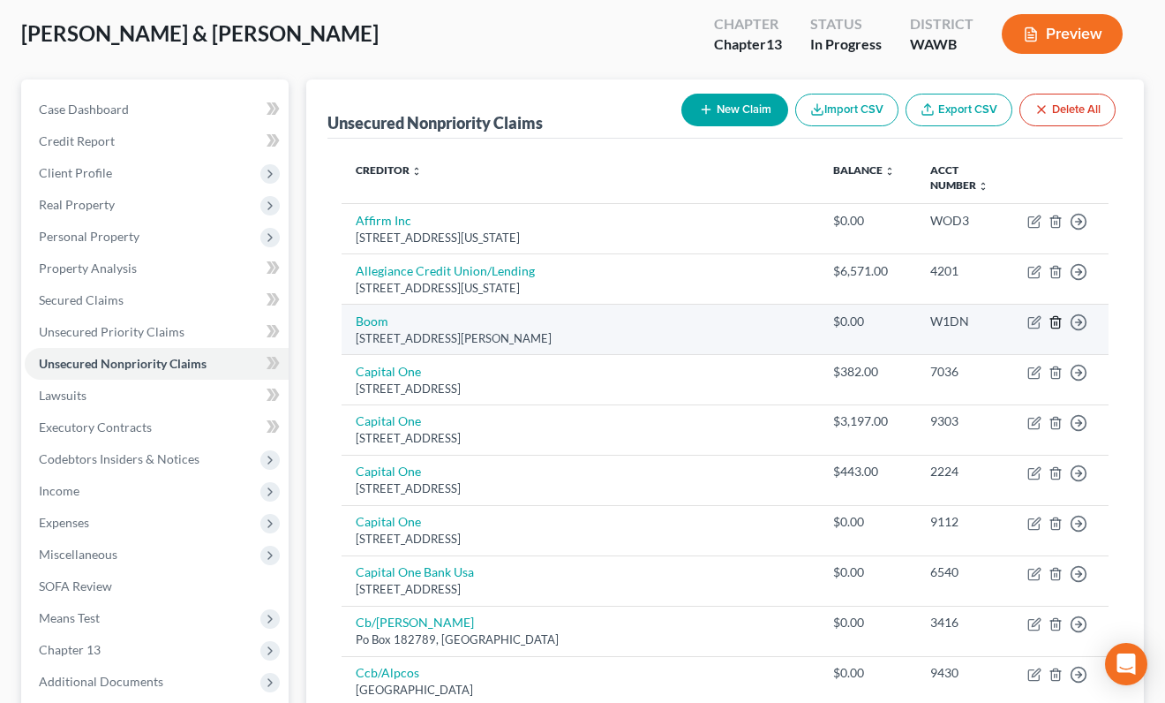
click at [1055, 321] on line "button" at bounding box center [1055, 323] width 0 height 4
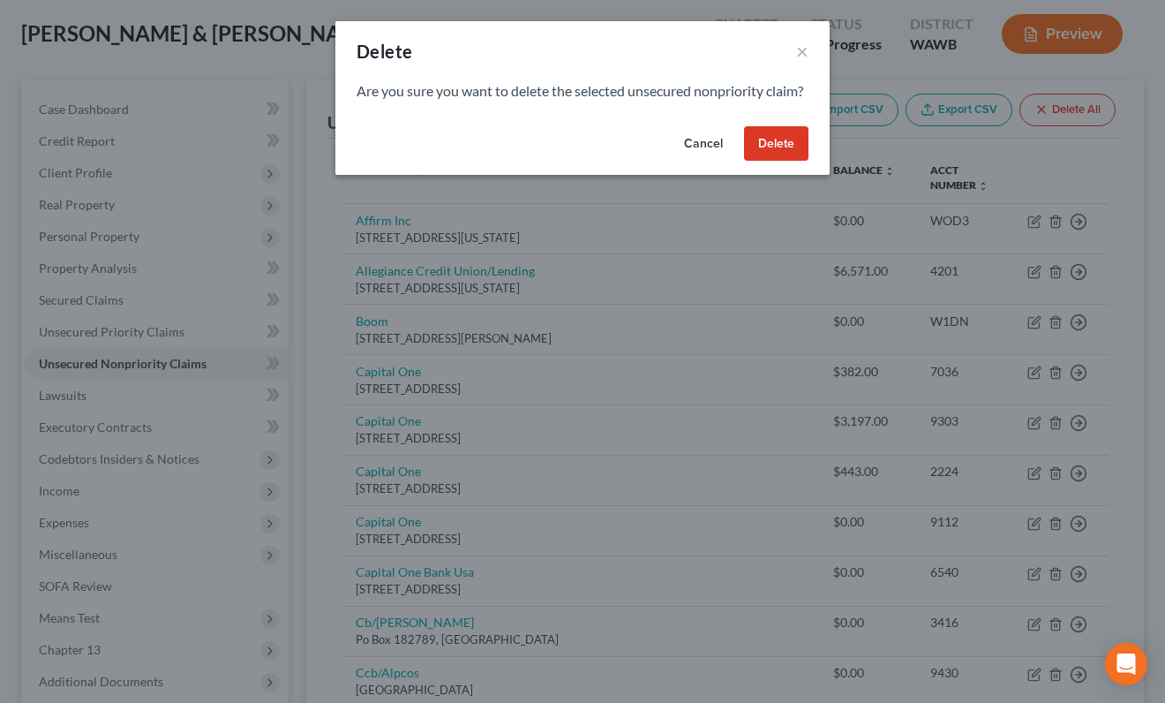
click at [782, 162] on button "Delete" at bounding box center [776, 143] width 64 height 35
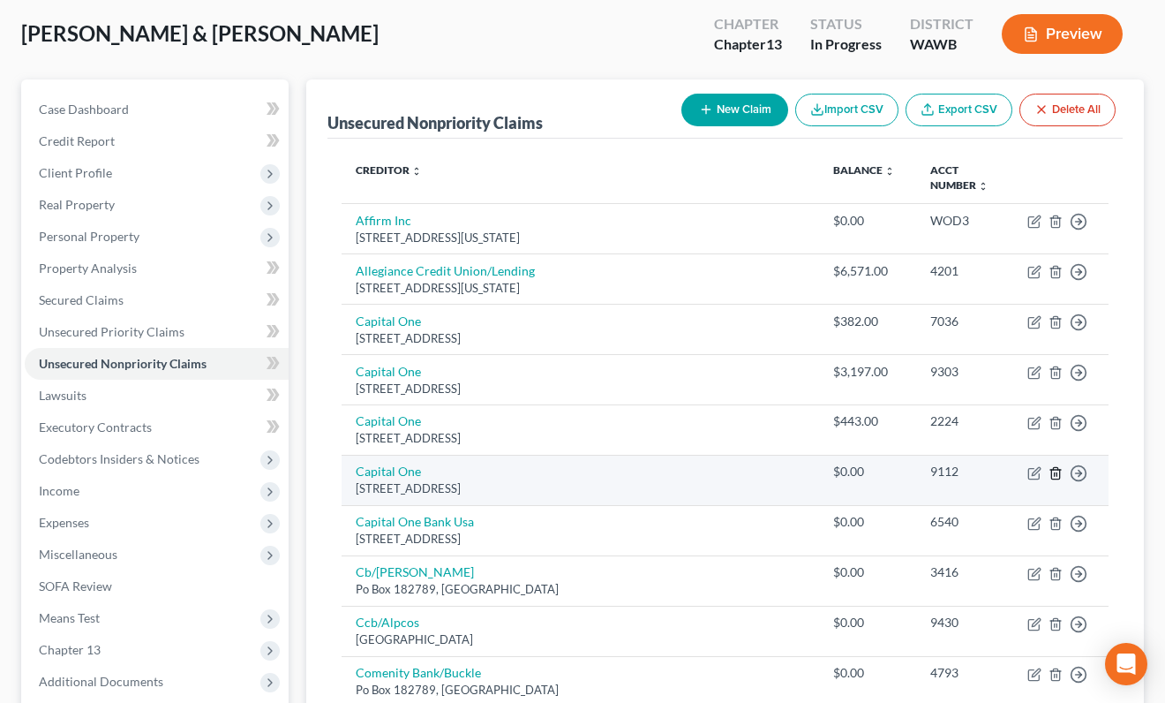
click at [1053, 471] on icon "button" at bounding box center [1056, 473] width 14 height 14
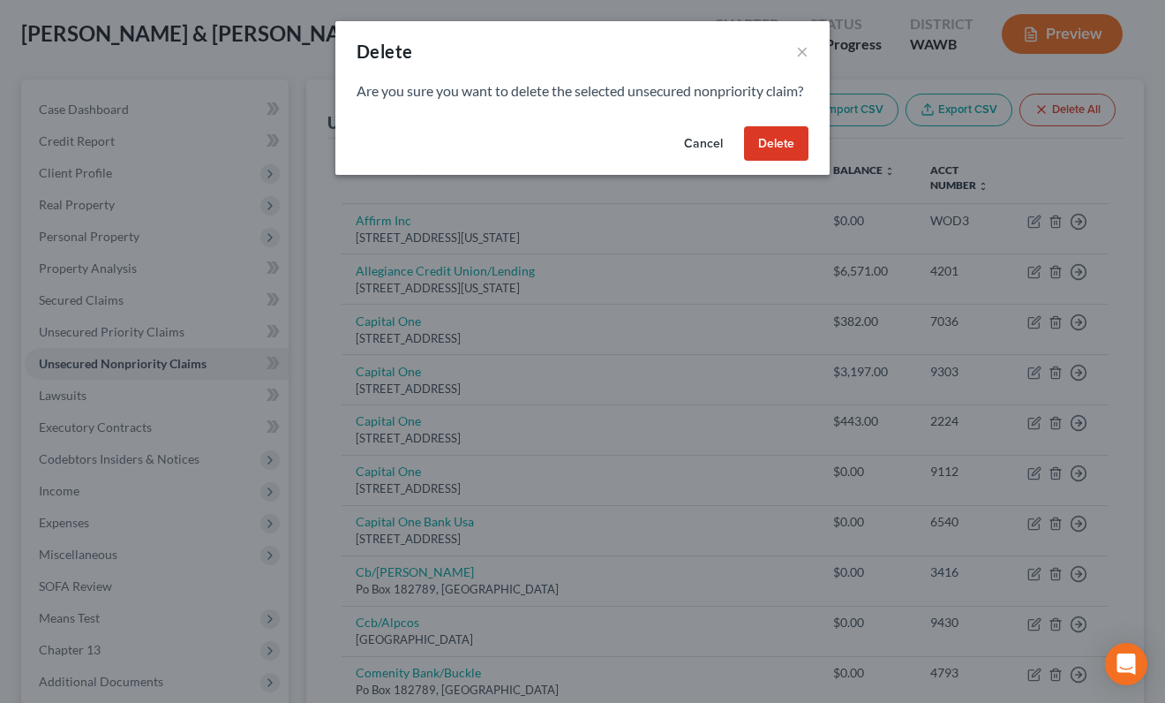
click at [791, 149] on button "Delete" at bounding box center [776, 143] width 64 height 35
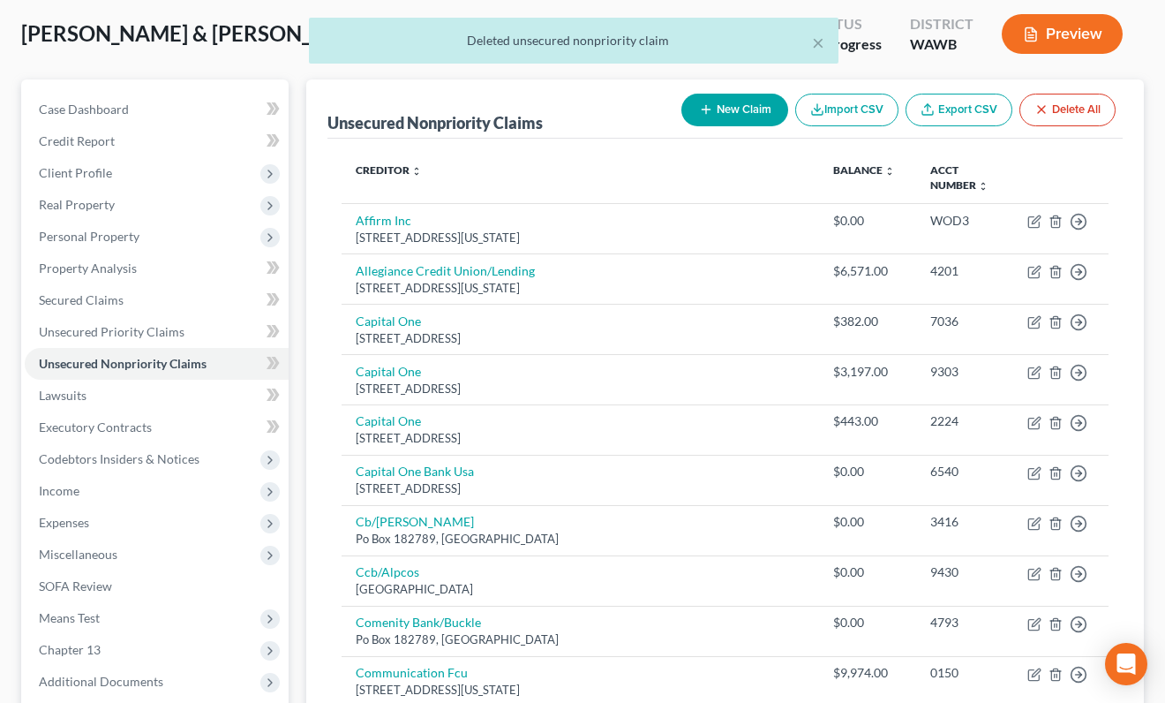
scroll to position [126, 0]
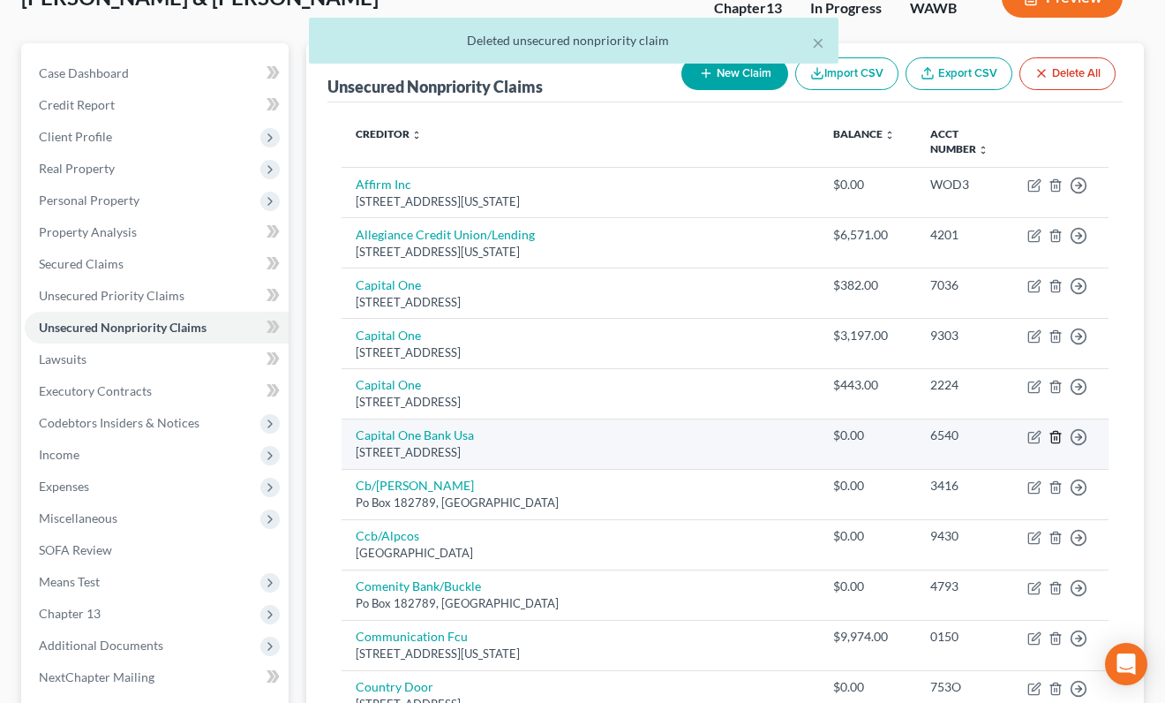
click at [1053, 439] on icon "button" at bounding box center [1056, 437] width 14 height 14
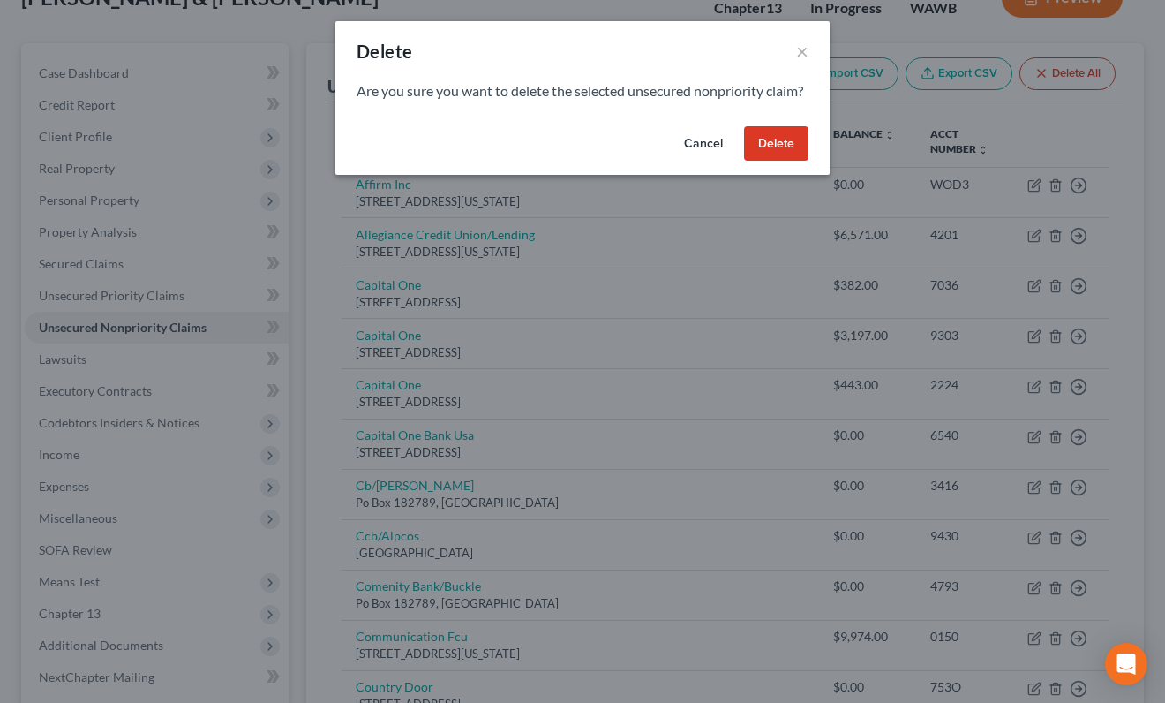
click at [758, 159] on button "Delete" at bounding box center [776, 143] width 64 height 35
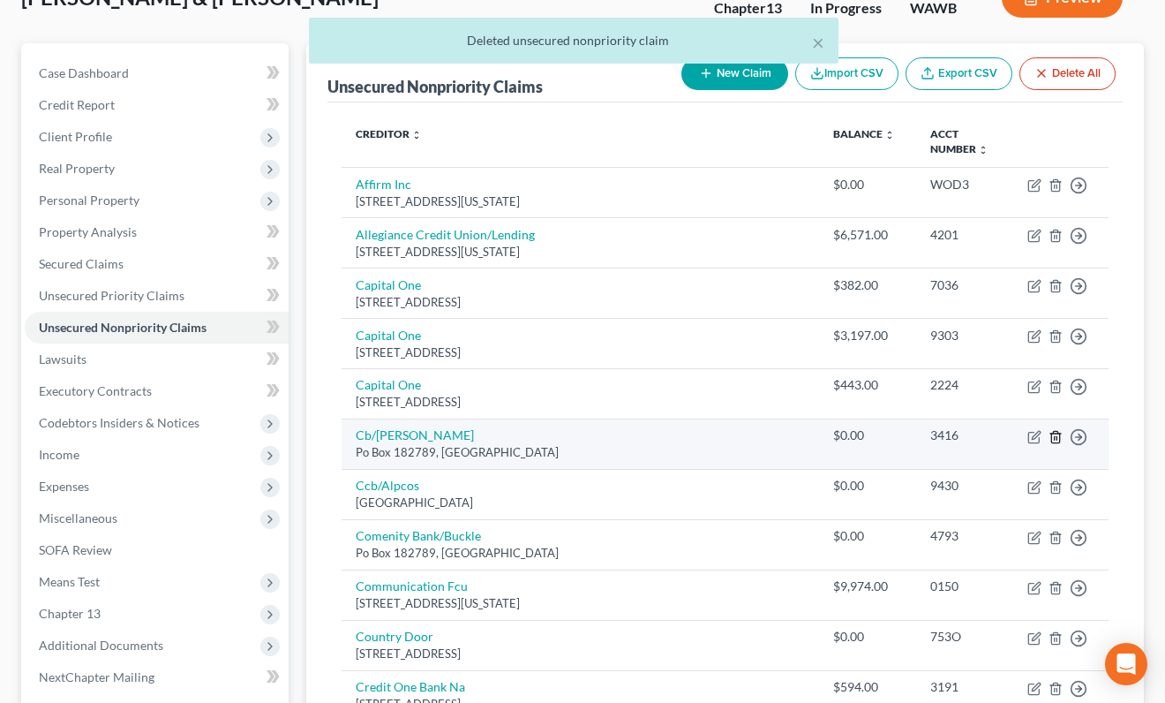
click at [1058, 434] on polyline "button" at bounding box center [1056, 434] width 11 height 0
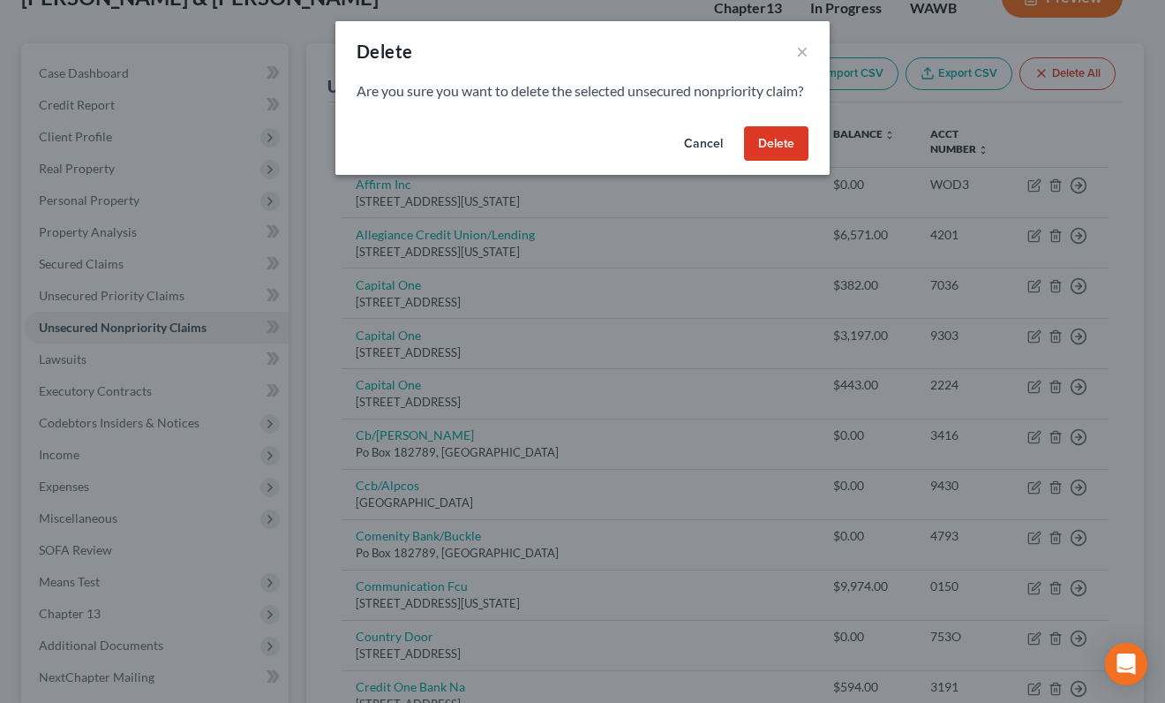
click at [770, 162] on button "Delete" at bounding box center [776, 143] width 64 height 35
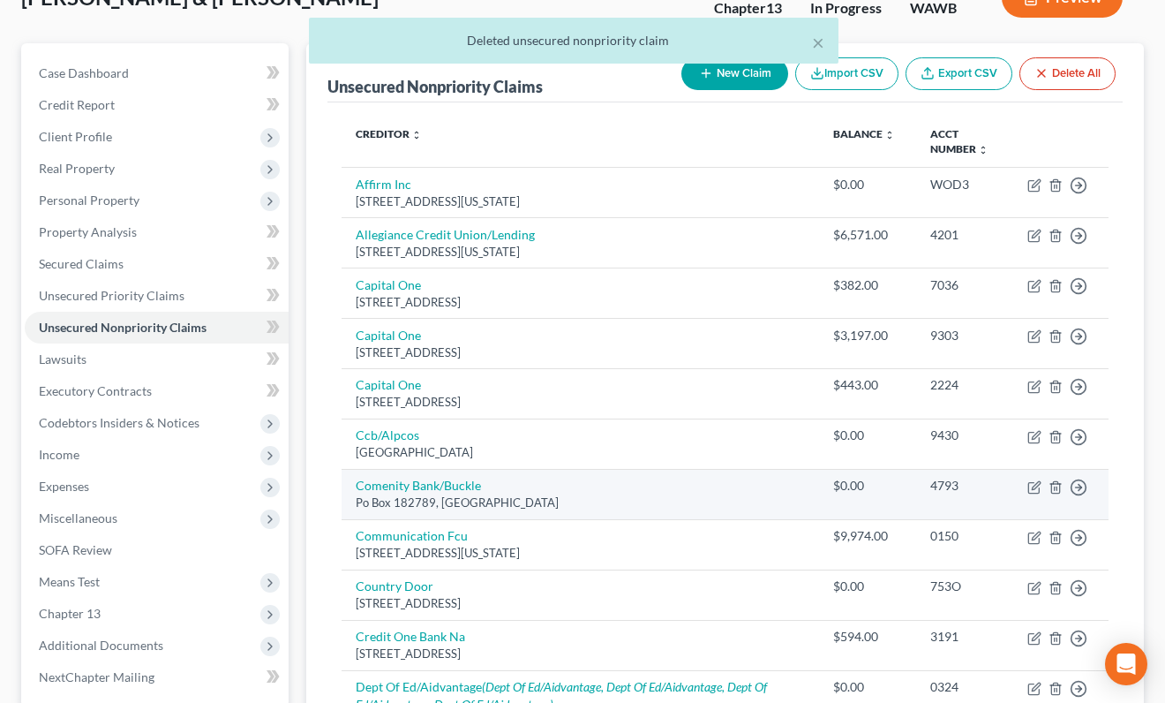
click at [452, 475] on td "Comenity Bank/Buckle Po Box [STREET_ADDRESS]" at bounding box center [581, 494] width 478 height 50
click at [454, 488] on link "Comenity Bank/Buckle" at bounding box center [418, 485] width 125 height 15
select select "36"
select select "2"
select select "1"
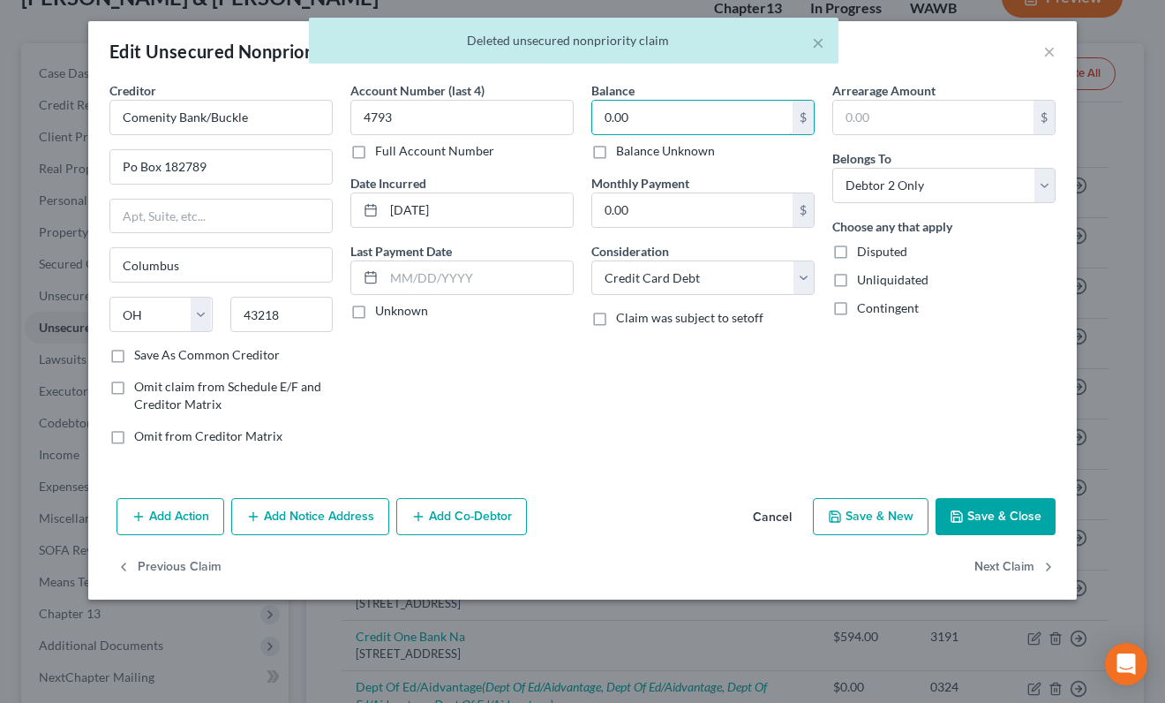
drag, startPoint x: 644, startPoint y: 116, endPoint x: 491, endPoint y: 80, distance: 156.8
click at [496, 91] on div "Creditor * Comenity Bank/Buckle Po Box 182789 [GEOGRAPHIC_DATA] [US_STATE] AK A…" at bounding box center [583, 270] width 964 height 378
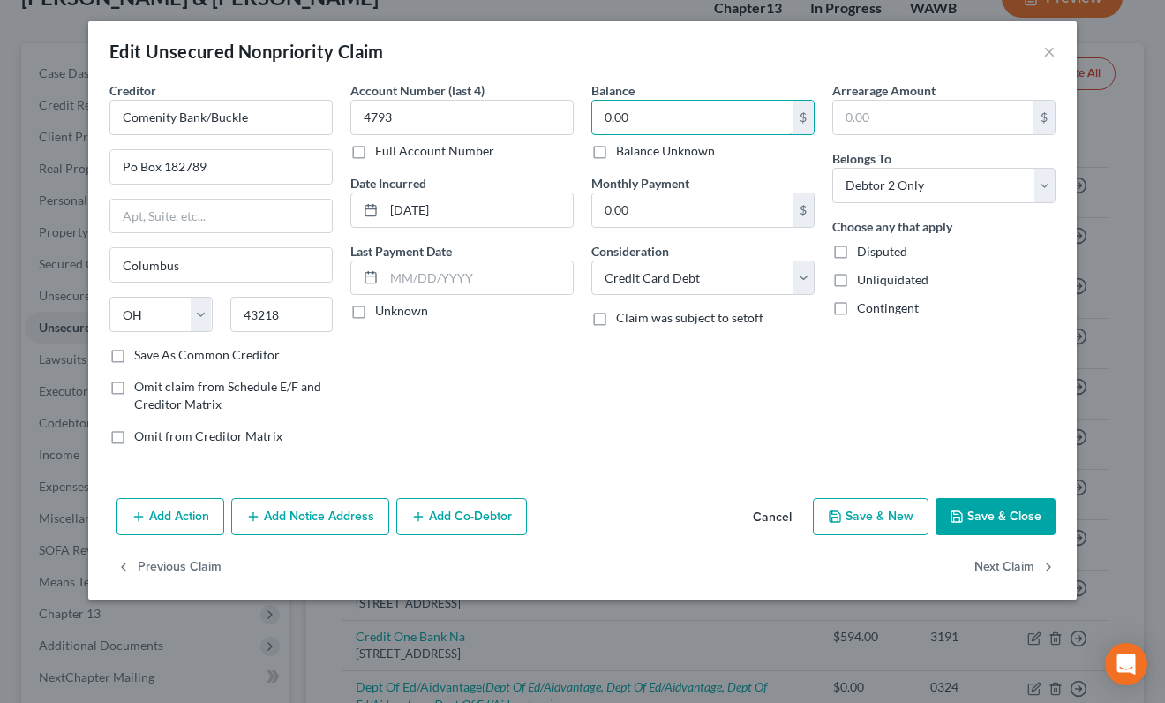
drag, startPoint x: 645, startPoint y: 114, endPoint x: 444, endPoint y: 72, distance: 204.7
click at [446, 80] on div "Edit Unsecured Nonpriority Claim × Creditor * Comenity Bank/Buckle Po Box 18278…" at bounding box center [582, 310] width 989 height 578
click at [995, 510] on button "Save & Close" at bounding box center [996, 516] width 120 height 37
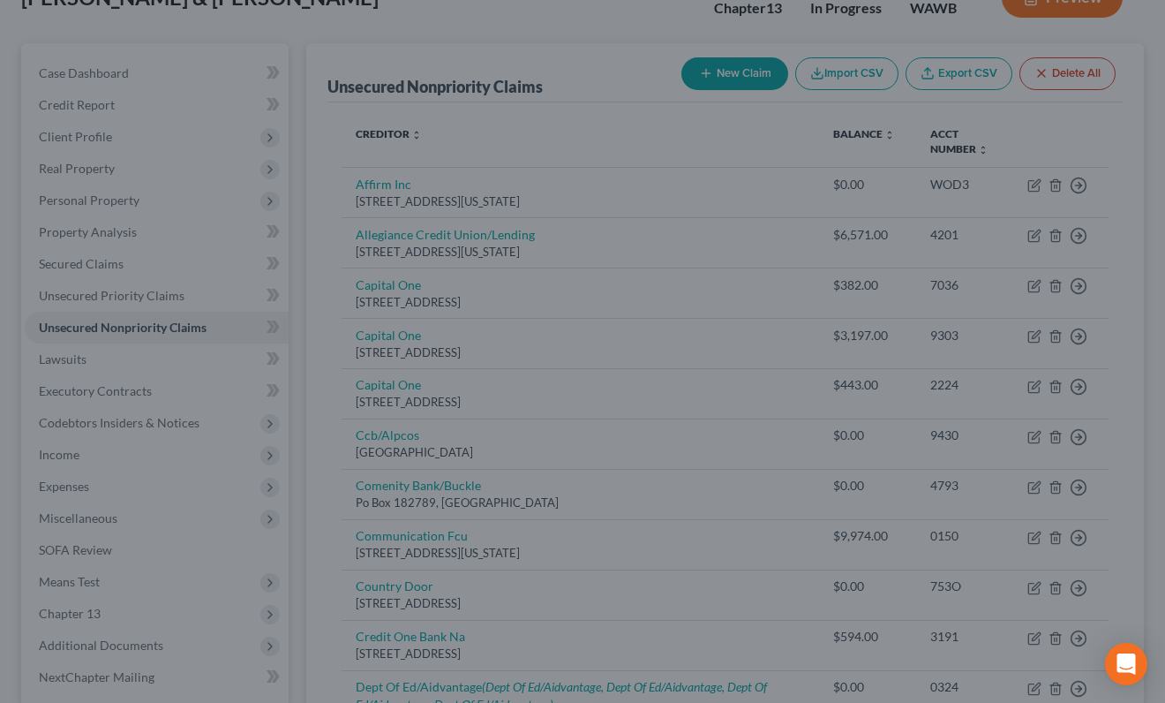
type input "500.00"
type input "0"
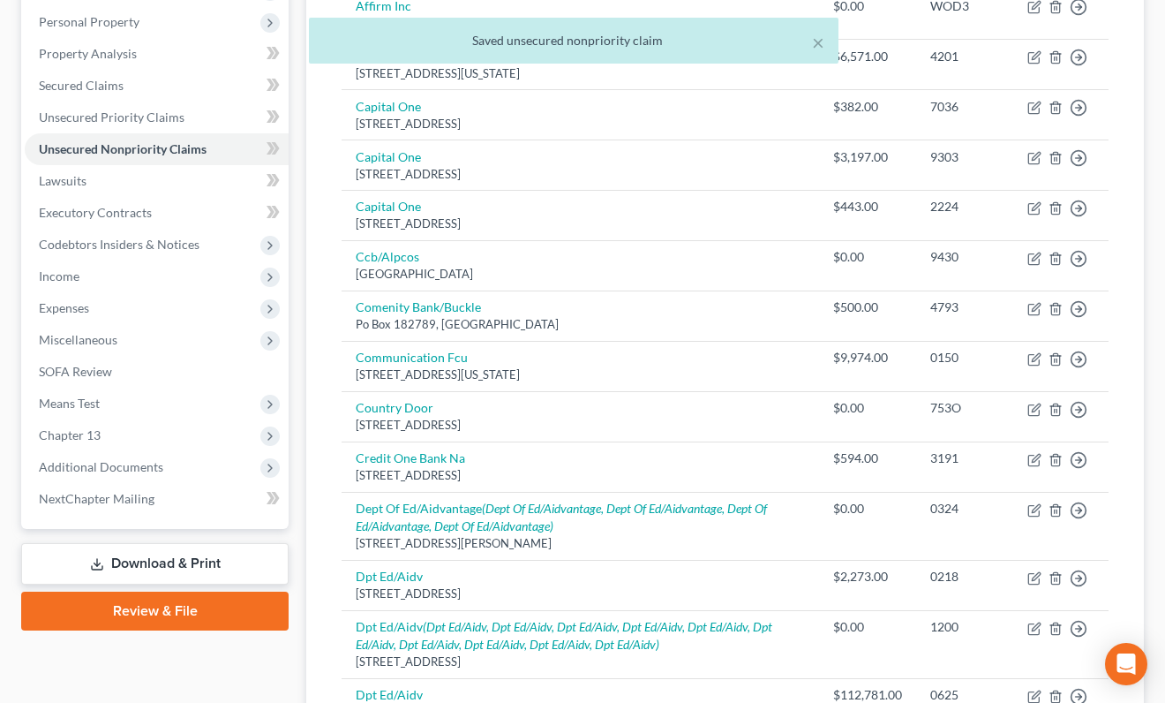
scroll to position [308, 0]
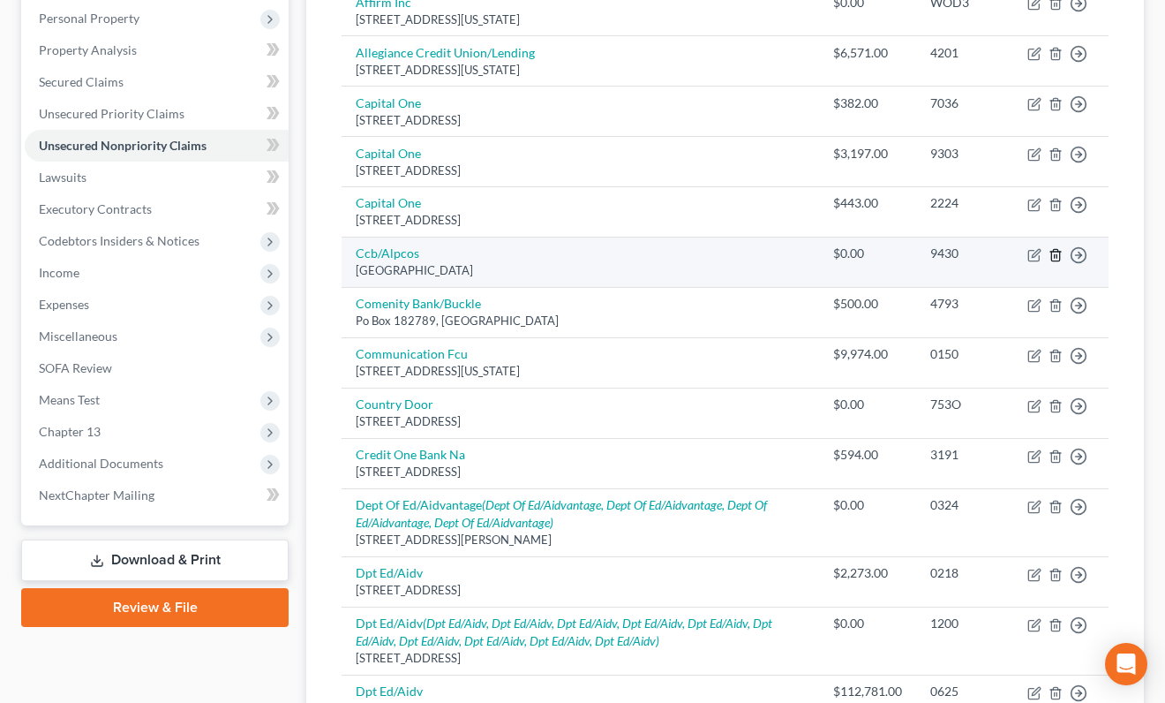
click at [1058, 255] on icon "button" at bounding box center [1056, 255] width 14 height 14
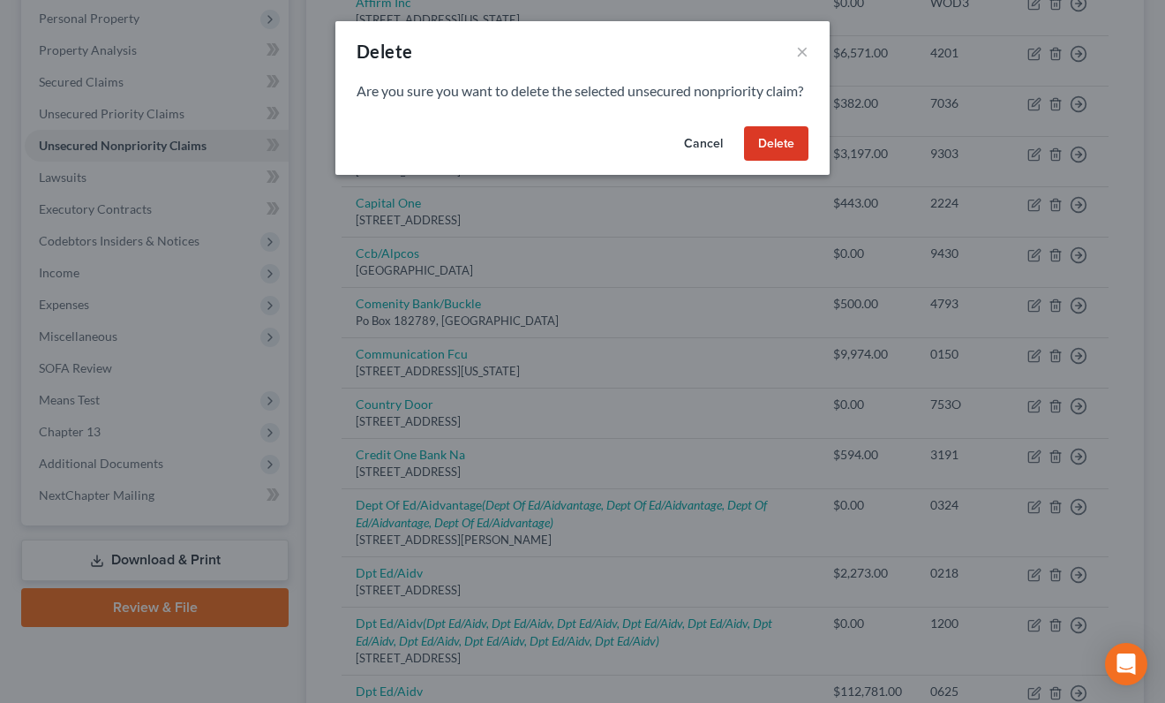
click at [766, 155] on button "Delete" at bounding box center [776, 143] width 64 height 35
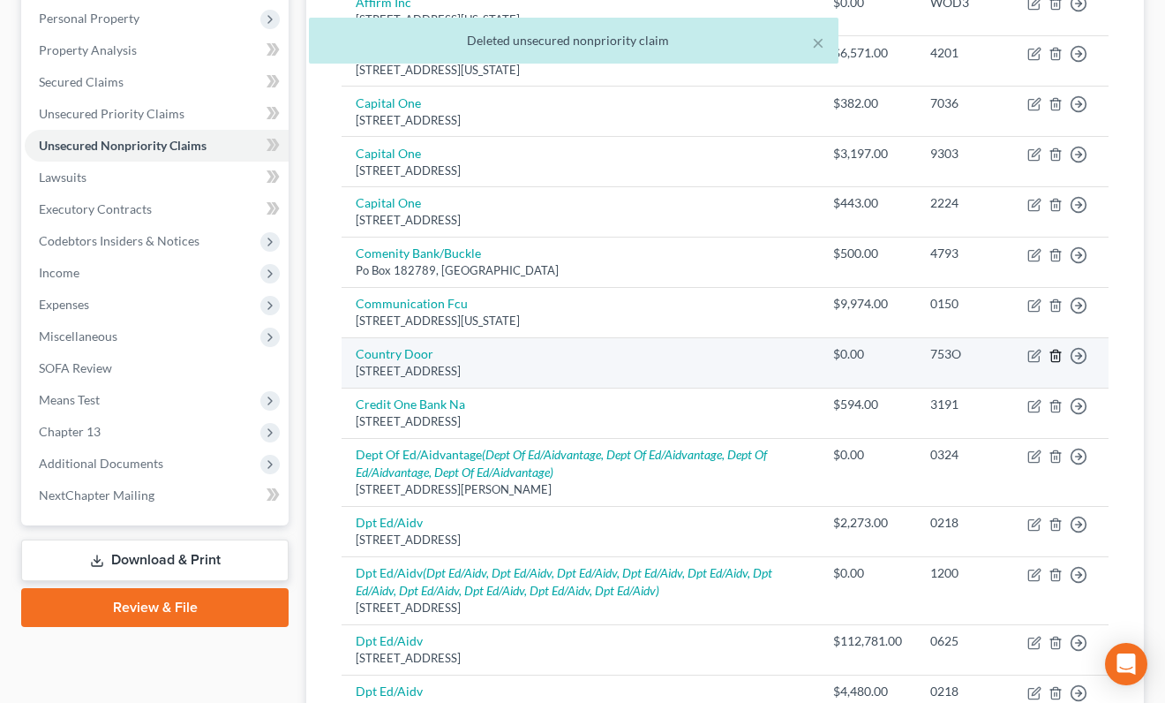
click at [1057, 356] on line "button" at bounding box center [1057, 357] width 0 height 4
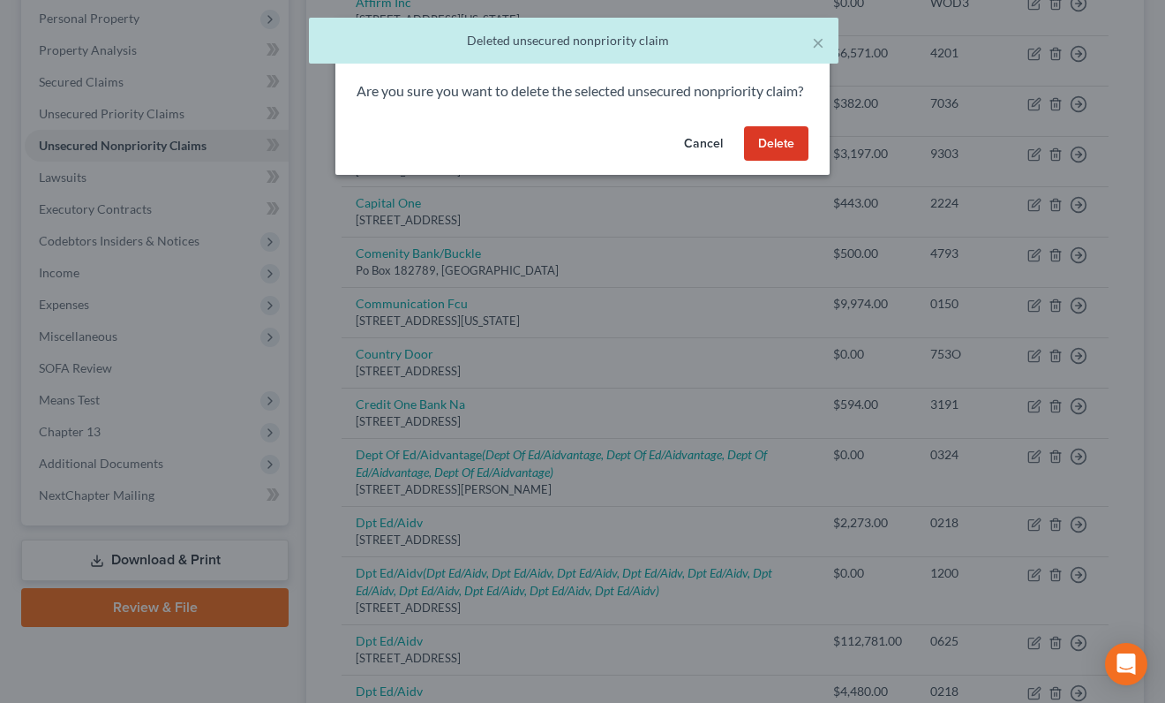
click at [789, 162] on button "Delete" at bounding box center [776, 143] width 64 height 35
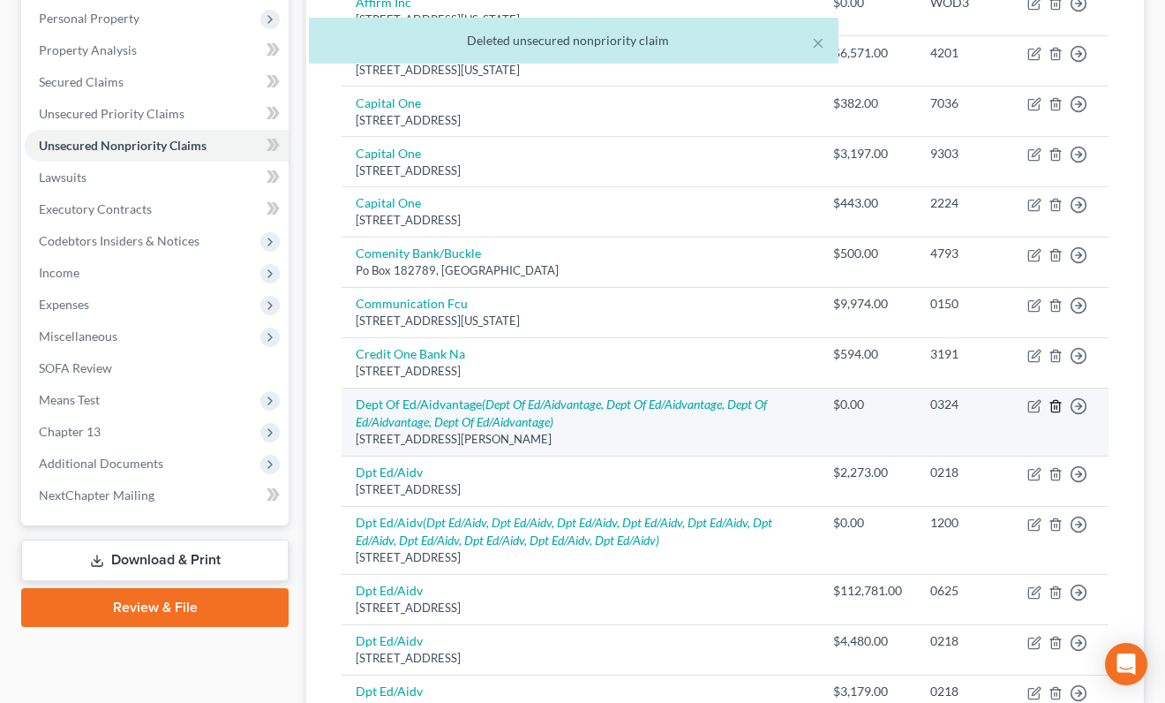
click at [1056, 407] on icon "button" at bounding box center [1056, 406] width 14 height 14
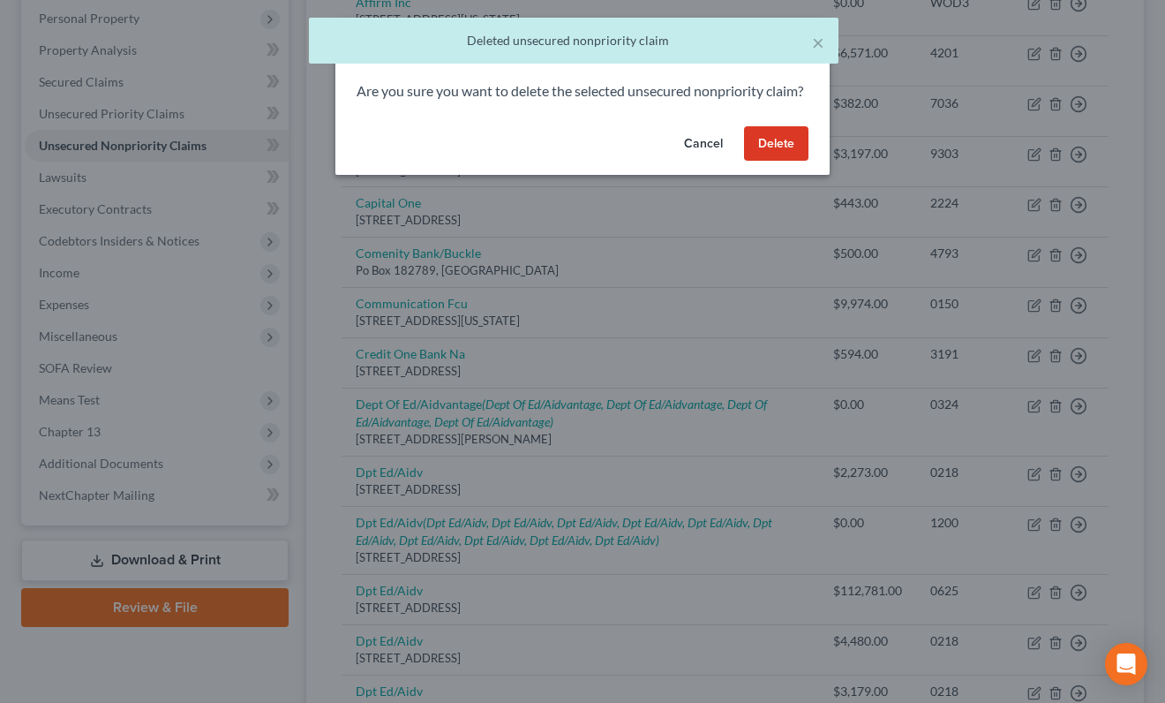
click at [771, 162] on button "Delete" at bounding box center [776, 143] width 64 height 35
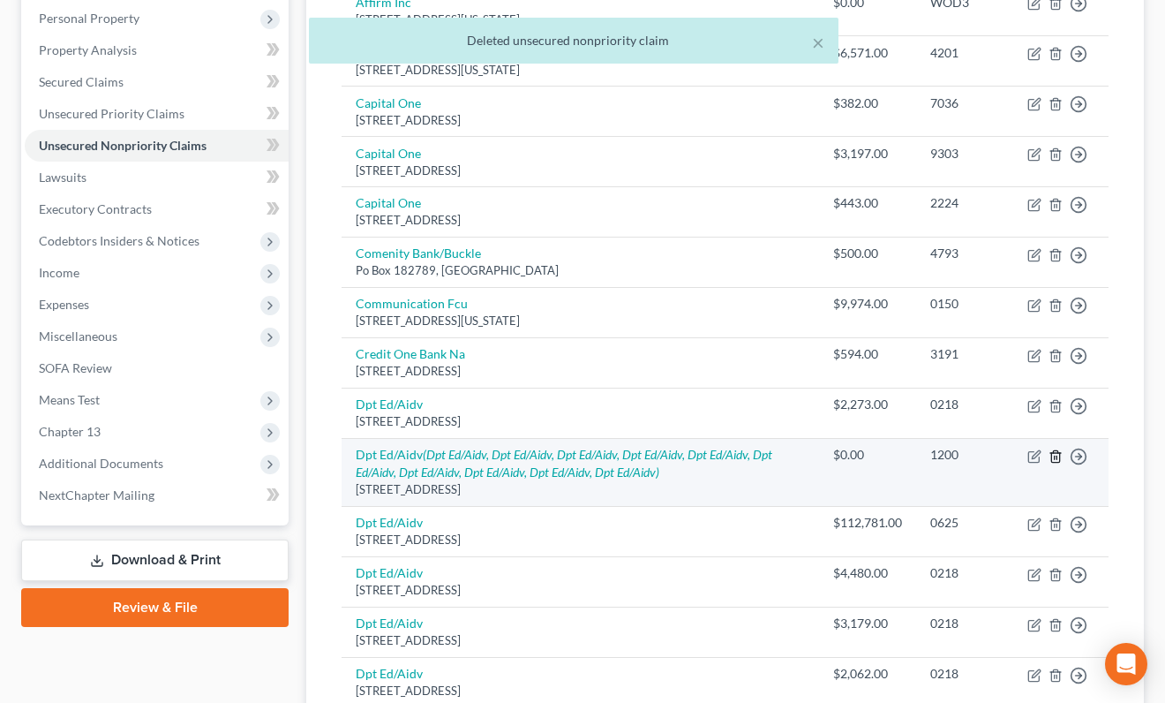
click at [1058, 458] on icon "button" at bounding box center [1056, 456] width 14 height 14
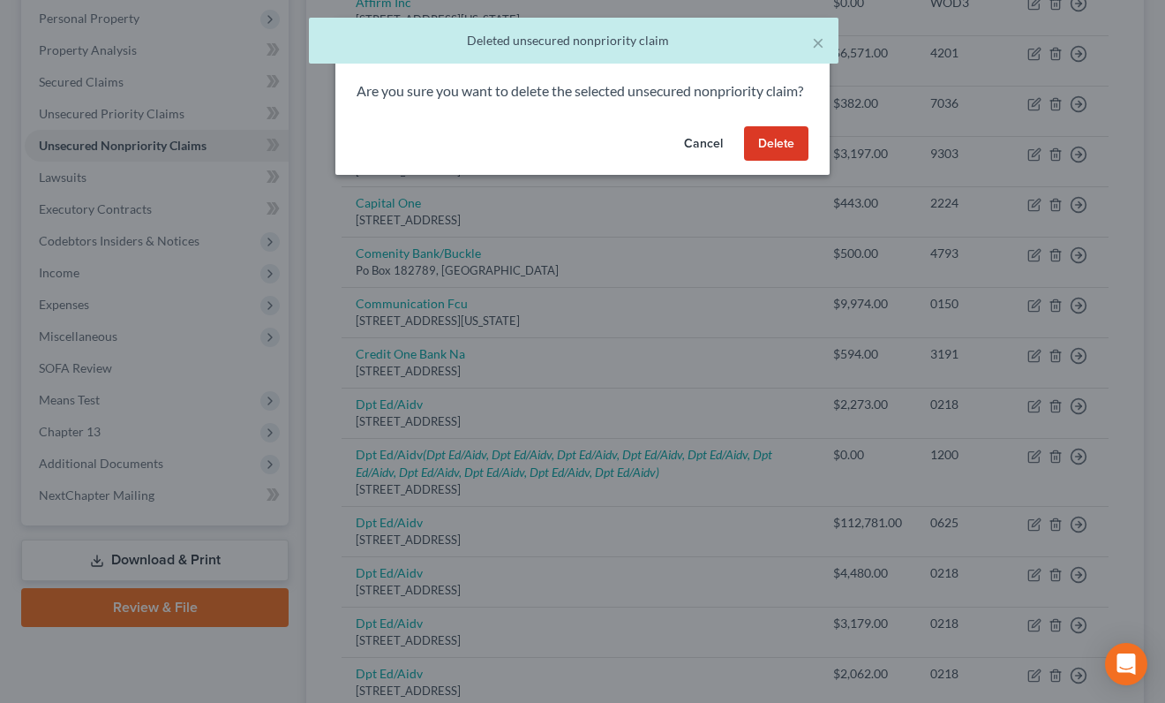
click at [765, 162] on button "Delete" at bounding box center [776, 143] width 64 height 35
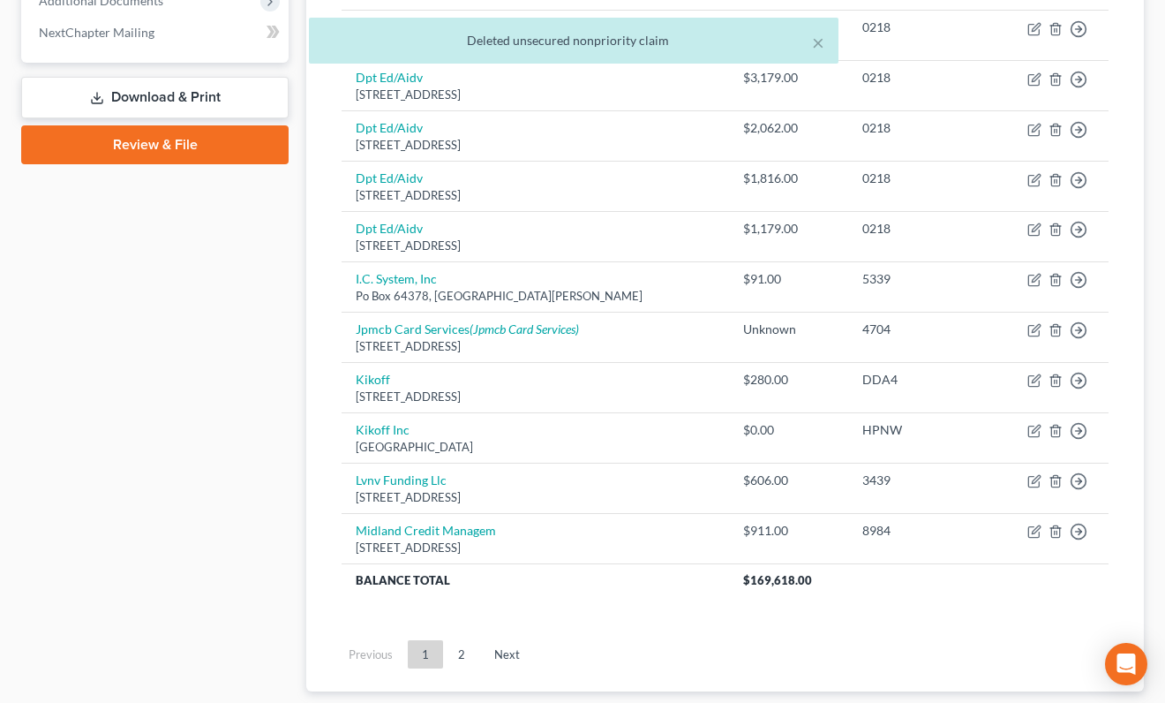
scroll to position [773, 0]
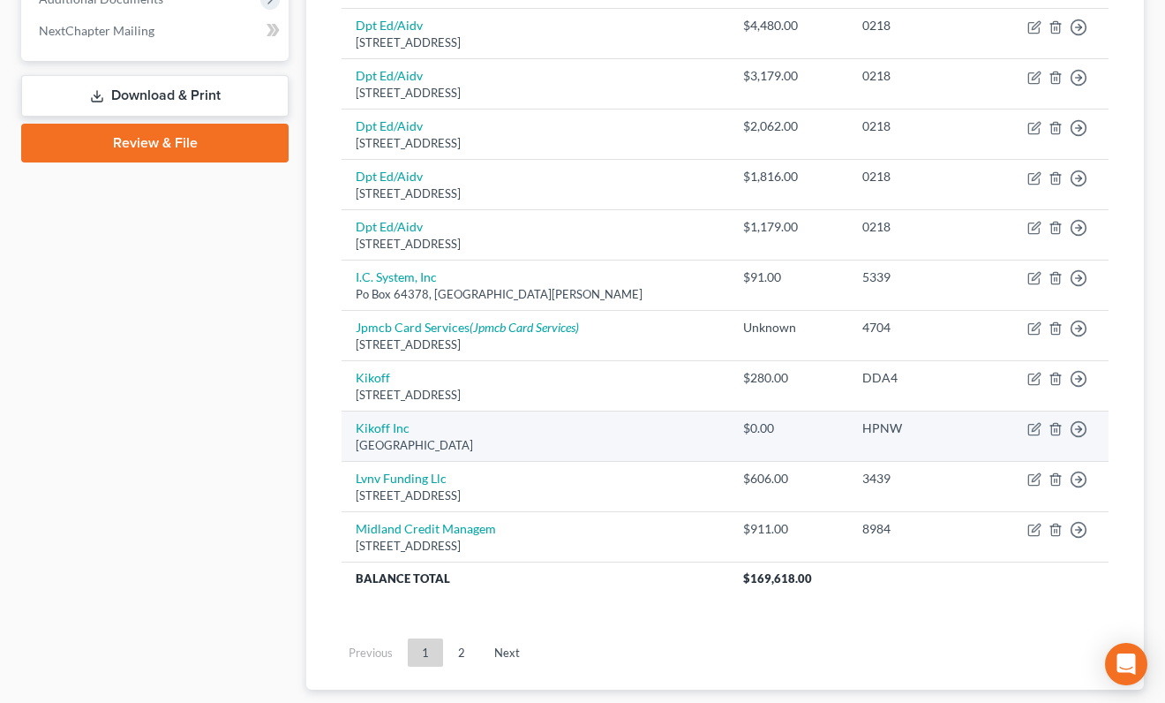
click at [1093, 424] on td "Move to D Move to E Move to G Move to Notice Only" at bounding box center [1050, 436] width 117 height 50
click at [1055, 431] on line "button" at bounding box center [1055, 431] width 0 height 4
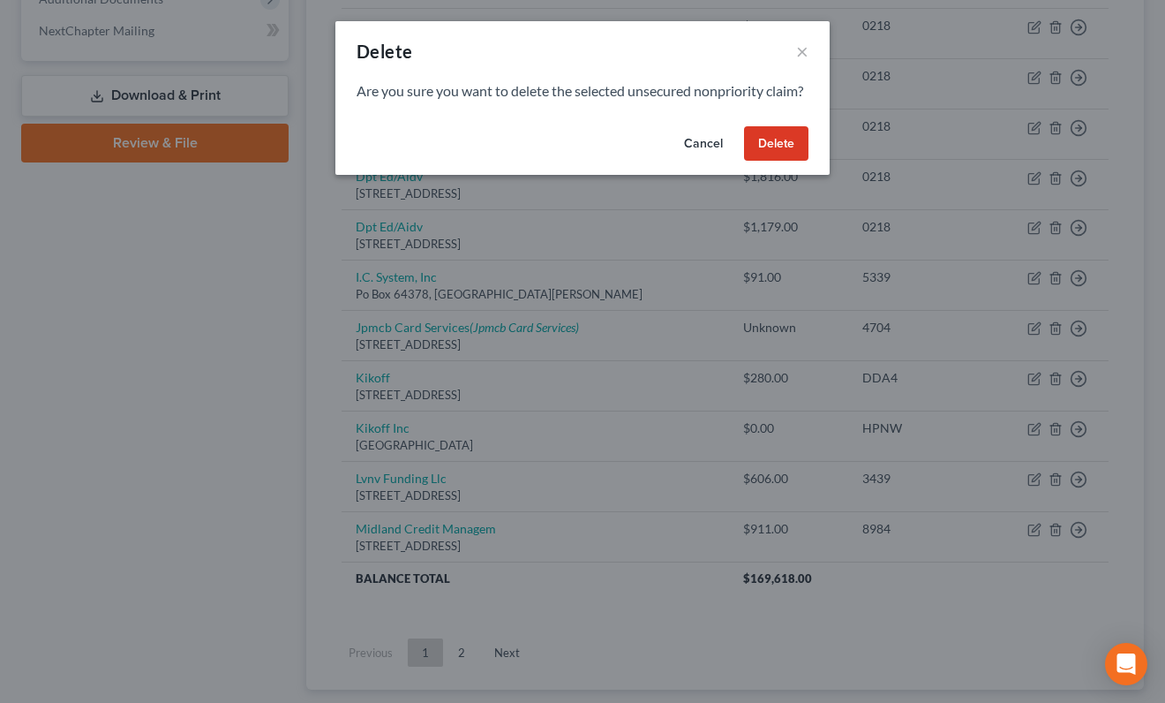
click at [777, 158] on button "Delete" at bounding box center [776, 143] width 64 height 35
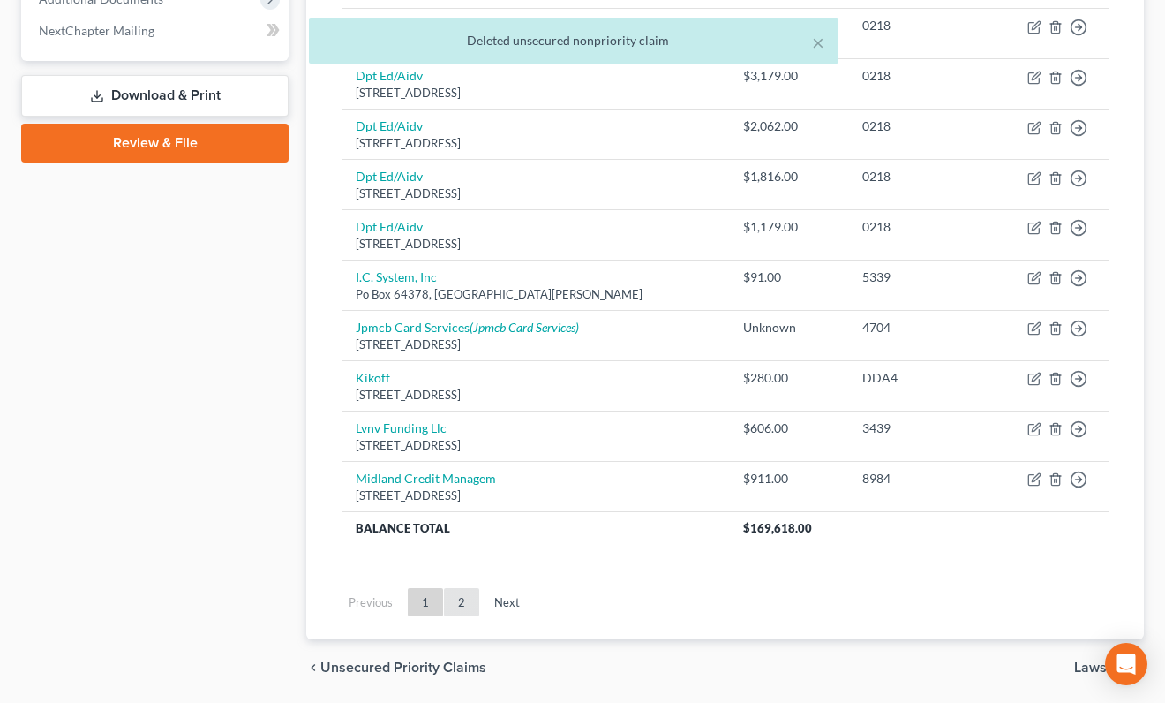
click at [456, 600] on link "2" at bounding box center [461, 602] width 35 height 28
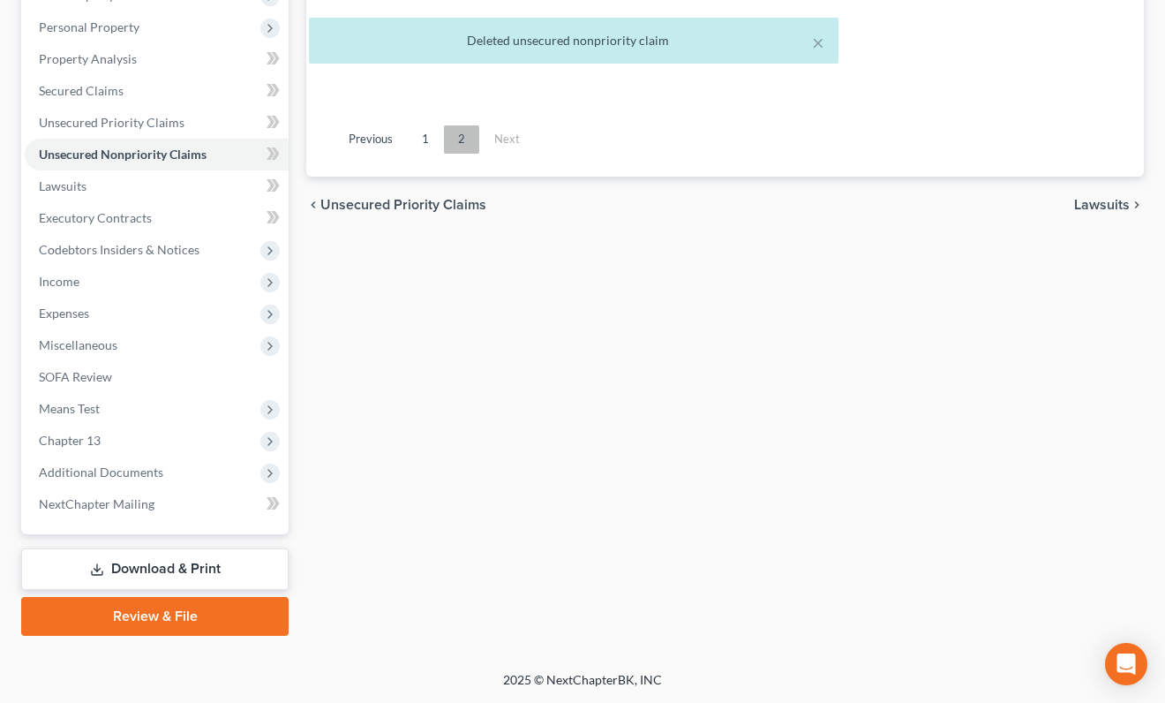
scroll to position [298, 0]
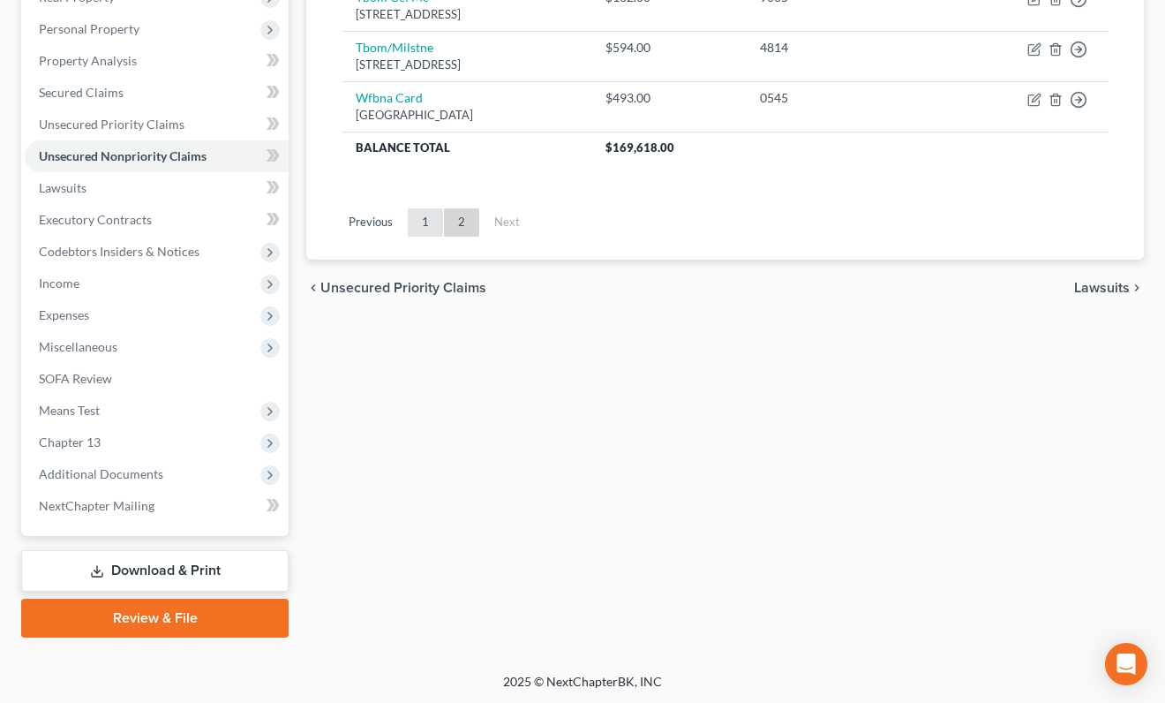
click at [422, 226] on link "1" at bounding box center [425, 222] width 35 height 28
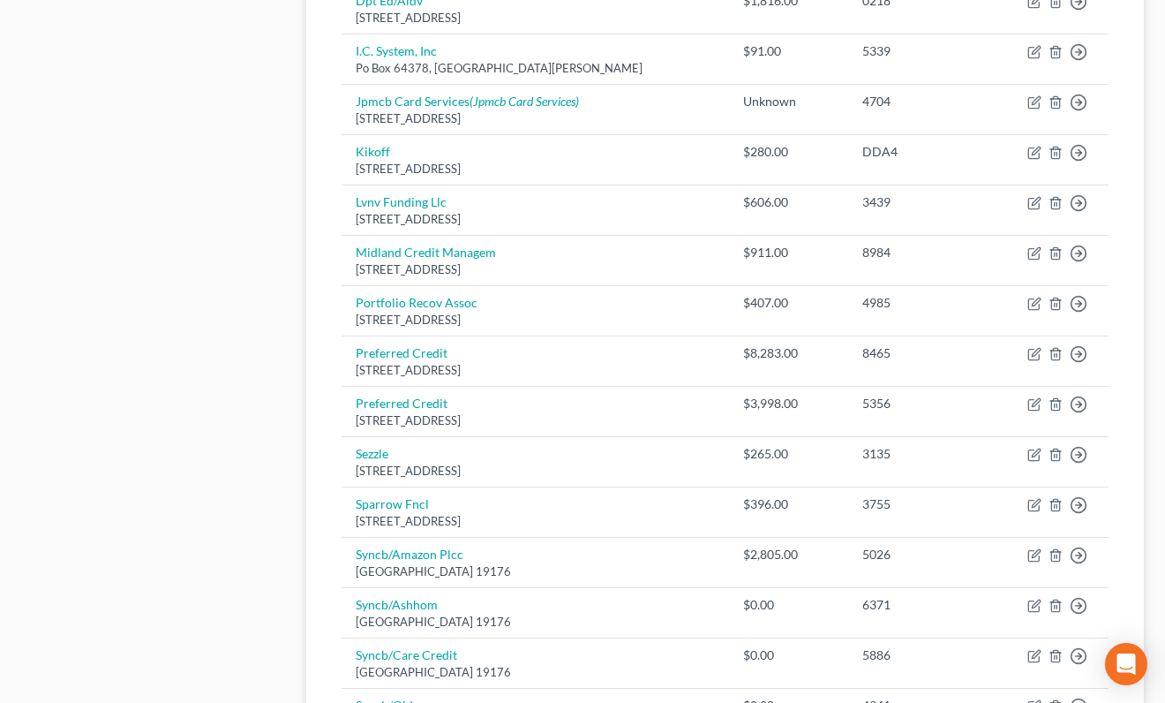
scroll to position [998, 0]
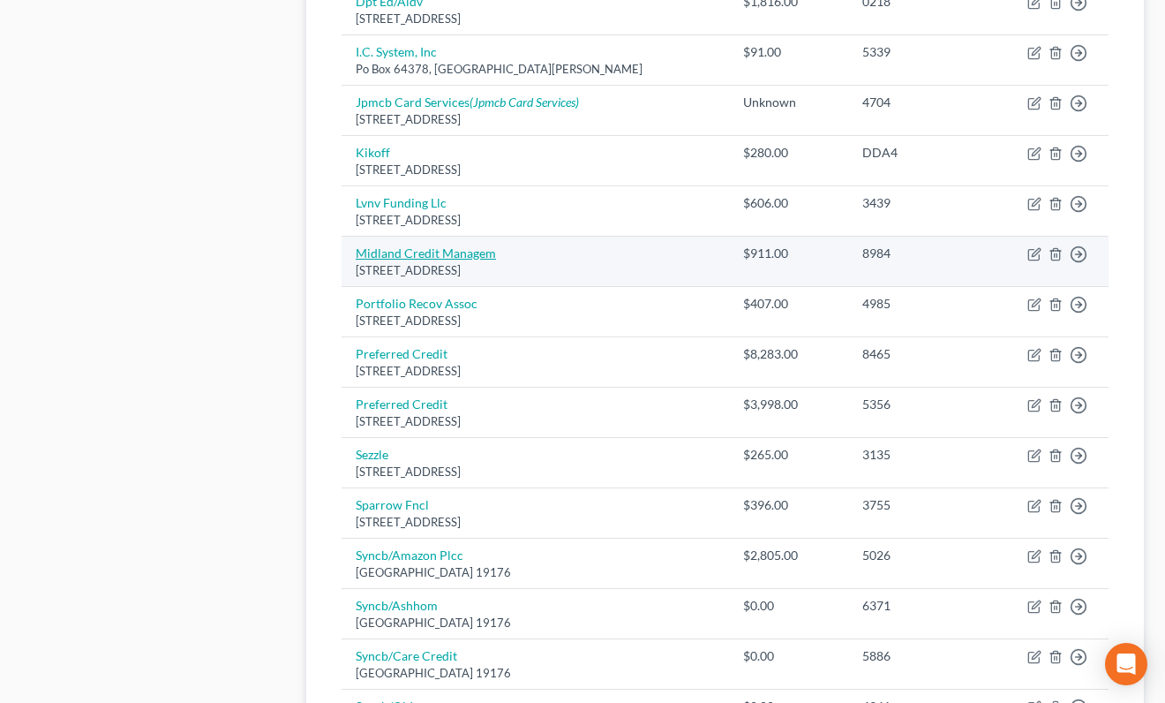
click at [448, 257] on link "Midland Credit Managem" at bounding box center [426, 252] width 140 height 15
select select "23"
select select "1"
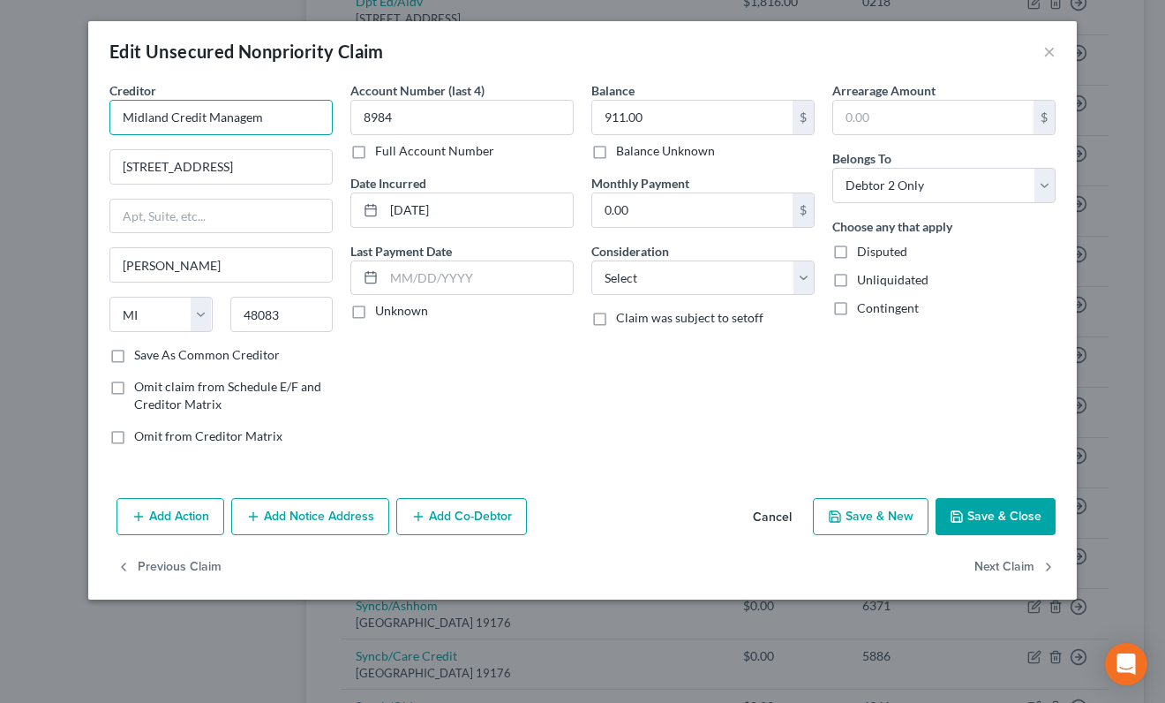
click at [303, 109] on input "Midland Credit Managem" at bounding box center [220, 117] width 223 height 35
type input "Midland Credit Management"
click at [960, 520] on icon "button" at bounding box center [957, 516] width 14 height 14
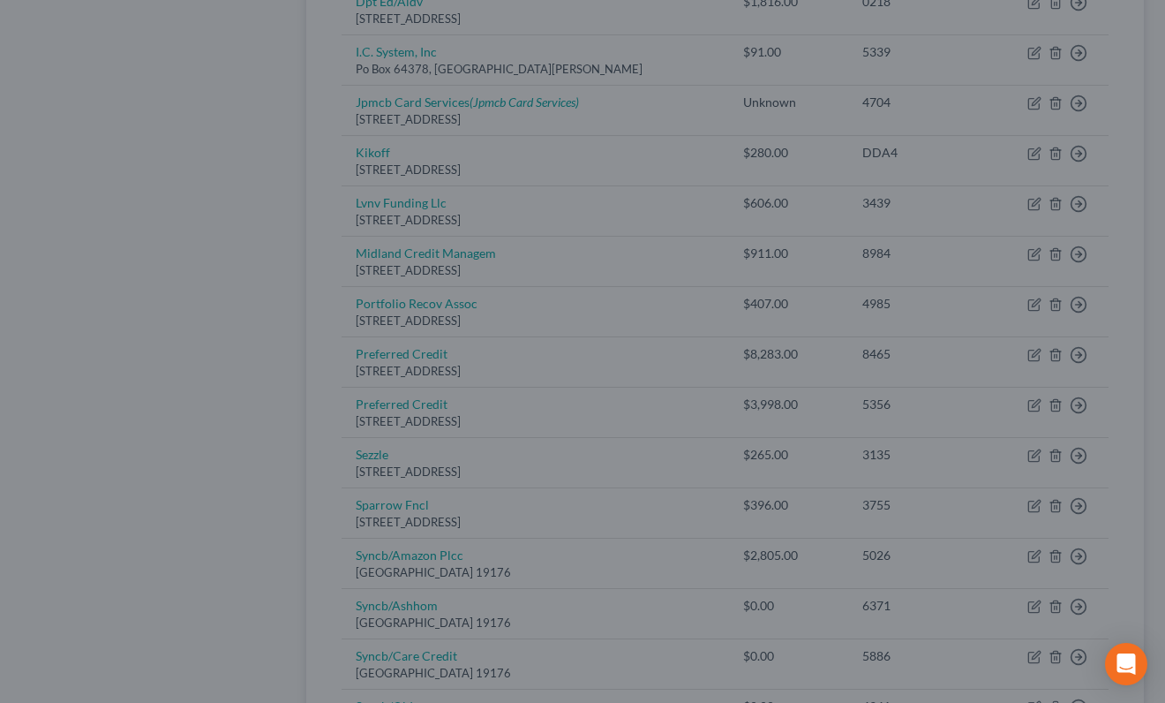
type input "0"
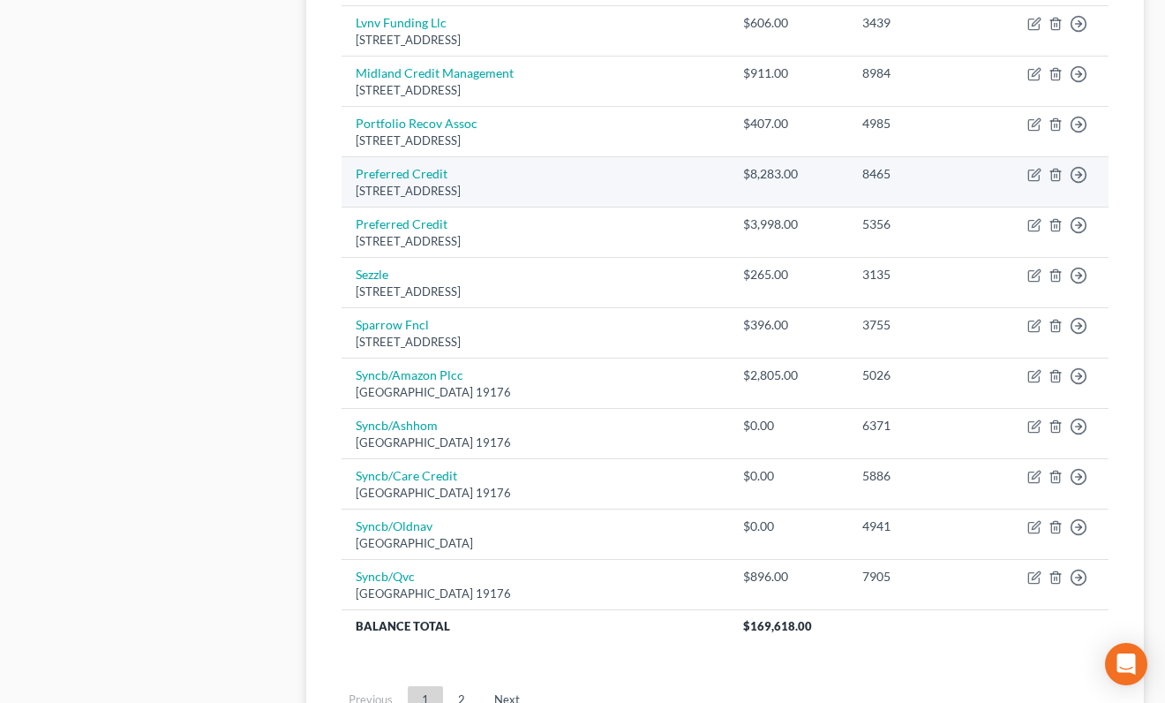
scroll to position [1221, 0]
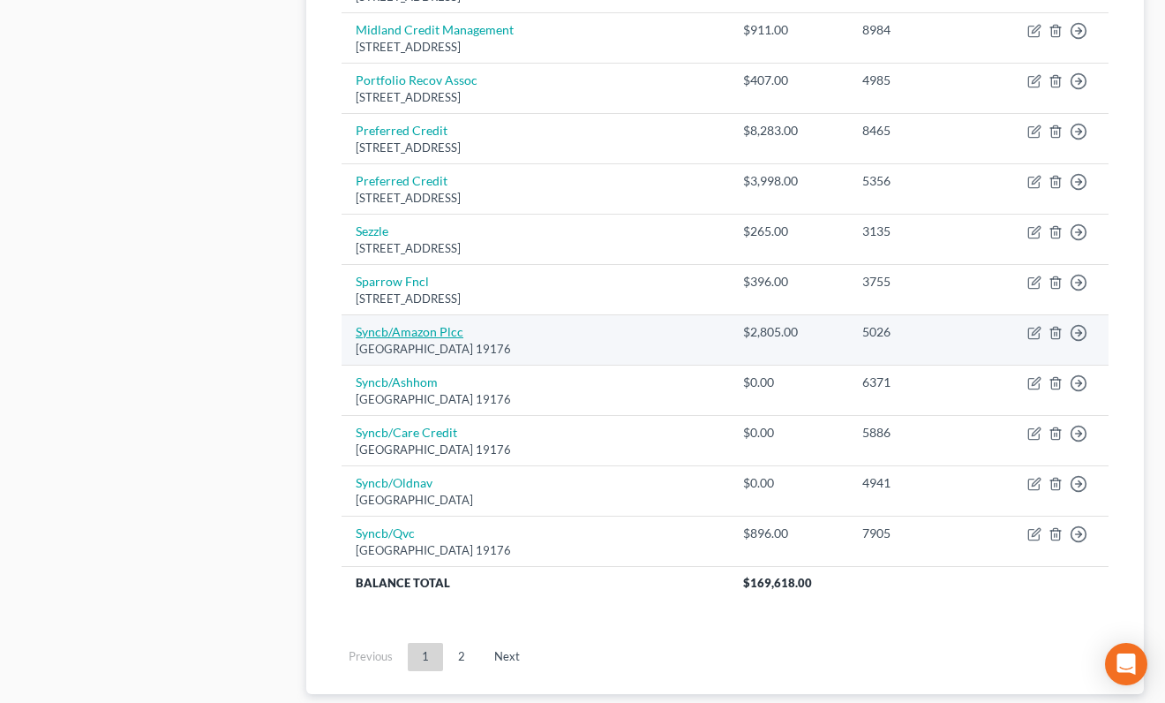
click at [418, 337] on link "Syncb/Amazon Plcc" at bounding box center [410, 331] width 108 height 15
select select "39"
select select "1"
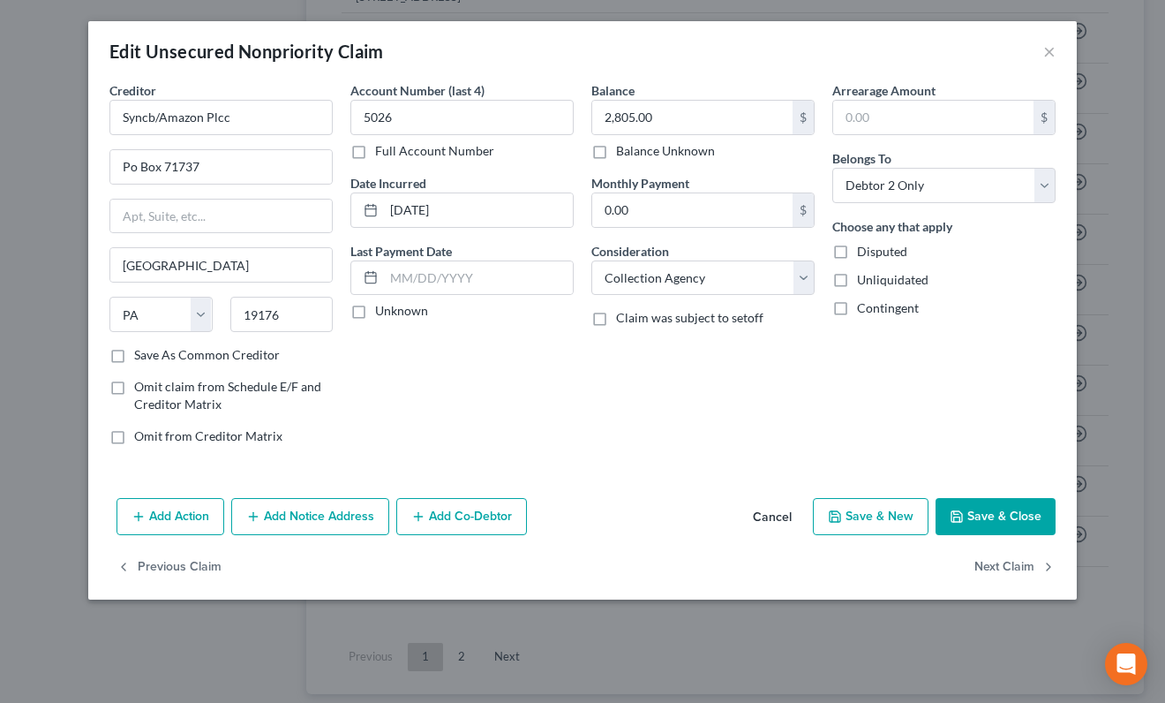
click at [756, 514] on button "Cancel" at bounding box center [772, 517] width 67 height 35
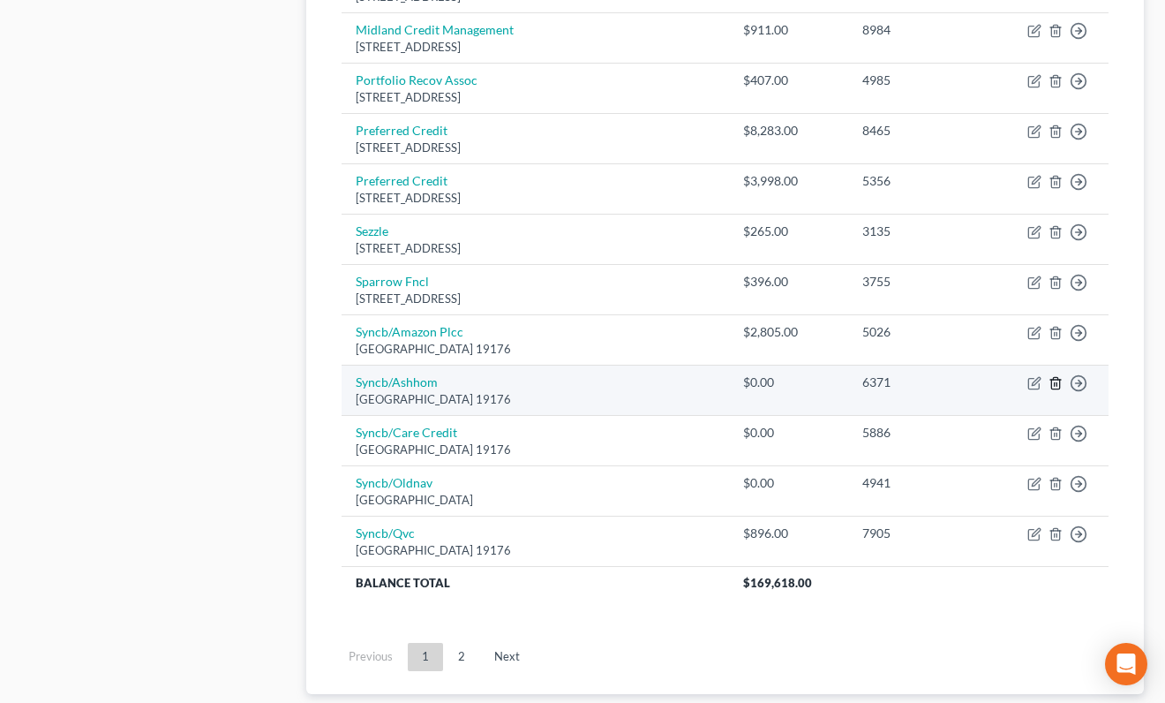
click at [1054, 380] on polyline "button" at bounding box center [1056, 380] width 11 height 0
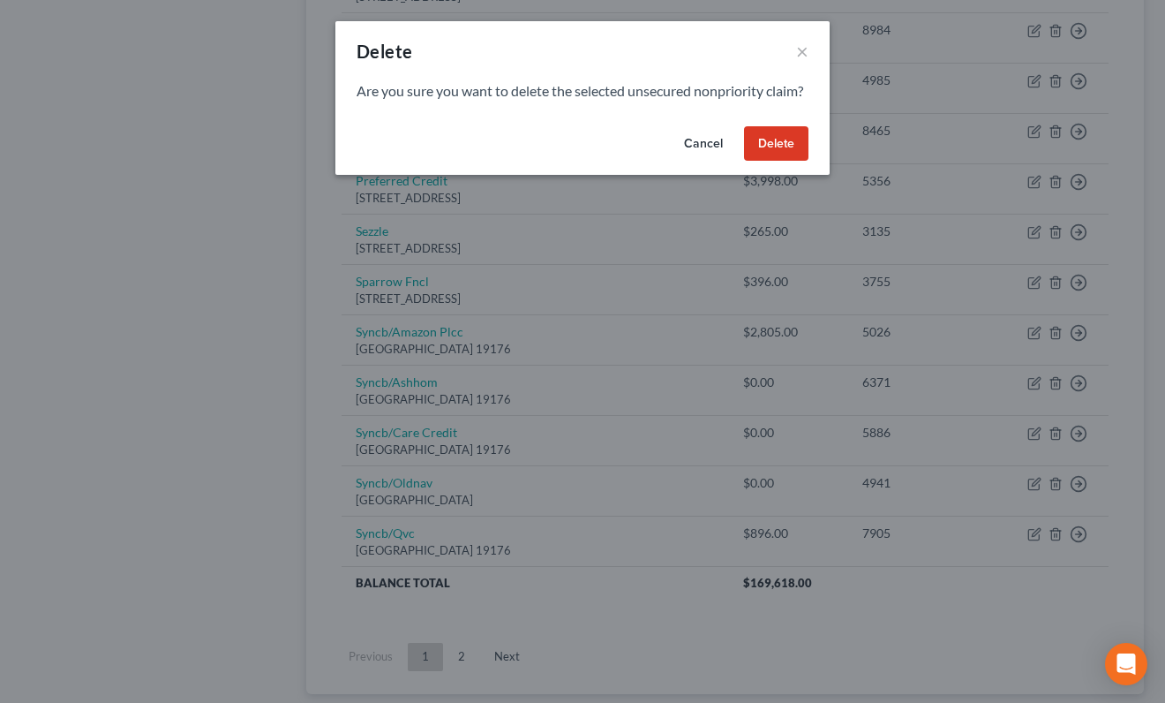
click at [791, 156] on button "Delete" at bounding box center [776, 143] width 64 height 35
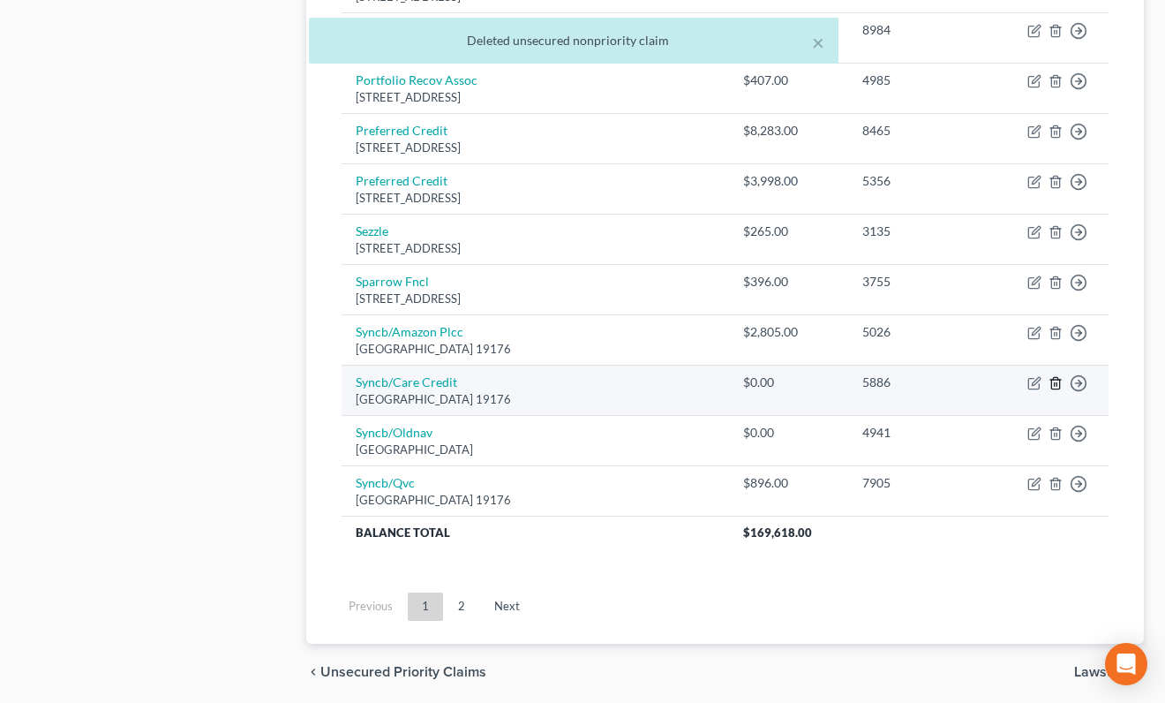
click at [1052, 381] on icon "button" at bounding box center [1056, 382] width 8 height 11
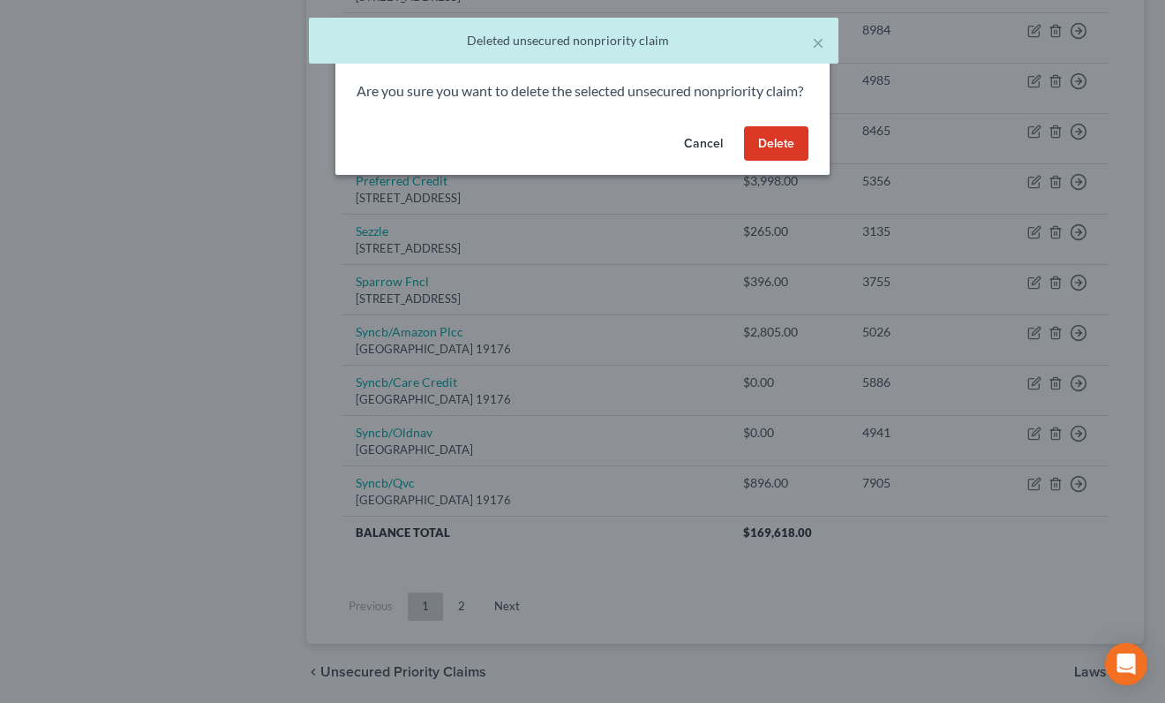
click at [791, 162] on button "Delete" at bounding box center [776, 143] width 64 height 35
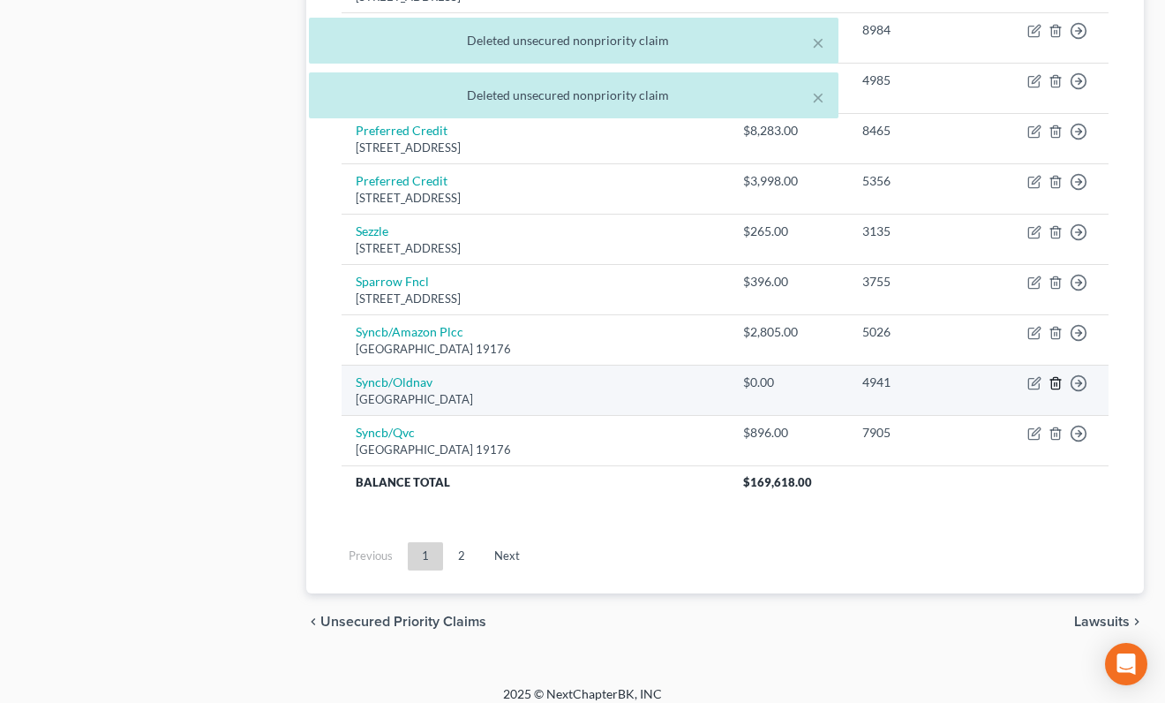
click at [1058, 377] on icon "button" at bounding box center [1056, 382] width 8 height 11
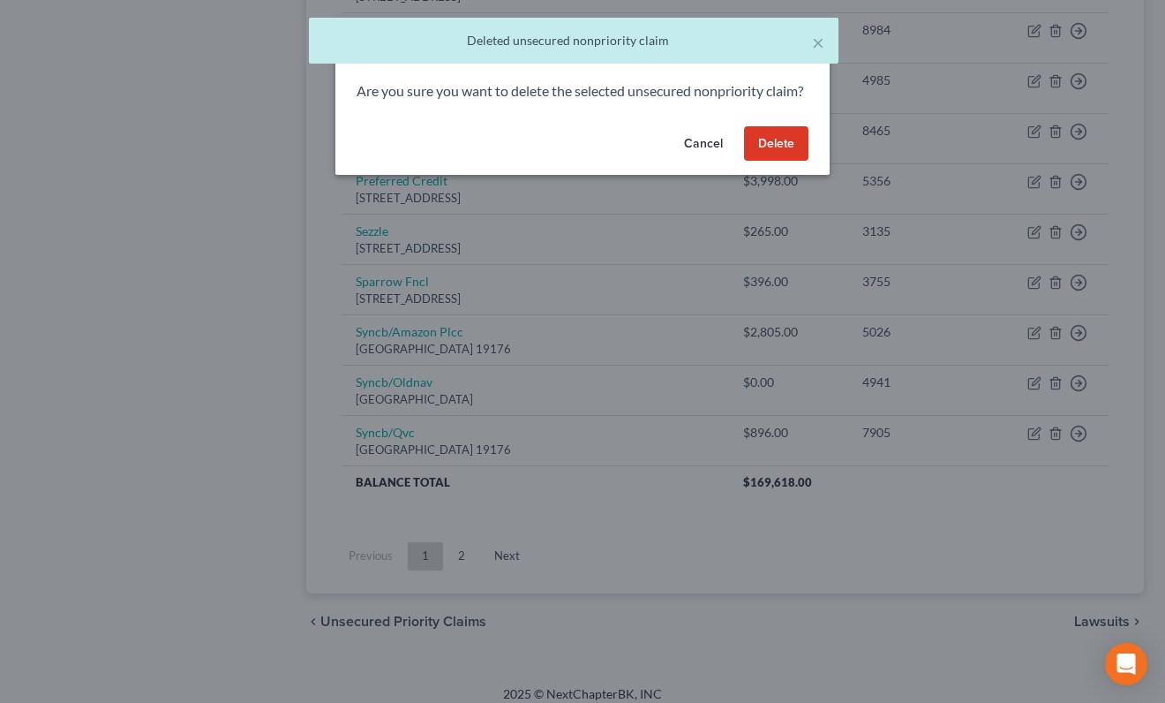
click at [769, 162] on button "Delete" at bounding box center [776, 143] width 64 height 35
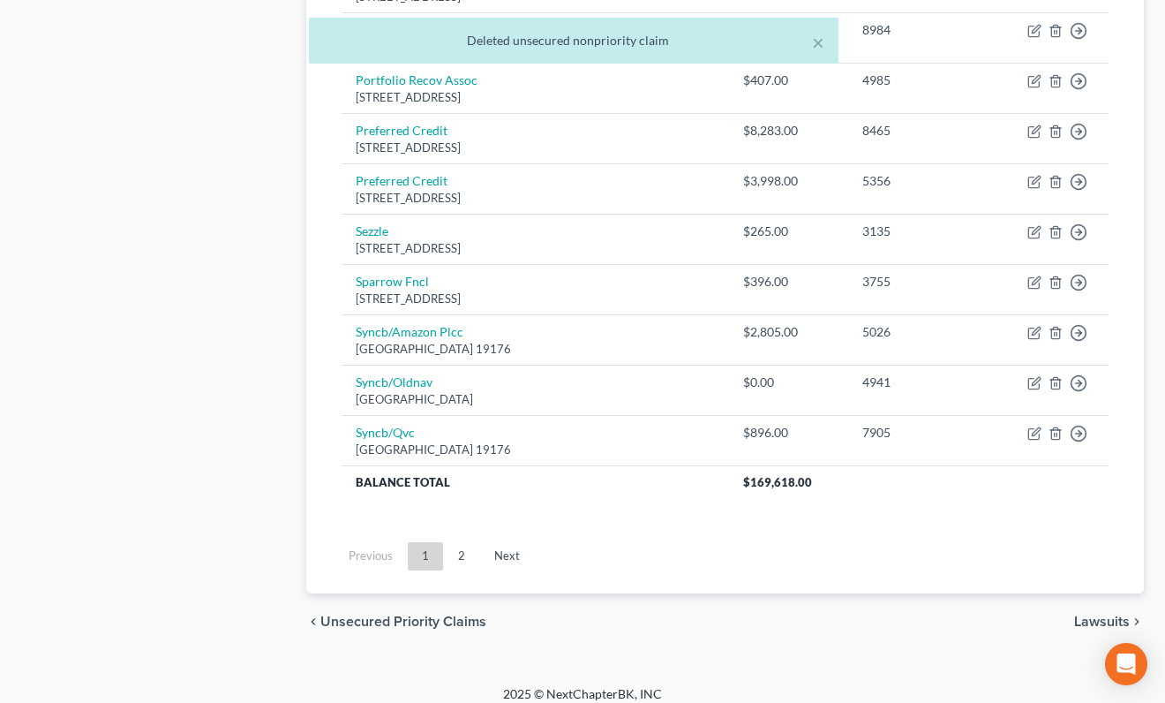
scroll to position [1184, 0]
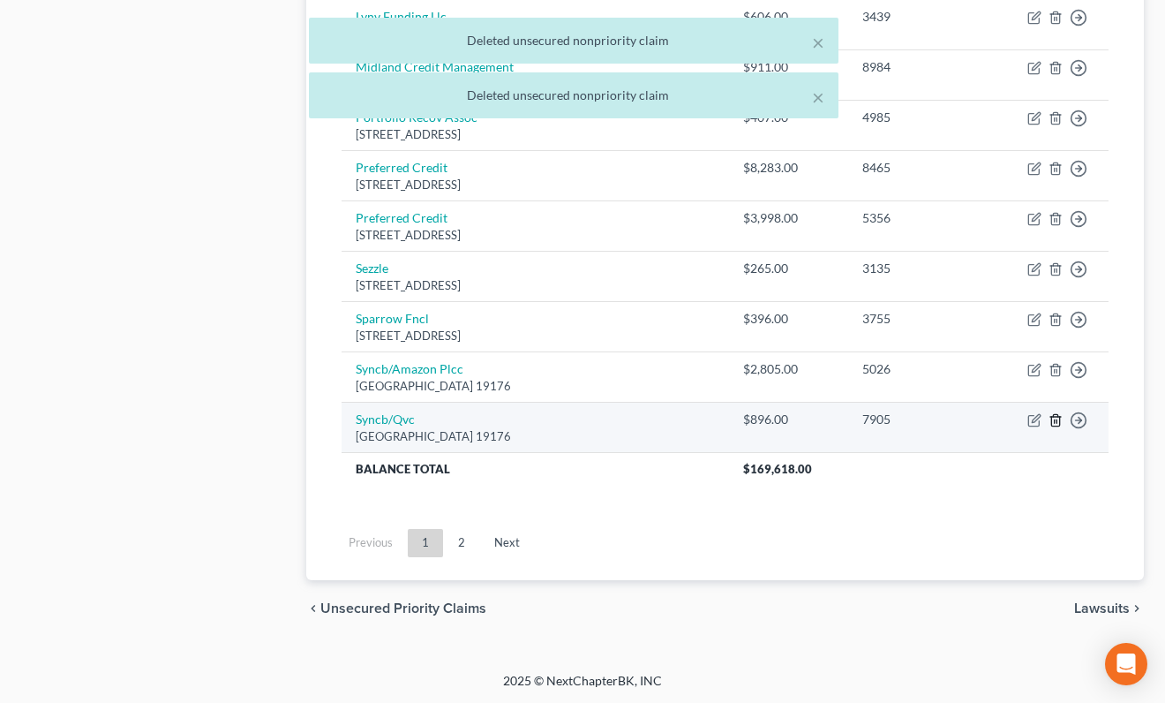
click at [1058, 418] on icon "button" at bounding box center [1056, 420] width 14 height 14
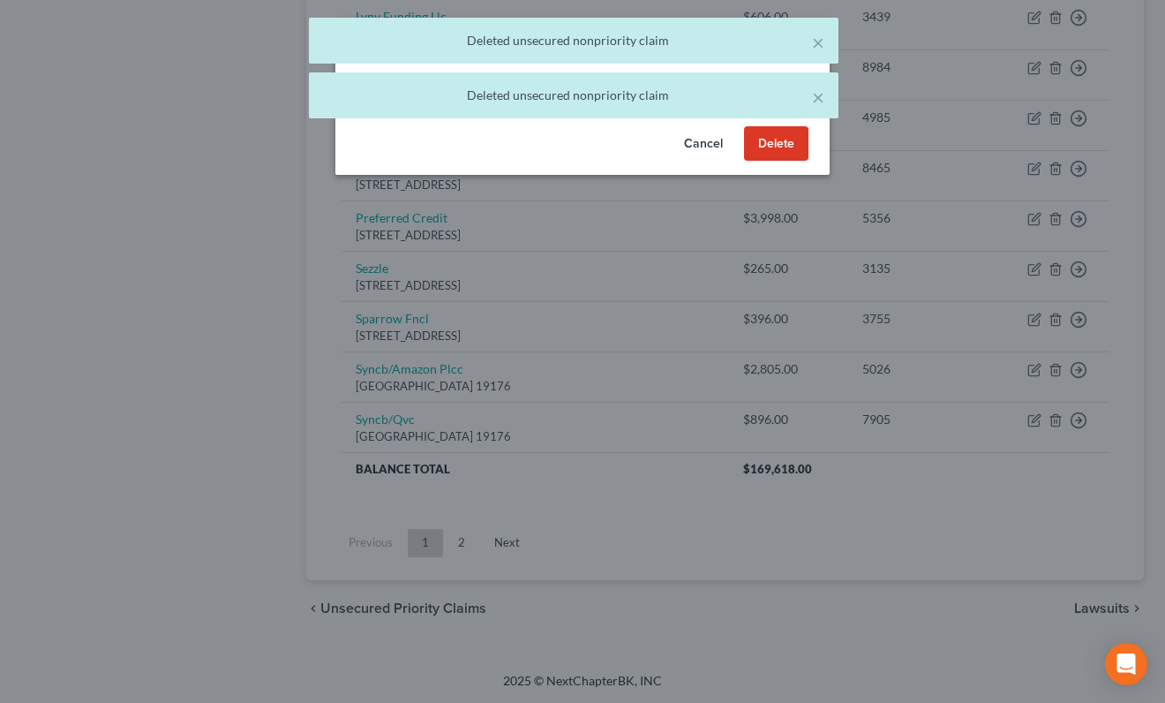
click at [779, 162] on button "Delete" at bounding box center [776, 143] width 64 height 35
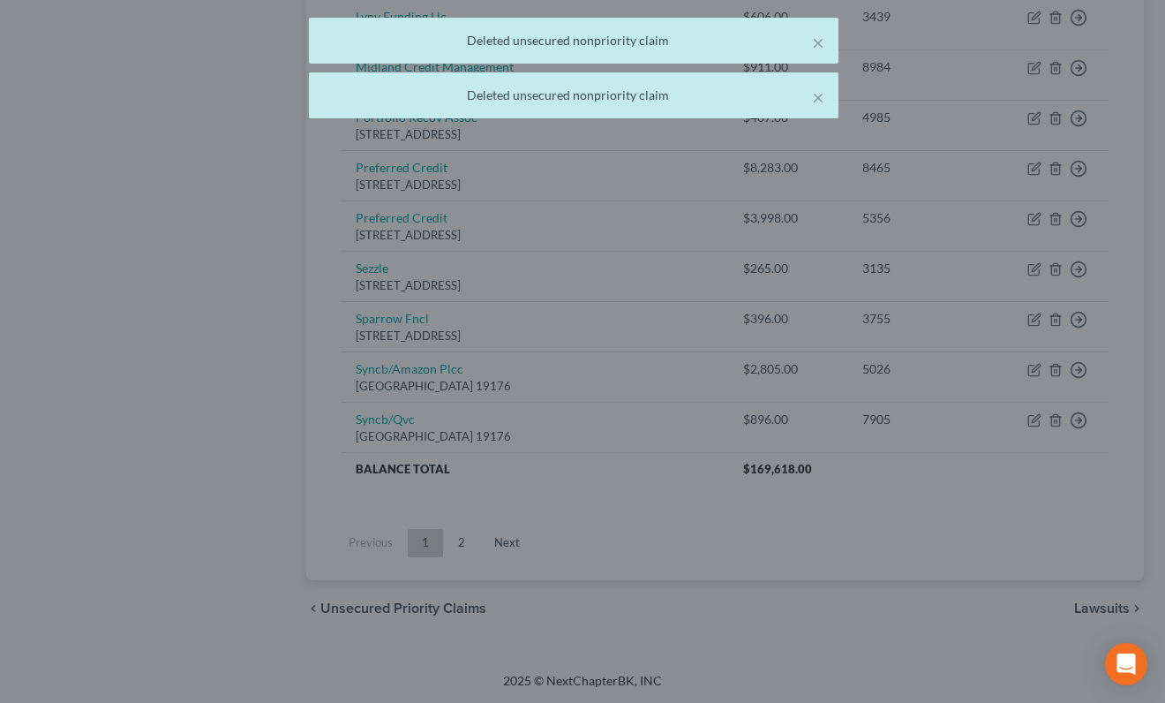
scroll to position [1134, 0]
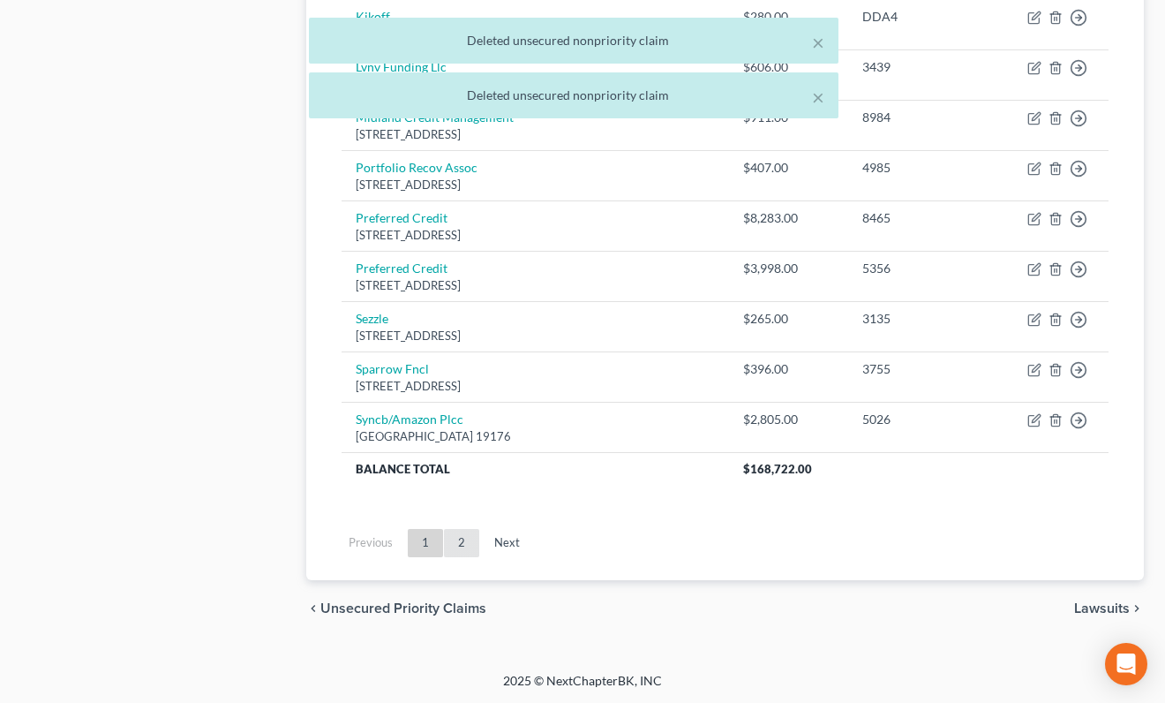
click at [460, 546] on link "2" at bounding box center [461, 543] width 35 height 28
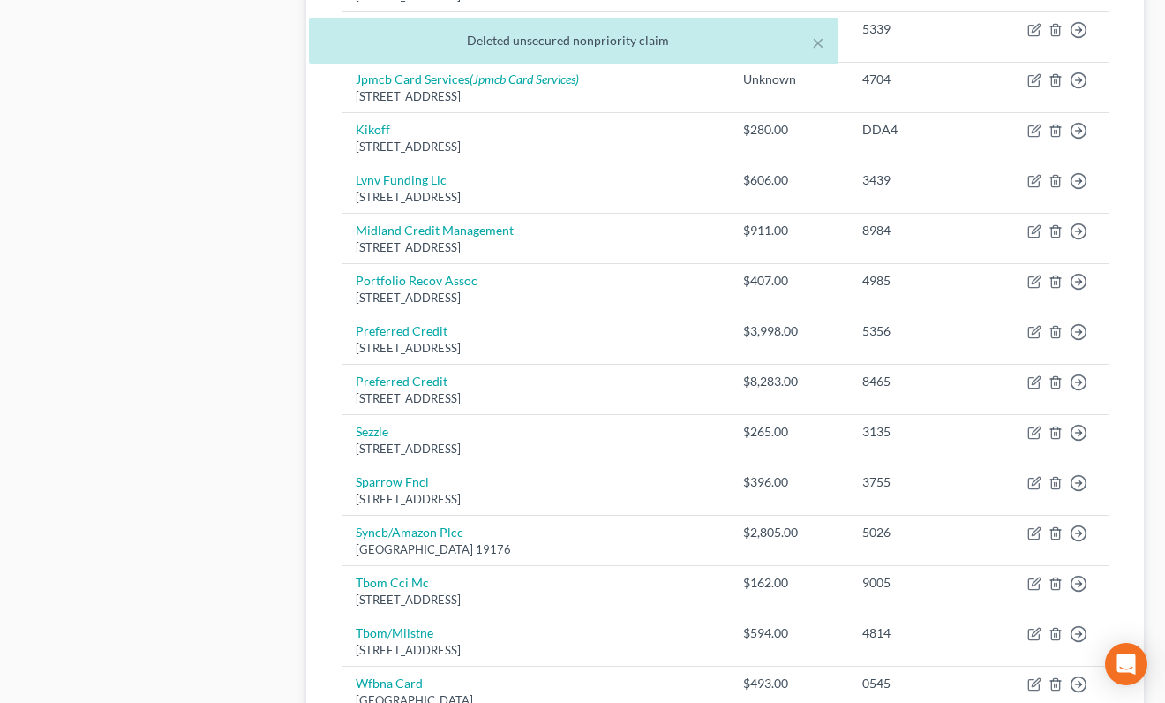
scroll to position [1225, 0]
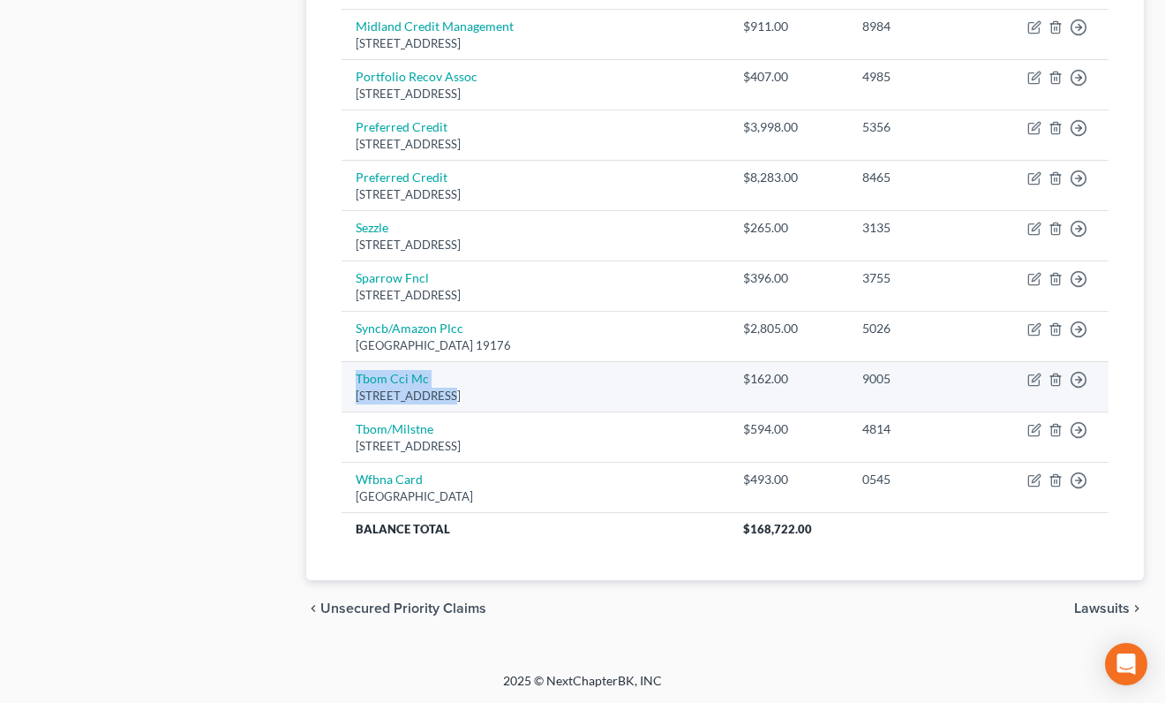
drag, startPoint x: 445, startPoint y: 388, endPoint x: 350, endPoint y: 375, distance: 96.2
click at [350, 374] on td "[PERSON_NAME] Mc [STREET_ADDRESS]" at bounding box center [536, 386] width 388 height 50
click at [464, 371] on td "[PERSON_NAME] Mc [STREET_ADDRESS]" at bounding box center [536, 386] width 388 height 50
drag, startPoint x: 448, startPoint y: 373, endPoint x: 349, endPoint y: 373, distance: 98.9
click at [349, 373] on td "[PERSON_NAME] Mc [STREET_ADDRESS]" at bounding box center [536, 386] width 388 height 50
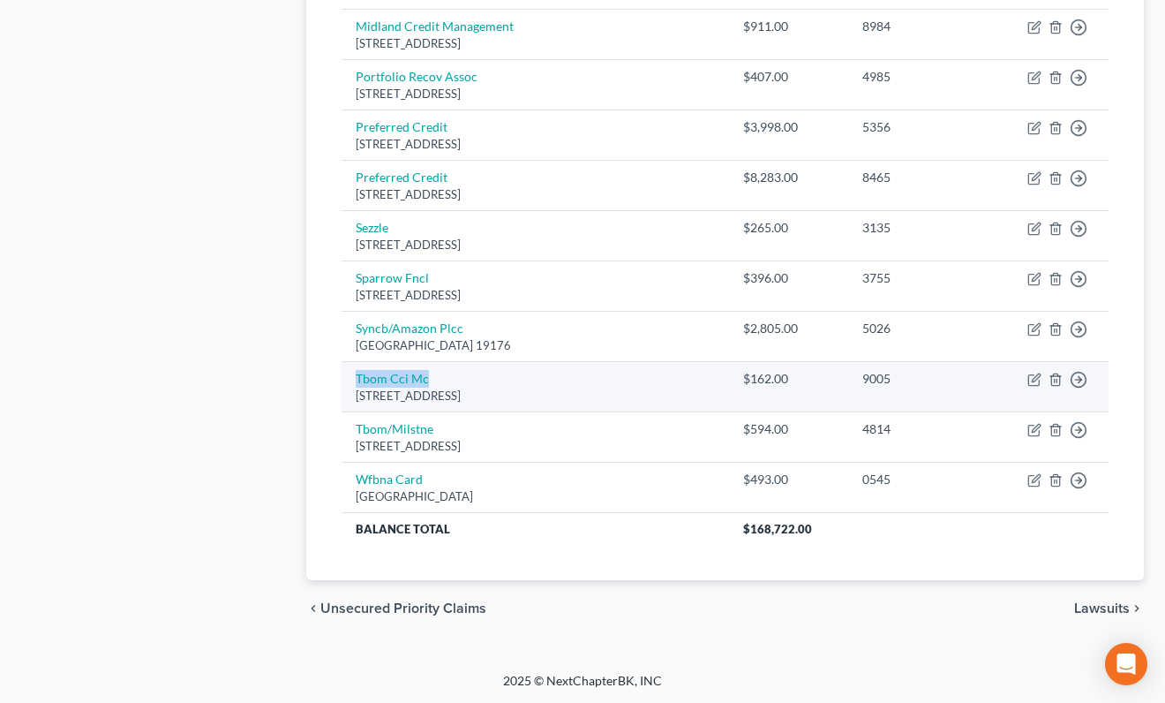
copy link "Tbom Cci Mc"
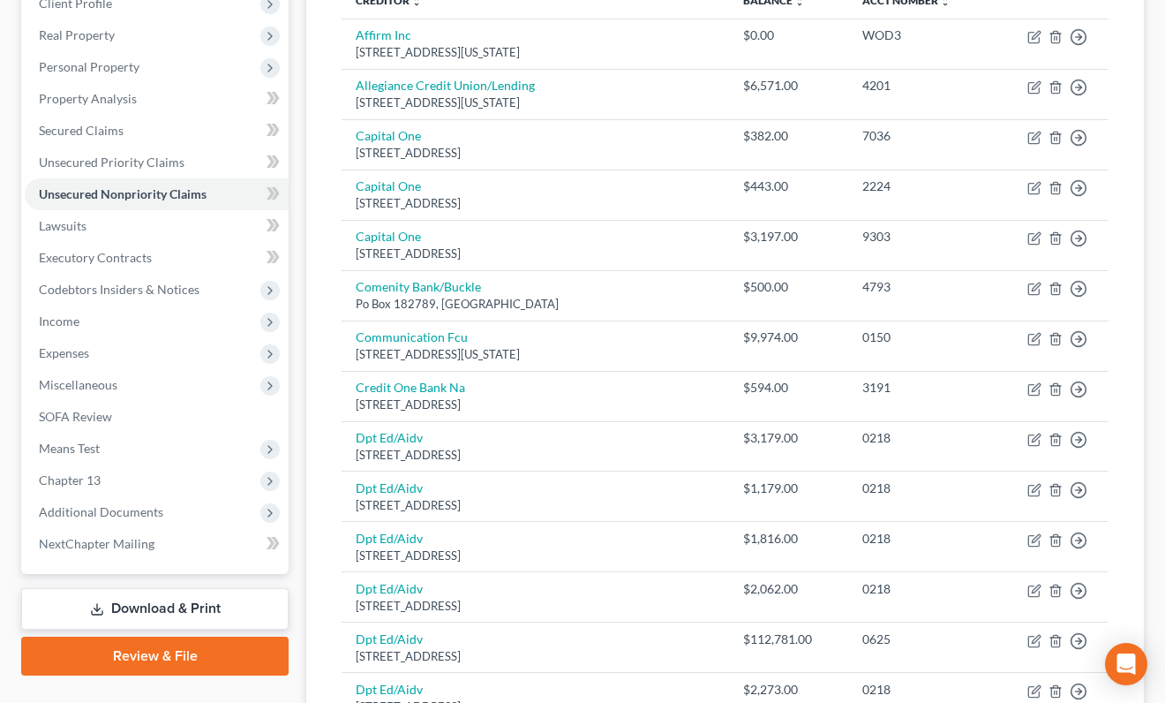
scroll to position [270, 0]
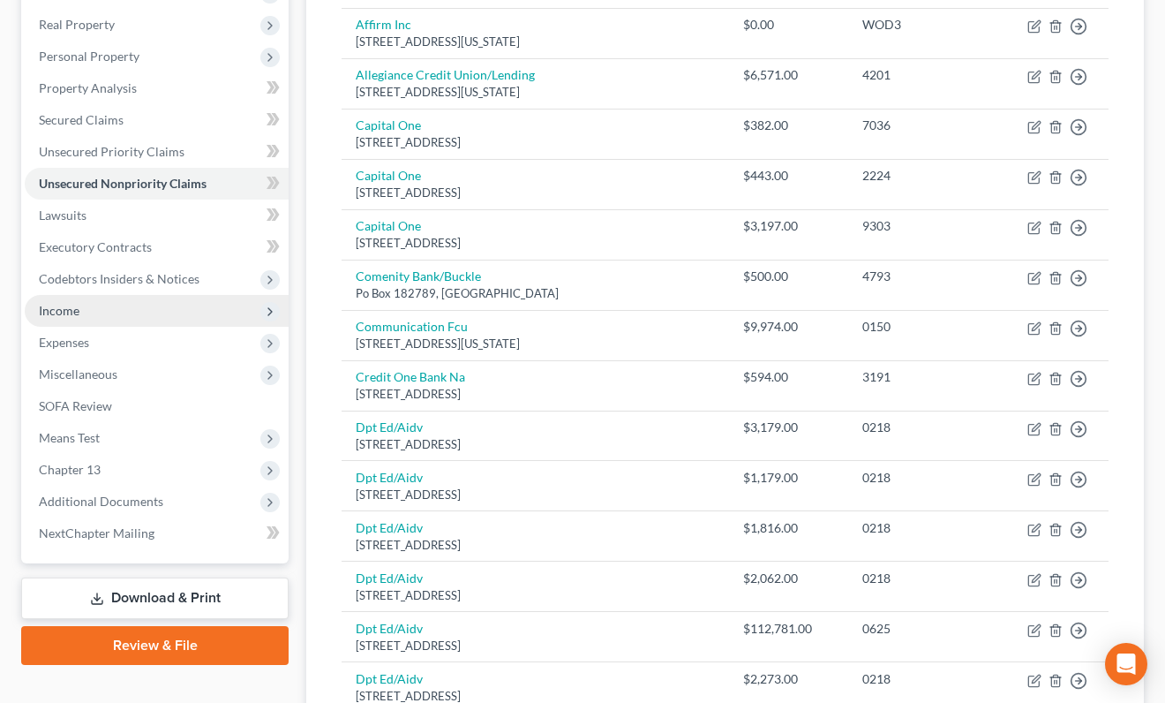
click at [169, 313] on span "Income" at bounding box center [157, 311] width 264 height 32
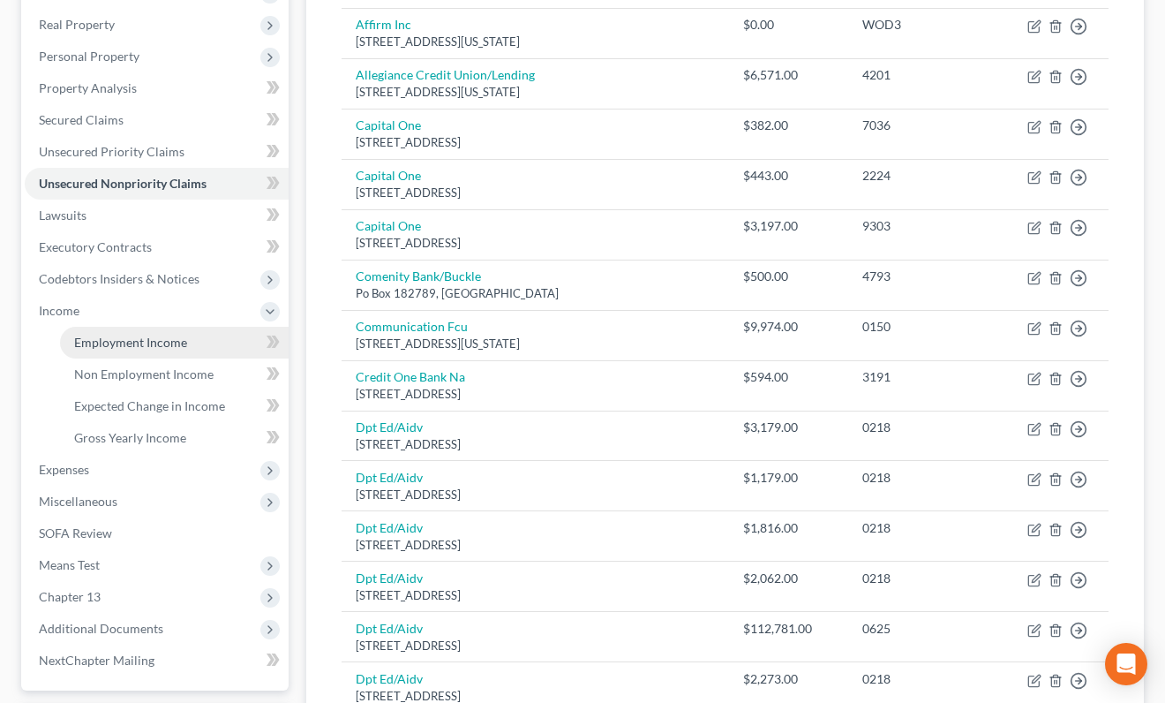
click at [170, 332] on link "Employment Income" at bounding box center [174, 343] width 229 height 32
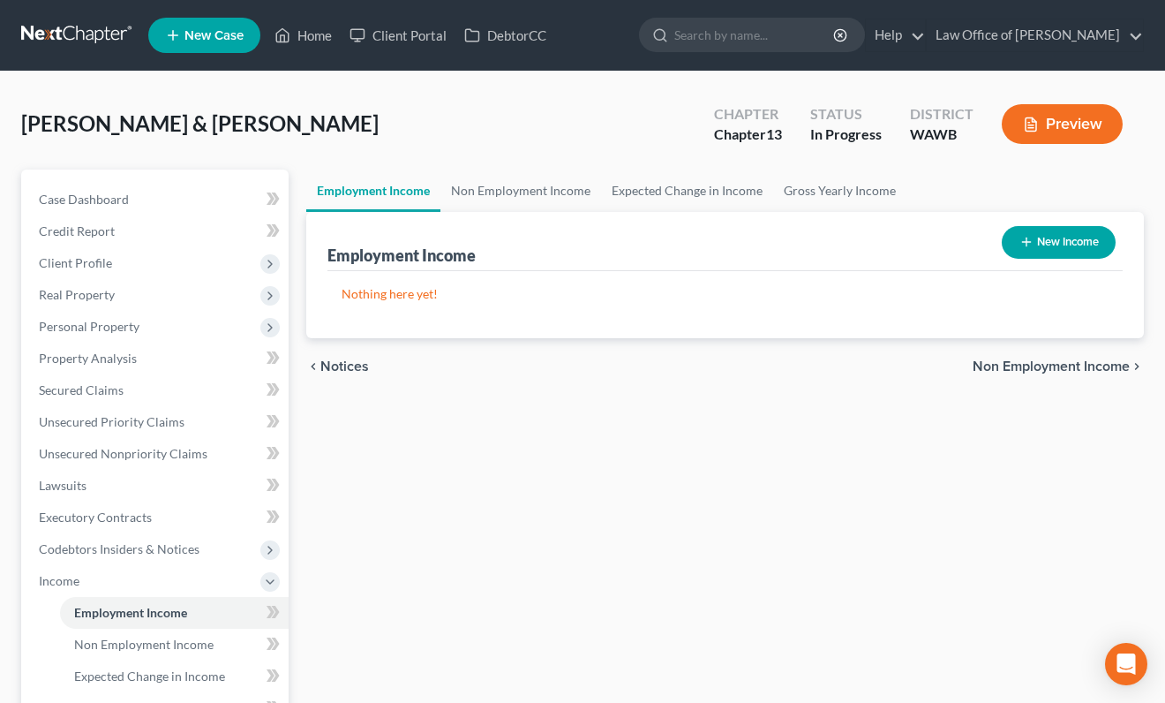
click at [1057, 254] on button "New Income" at bounding box center [1059, 242] width 114 height 33
select select "0"
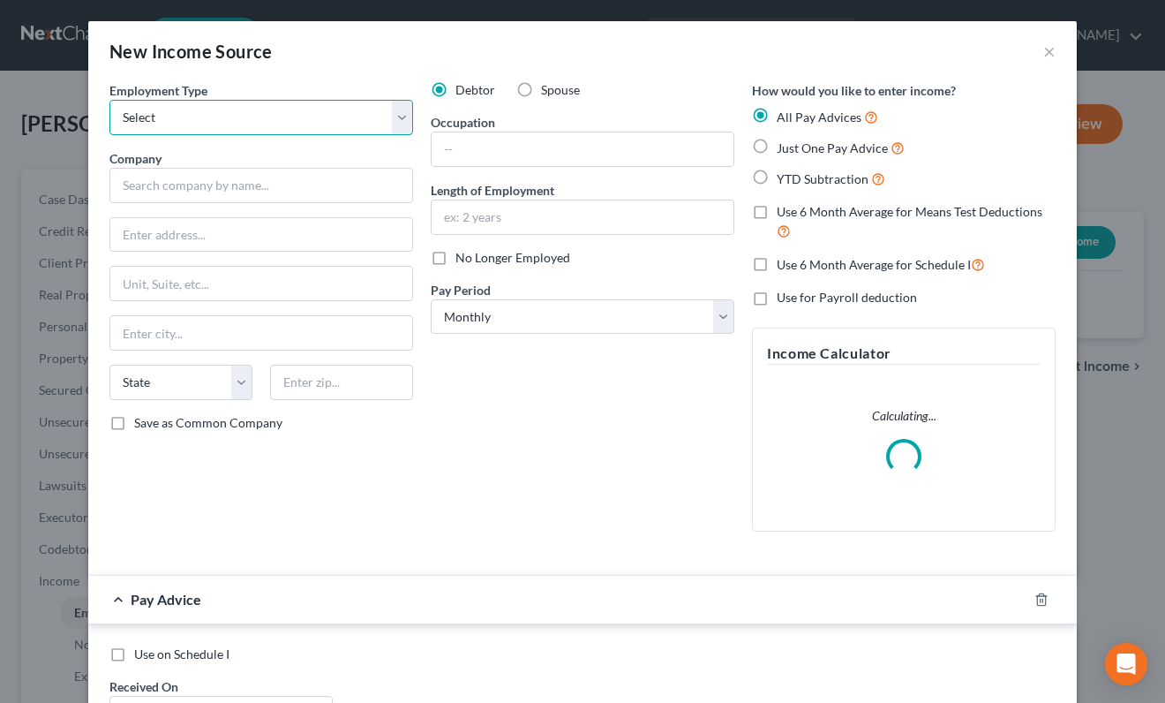
click at [293, 105] on select "Select Full or [DEMOGRAPHIC_DATA] Employment Self Employment" at bounding box center [261, 117] width 304 height 35
select select "0"
click at [109, 100] on select "Select Full or [DEMOGRAPHIC_DATA] Employment Self Employment" at bounding box center [261, 117] width 304 height 35
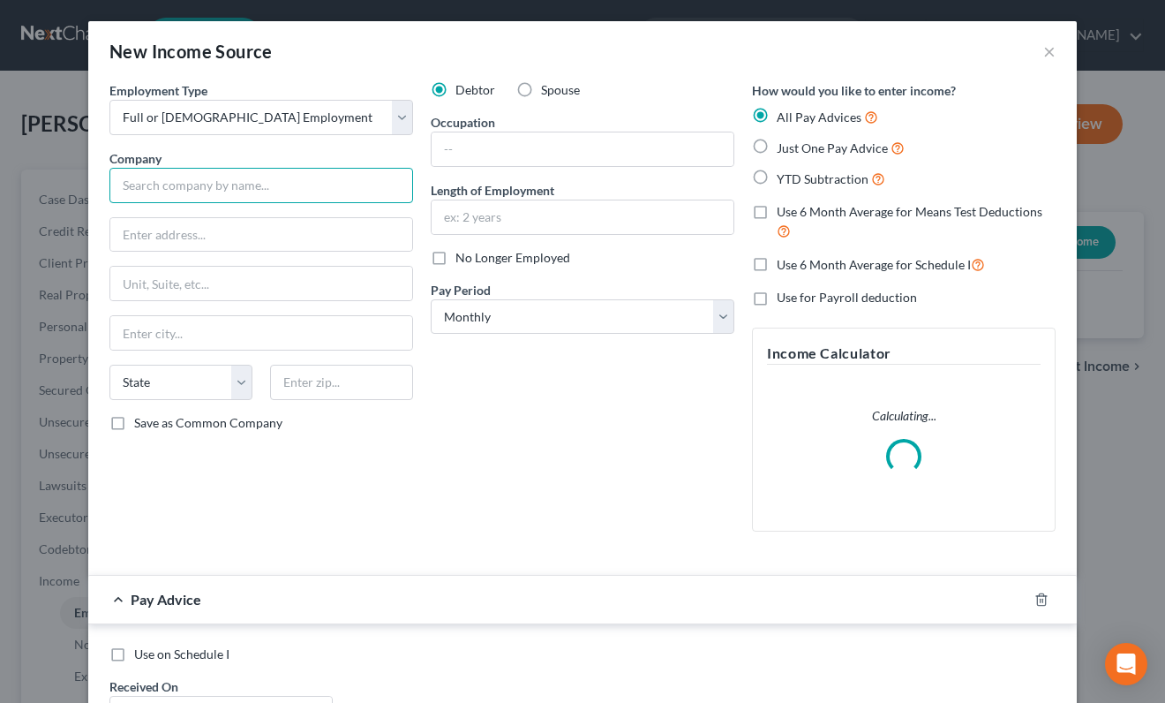
click at [238, 184] on input "text" at bounding box center [261, 185] width 304 height 35
type input "PSE"
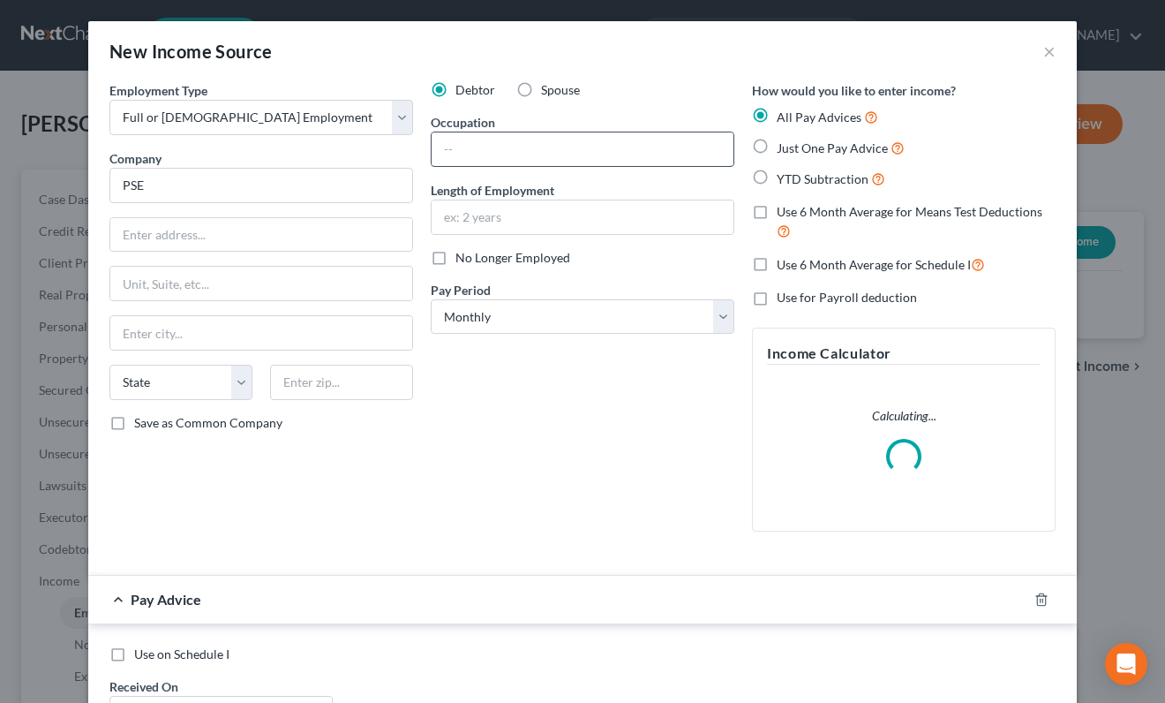
click at [512, 140] on input "text" at bounding box center [583, 149] width 302 height 34
type input "Journeyman"
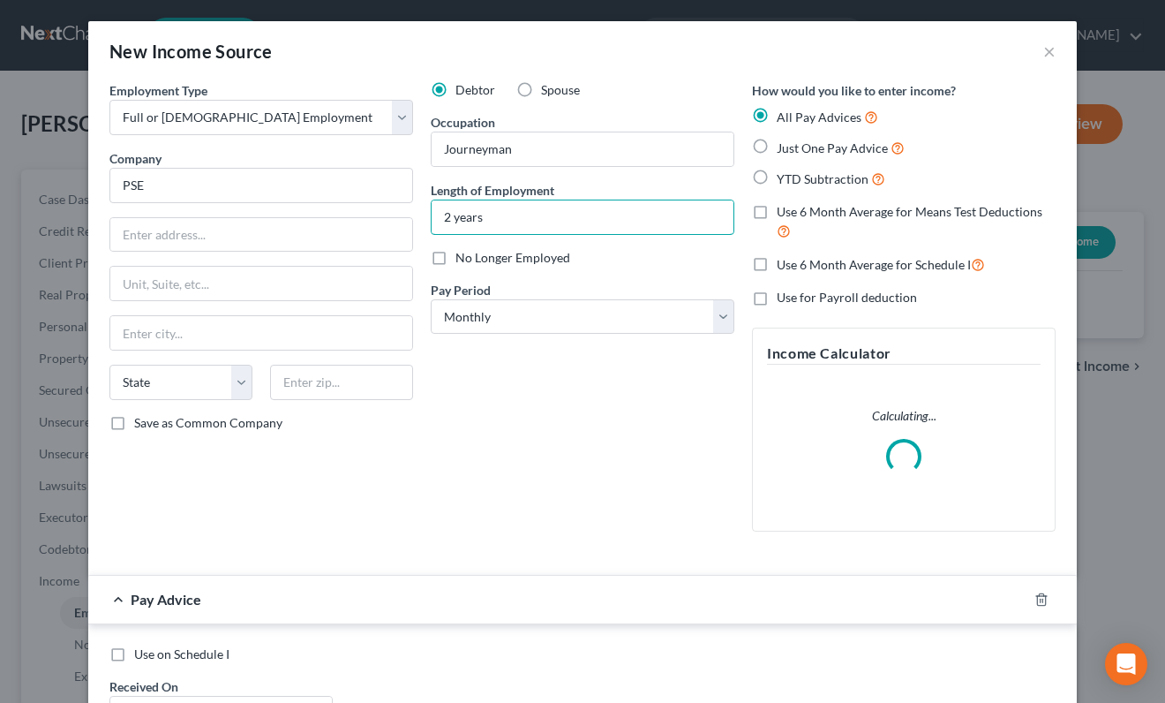
type input "2 years"
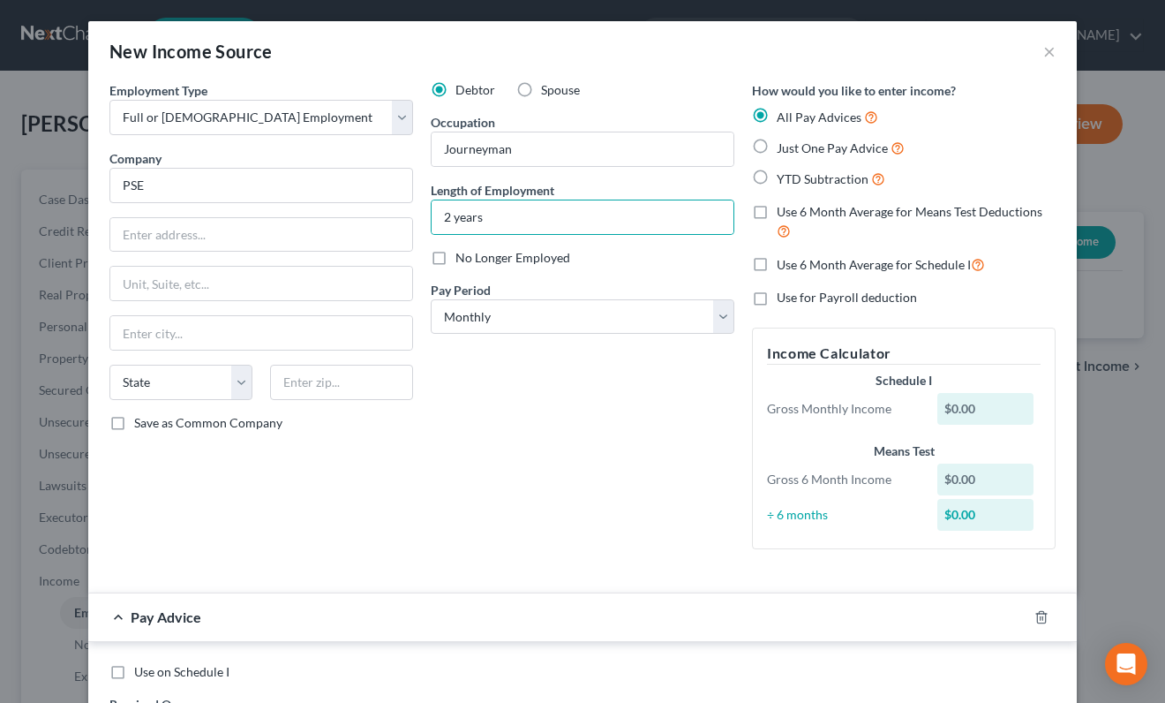
click at [777, 148] on label "Just One Pay Advice" at bounding box center [841, 148] width 128 height 20
click at [784, 148] on input "Just One Pay Advice" at bounding box center [789, 143] width 11 height 11
radio input "true"
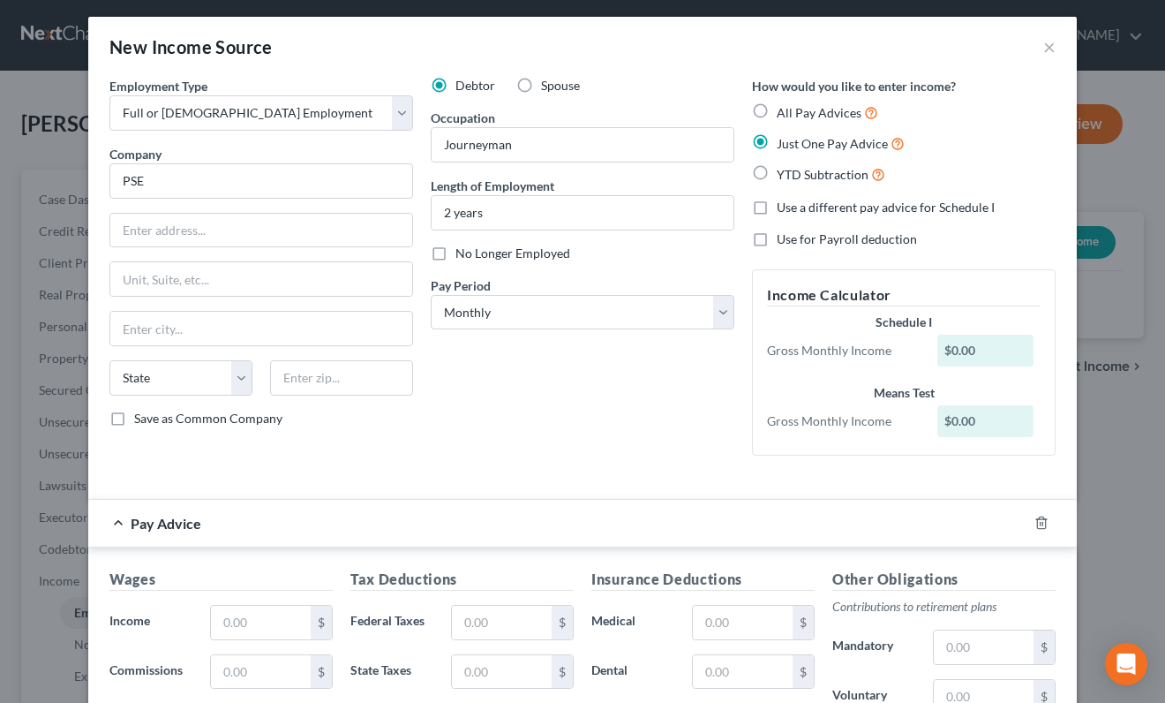
scroll to position [3, 0]
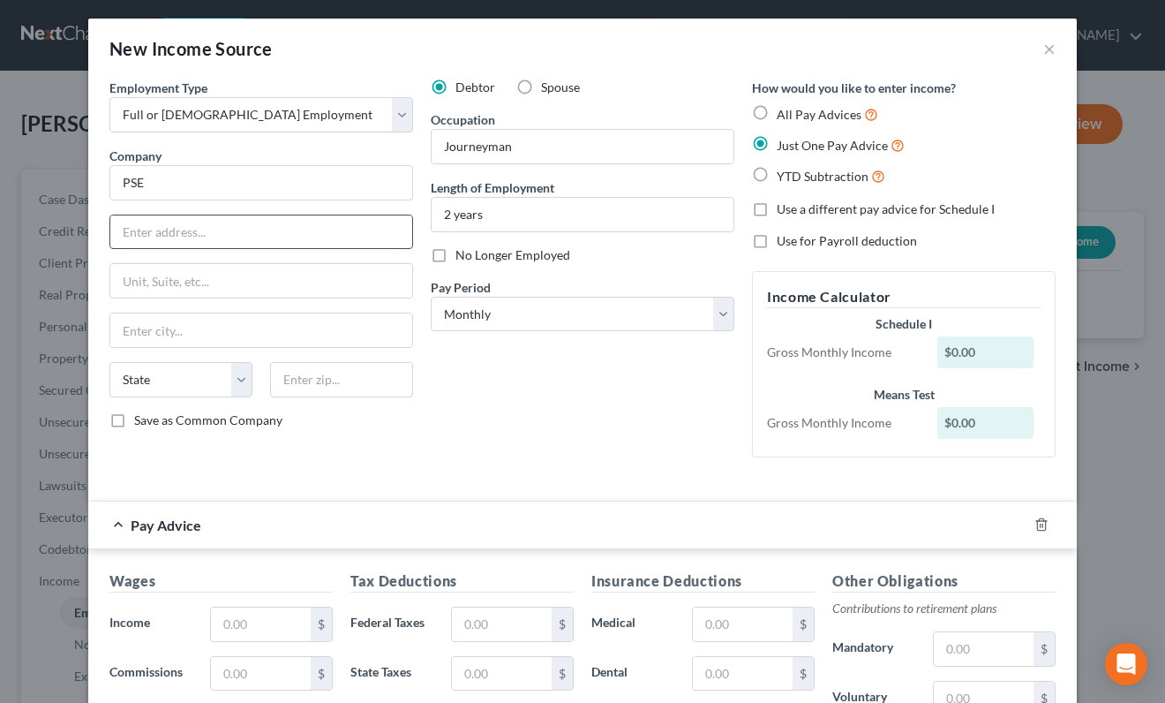
click at [305, 232] on input "text" at bounding box center [261, 232] width 302 height 34
paste input "[STREET_ADDRESS]"
type input "[STREET_ADDRESS]"
drag, startPoint x: 226, startPoint y: 237, endPoint x: 41, endPoint y: 237, distance: 185.4
click at [41, 237] on div "New Income Source × Employment Type * Select Full or [DEMOGRAPHIC_DATA] Employm…" at bounding box center [582, 351] width 1165 height 703
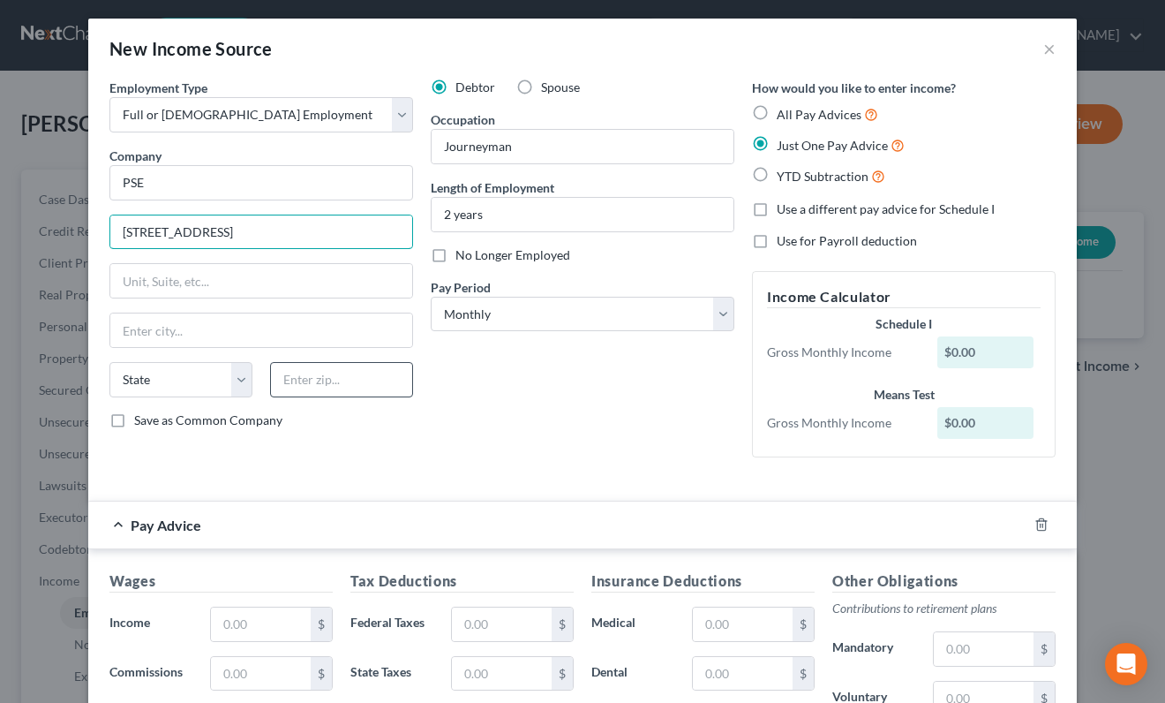
type input "[STREET_ADDRESS]"
click at [318, 391] on input "text" at bounding box center [341, 379] width 143 height 35
type input "98409"
type input "Tacoma"
select select "50"
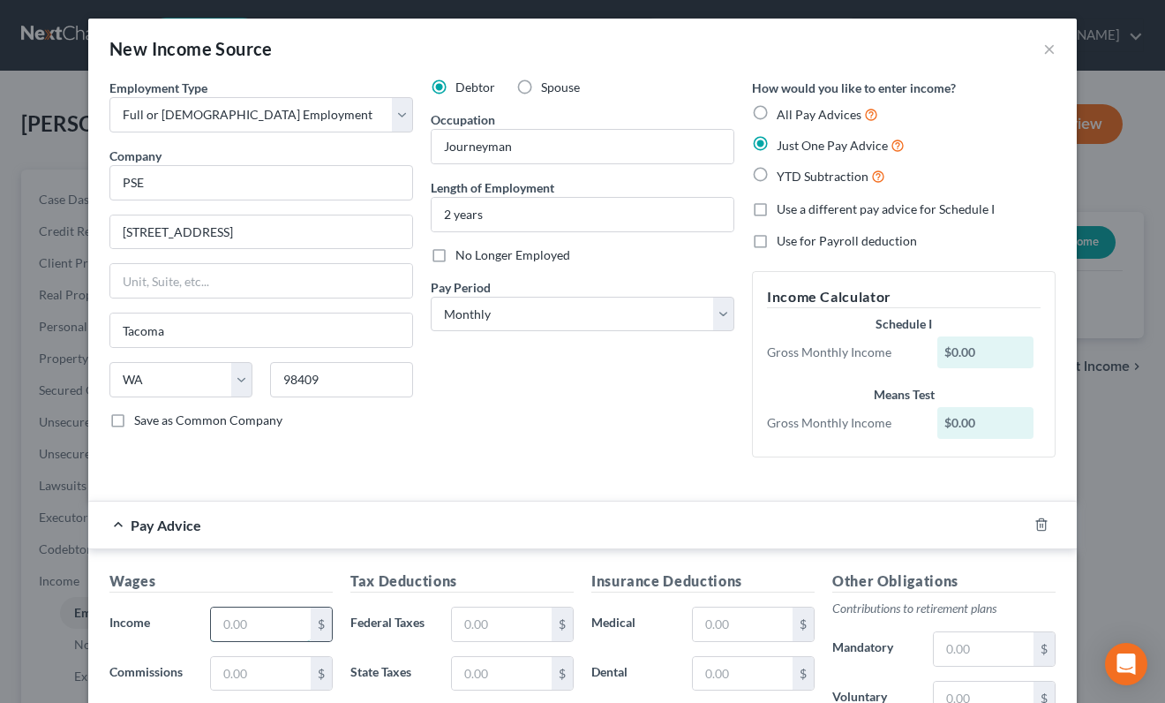
click at [282, 627] on input "text" at bounding box center [261, 624] width 100 height 34
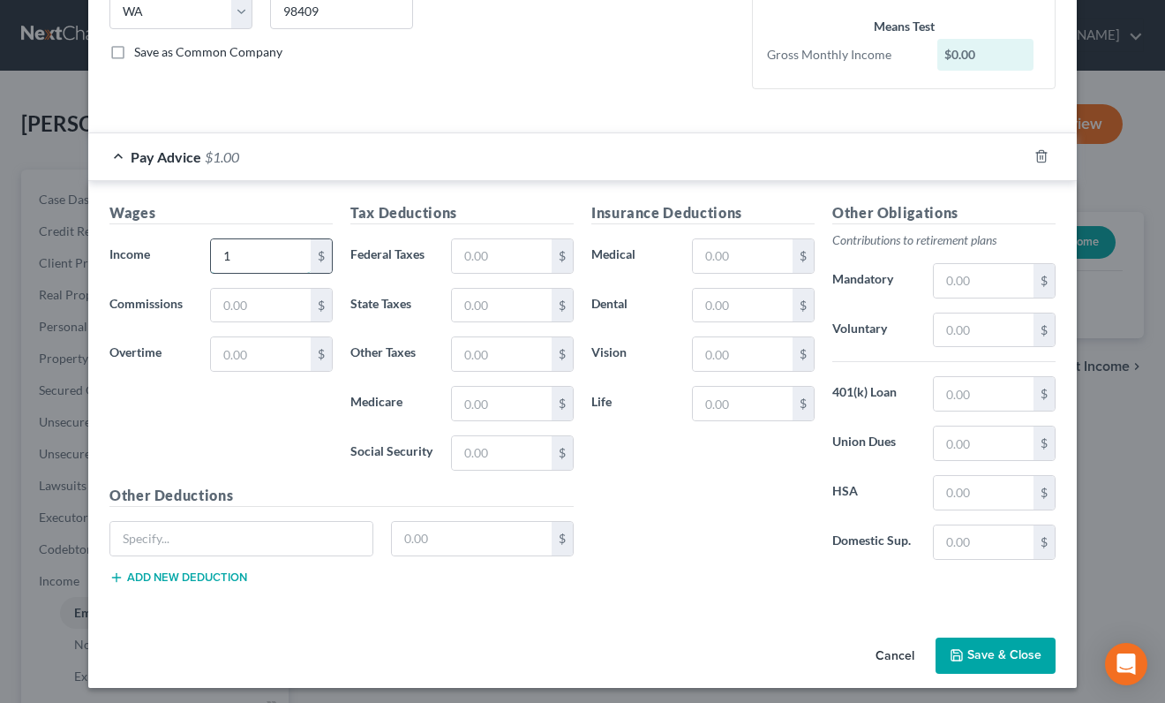
scroll to position [377, 0]
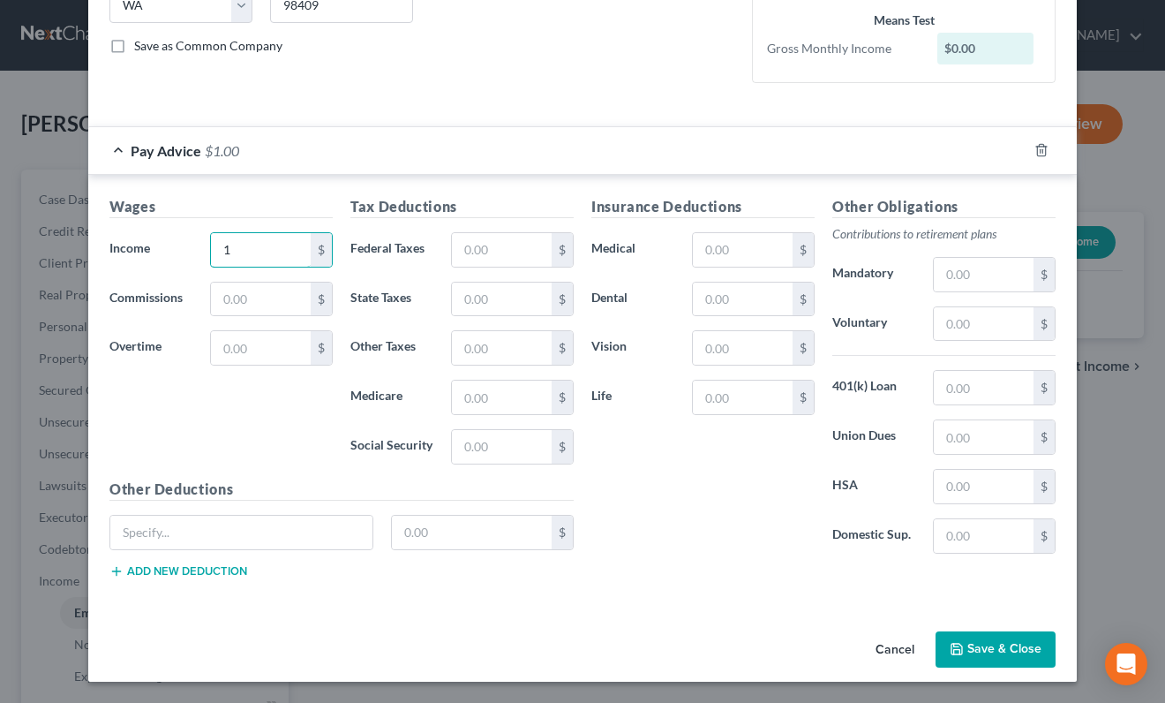
type input "1"
click at [1004, 659] on button "Save & Close" at bounding box center [996, 649] width 120 height 37
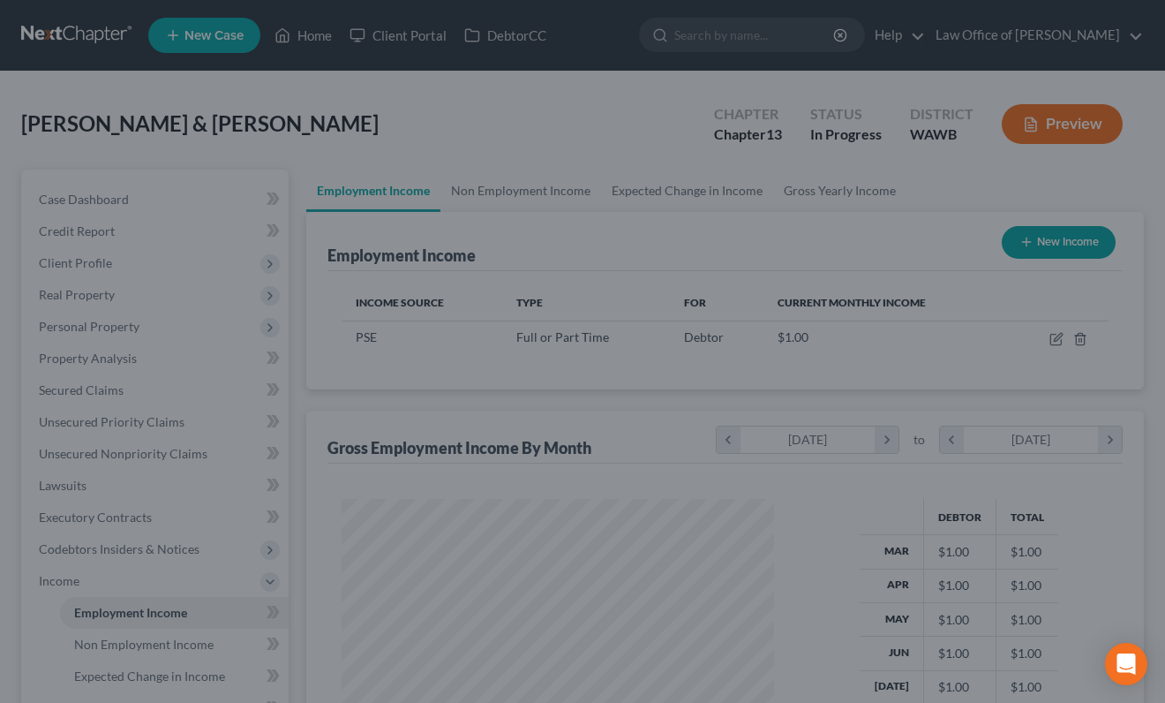
scroll to position [316, 468]
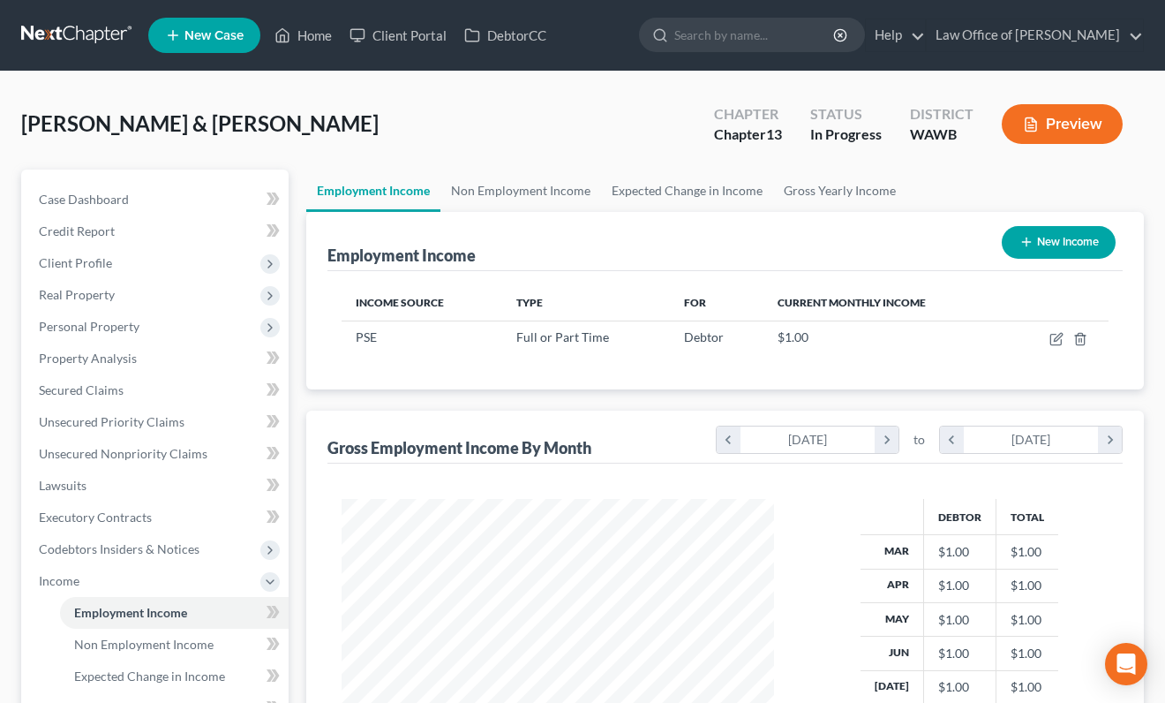
click at [1027, 242] on icon "button" at bounding box center [1027, 242] width 14 height 14
select select "0"
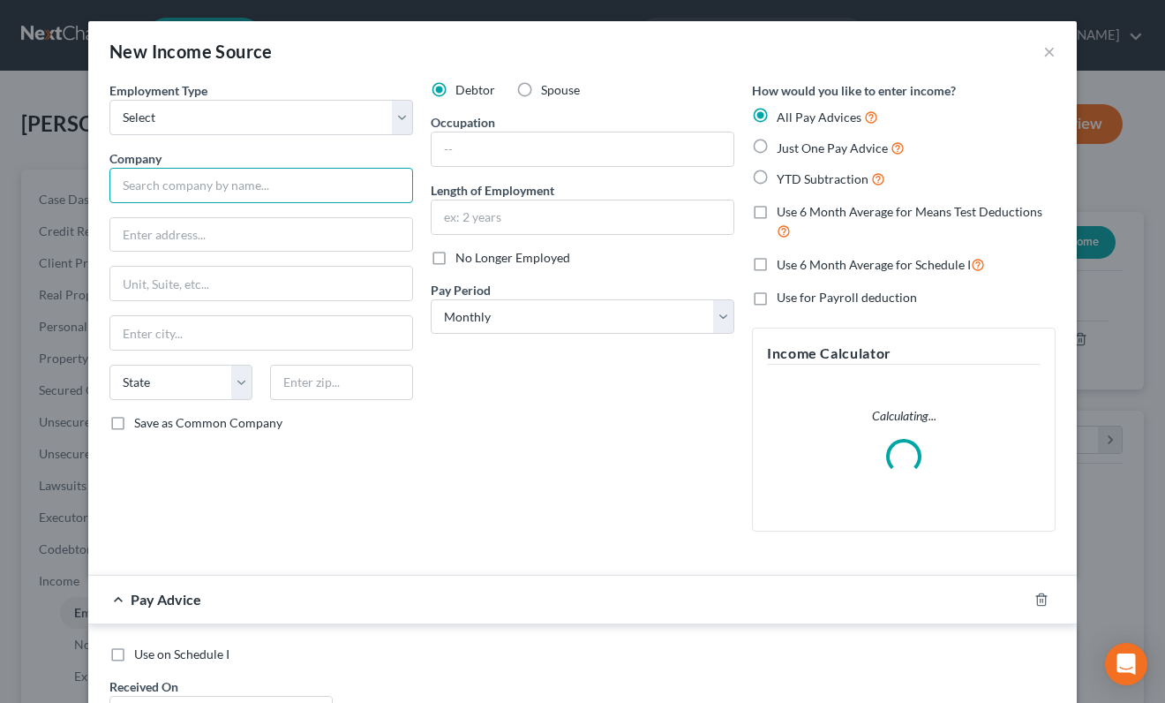
click at [312, 182] on input "text" at bounding box center [261, 185] width 304 height 35
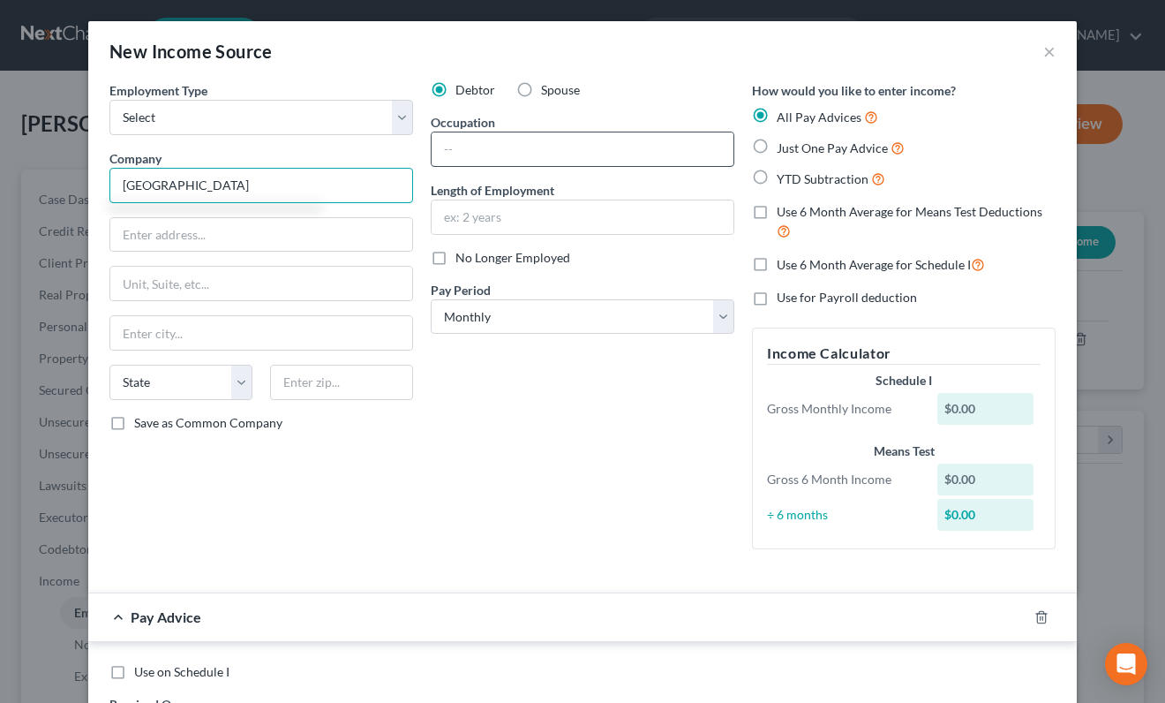
type input "[GEOGRAPHIC_DATA]"
click at [656, 134] on input "text" at bounding box center [583, 149] width 302 height 34
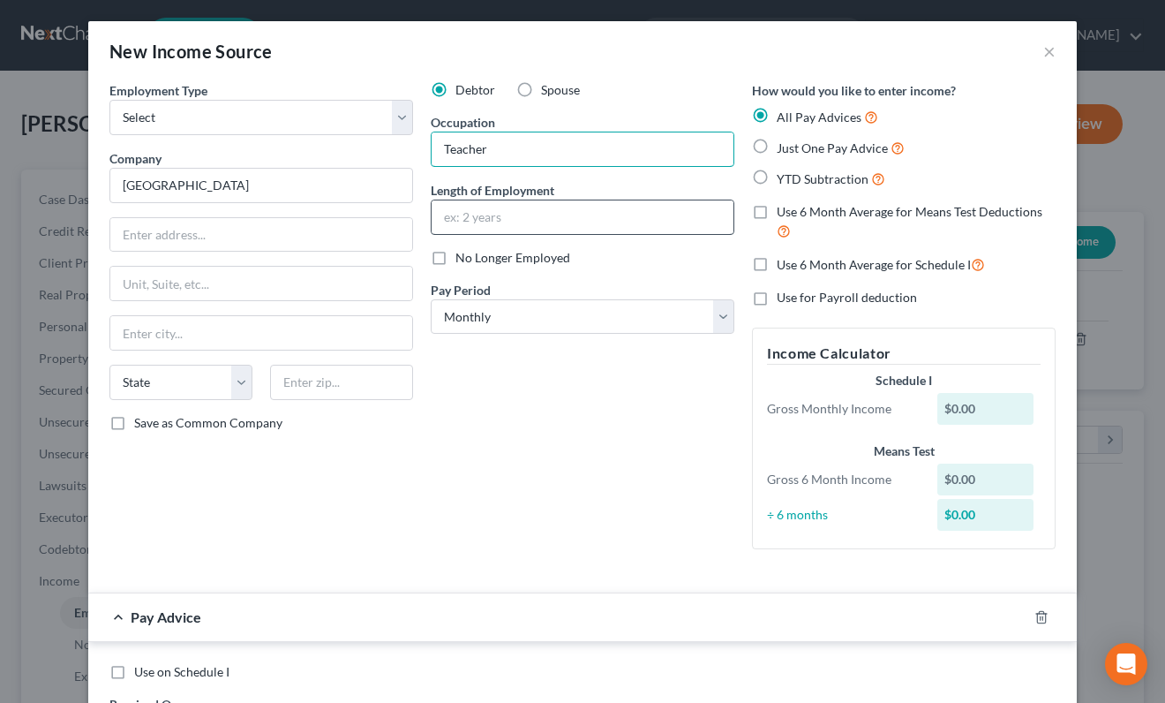
type input "Teacher"
click at [594, 215] on input "text" at bounding box center [583, 217] width 302 height 34
type input "1 month"
click at [233, 234] on input "text" at bounding box center [261, 235] width 302 height 34
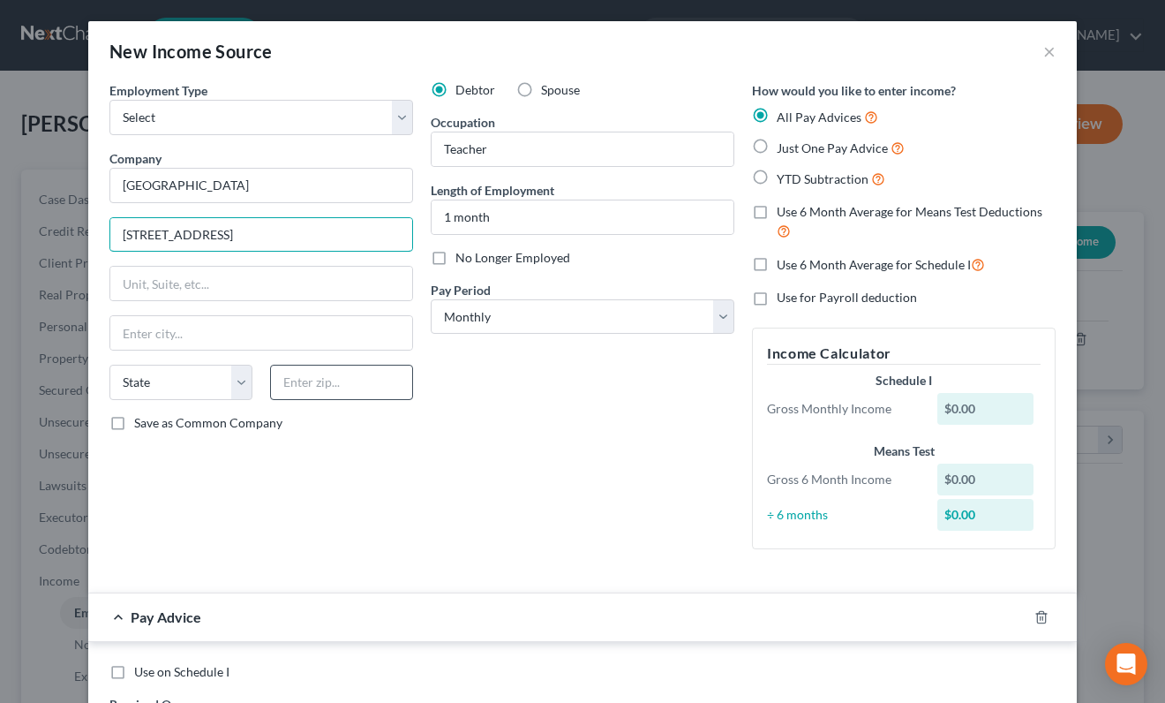
type input "[STREET_ADDRESS]"
click at [354, 380] on input "text" at bounding box center [341, 382] width 143 height 35
type input "98372"
type input "Puyallup"
select select "50"
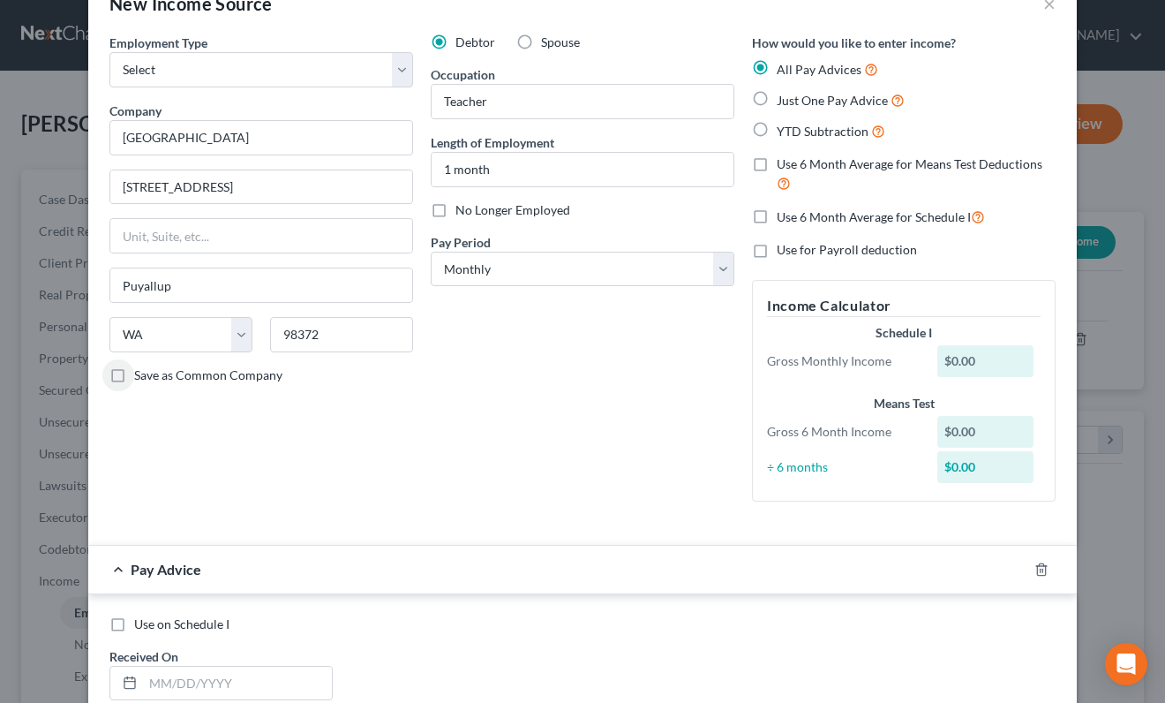
scroll to position [0, 0]
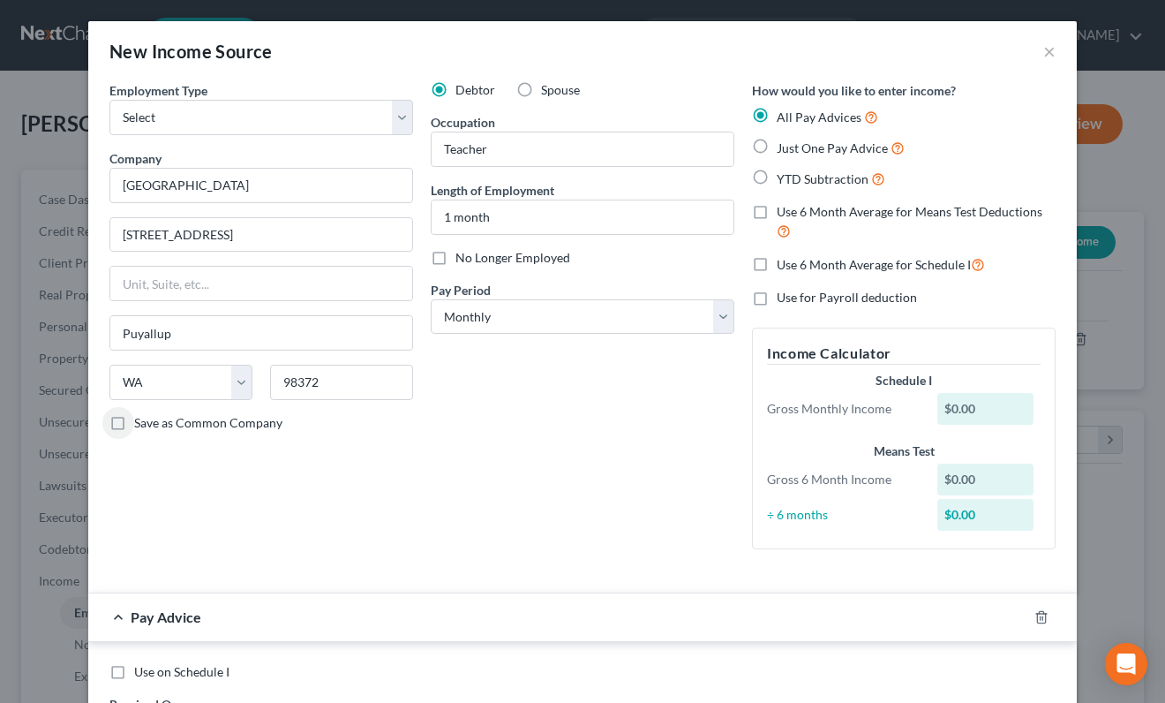
click at [777, 151] on label "Just One Pay Advice" at bounding box center [841, 148] width 128 height 20
click at [784, 149] on input "Just One Pay Advice" at bounding box center [789, 143] width 11 height 11
radio input "true"
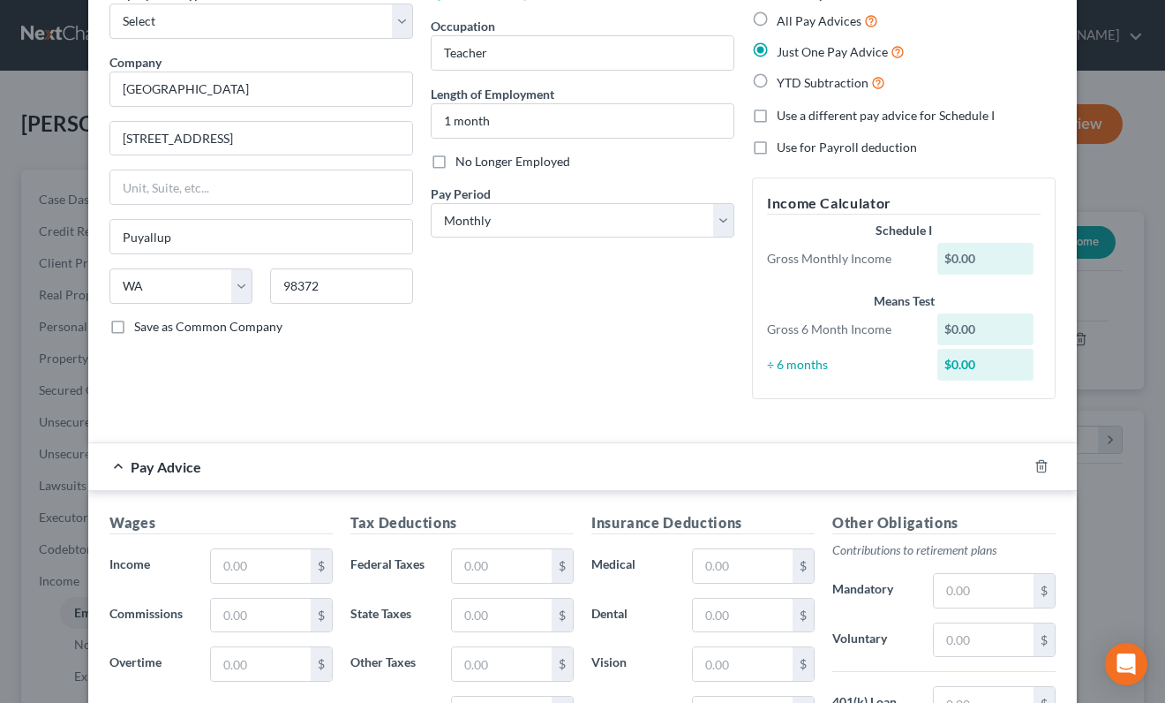
scroll to position [174, 0]
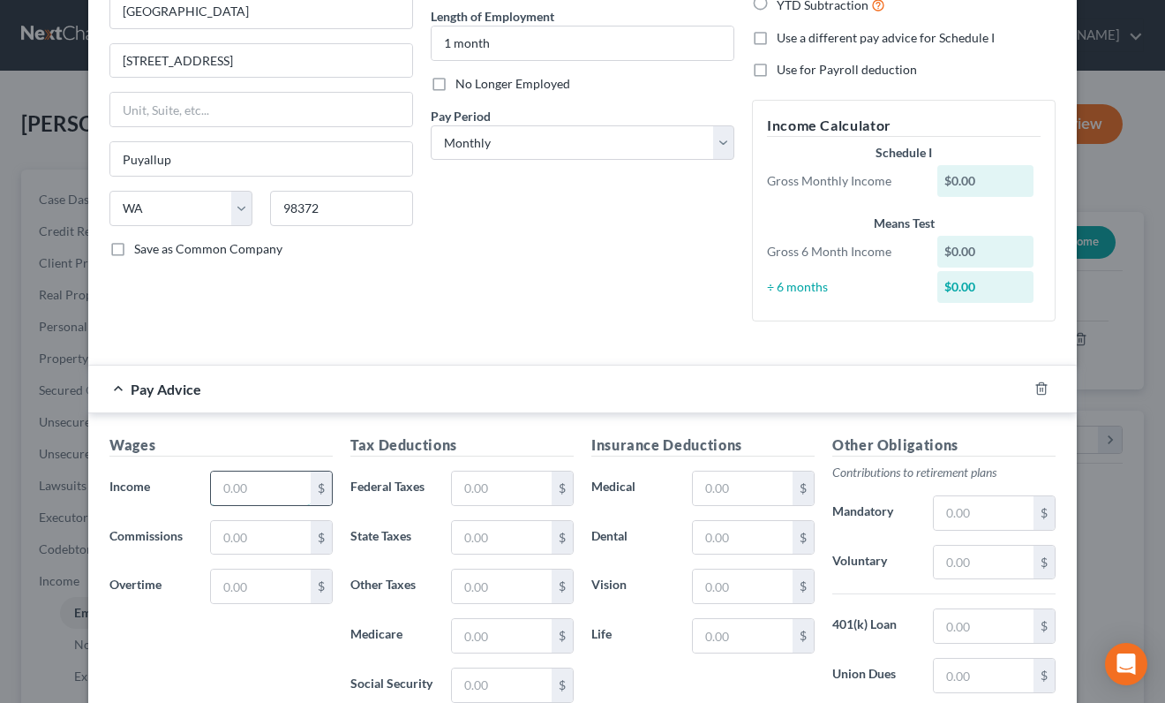
click at [259, 479] on input "text" at bounding box center [261, 488] width 100 height 34
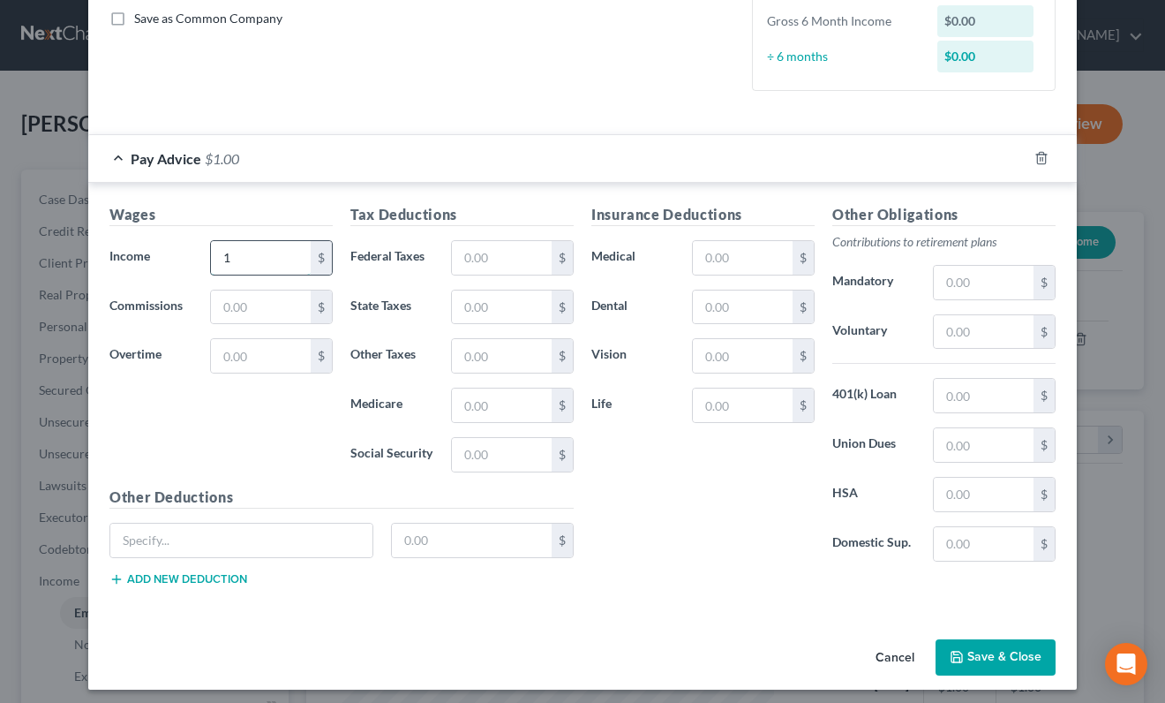
scroll to position [412, 0]
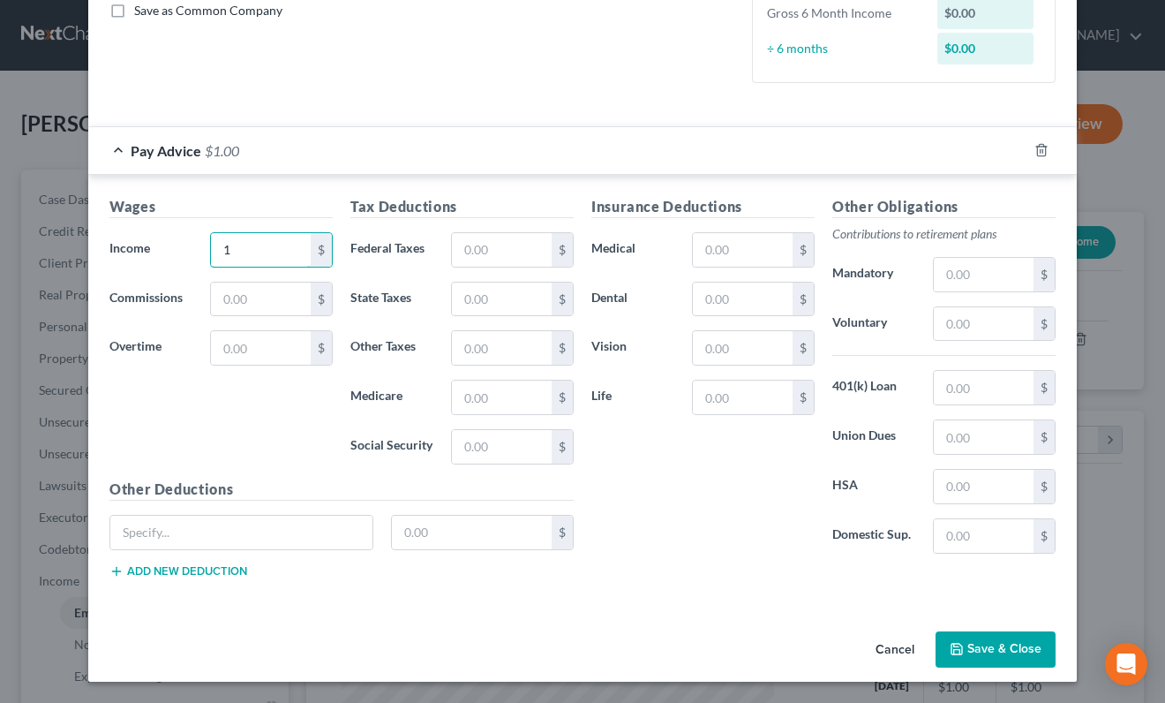
type input "1"
drag, startPoint x: 1007, startPoint y: 657, endPoint x: 997, endPoint y: 657, distance: 10.6
click at [1007, 657] on button "Save & Close" at bounding box center [996, 649] width 120 height 37
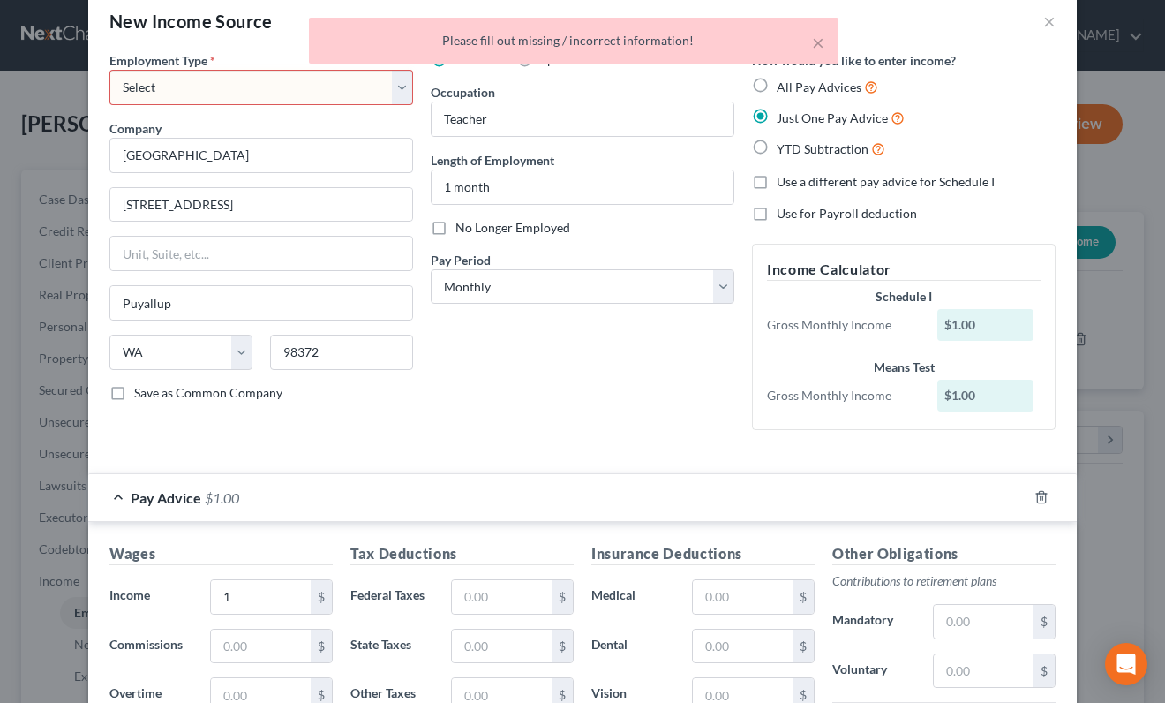
scroll to position [0, 0]
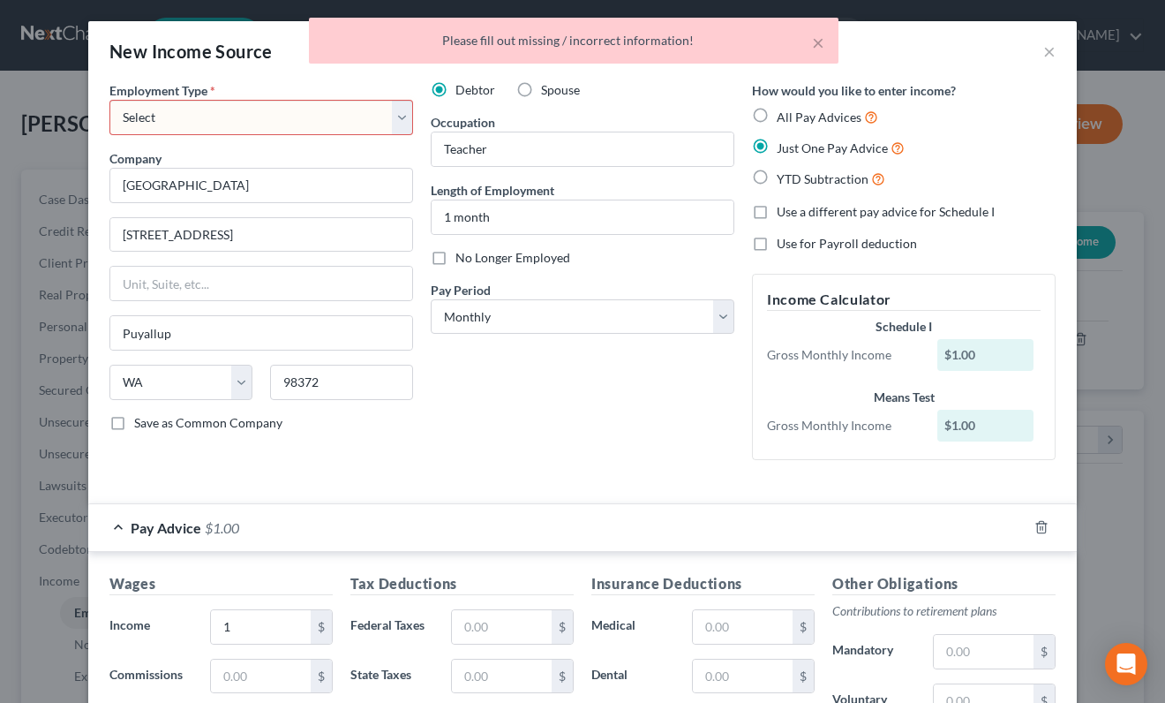
click at [300, 117] on select "Select Full or [DEMOGRAPHIC_DATA] Employment Self Employment" at bounding box center [261, 117] width 304 height 35
select select "0"
click at [109, 100] on select "Select Full or [DEMOGRAPHIC_DATA] Employment Self Employment" at bounding box center [261, 117] width 304 height 35
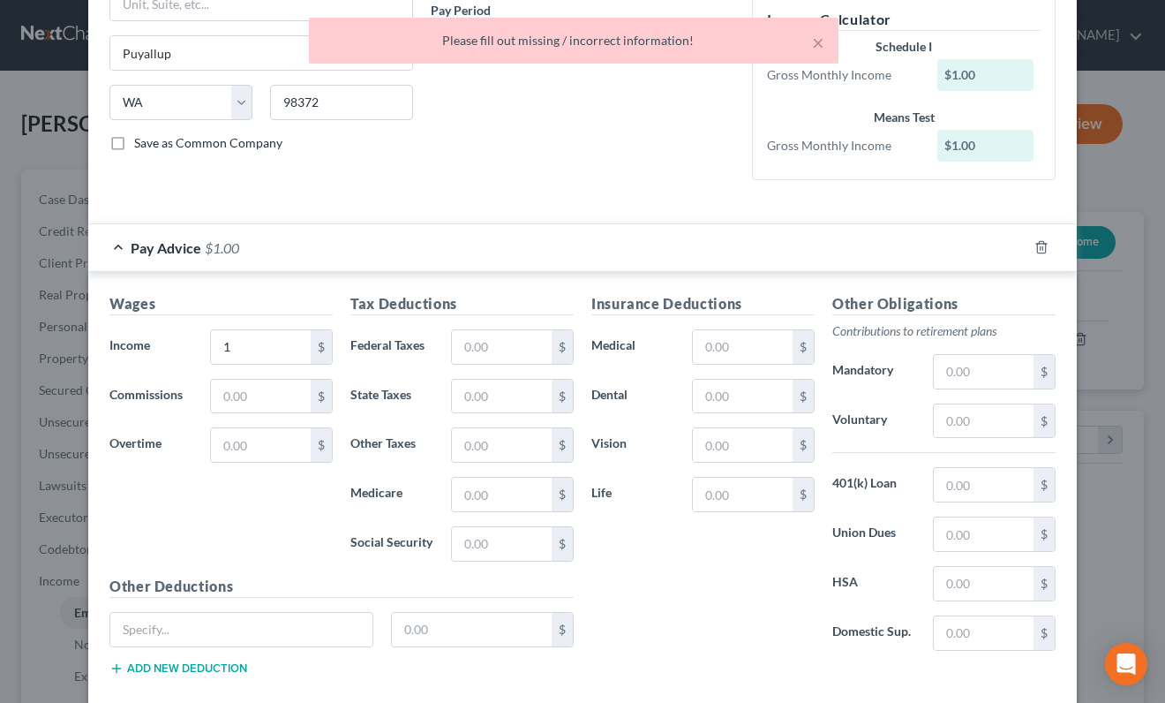
scroll to position [377, 0]
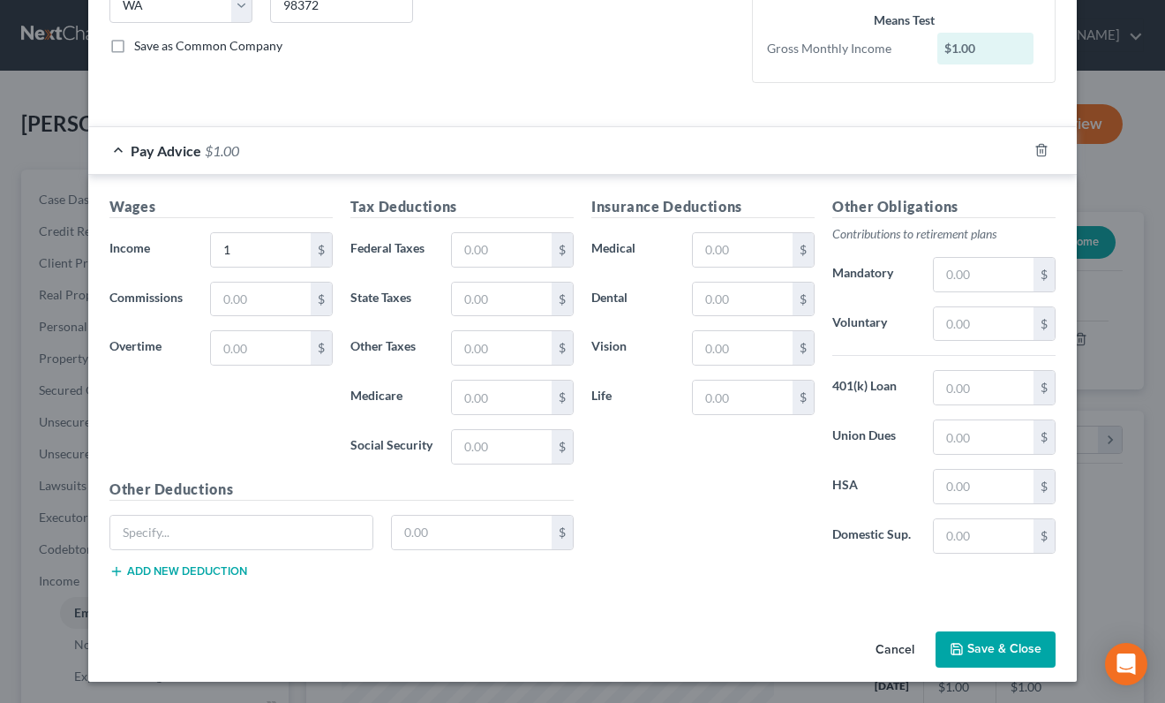
click at [1001, 655] on button "Save & Close" at bounding box center [996, 649] width 120 height 37
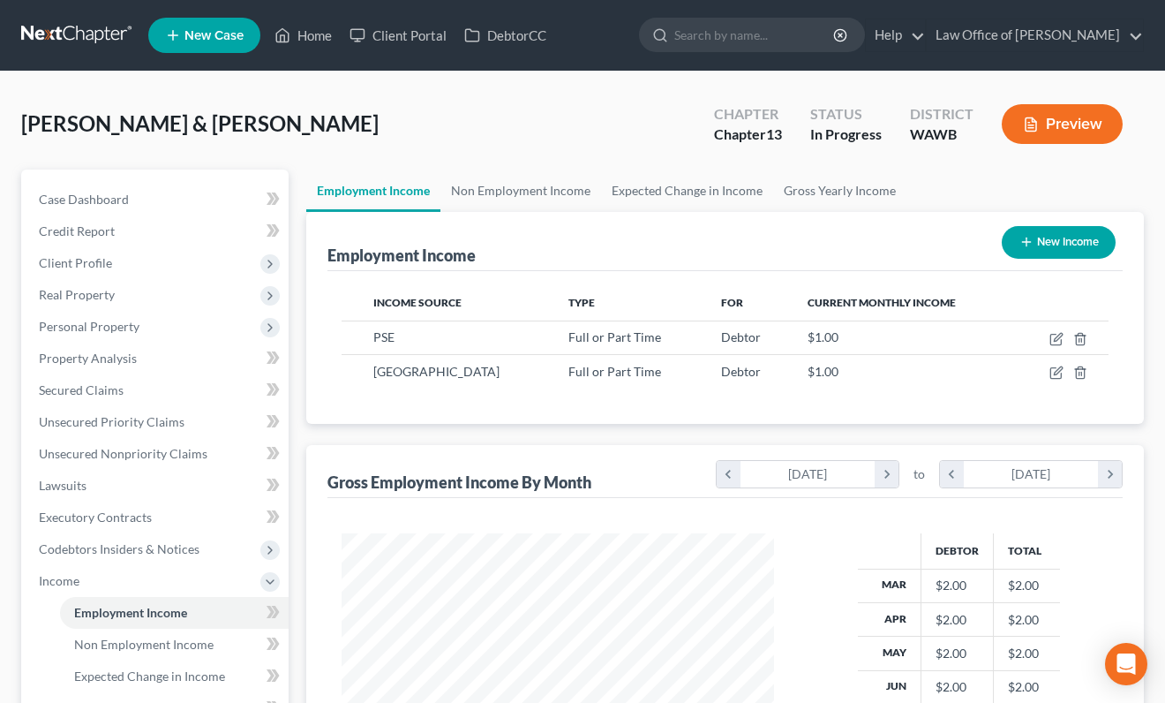
click at [460, 160] on div "[PERSON_NAME] & [PERSON_NAME] Upgraded Chapter Chapter 13 Status In [GEOGRAPHIC…" at bounding box center [582, 131] width 1123 height 77
click at [547, 185] on link "Non Employment Income" at bounding box center [521, 191] width 161 height 42
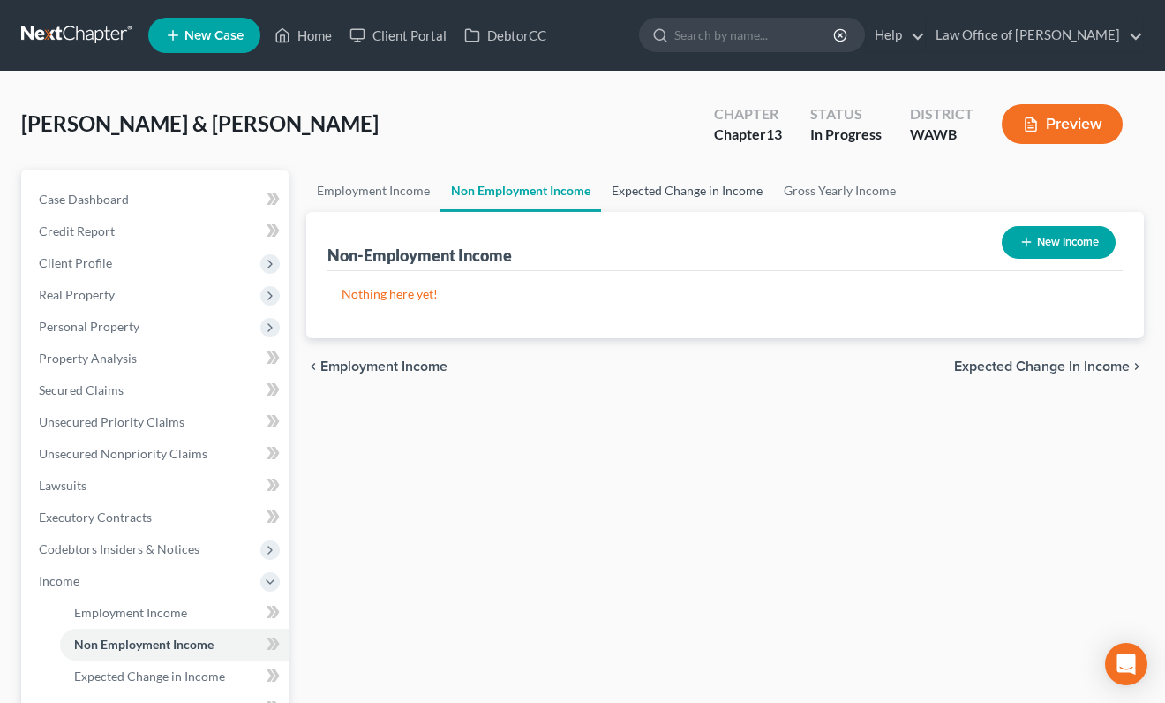
click at [646, 191] on link "Expected Change in Income" at bounding box center [687, 191] width 172 height 42
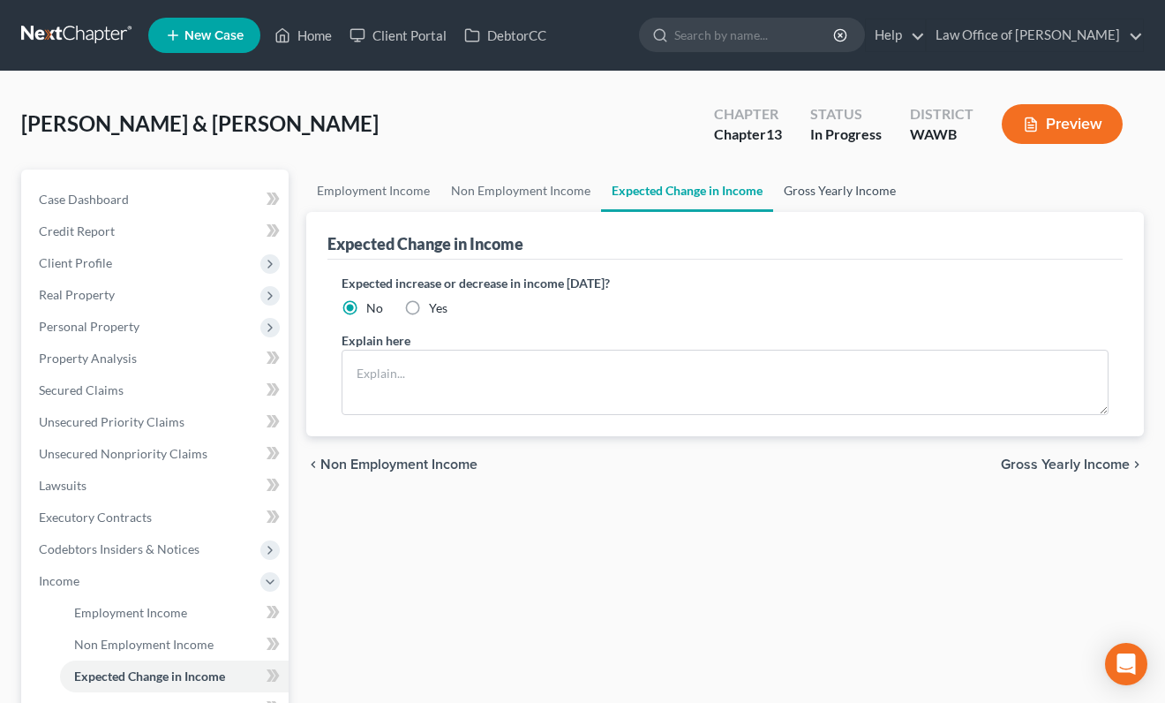
click at [795, 190] on link "Gross Yearly Income" at bounding box center [839, 191] width 133 height 42
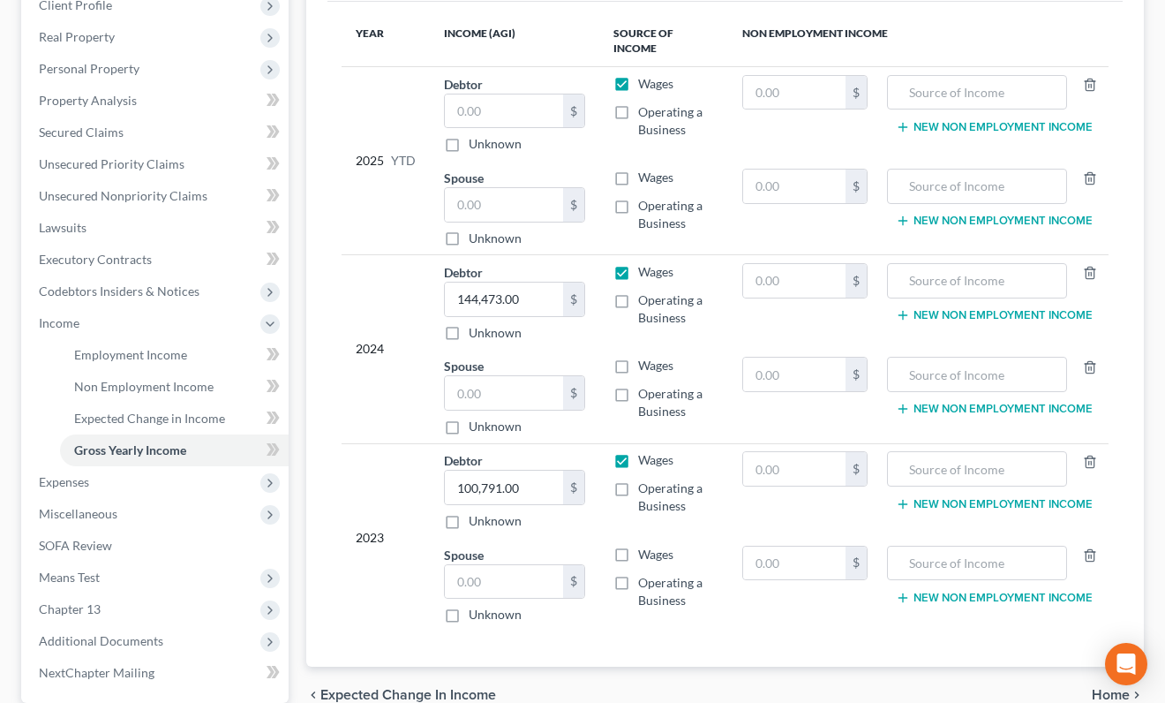
scroll to position [339, 0]
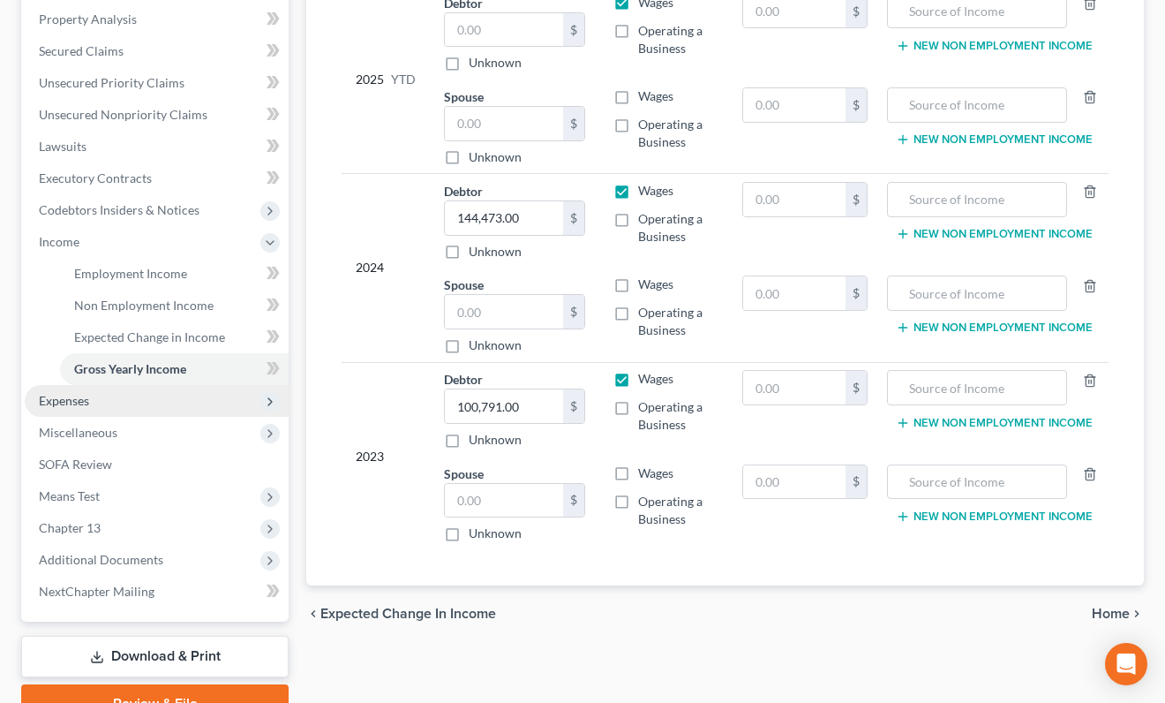
click at [159, 409] on span "Expenses" at bounding box center [157, 401] width 264 height 32
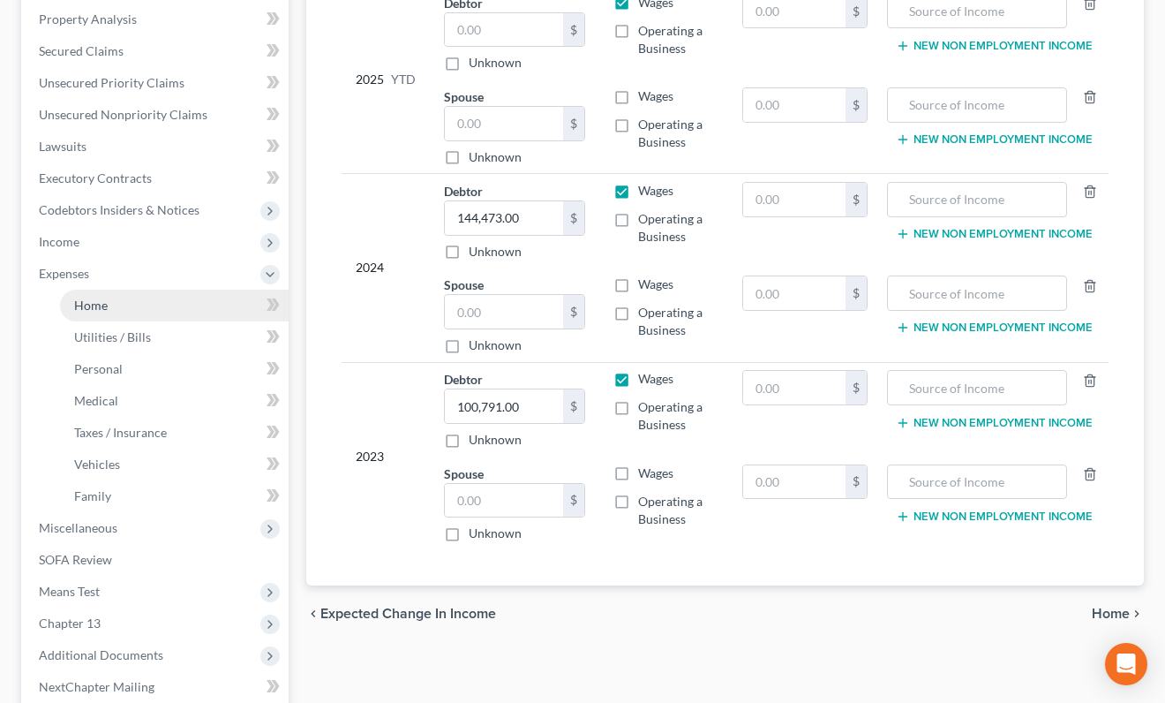
click at [177, 307] on link "Home" at bounding box center [174, 306] width 229 height 32
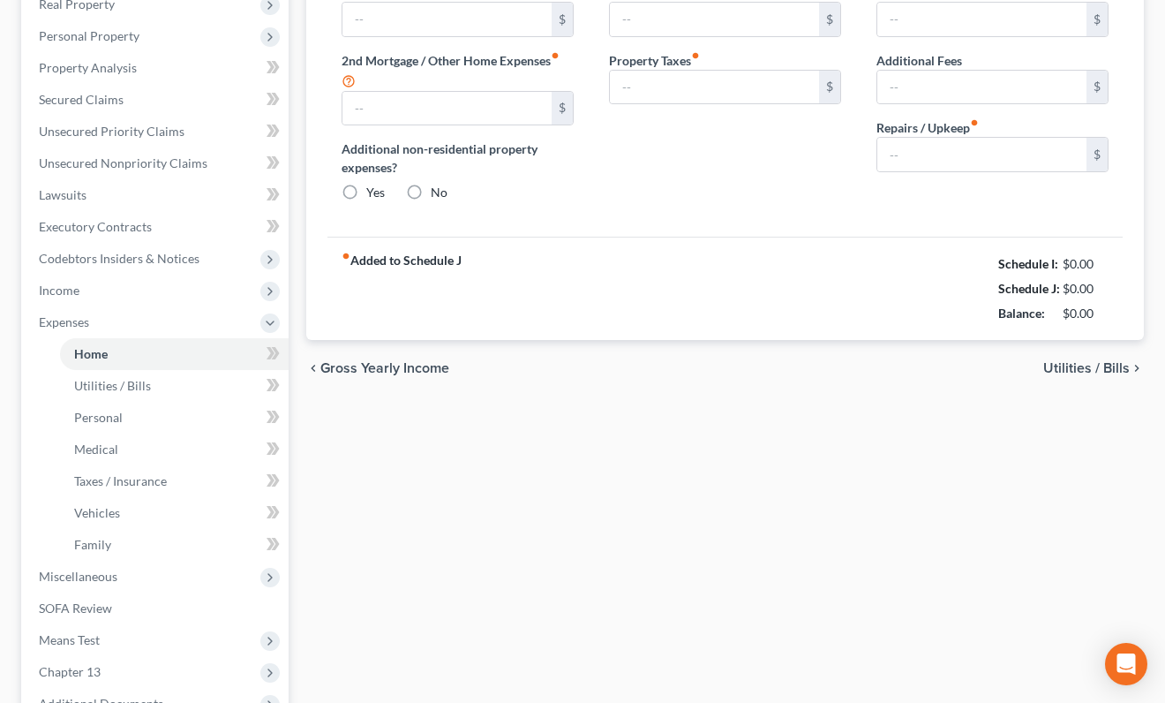
type input "2,680.00"
type input "0.00"
radio input "true"
type input "0.00"
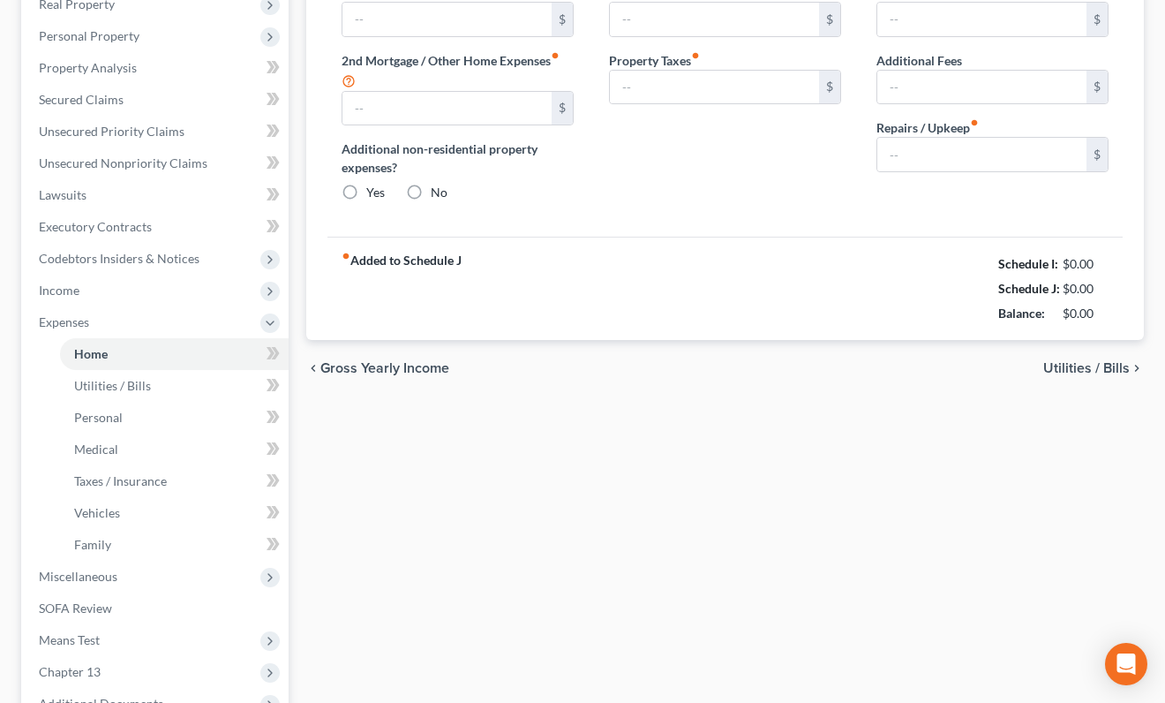
type input "0.00"
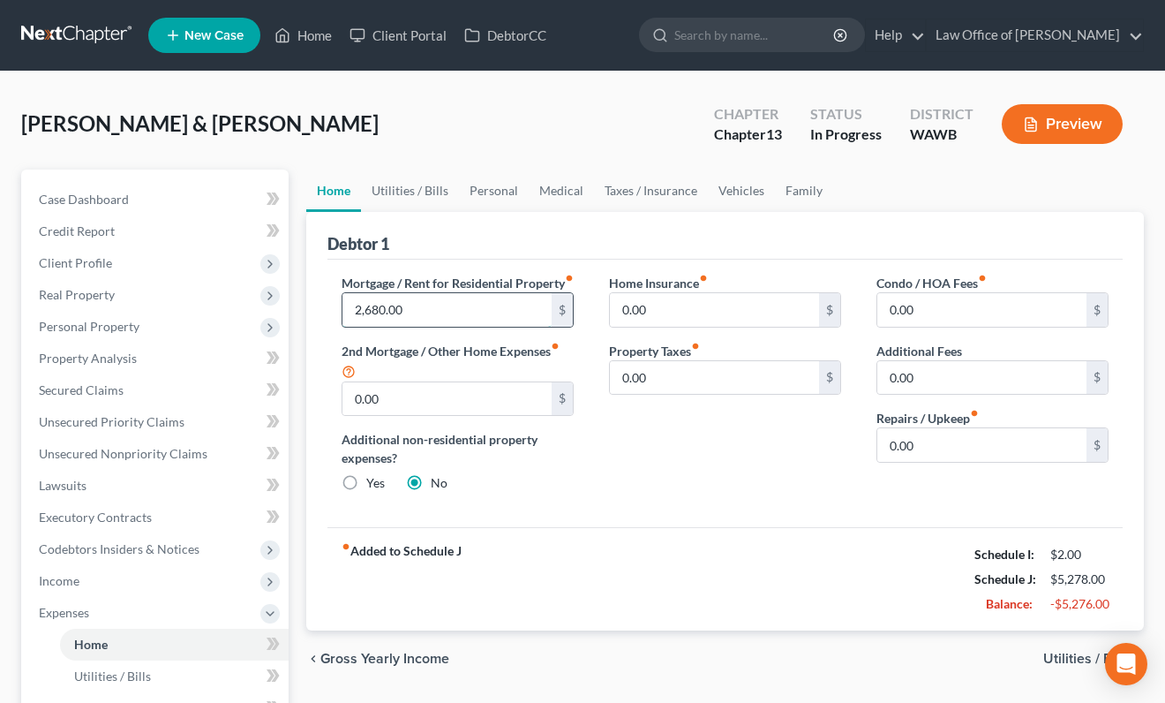
click at [441, 327] on input "2,680.00" at bounding box center [447, 310] width 209 height 34
type input "2,982"
click at [417, 193] on link "Utilities / Bills" at bounding box center [410, 191] width 98 height 42
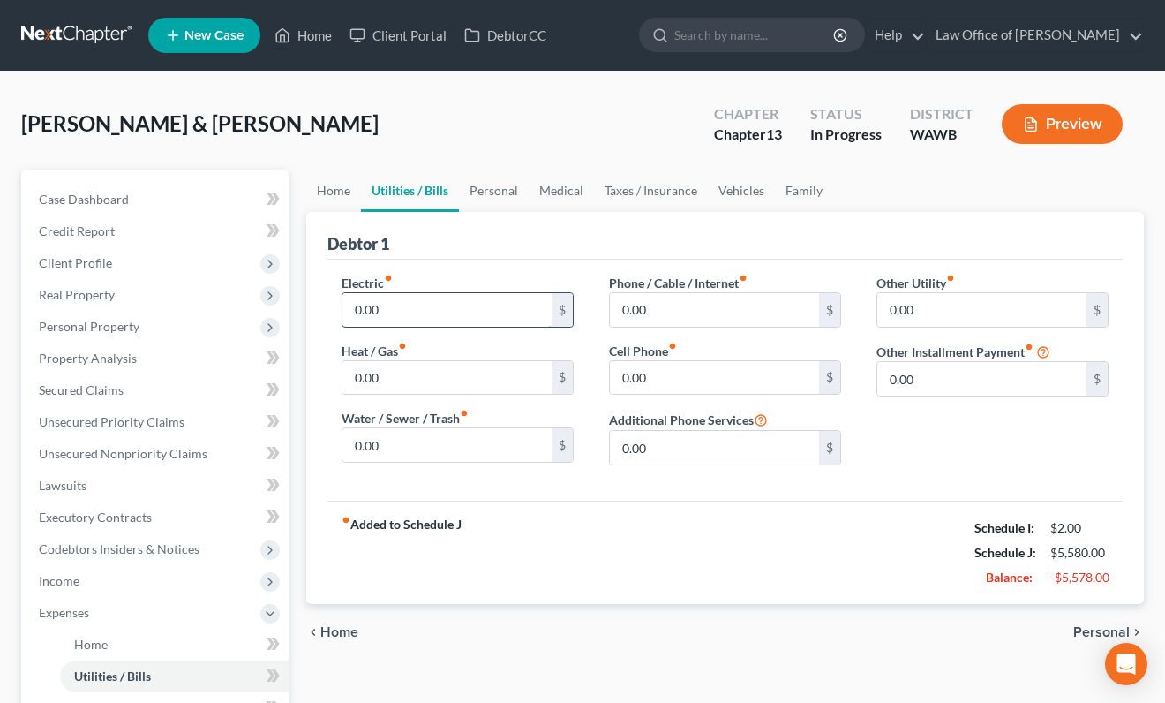
click at [393, 315] on input "0.00" at bounding box center [447, 310] width 209 height 34
type input "266"
click at [674, 309] on input "0.00" at bounding box center [714, 310] width 209 height 34
click at [678, 372] on input "0.00" at bounding box center [714, 378] width 209 height 34
type input "267"
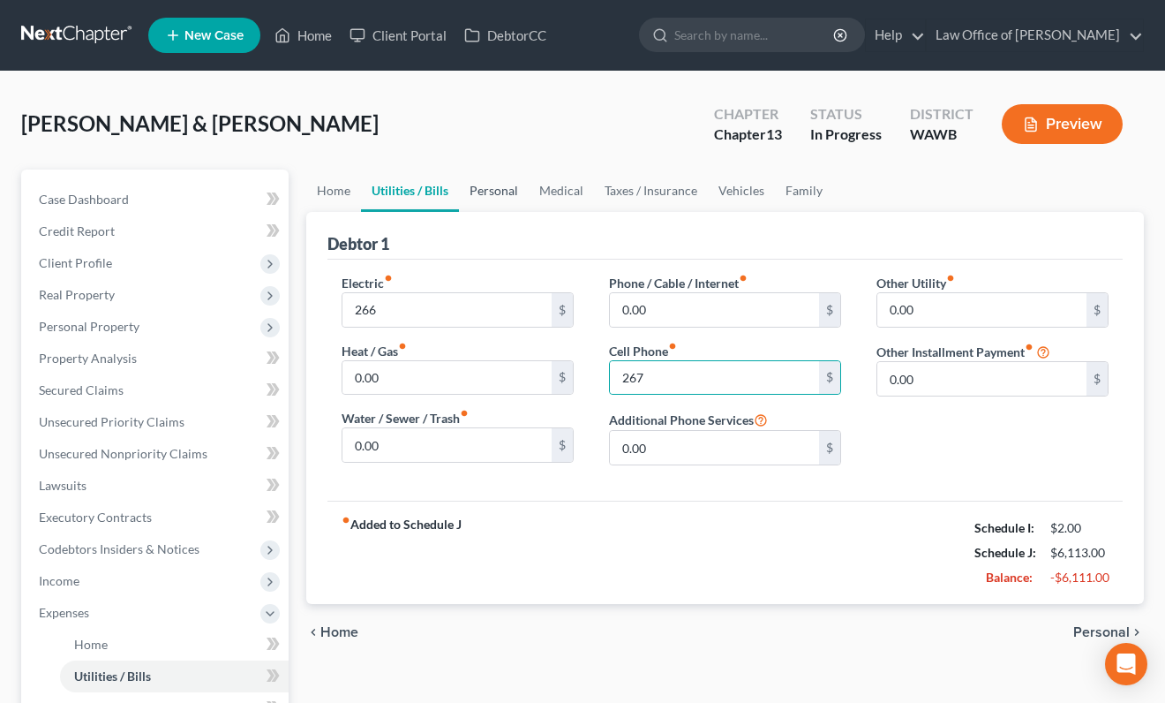
click at [499, 195] on link "Personal" at bounding box center [494, 191] width 70 height 42
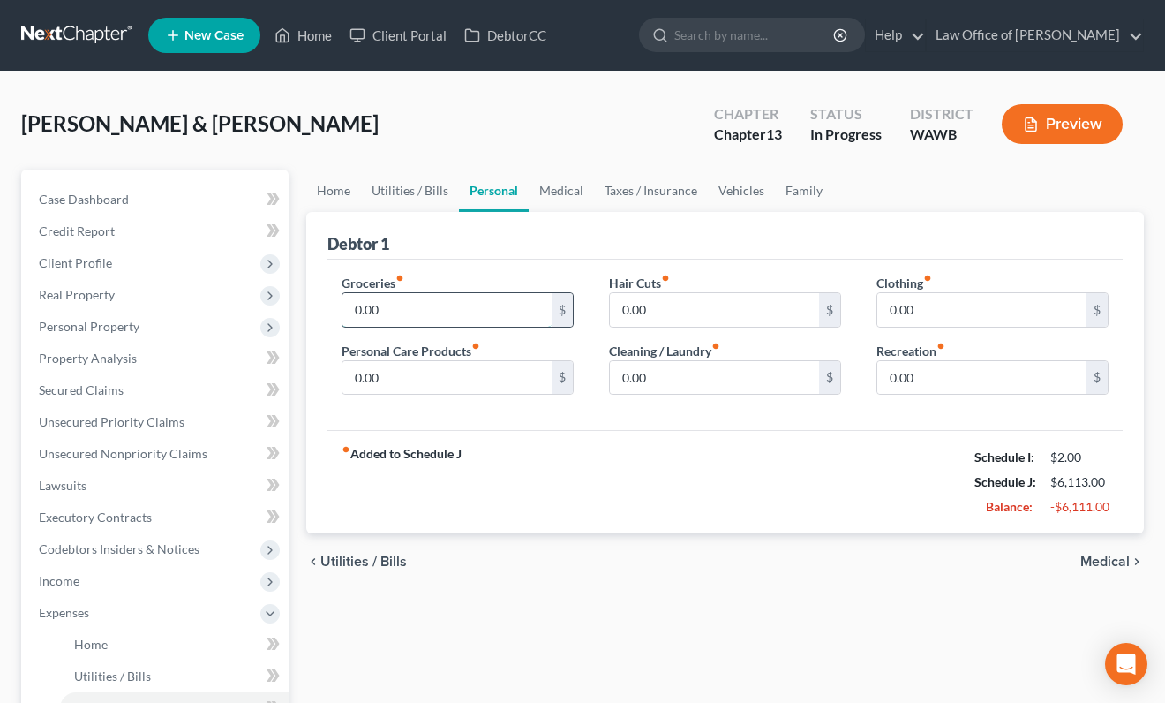
click at [450, 322] on input "0.00" at bounding box center [447, 310] width 209 height 34
type input "500"
click at [548, 196] on link "Medical" at bounding box center [561, 191] width 65 height 42
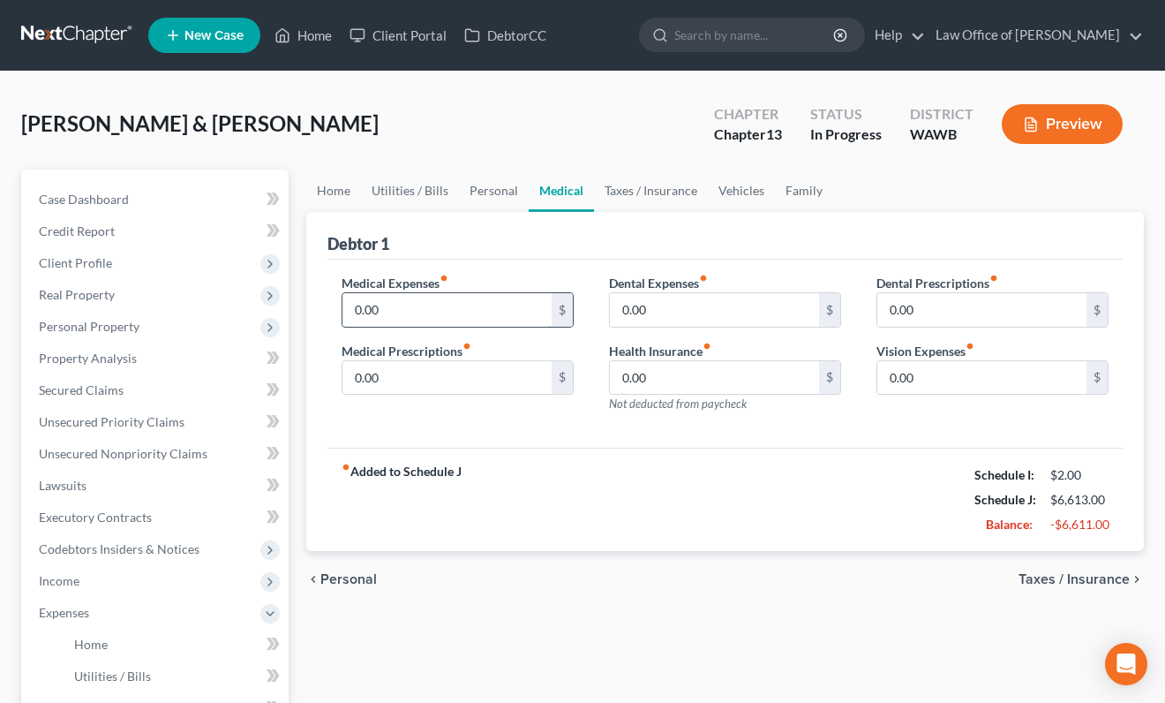
click at [455, 304] on input "0.00" at bounding box center [447, 310] width 209 height 34
click at [638, 189] on link "Taxes / Insurance" at bounding box center [651, 191] width 114 height 42
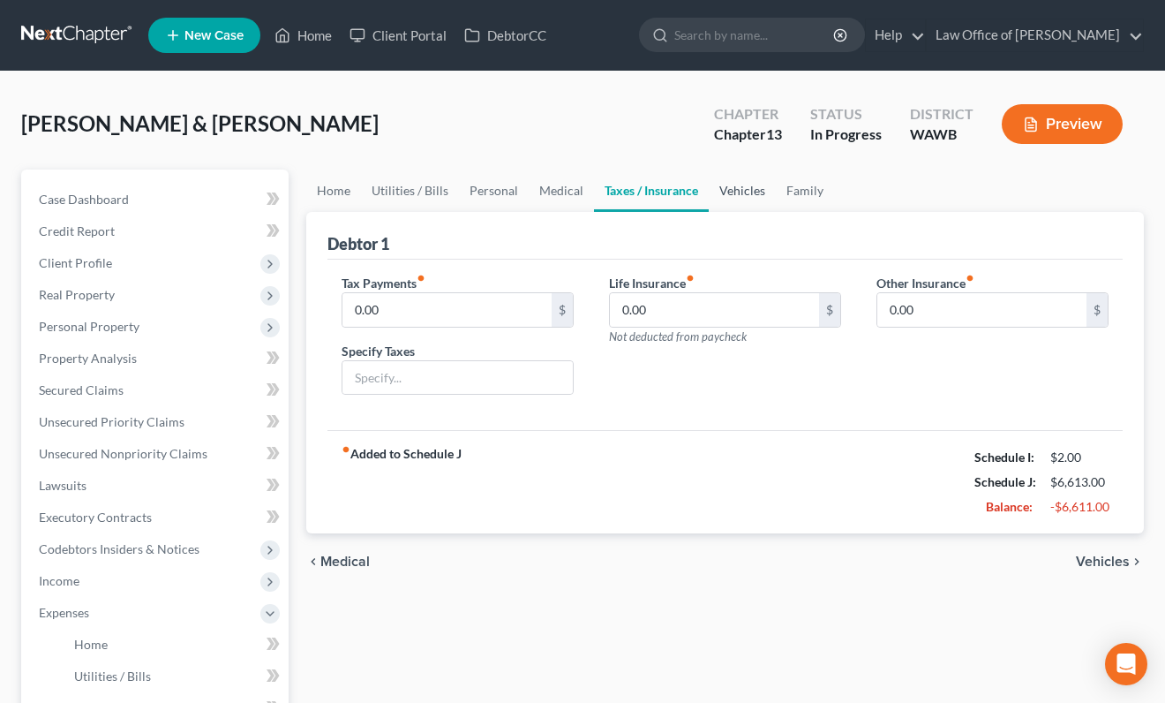
click at [743, 201] on link "Vehicles" at bounding box center [742, 191] width 67 height 42
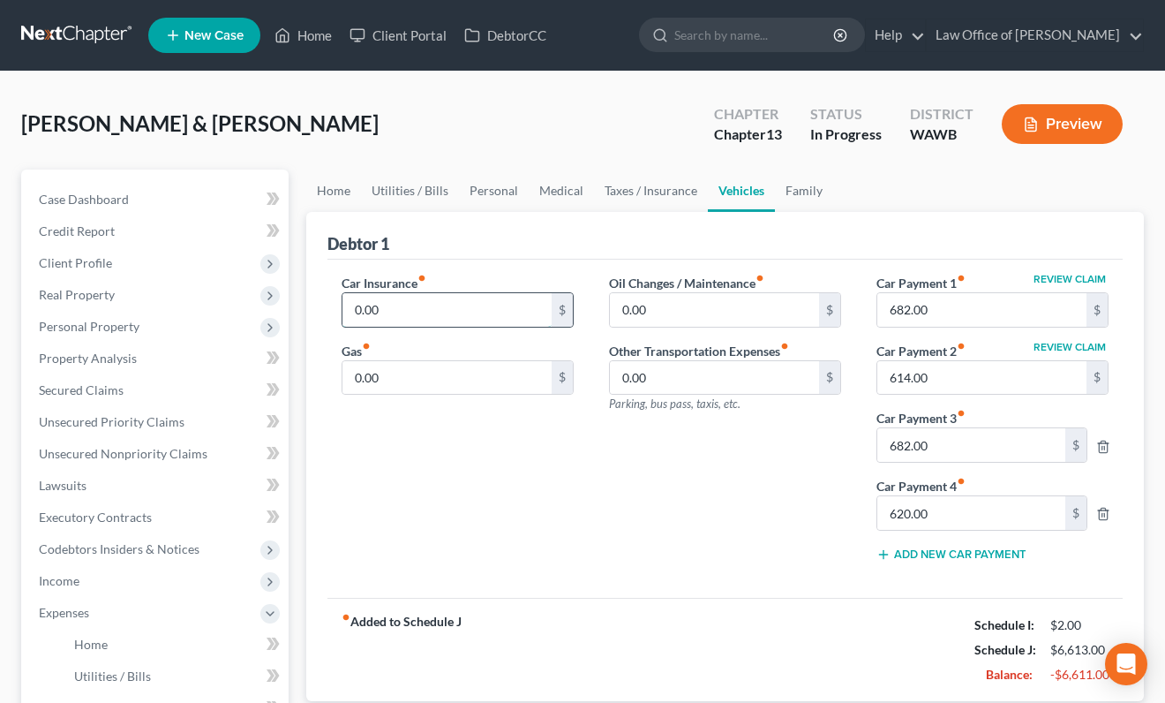
click at [460, 318] on input "0.00" at bounding box center [447, 310] width 209 height 34
type input "316"
click at [1104, 445] on icon "button" at bounding box center [1104, 447] width 14 height 14
type input "620.00"
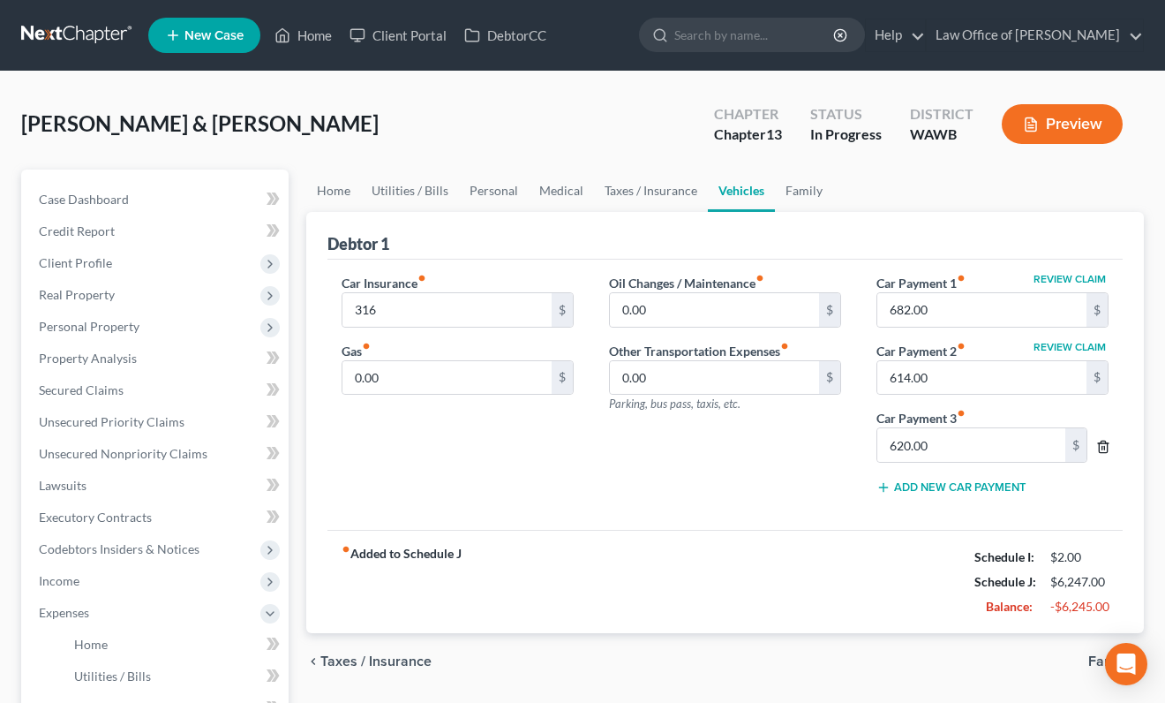
click at [1104, 443] on icon "button" at bounding box center [1104, 447] width 14 height 14
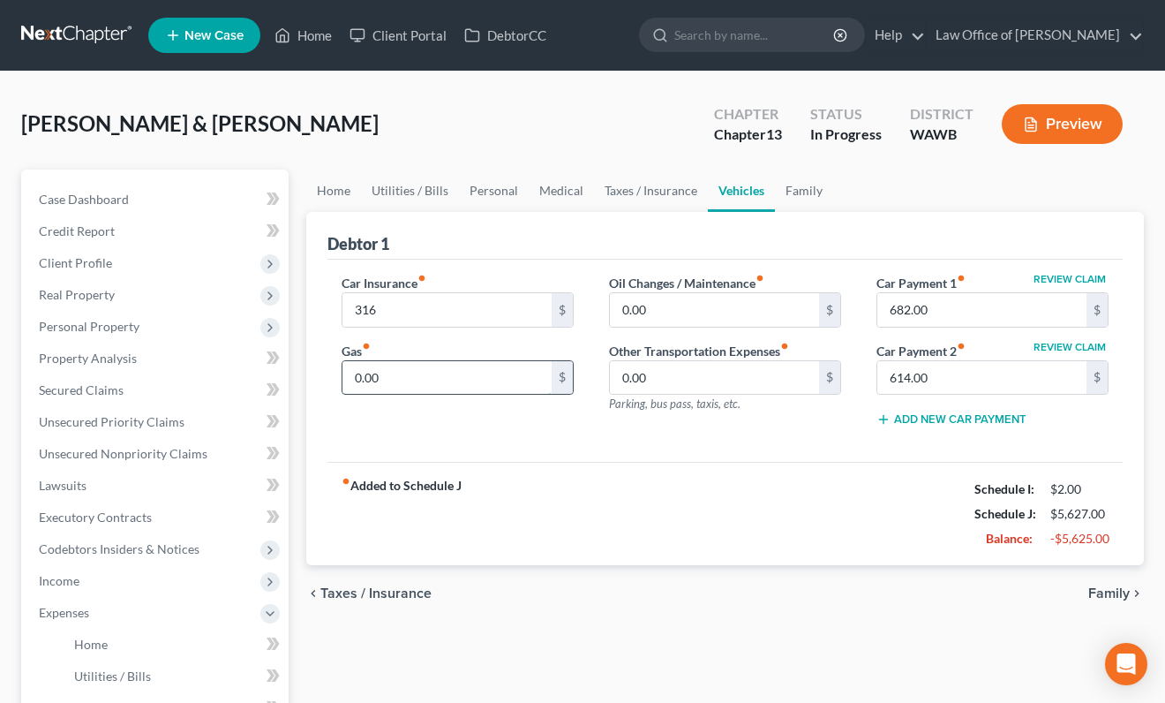
click at [416, 381] on input "0.00" at bounding box center [447, 378] width 209 height 34
drag, startPoint x: 400, startPoint y: 377, endPoint x: 279, endPoint y: 376, distance: 121.0
click at [279, 376] on div "Petition Navigation Case Dashboard Payments Invoices Payments Payments Credit R…" at bounding box center [582, 664] width 1141 height 988
type input "250"
click at [785, 203] on link "Family" at bounding box center [804, 191] width 58 height 42
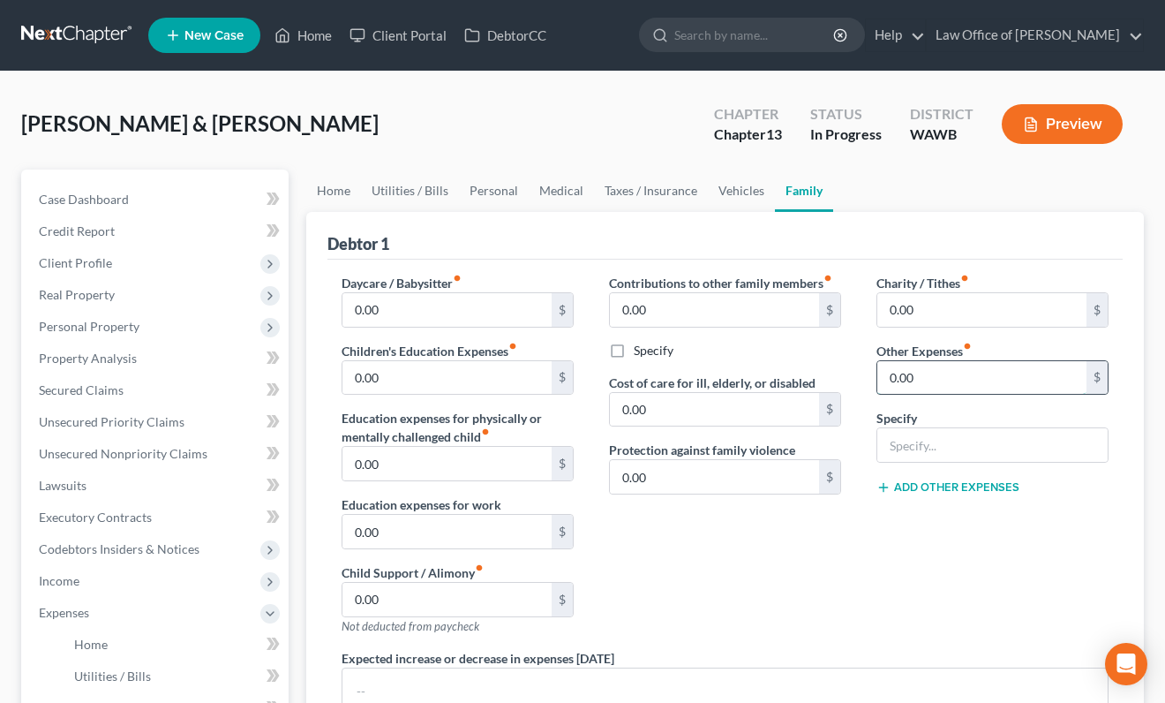
click at [943, 391] on input "0.00" at bounding box center [982, 378] width 209 height 34
type input "100"
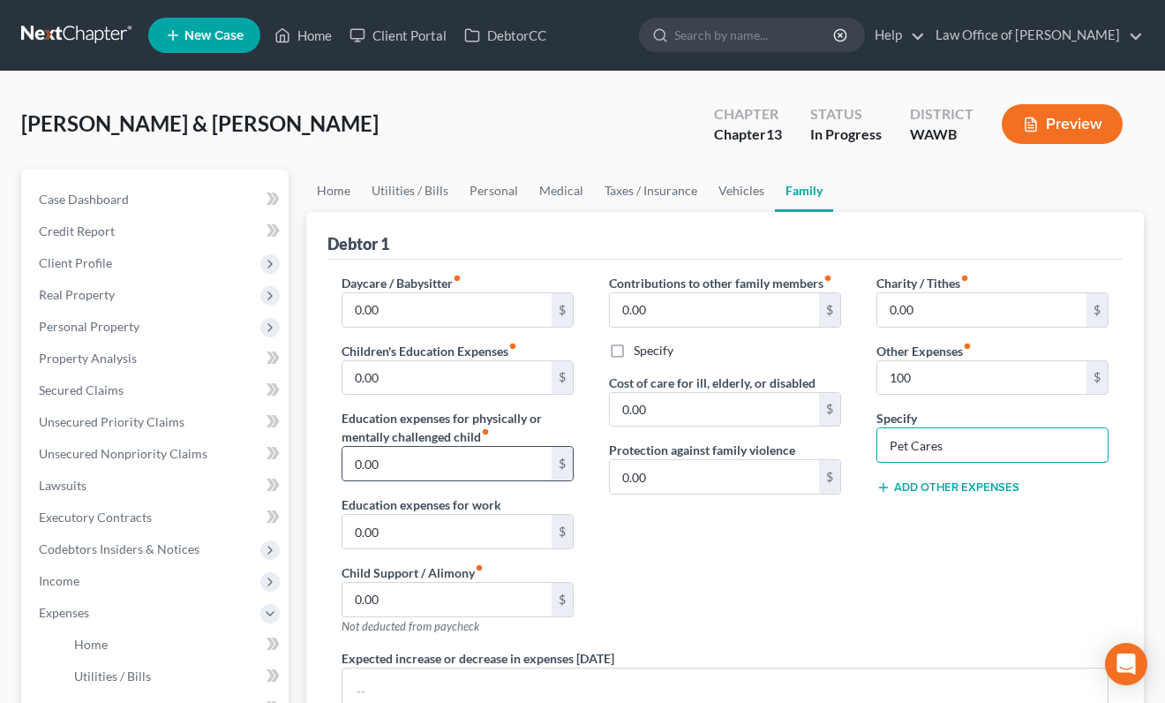
type input "Pet Cares"
click at [395, 465] on input "0.00" at bounding box center [447, 464] width 209 height 34
click at [388, 533] on input "0.00" at bounding box center [447, 532] width 209 height 34
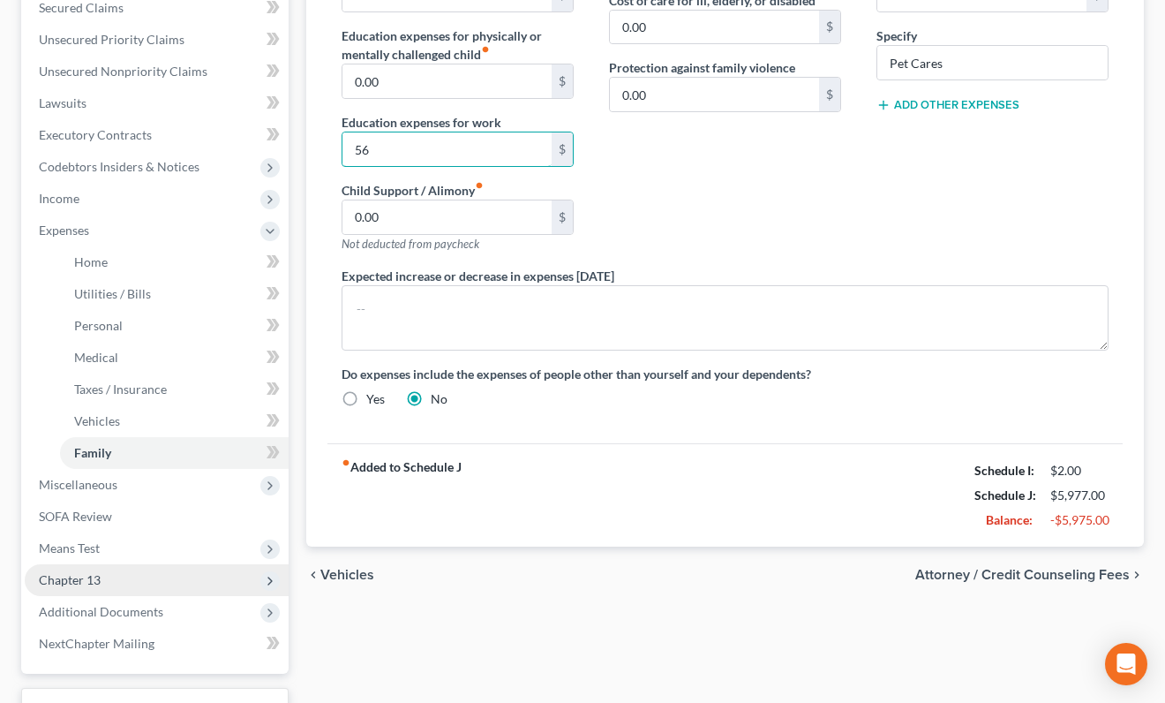
scroll to position [400, 0]
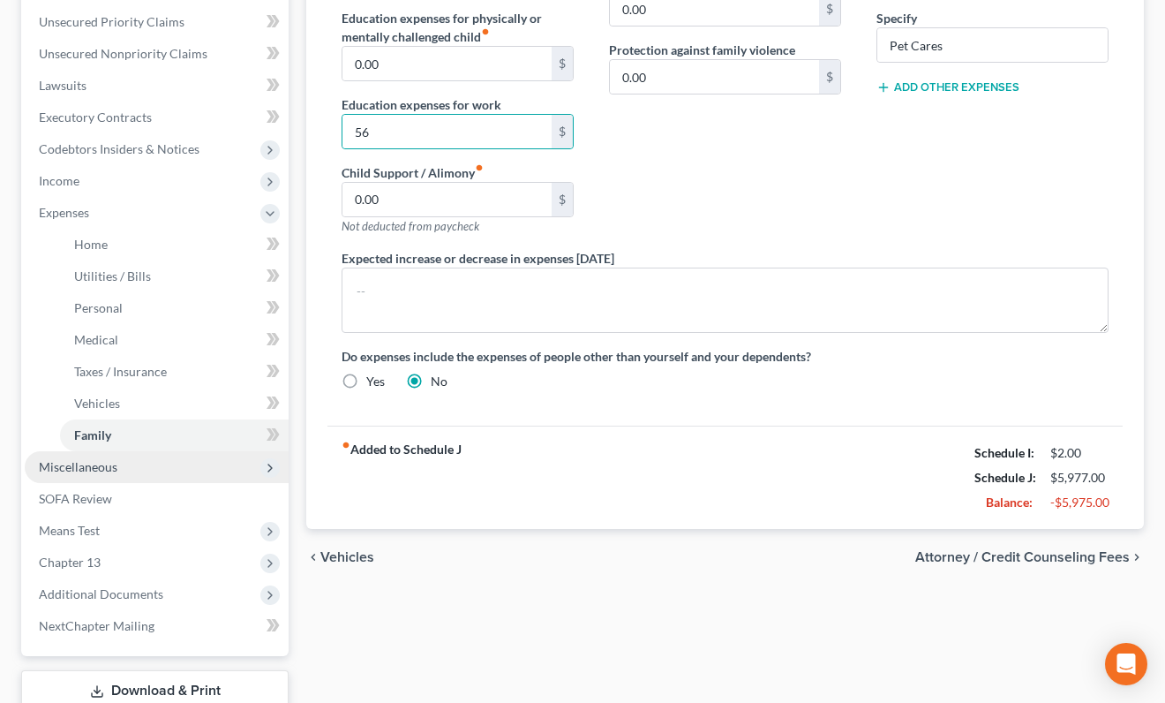
click at [168, 469] on span "Miscellaneous" at bounding box center [157, 467] width 264 height 32
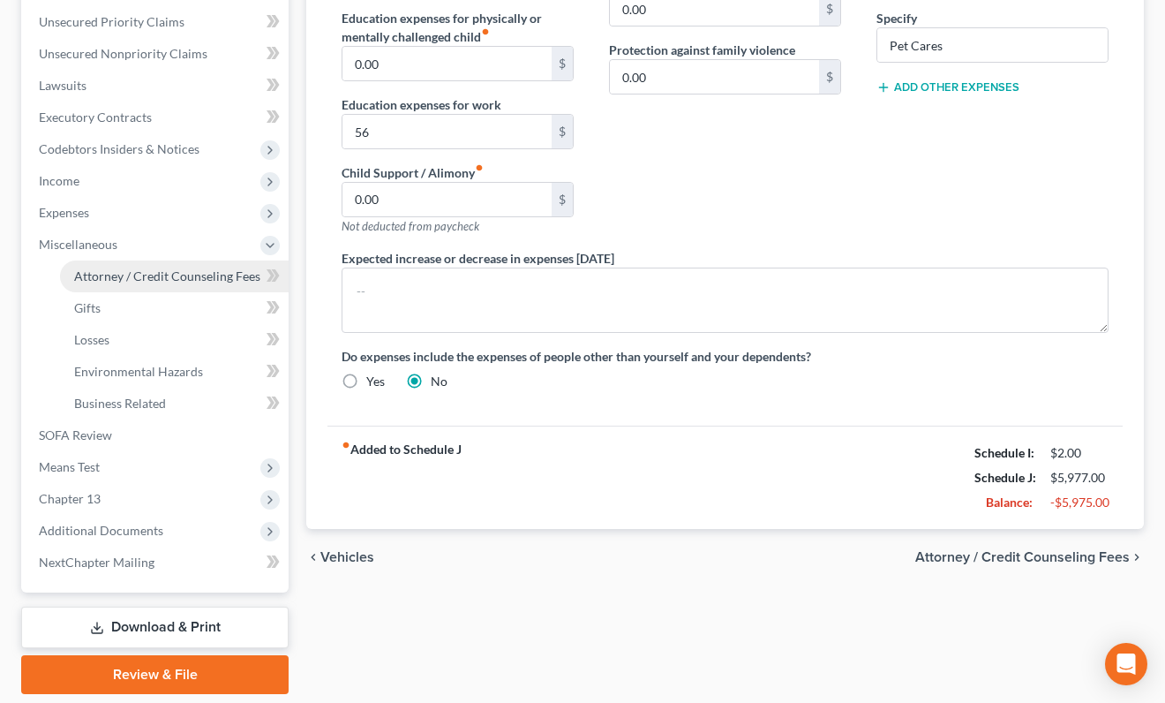
click at [202, 286] on link "Attorney / Credit Counseling Fees" at bounding box center [174, 276] width 229 height 32
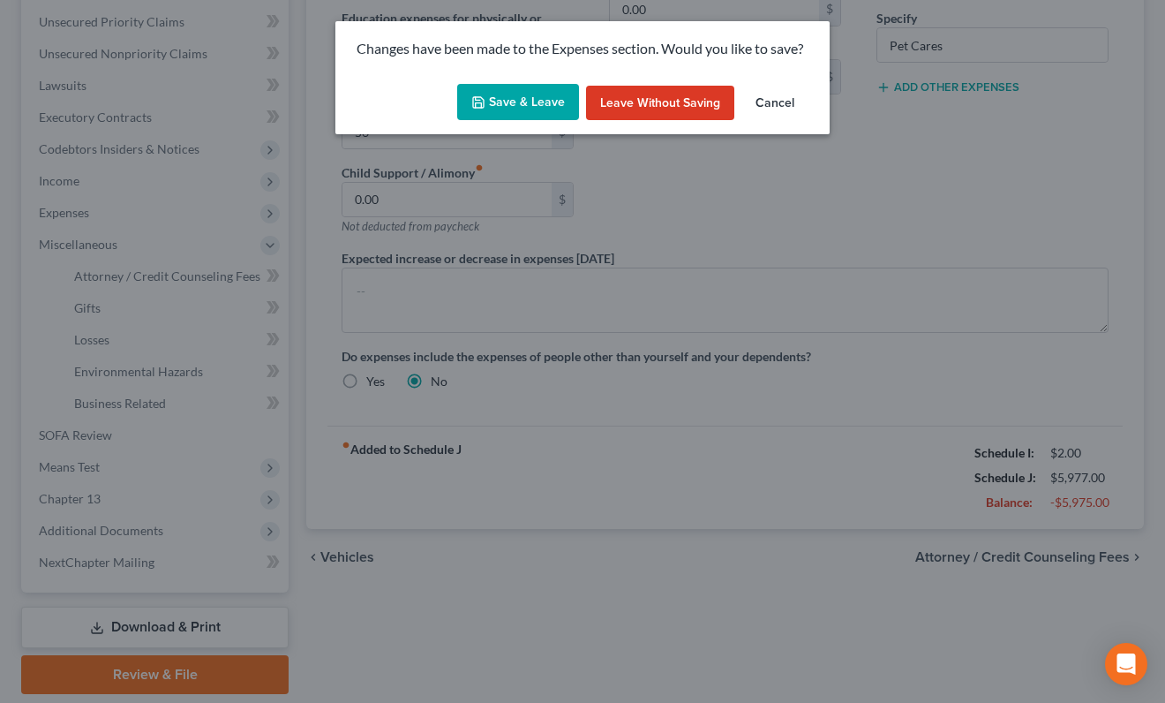
click at [470, 106] on button "Save & Leave" at bounding box center [518, 102] width 122 height 37
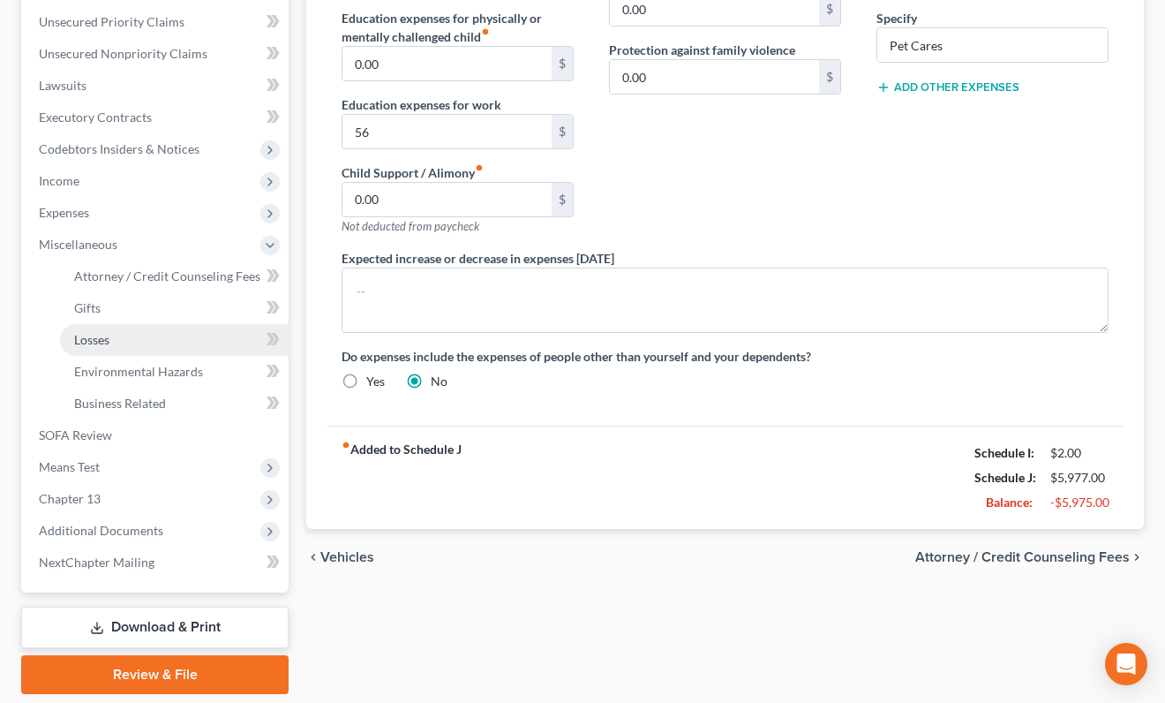
type input "56.00"
type input "100.00"
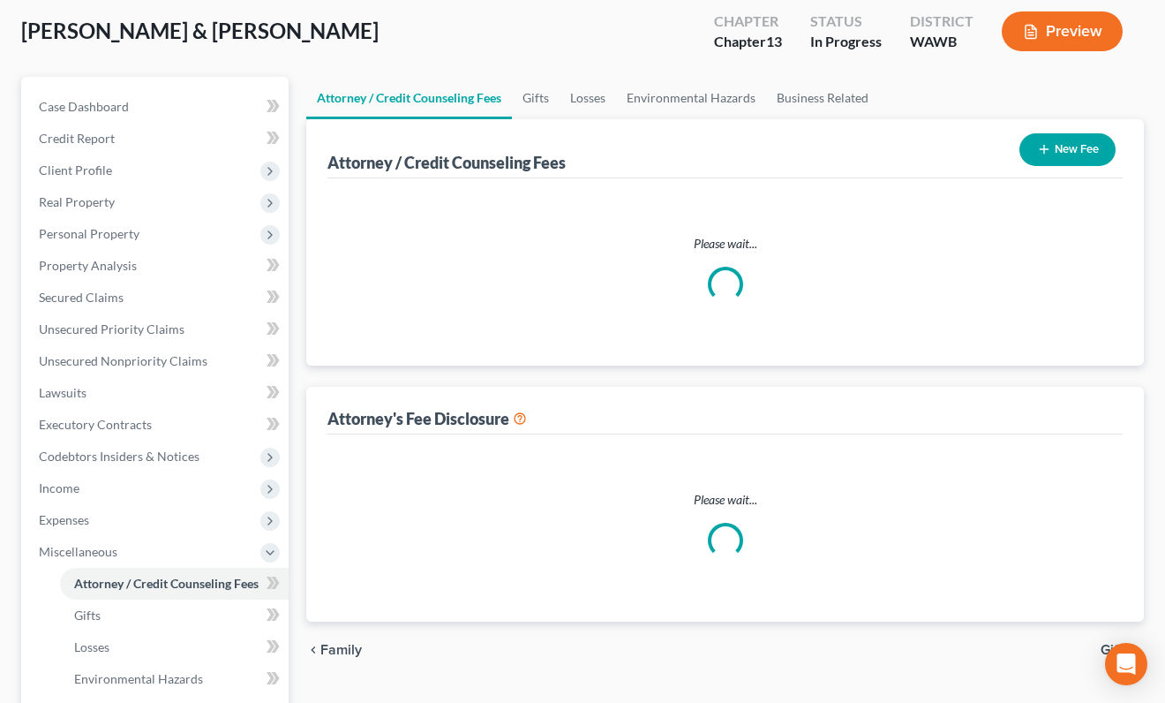
select select "0"
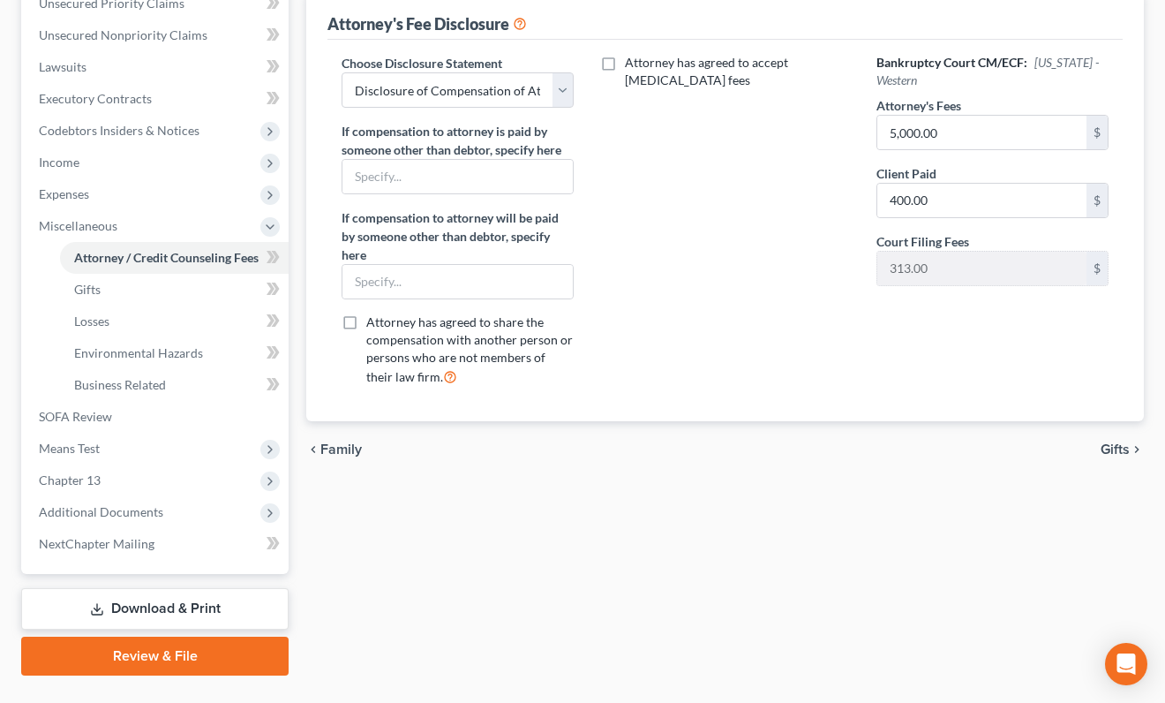
scroll to position [456, 0]
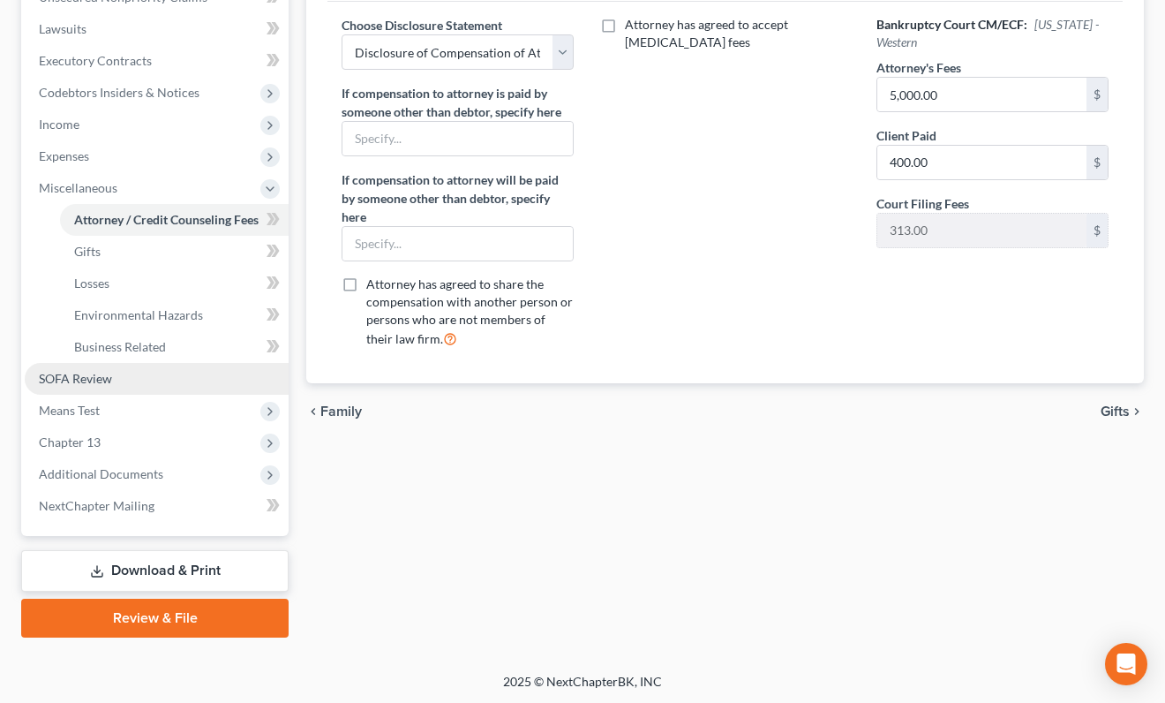
click at [148, 392] on link "SOFA Review" at bounding box center [157, 379] width 264 height 32
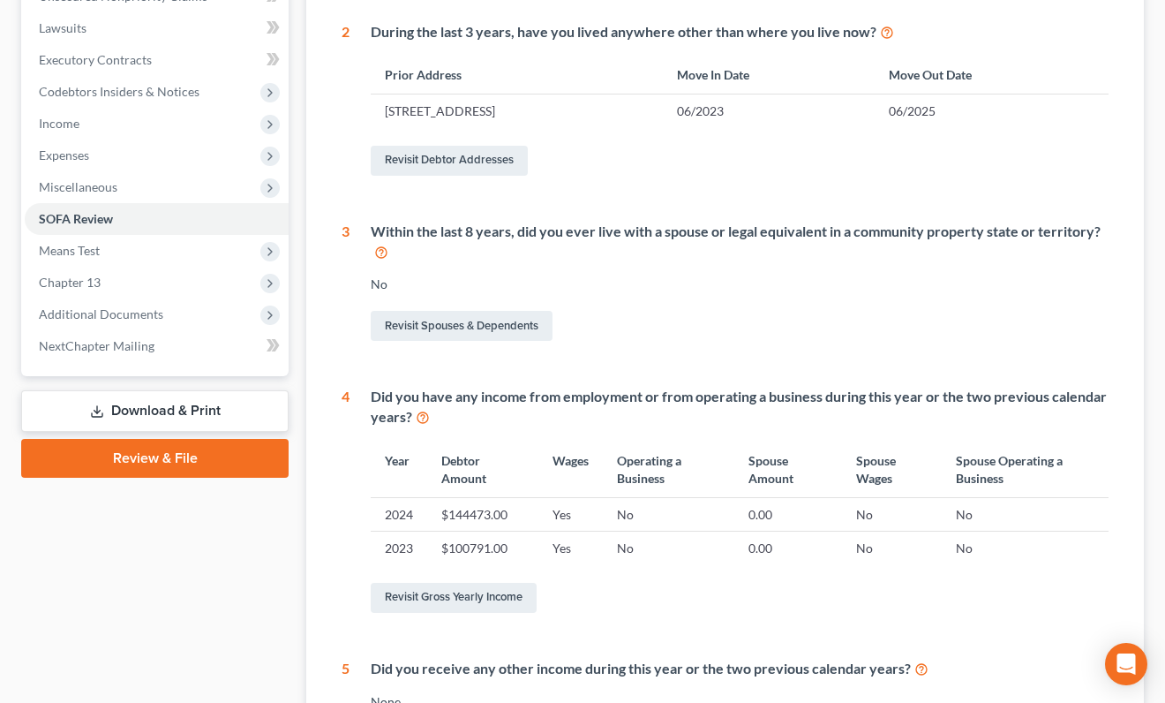
scroll to position [473, 0]
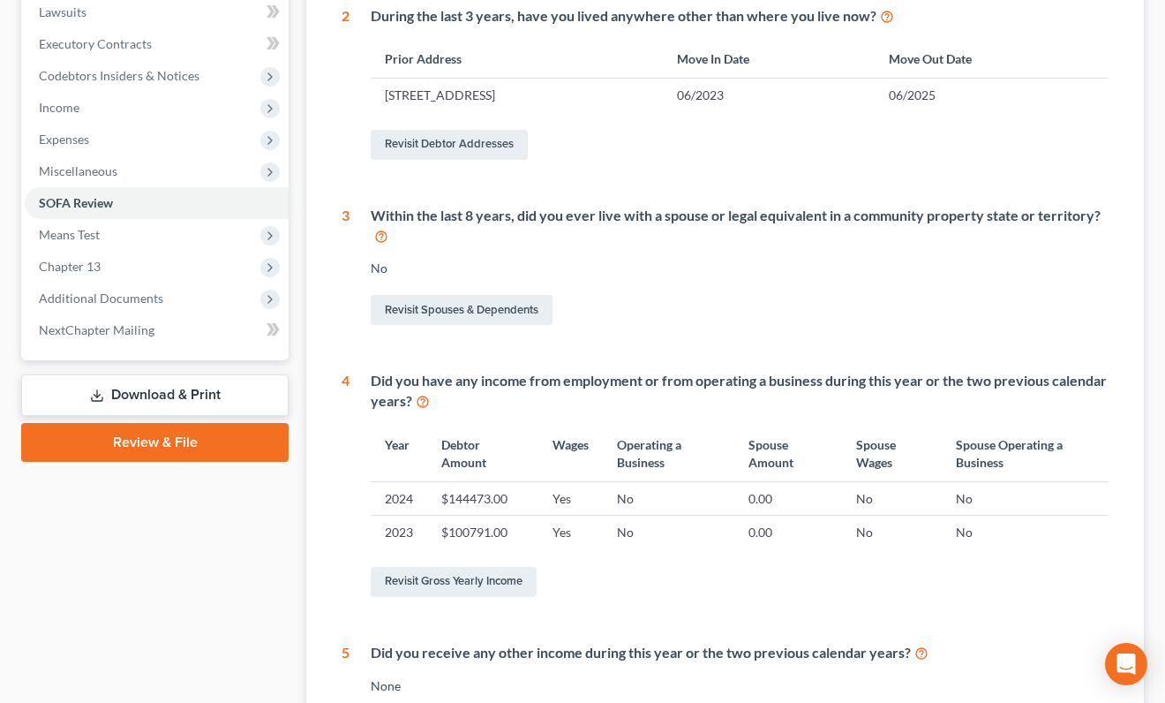
click at [871, 494] on td "No" at bounding box center [892, 498] width 100 height 34
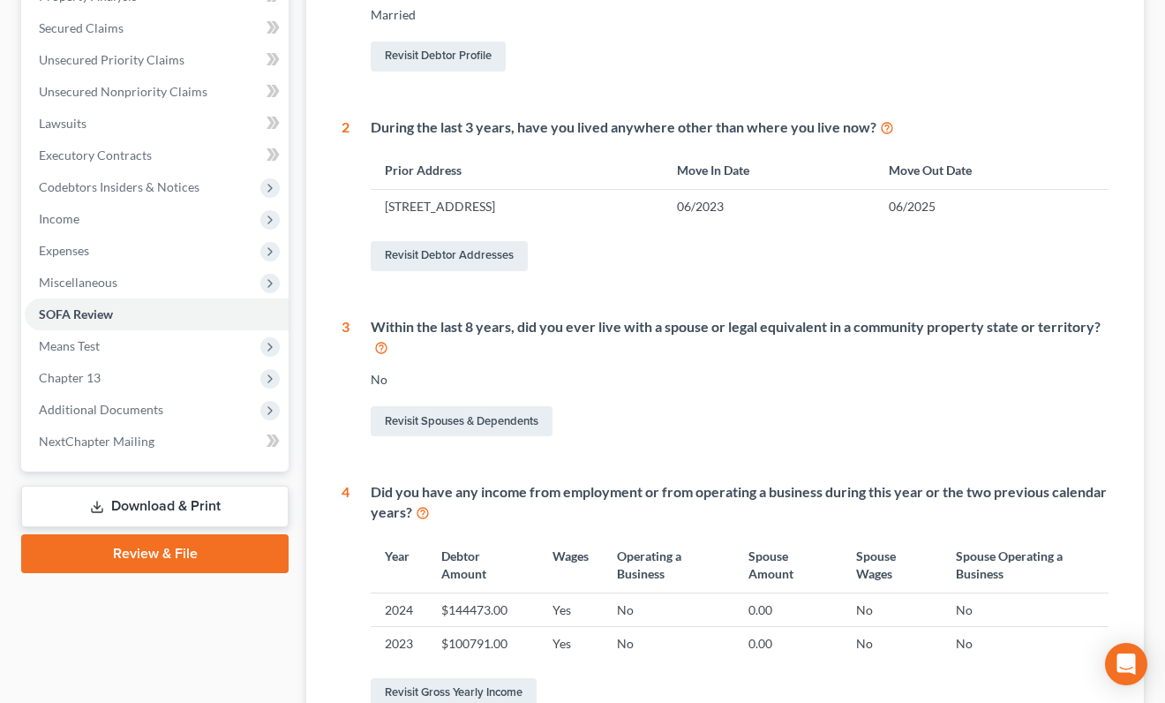
scroll to position [0, 0]
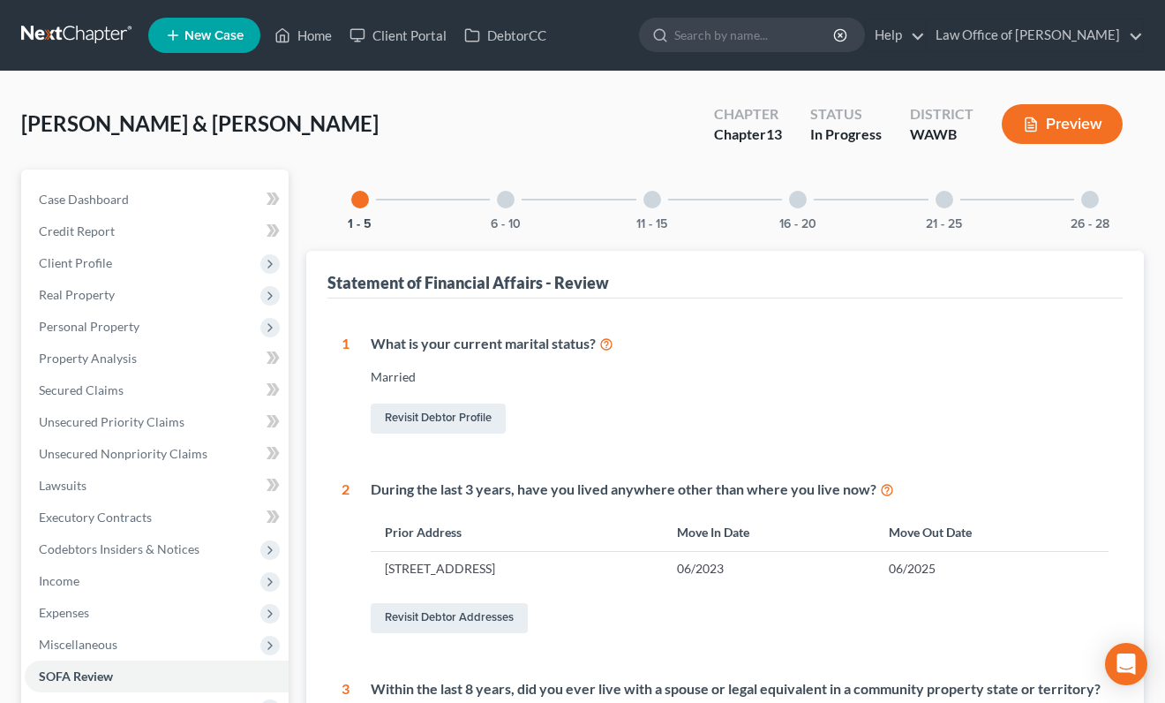
click at [496, 205] on div "6 - 10" at bounding box center [506, 200] width 60 height 60
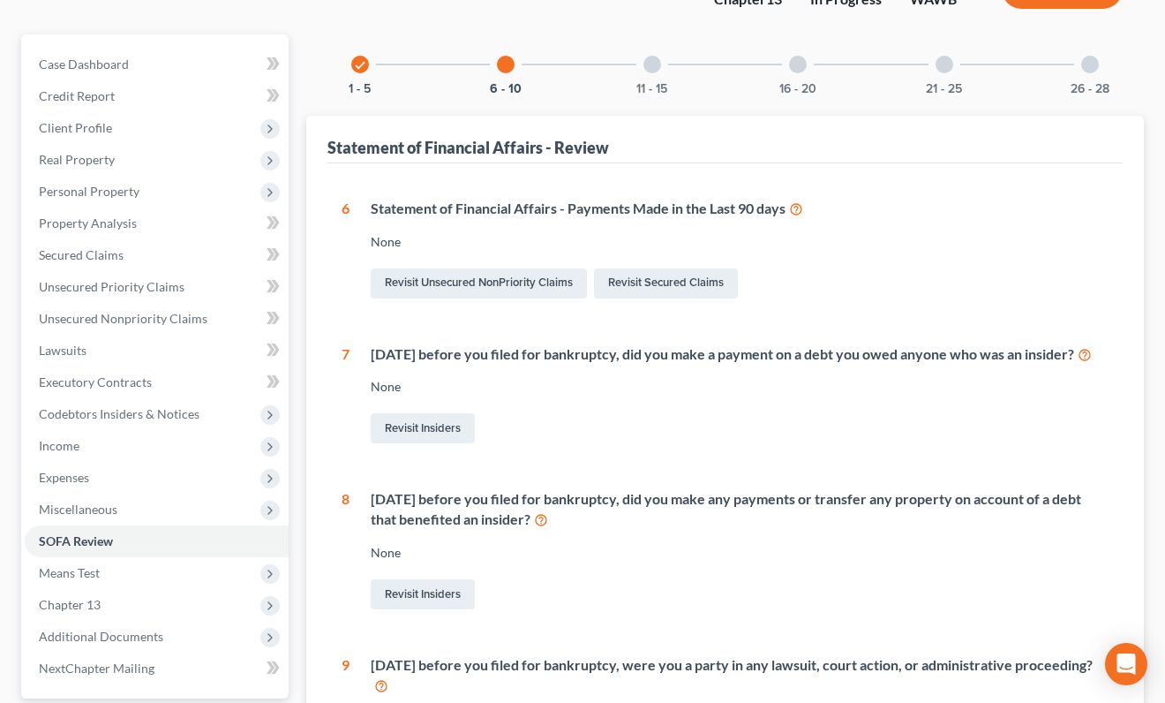
scroll to position [134, 0]
click at [660, 71] on div "11 - 15" at bounding box center [652, 65] width 60 height 60
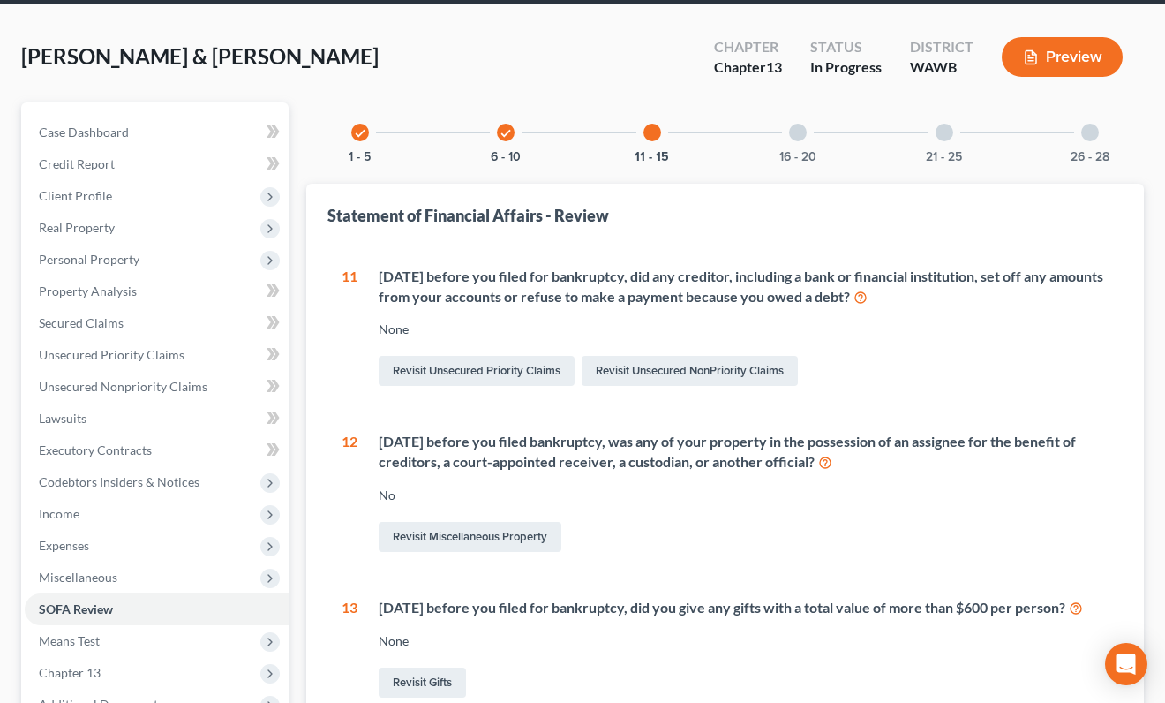
scroll to position [0, 0]
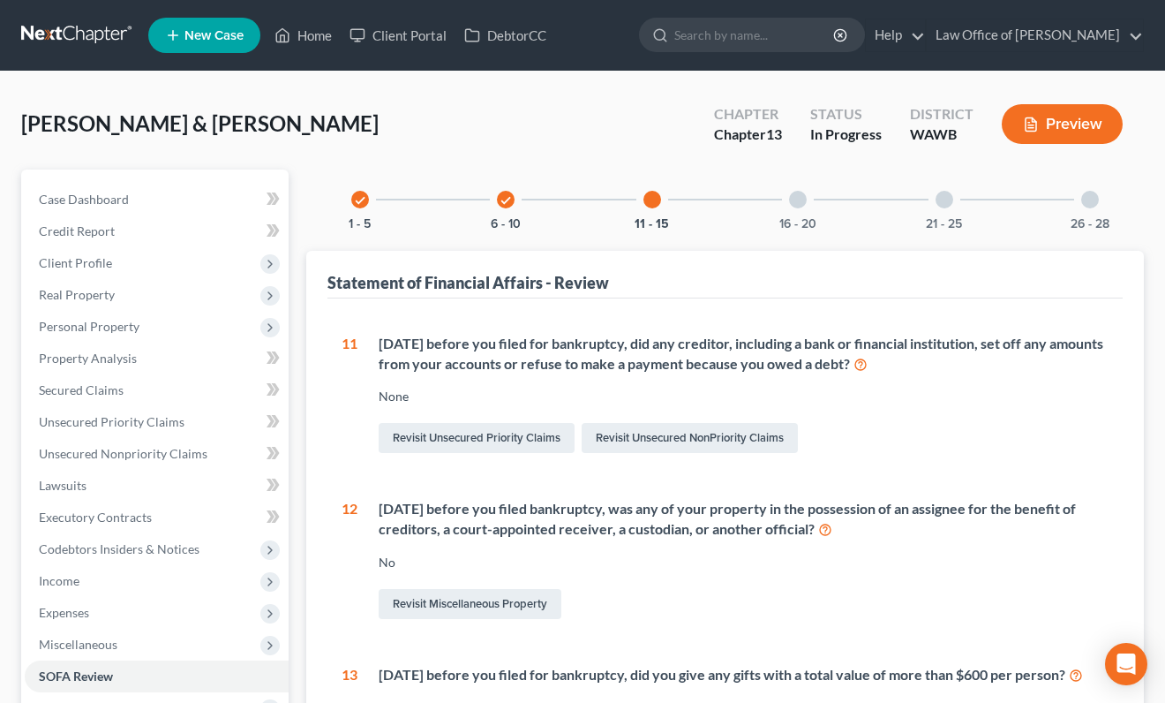
click at [798, 206] on div at bounding box center [798, 200] width 18 height 18
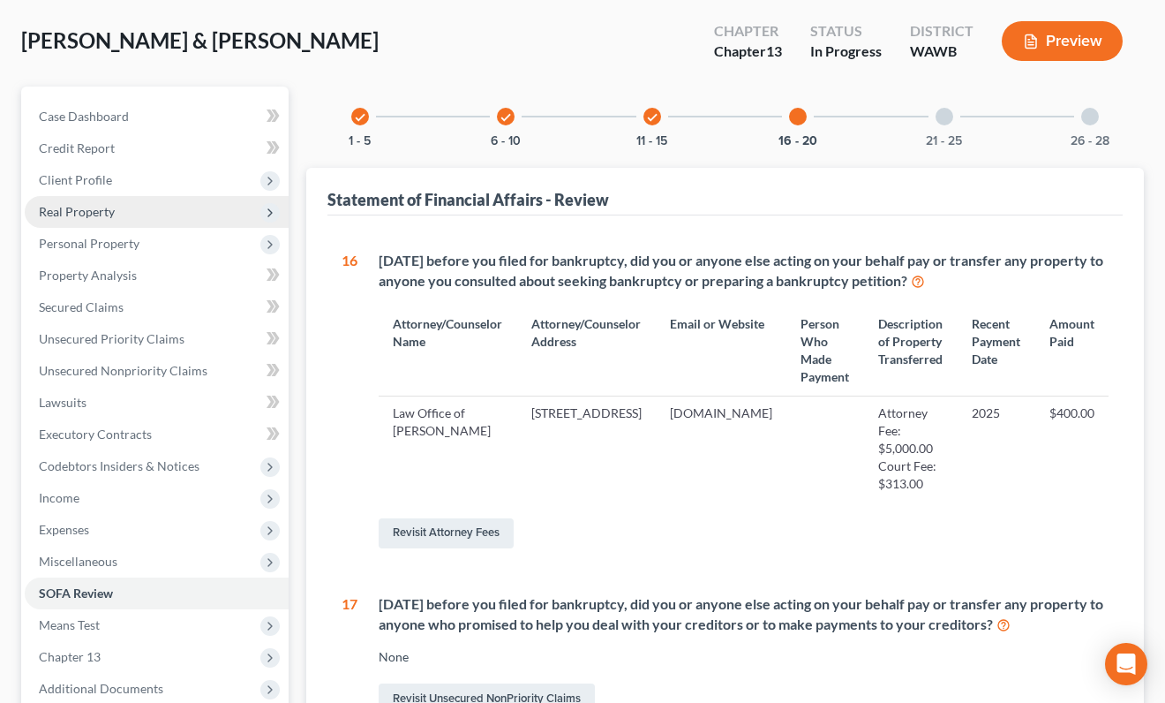
scroll to position [75, 0]
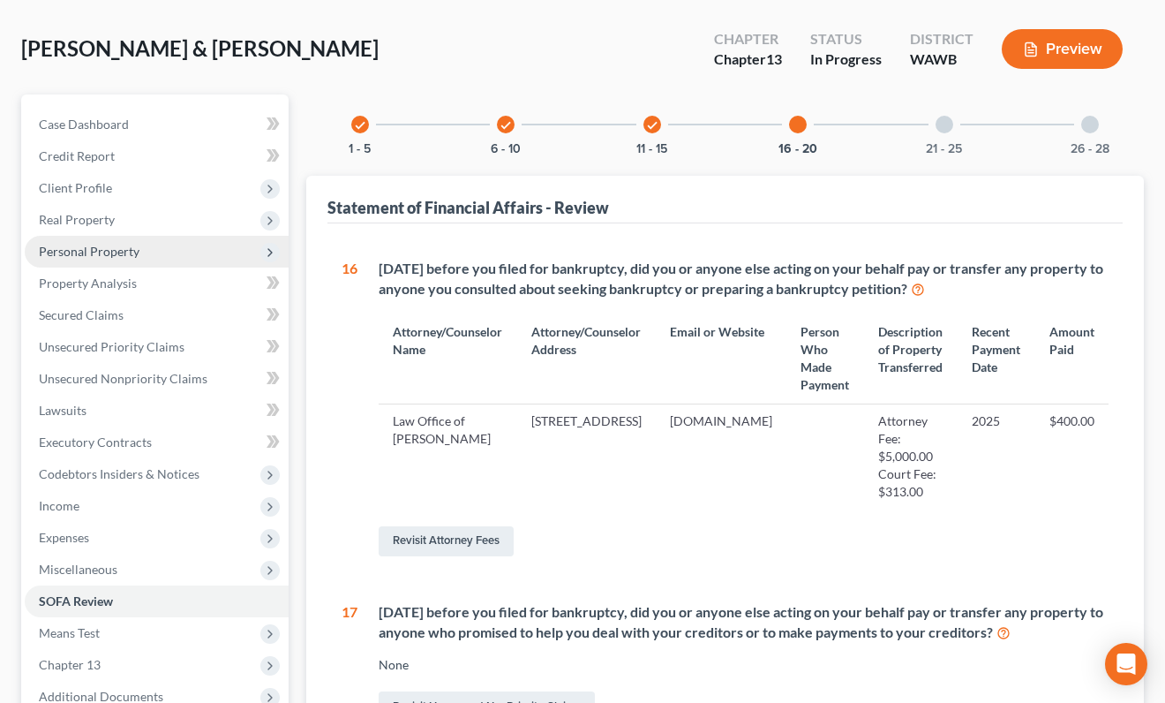
click at [107, 260] on span "Personal Property" at bounding box center [157, 252] width 264 height 32
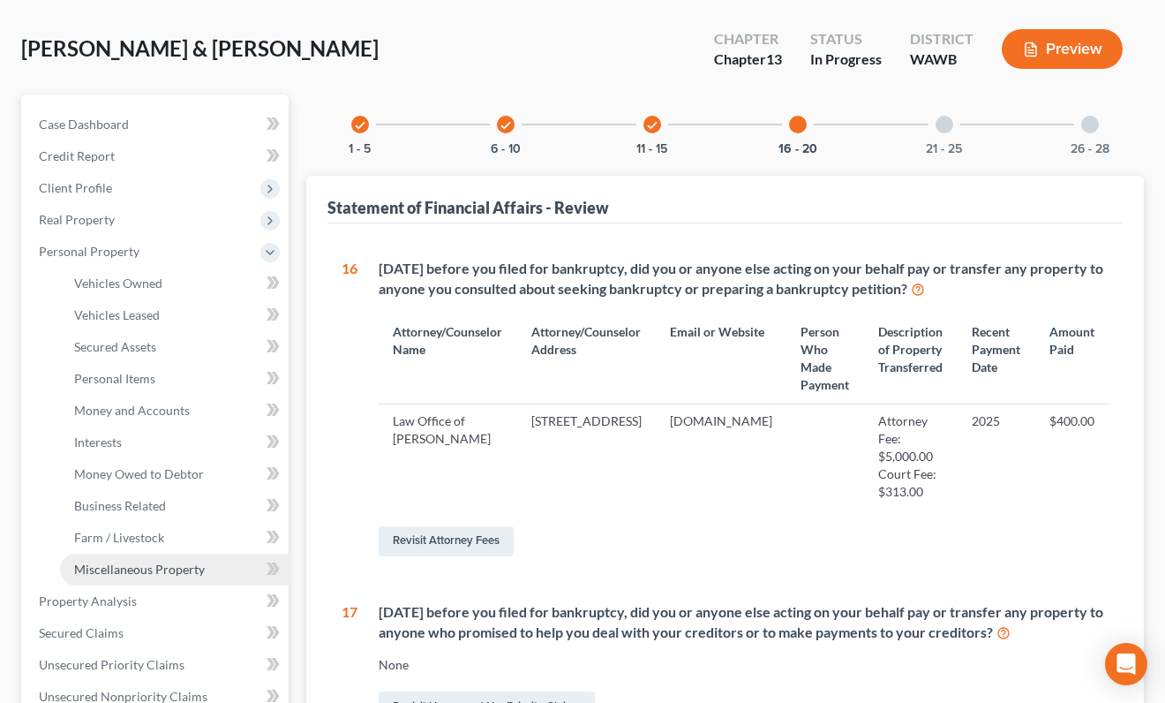
click at [131, 562] on span "Miscellaneous Property" at bounding box center [139, 569] width 131 height 15
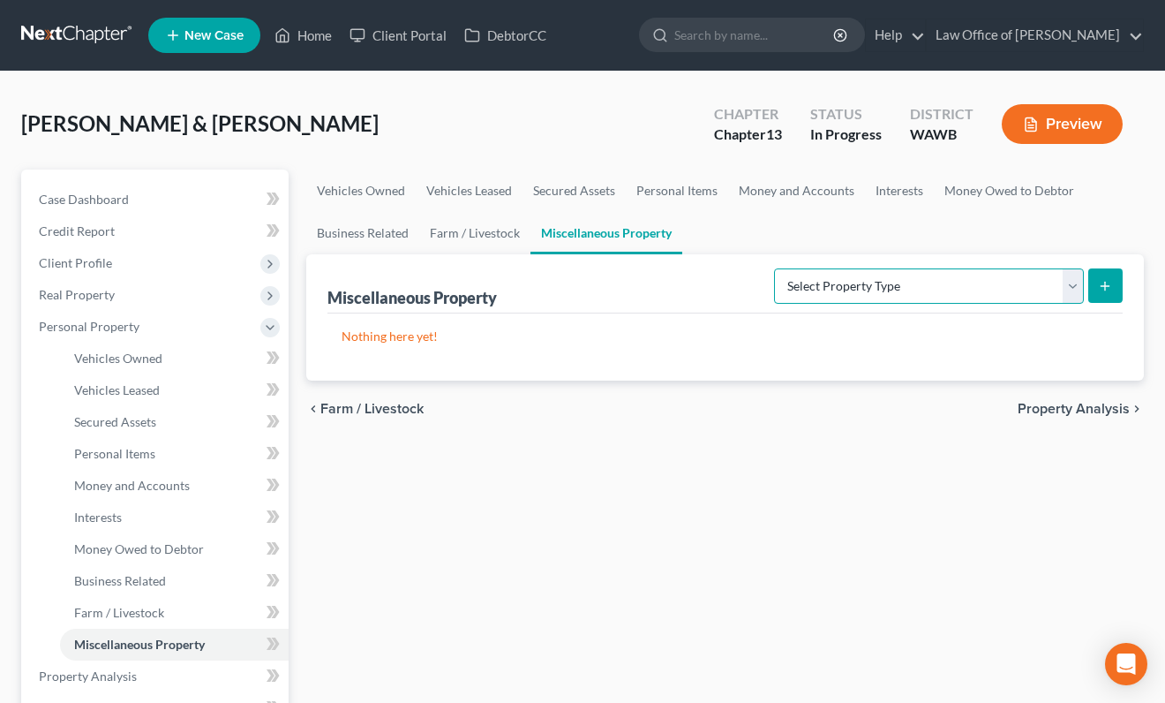
click at [774, 281] on select "Select Property Type Assigned for Creditor Benefit [DATE] (SOFA: 12) Holding fo…" at bounding box center [929, 285] width 310 height 35
select select "stored_within_1_year"
click at [774, 268] on select "Select Property Type Assigned for Creditor Benefit [DATE] (SOFA: 12) Holding fo…" at bounding box center [929, 285] width 310 height 35
click at [1106, 290] on icon "submit" at bounding box center [1105, 286] width 14 height 14
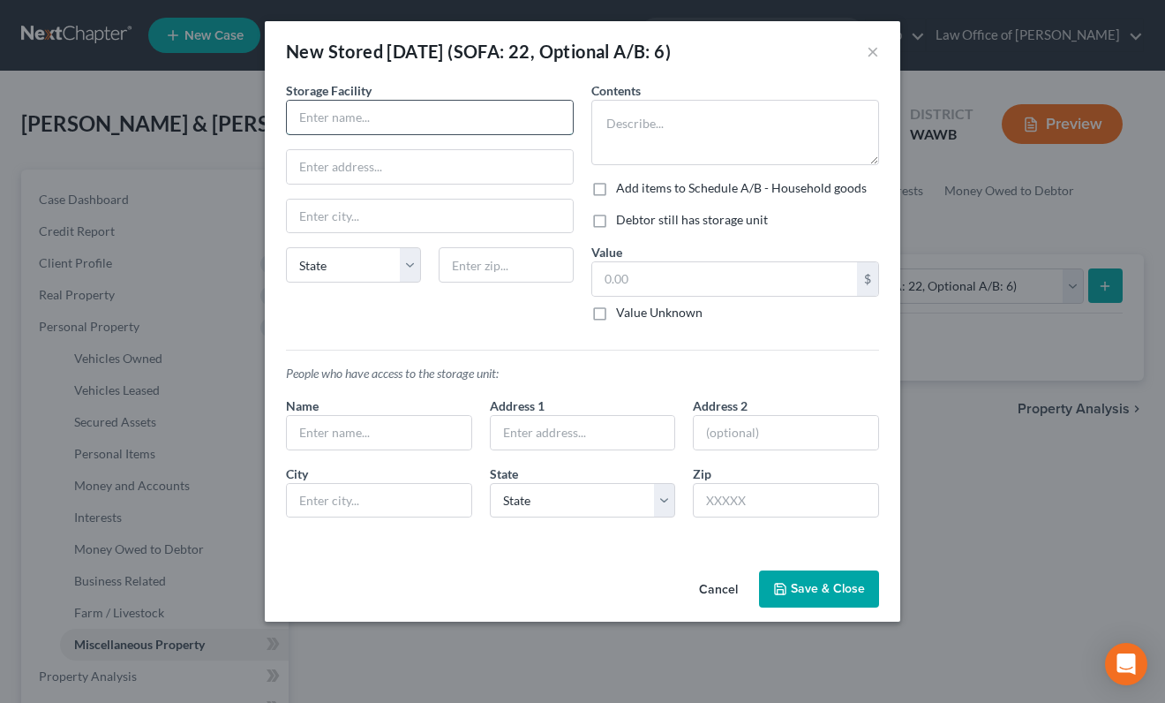
click at [474, 128] on input "text" at bounding box center [430, 118] width 286 height 34
paste input "Daffodil Storage [GEOGRAPHIC_DATA]"
type input "Daffodil Storage [GEOGRAPHIC_DATA]"
click at [320, 156] on input "text" at bounding box center [430, 167] width 286 height 34
paste input "[STREET_ADDRESS],"
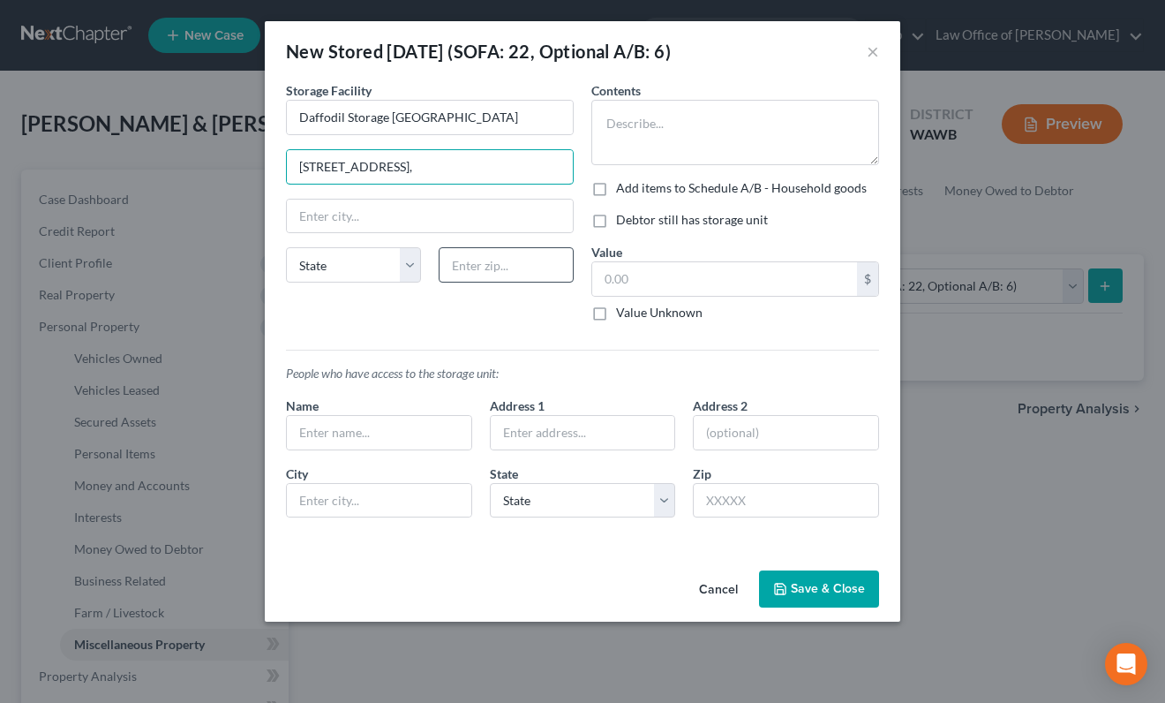
type input "[STREET_ADDRESS],"
click at [483, 249] on input "text" at bounding box center [506, 264] width 135 height 35
type input "98375"
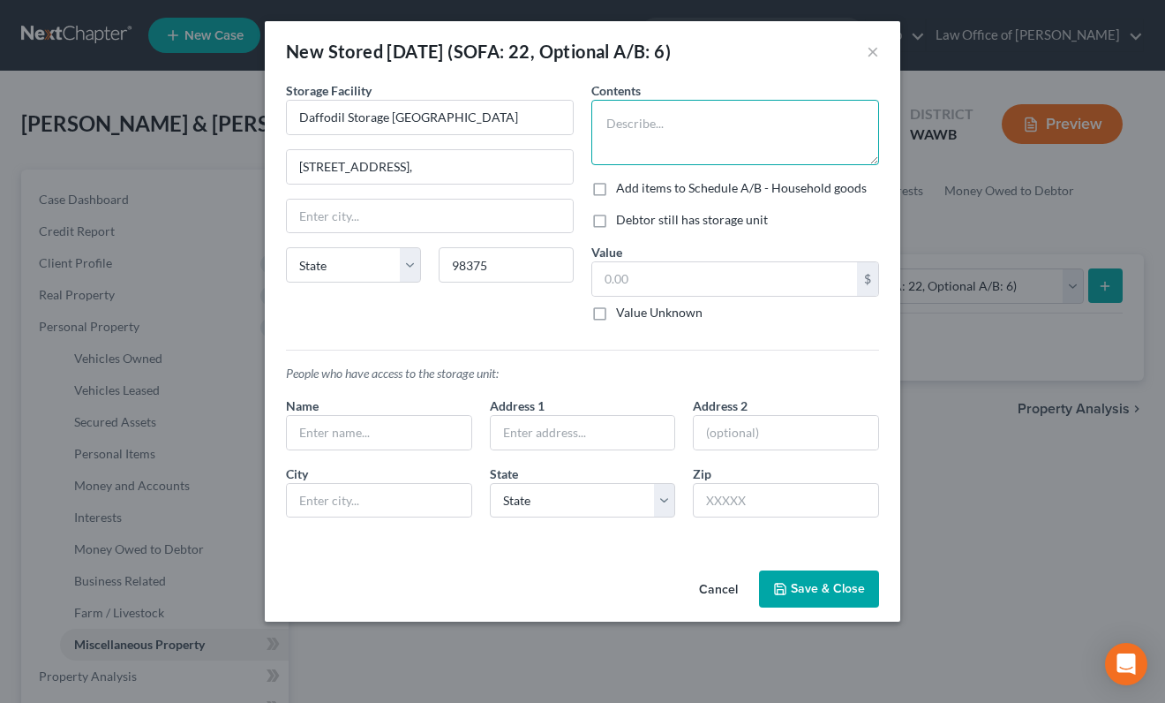
type input "Puyallup"
select select "50"
click at [630, 149] on textarea at bounding box center [736, 132] width 288 height 65
type textarea "Household goods and furnishings."
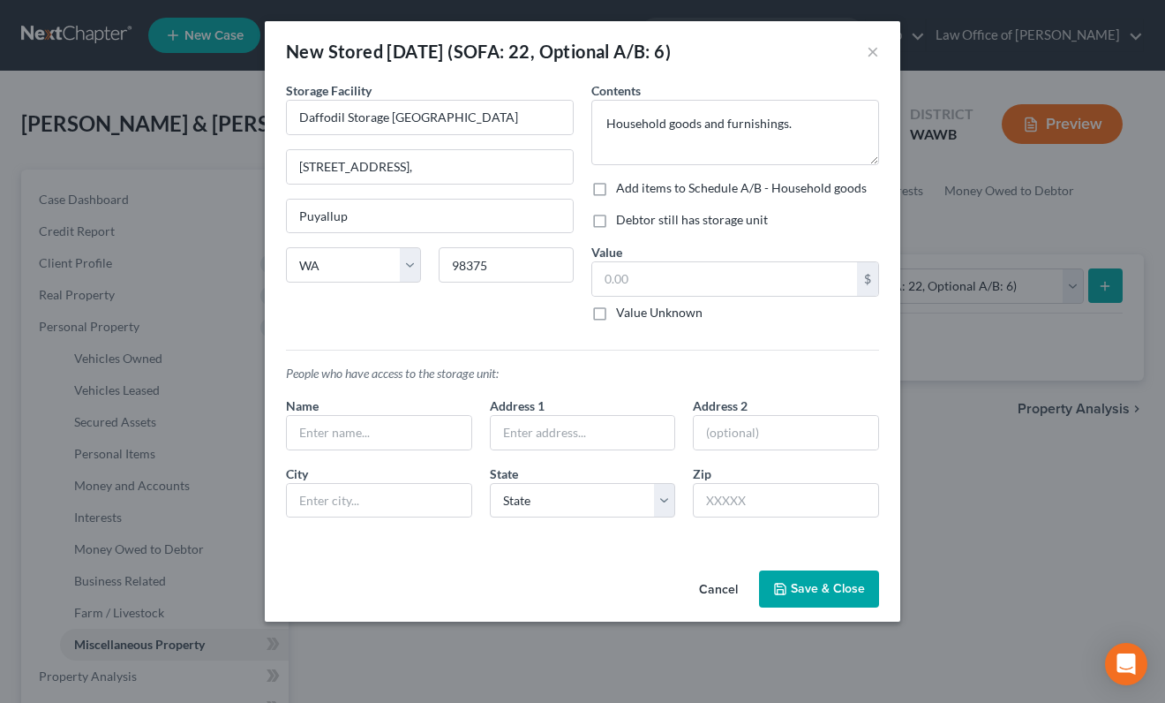
click at [616, 214] on label "Debtor still has storage unit" at bounding box center [692, 220] width 152 height 18
click at [623, 214] on input "Debtor still has storage unit" at bounding box center [628, 216] width 11 height 11
checkbox input "true"
click at [432, 432] on input "text" at bounding box center [379, 433] width 185 height 34
type input "[PERSON_NAME] & [PERSON_NAME]"
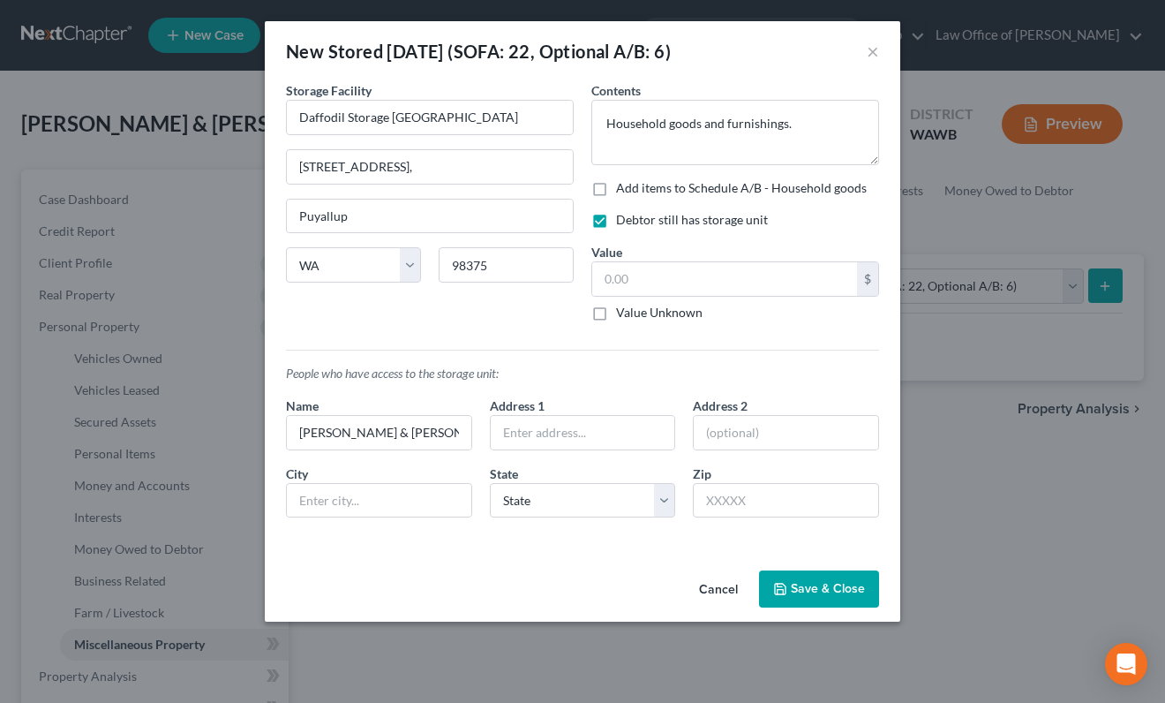
click at [814, 589] on button "Save & Close" at bounding box center [819, 588] width 120 height 37
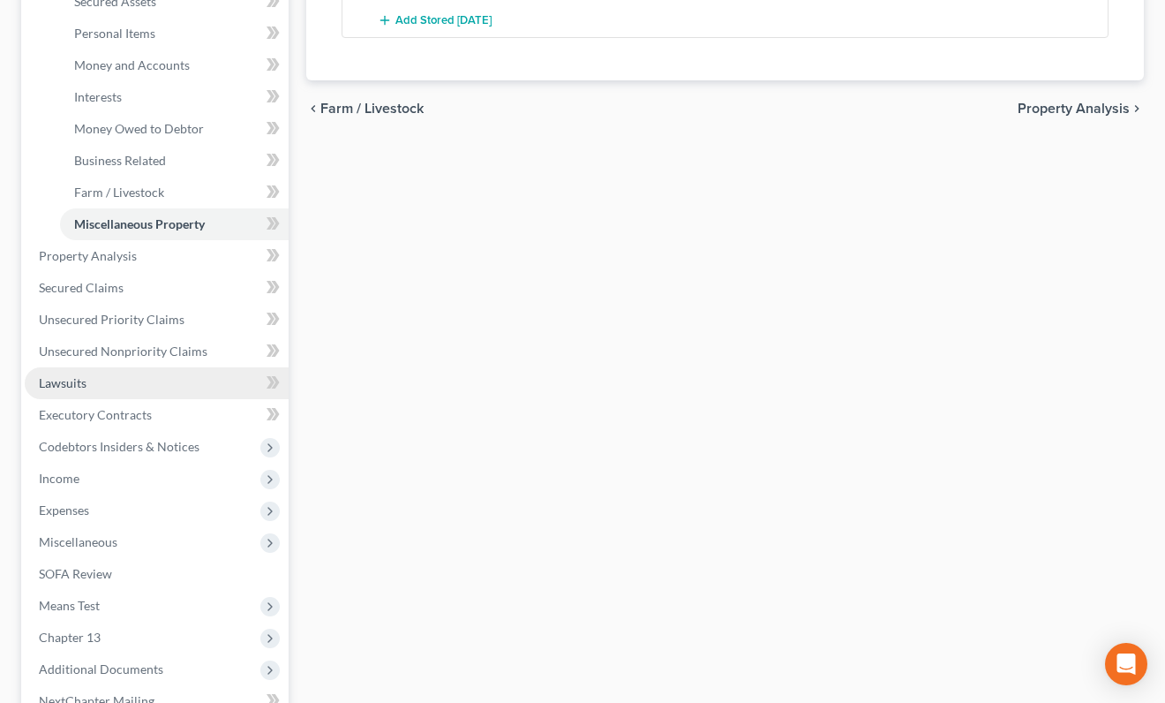
scroll to position [465, 0]
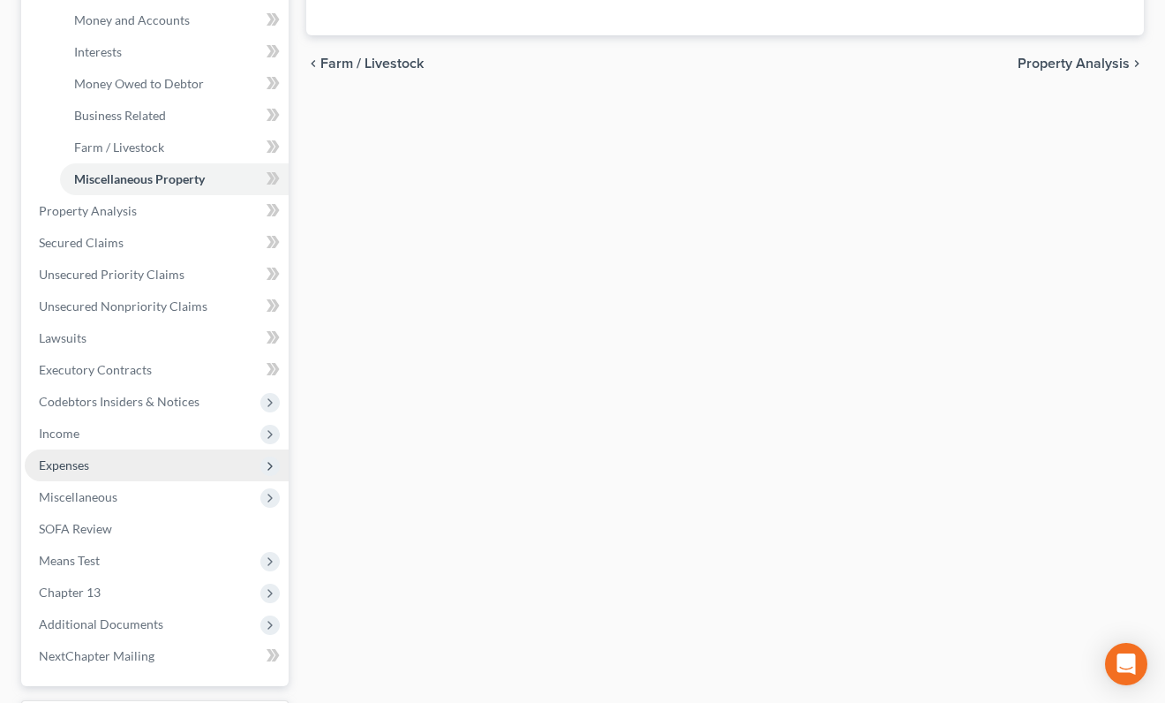
click at [165, 455] on span "Expenses" at bounding box center [157, 465] width 264 height 32
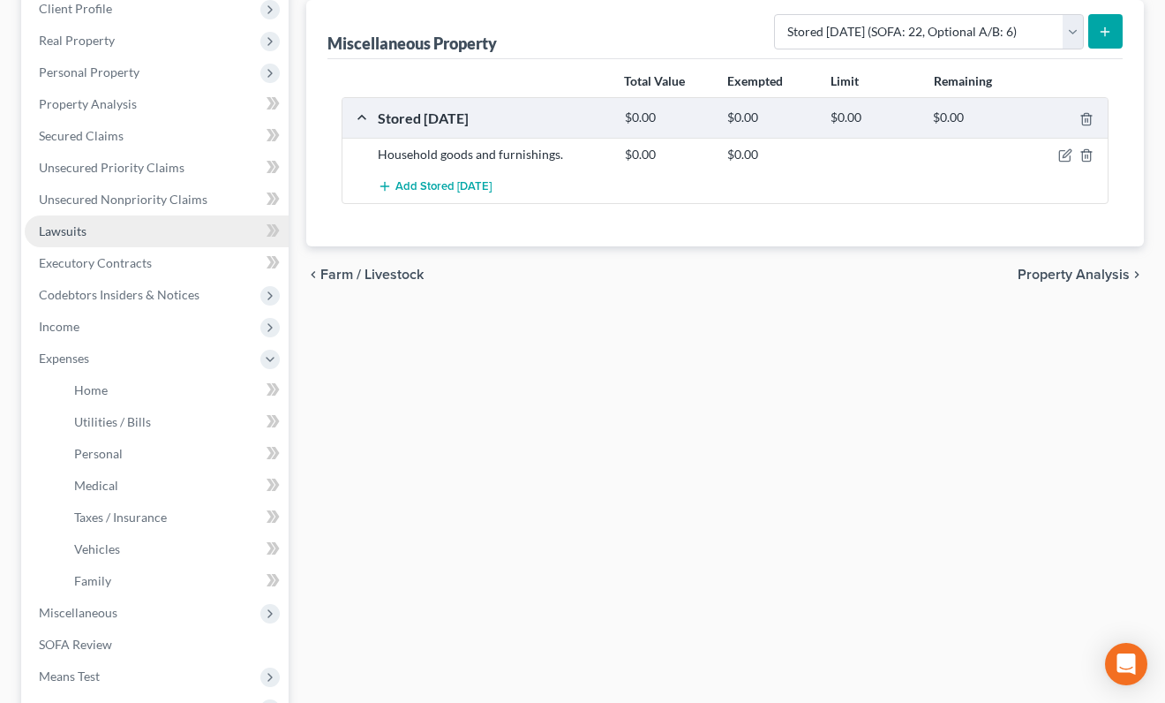
scroll to position [520, 0]
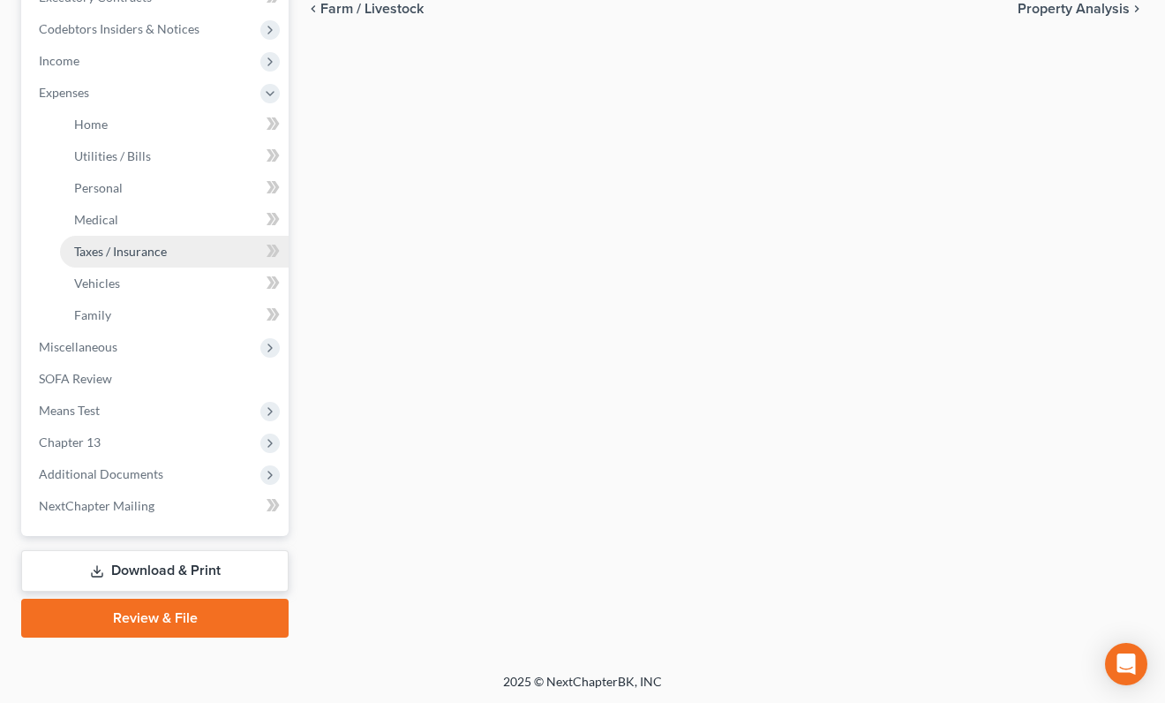
click at [143, 245] on span "Taxes / Insurance" at bounding box center [120, 251] width 93 height 15
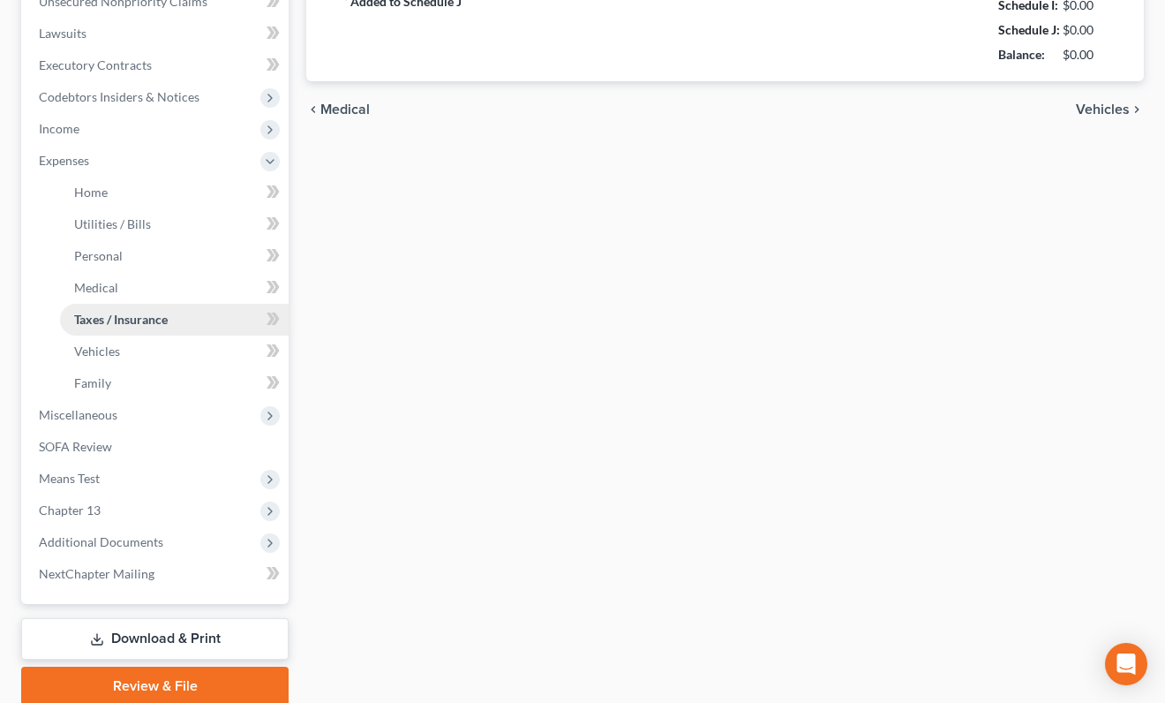
type input "0.00"
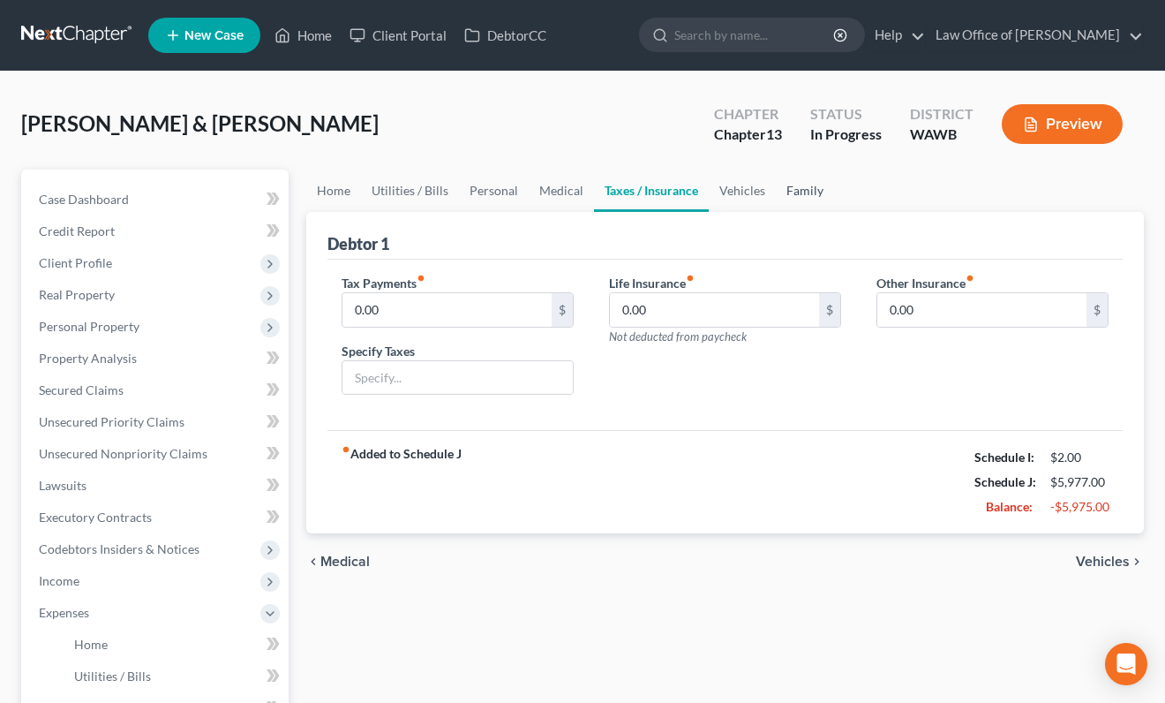
click at [811, 193] on link "Family" at bounding box center [805, 191] width 58 height 42
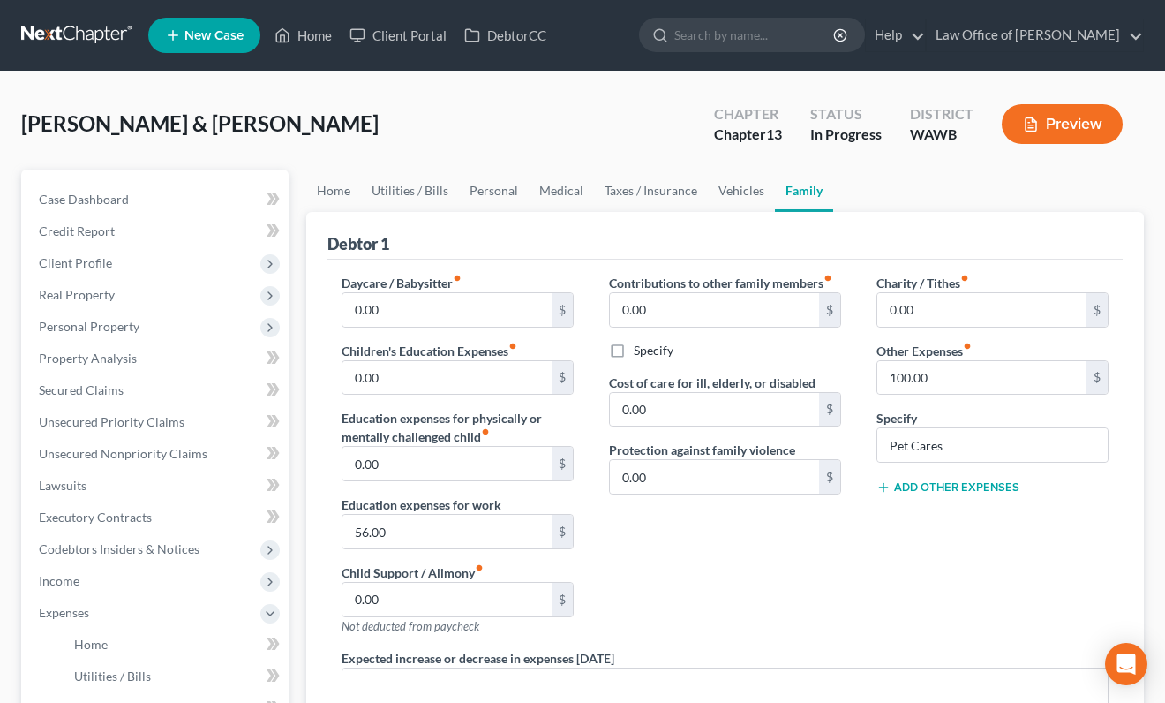
click at [926, 485] on button "Add Other Expenses" at bounding box center [948, 487] width 143 height 14
click at [916, 508] on input "0.00" at bounding box center [982, 513] width 209 height 34
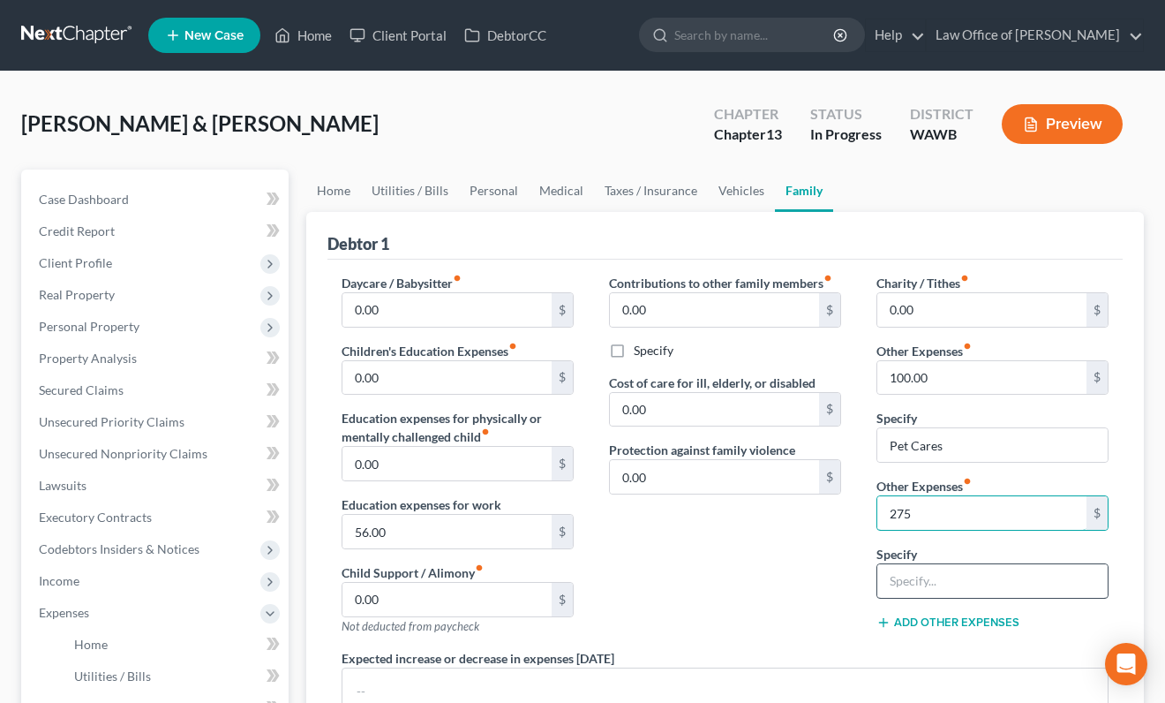
type input "275"
click at [929, 591] on input "text" at bounding box center [993, 581] width 230 height 34
type input "Storage Unit"
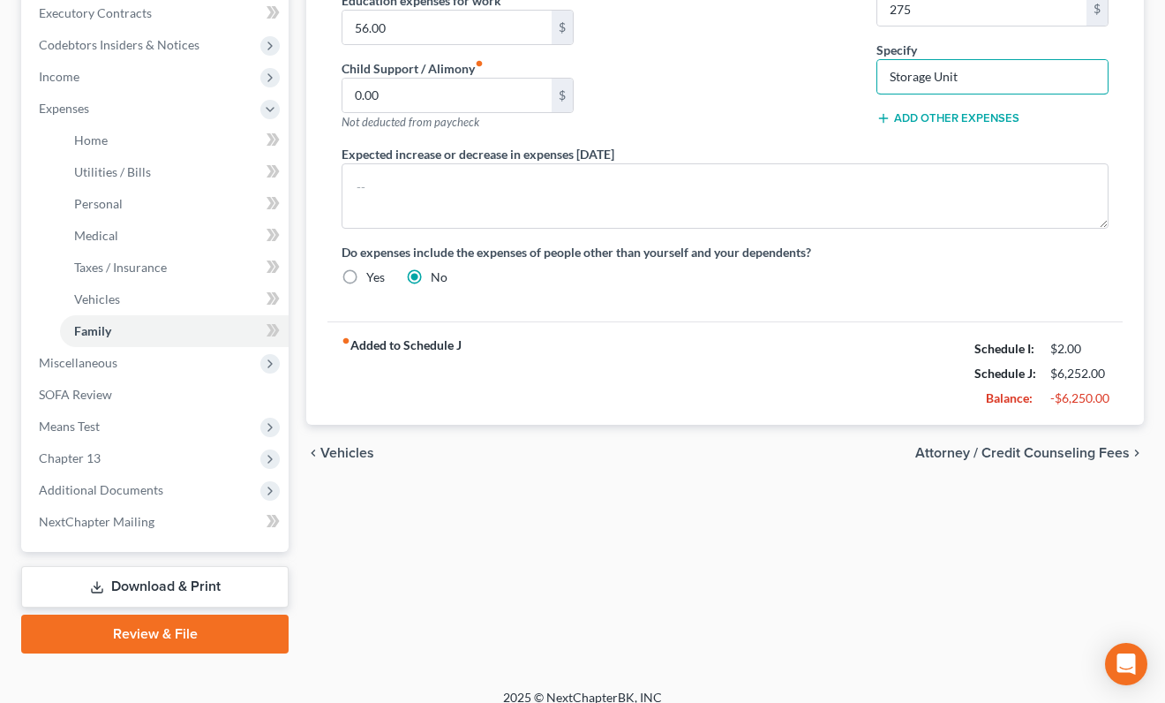
scroll to position [520, 0]
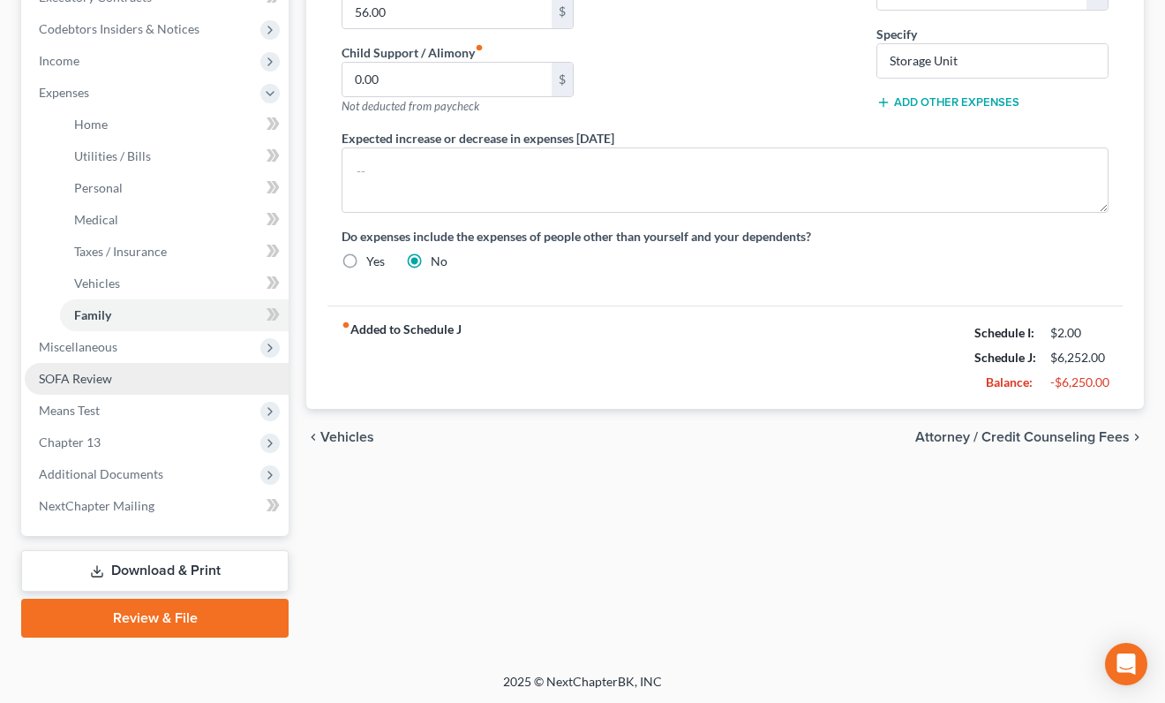
click at [146, 376] on link "SOFA Review" at bounding box center [157, 379] width 264 height 32
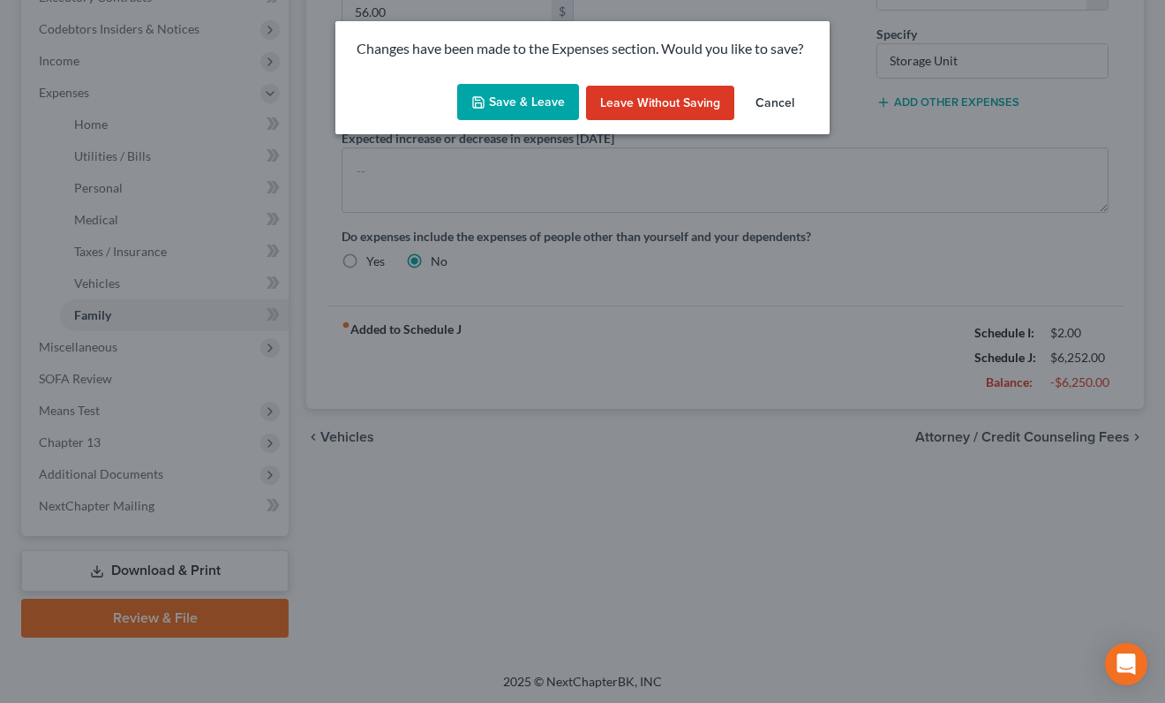
click at [504, 100] on button "Save & Leave" at bounding box center [518, 102] width 122 height 37
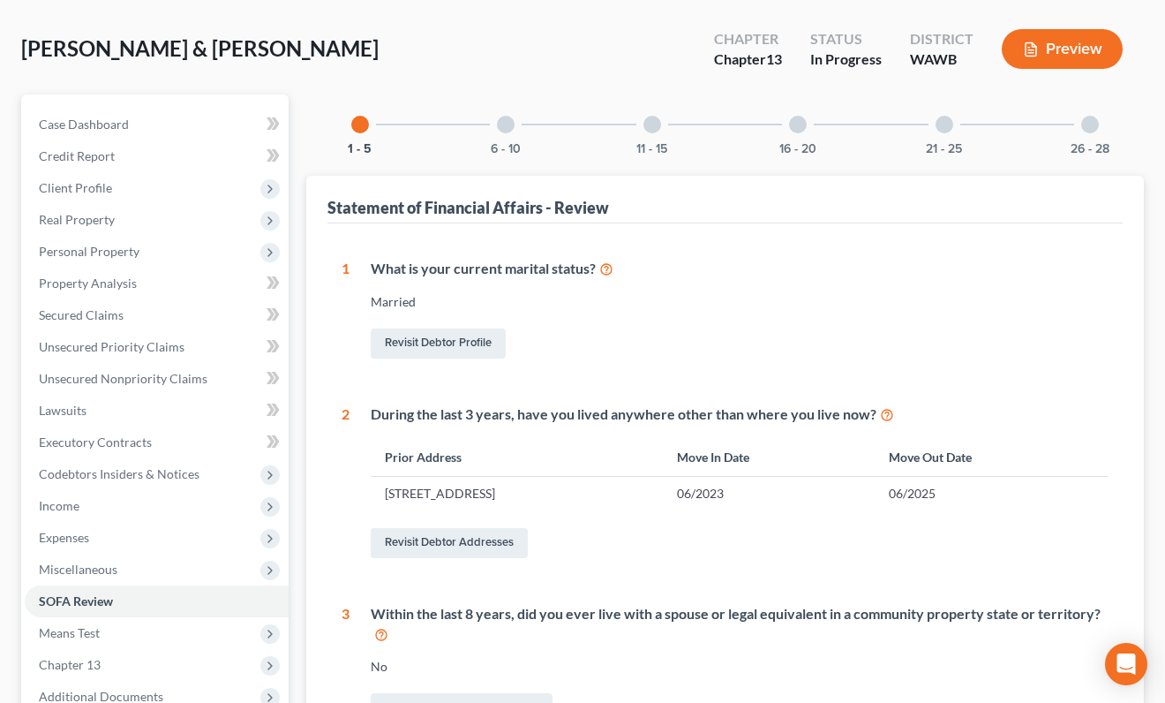
scroll to position [74, 0]
click at [937, 130] on div "21 - 25" at bounding box center [945, 125] width 60 height 60
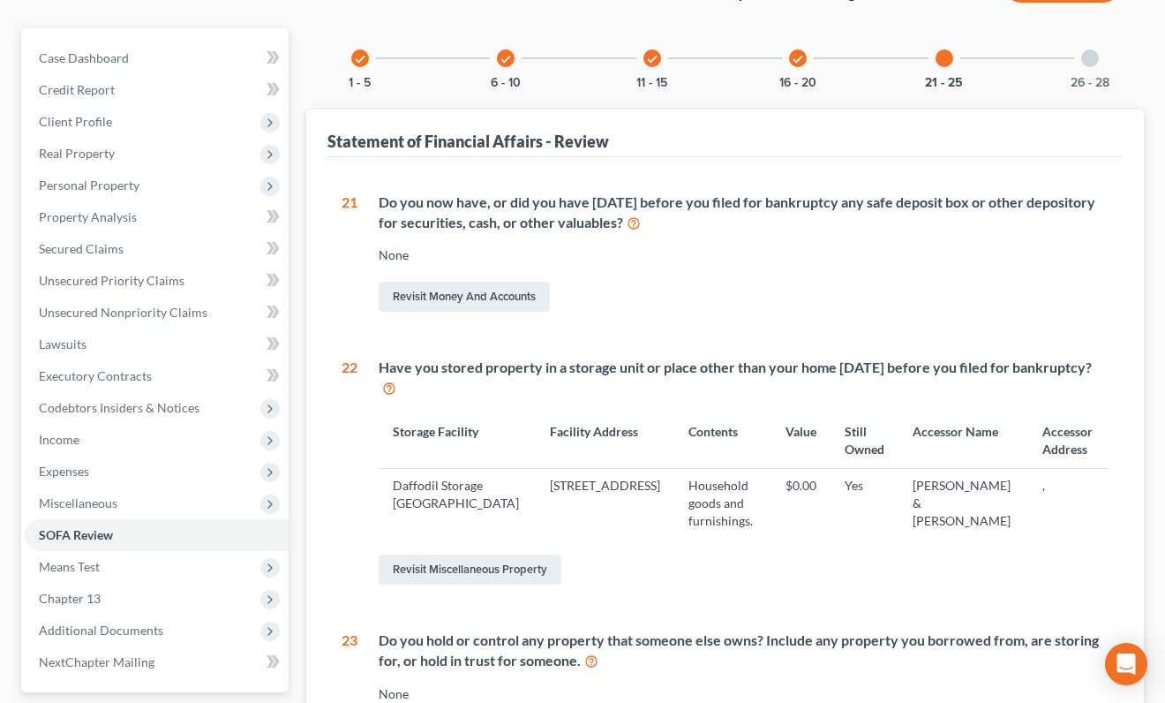
scroll to position [61, 0]
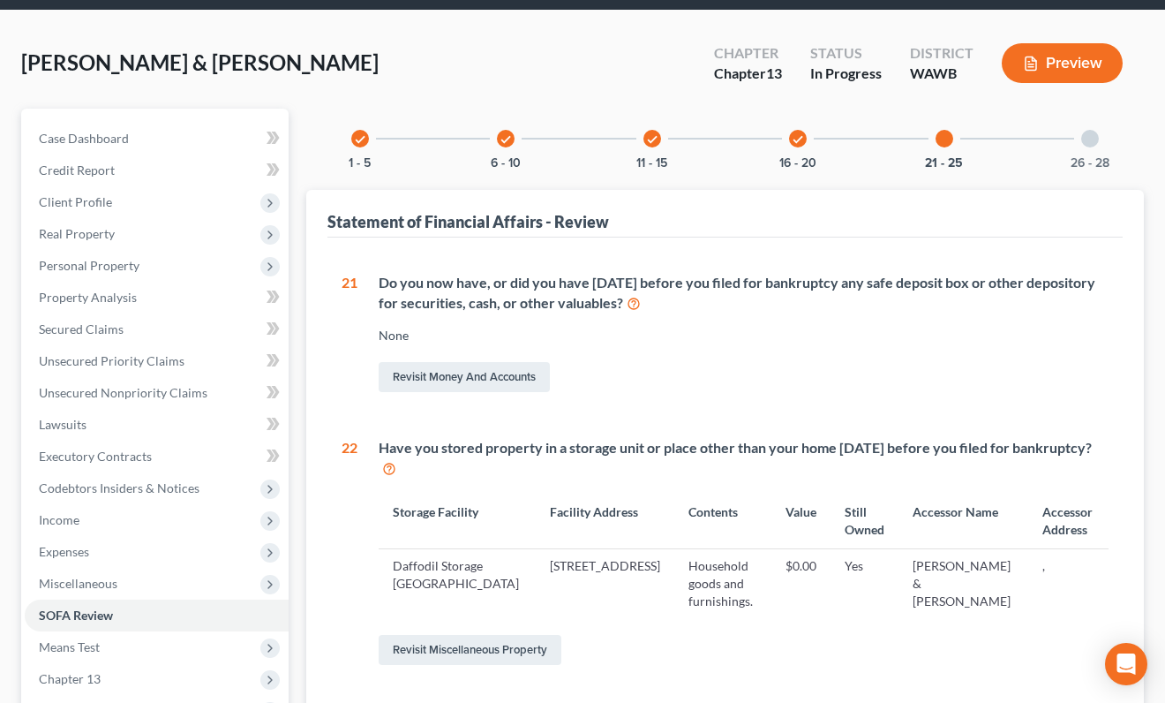
click at [1100, 140] on div "26 - 28" at bounding box center [1090, 139] width 60 height 60
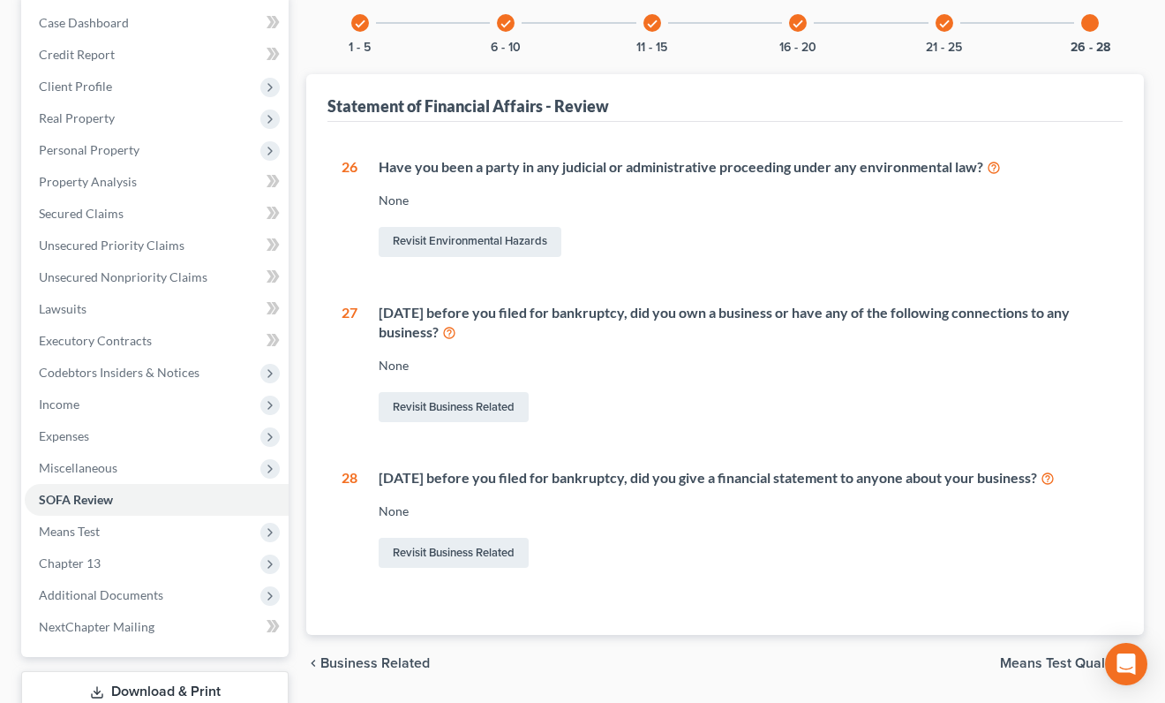
scroll to position [157, 0]
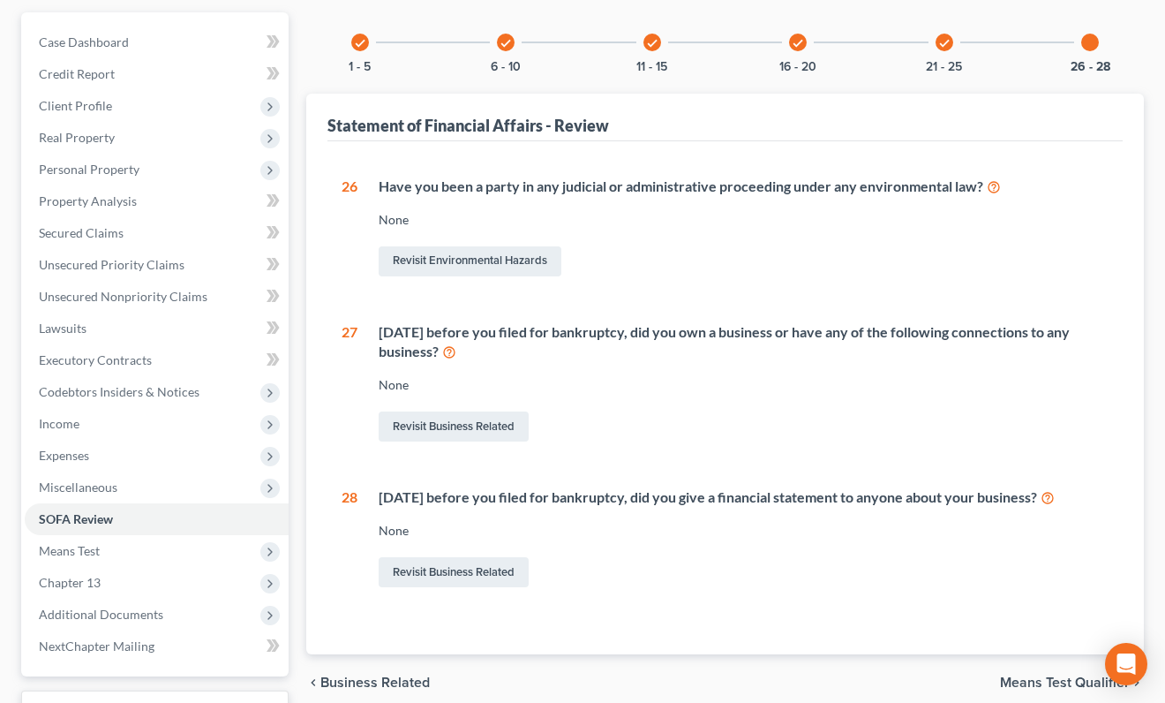
click at [824, 58] on div "check 16 - 20" at bounding box center [798, 42] width 60 height 60
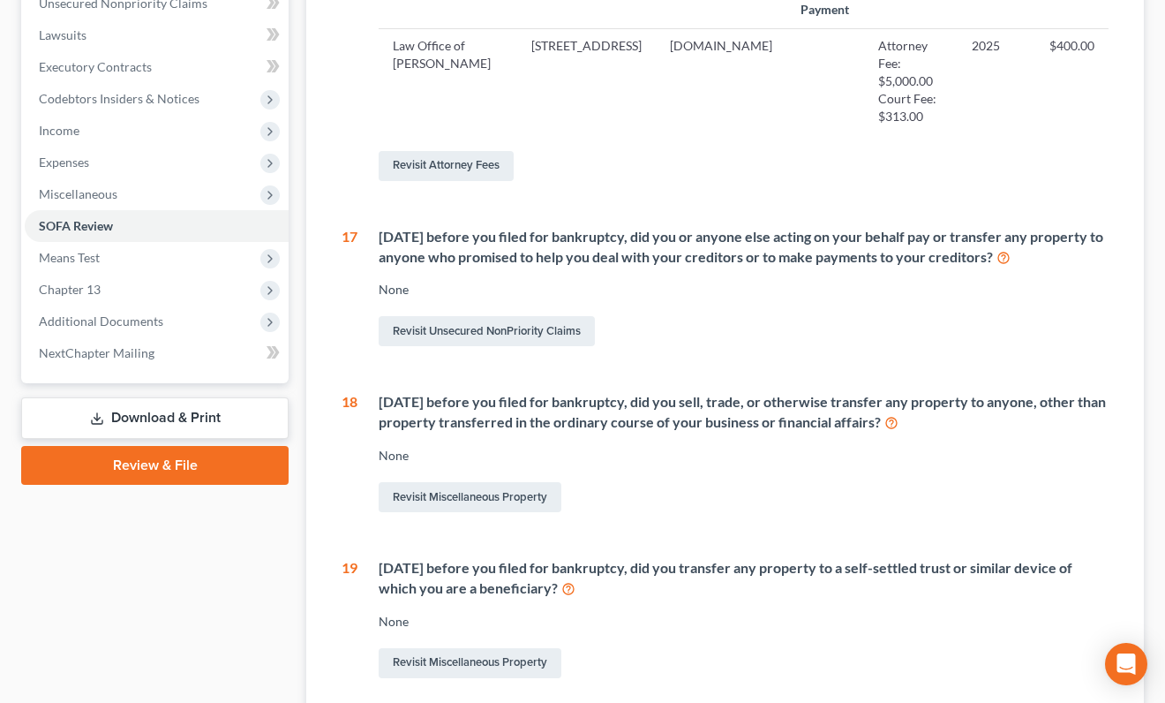
scroll to position [158, 0]
